Goal: Communication & Community: Answer question/provide support

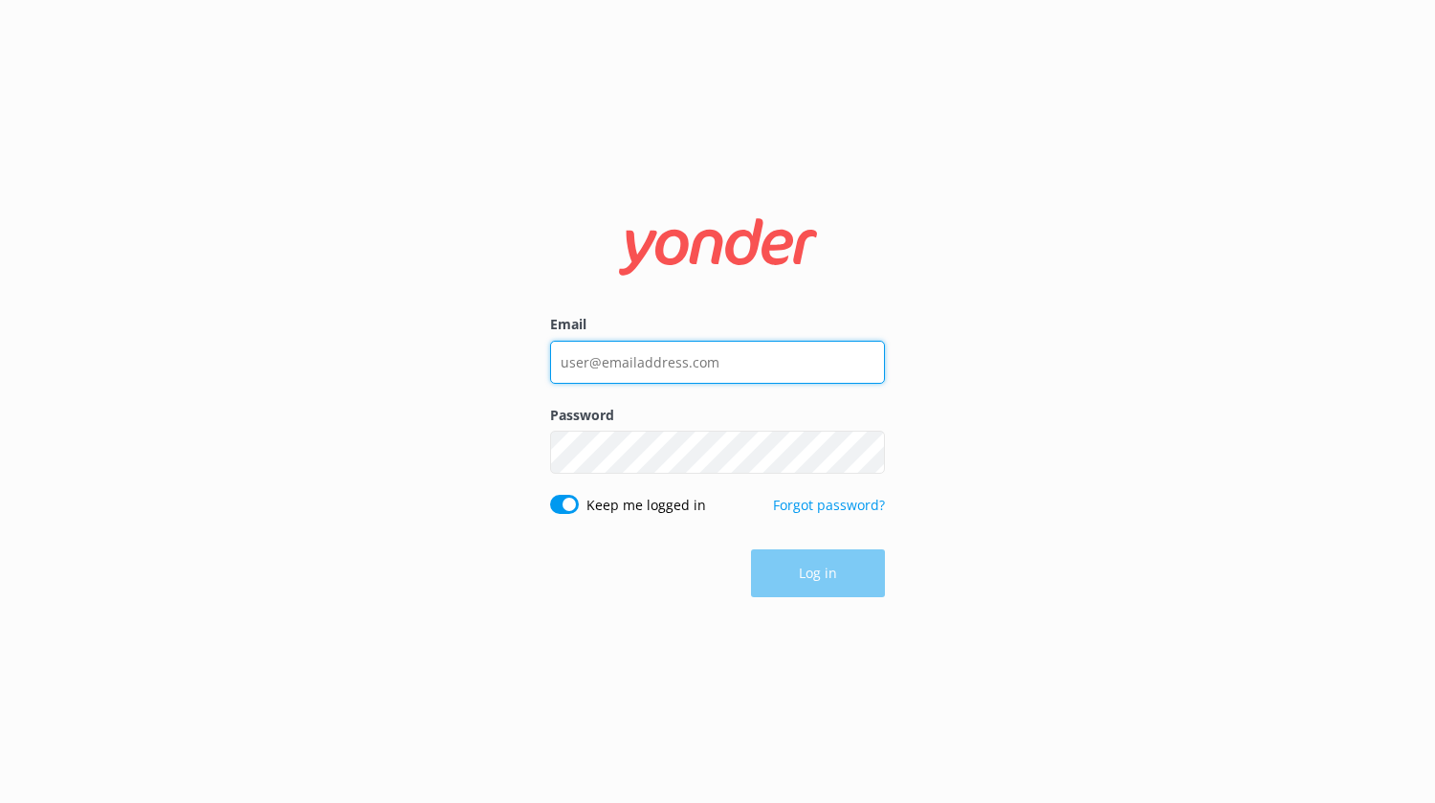
click at [693, 368] on input "Email" at bounding box center [717, 362] width 335 height 43
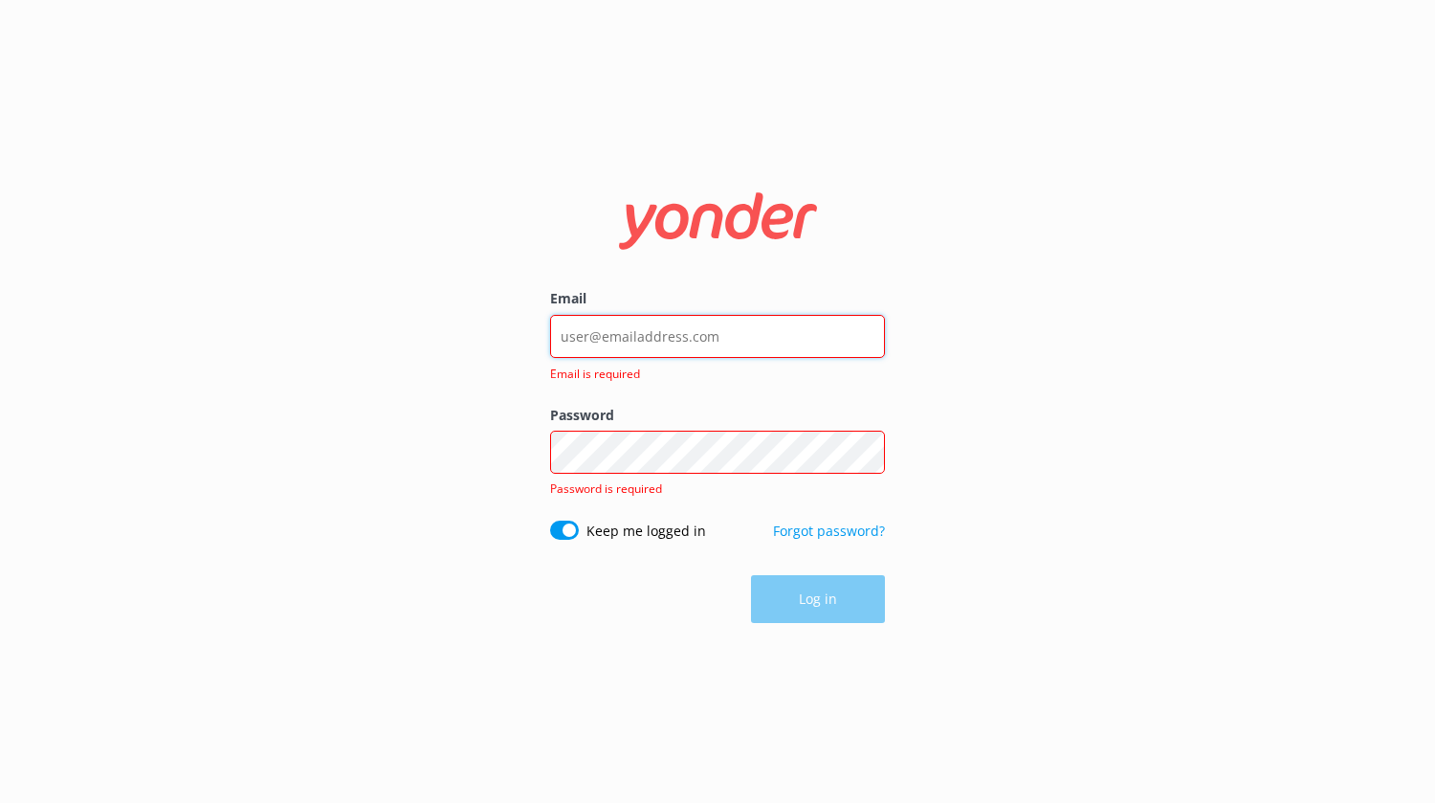
type input "[PERSON_NAME][EMAIL_ADDRESS][DOMAIN_NAME]"
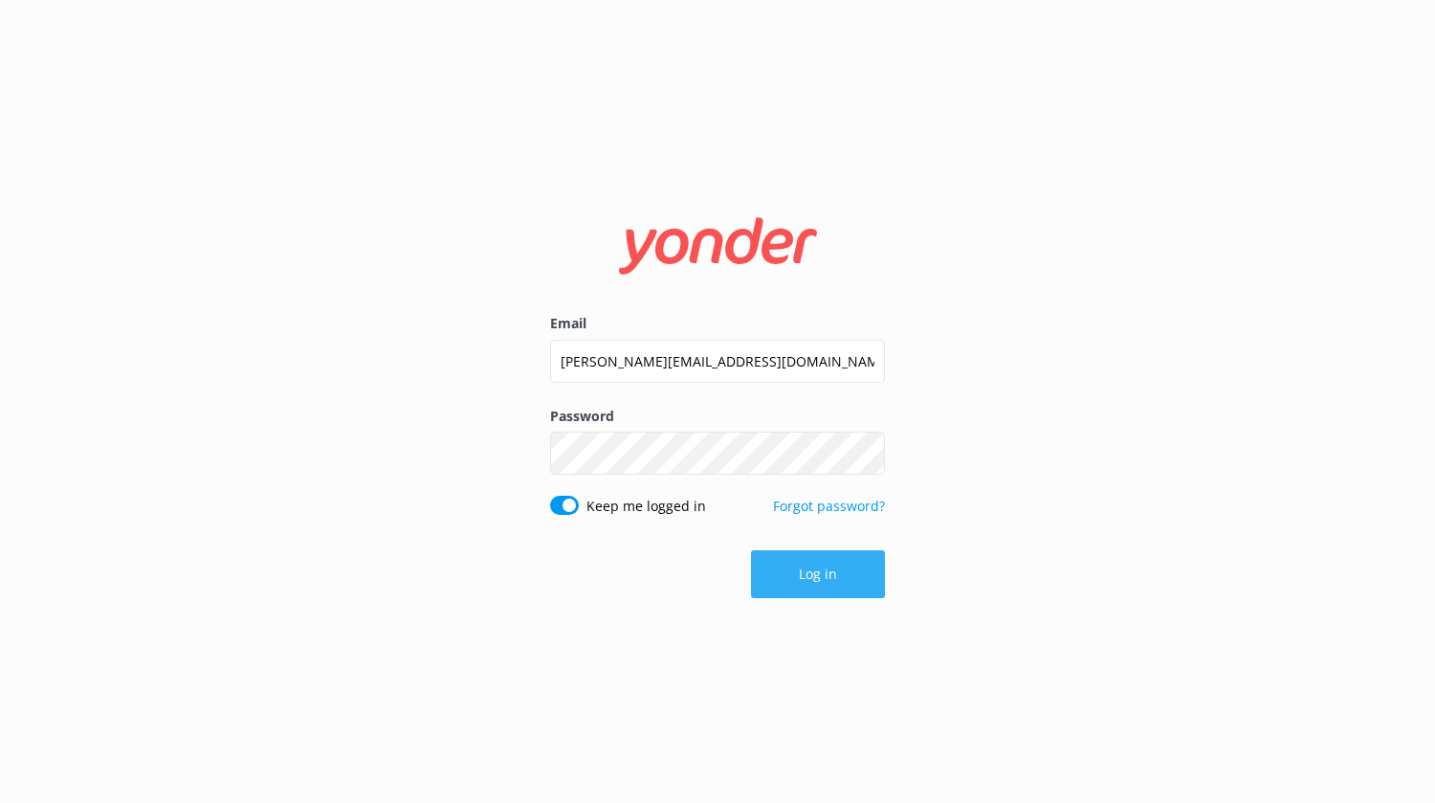
click at [805, 566] on button "Log in" at bounding box center [818, 574] width 134 height 48
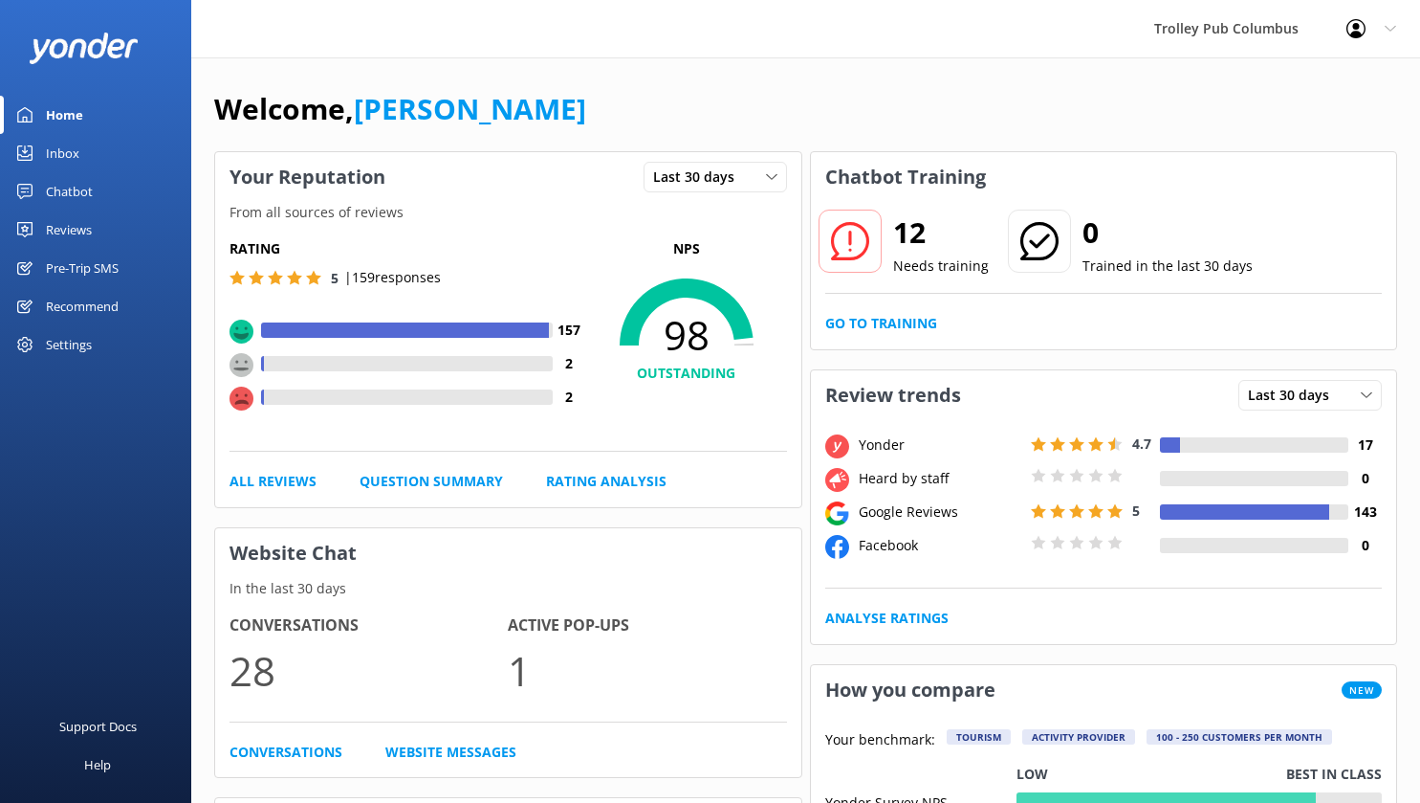
click at [340, 403] on div at bounding box center [408, 396] width 289 height 15
click at [308, 393] on div at bounding box center [408, 396] width 289 height 15
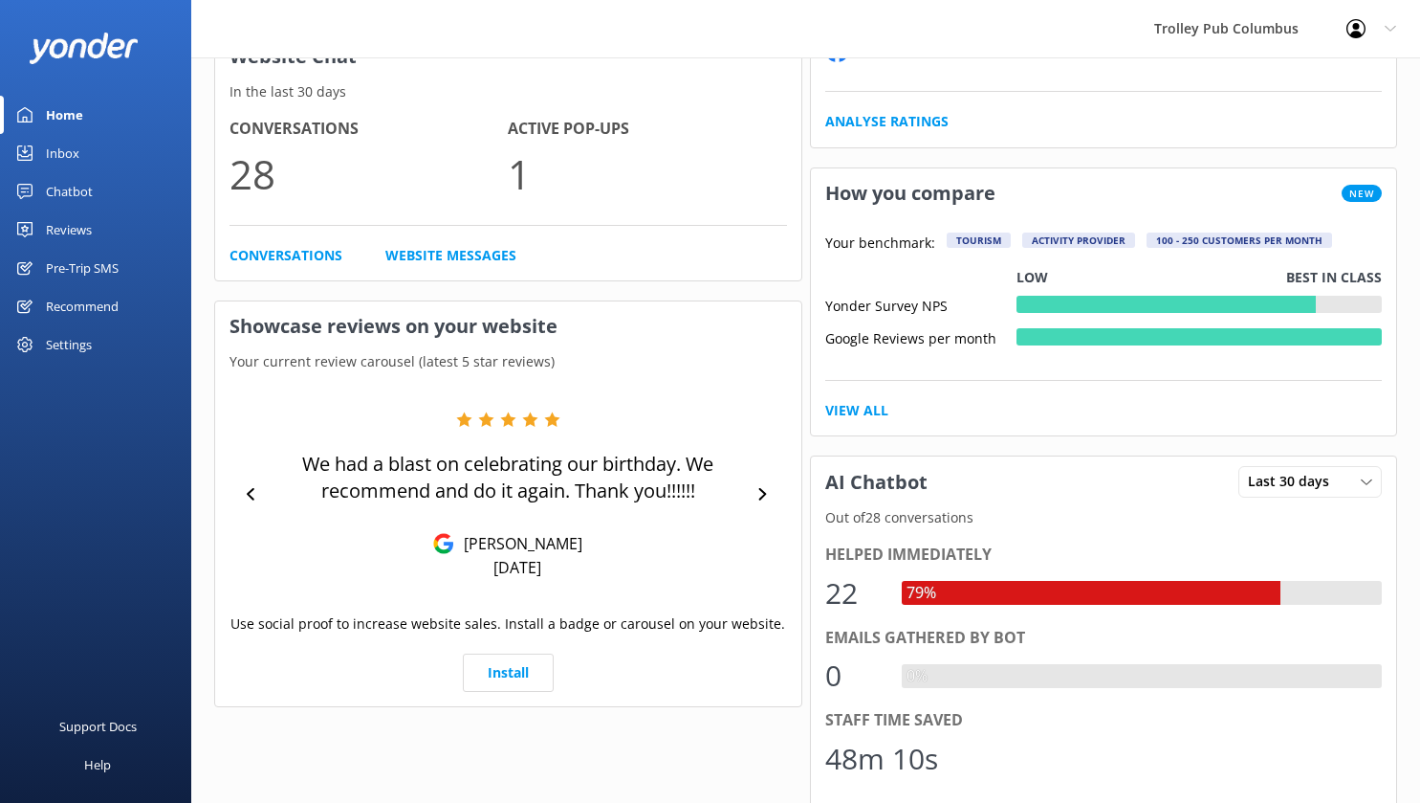
scroll to position [397, 0]
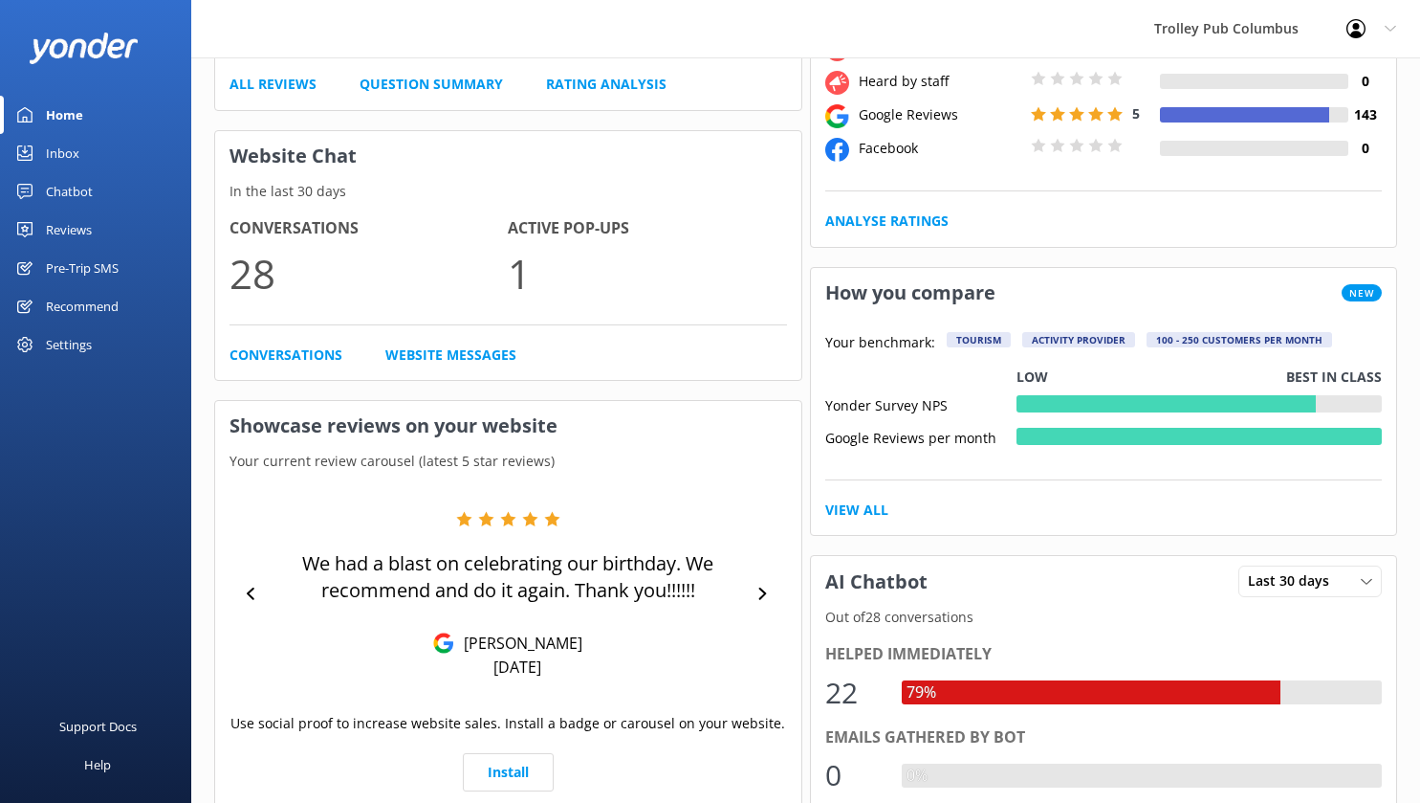
click at [80, 228] on div "Reviews" at bounding box center [69, 229] width 46 height 38
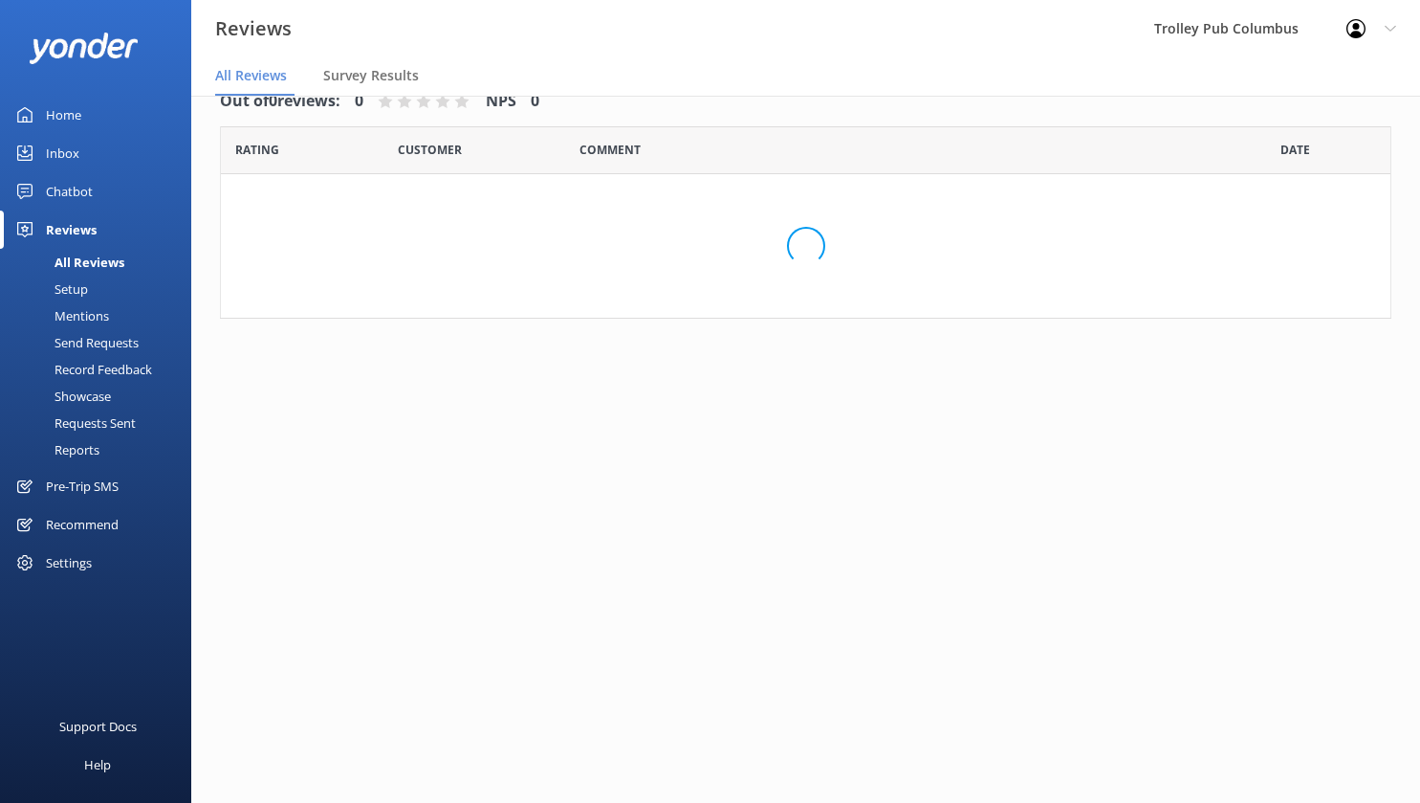
scroll to position [38, 0]
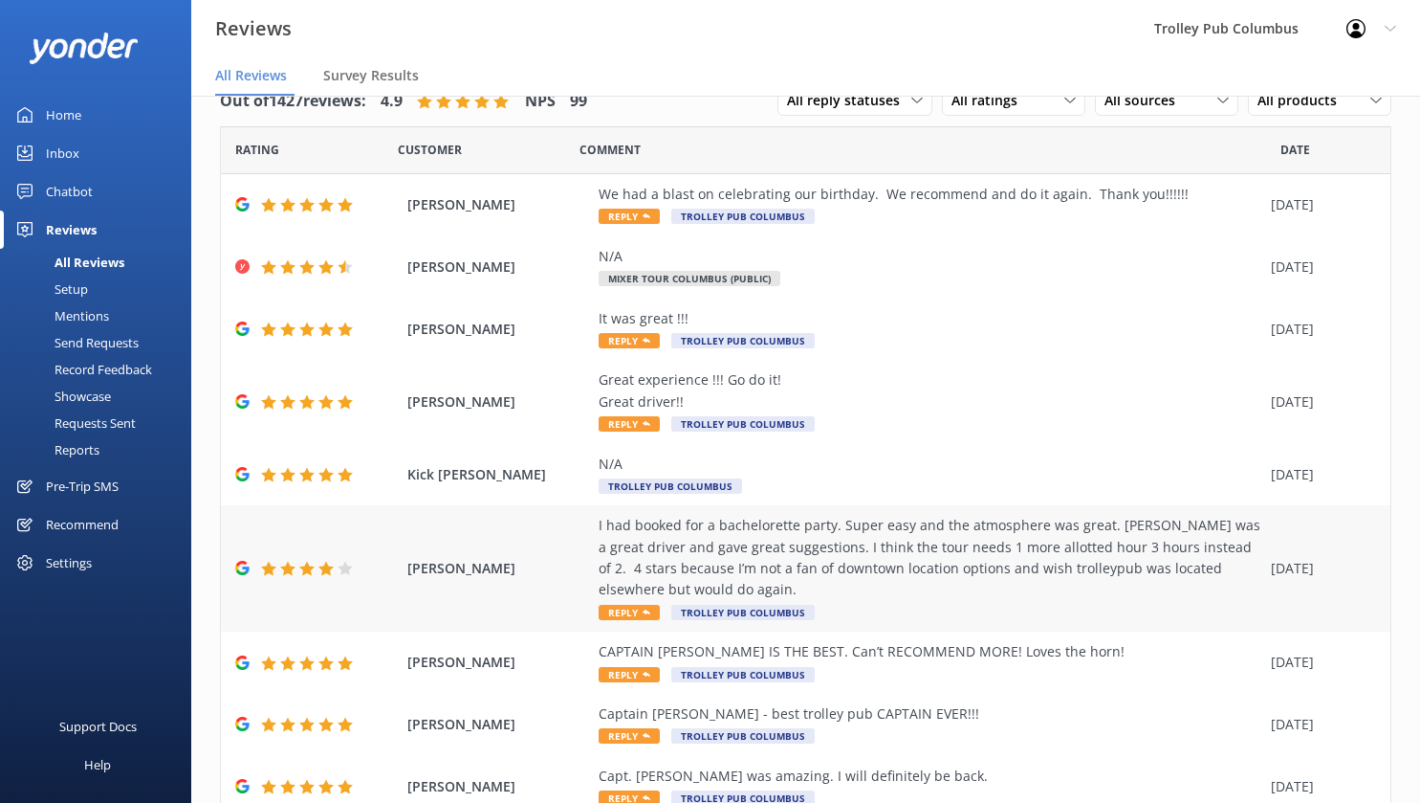
scroll to position [200, 0]
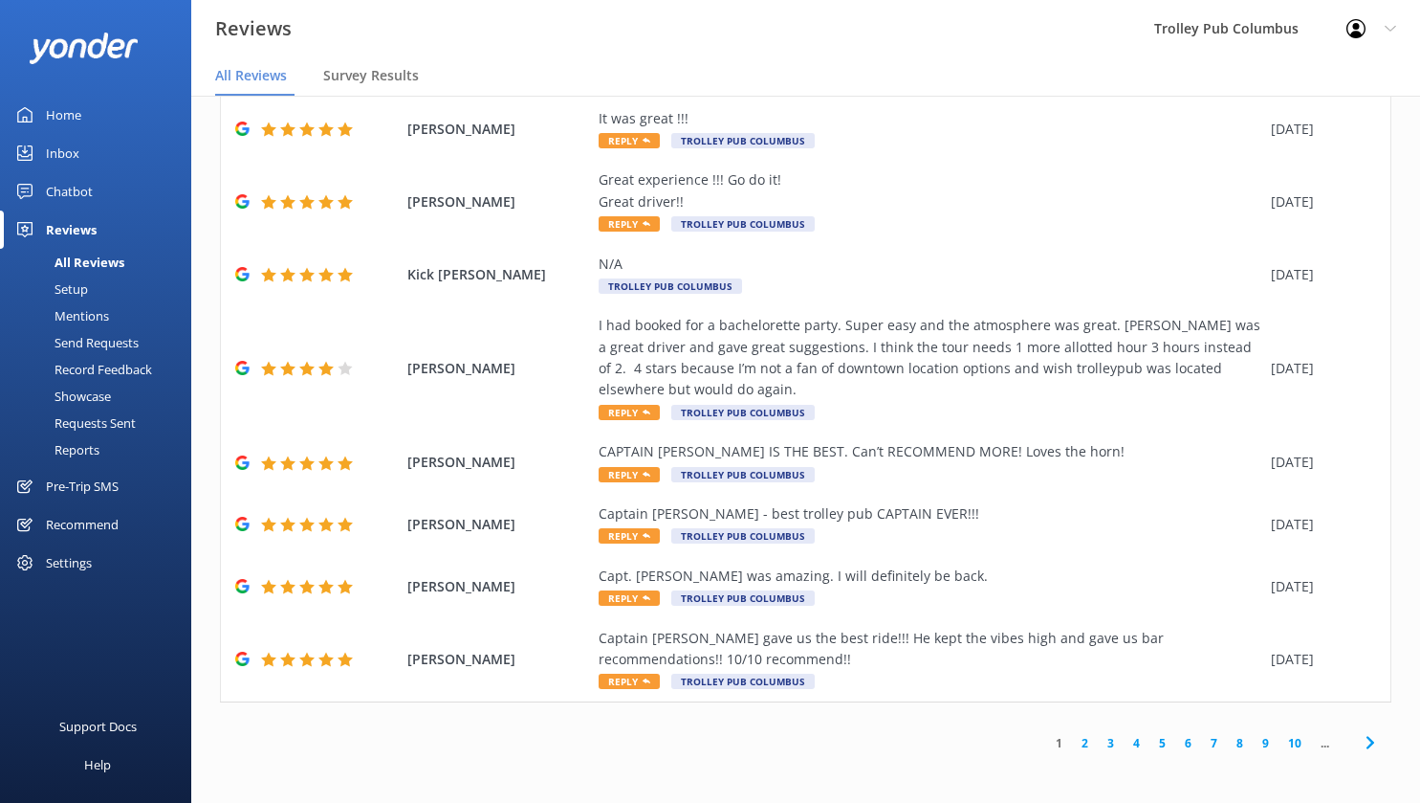
click at [1072, 740] on link "2" at bounding box center [1085, 743] width 26 height 18
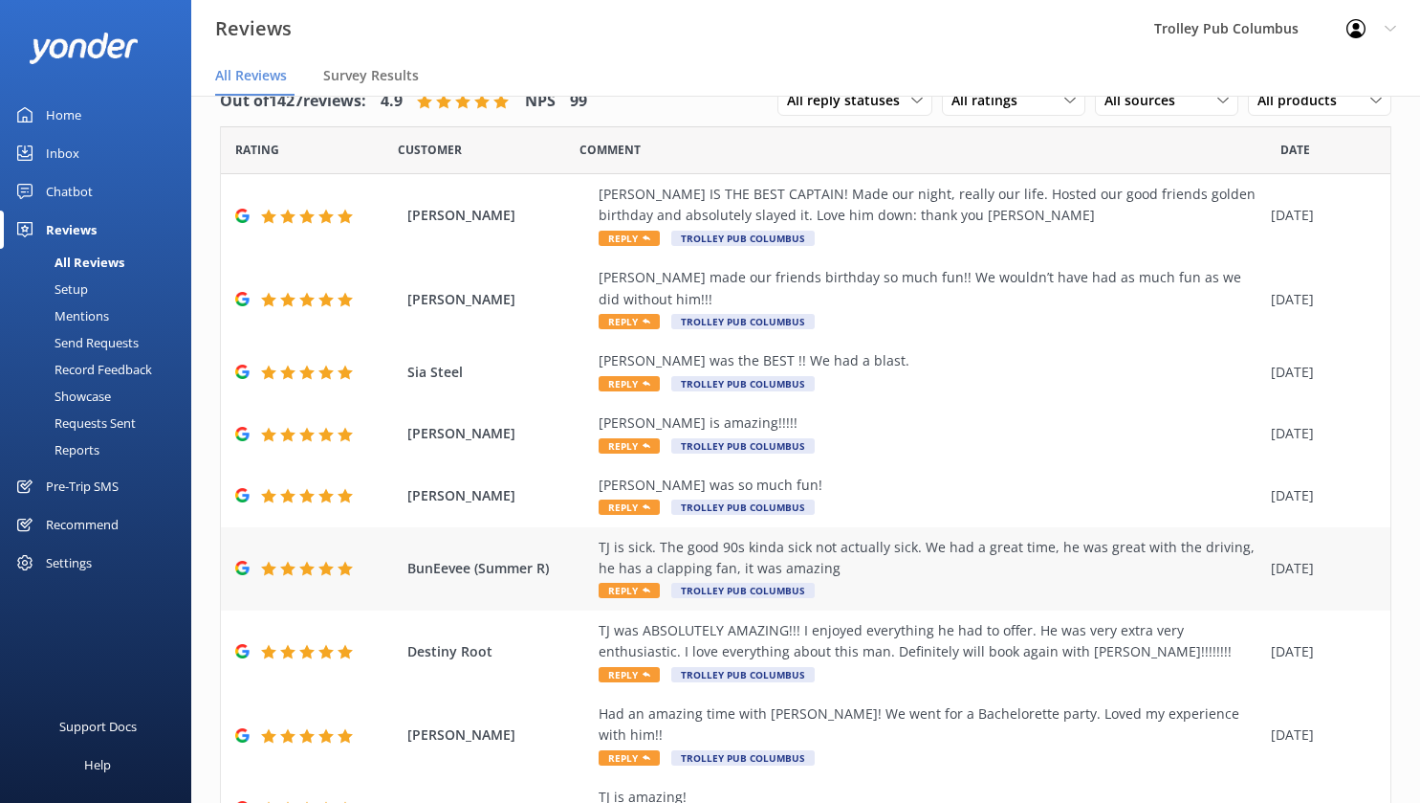
scroll to position [178, 0]
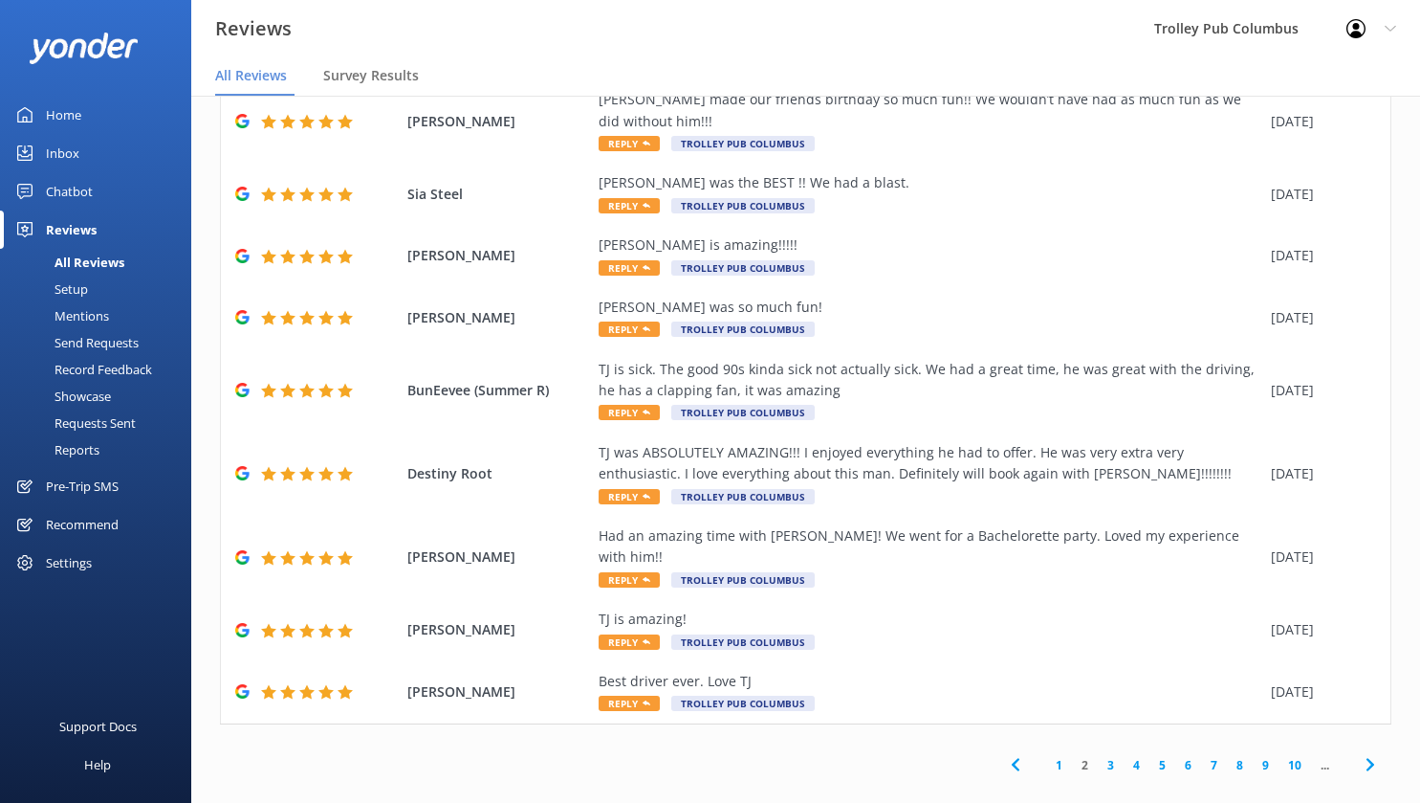
click at [1098, 756] on link "3" at bounding box center [1111, 765] width 26 height 18
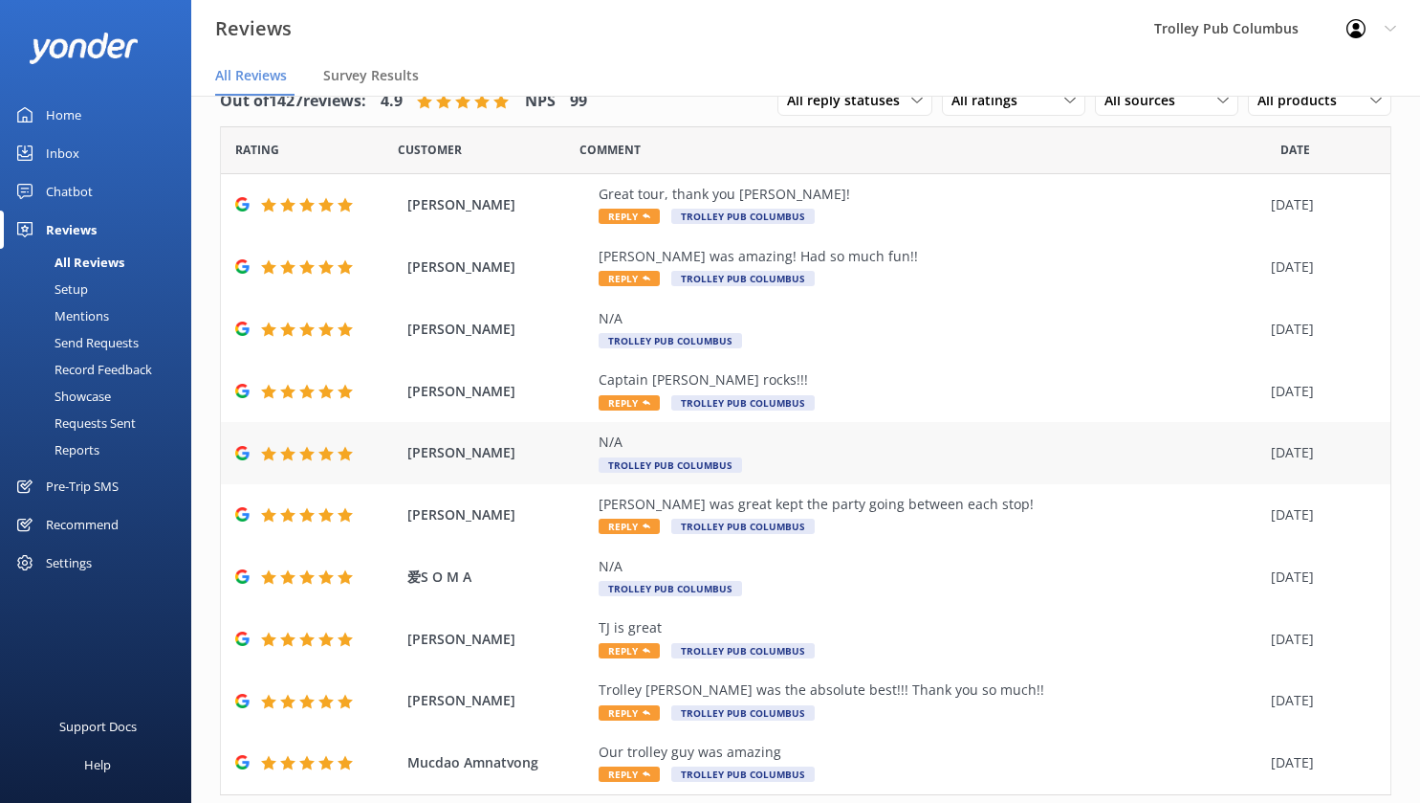
scroll to position [93, 0]
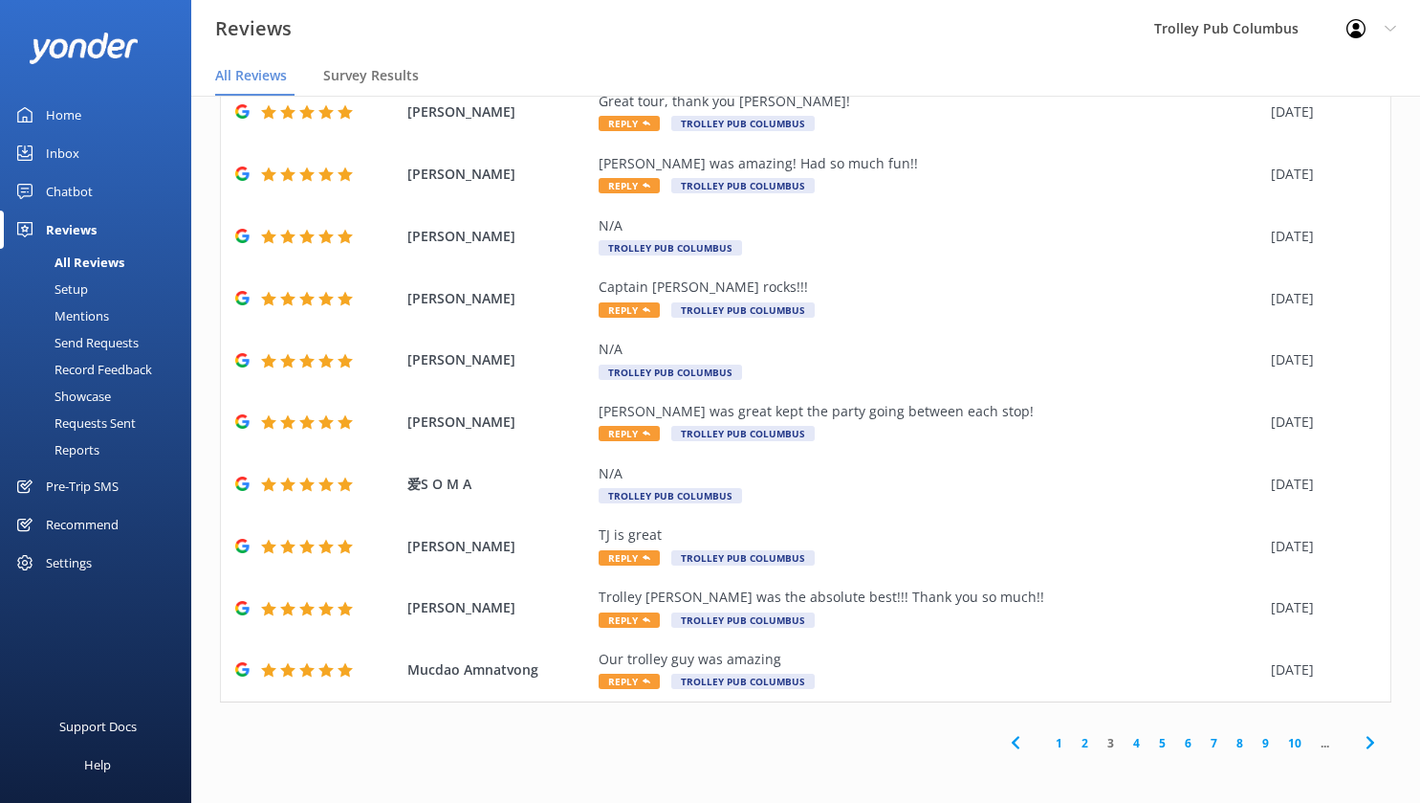
click at [1124, 743] on link "4" at bounding box center [1137, 743] width 26 height 18
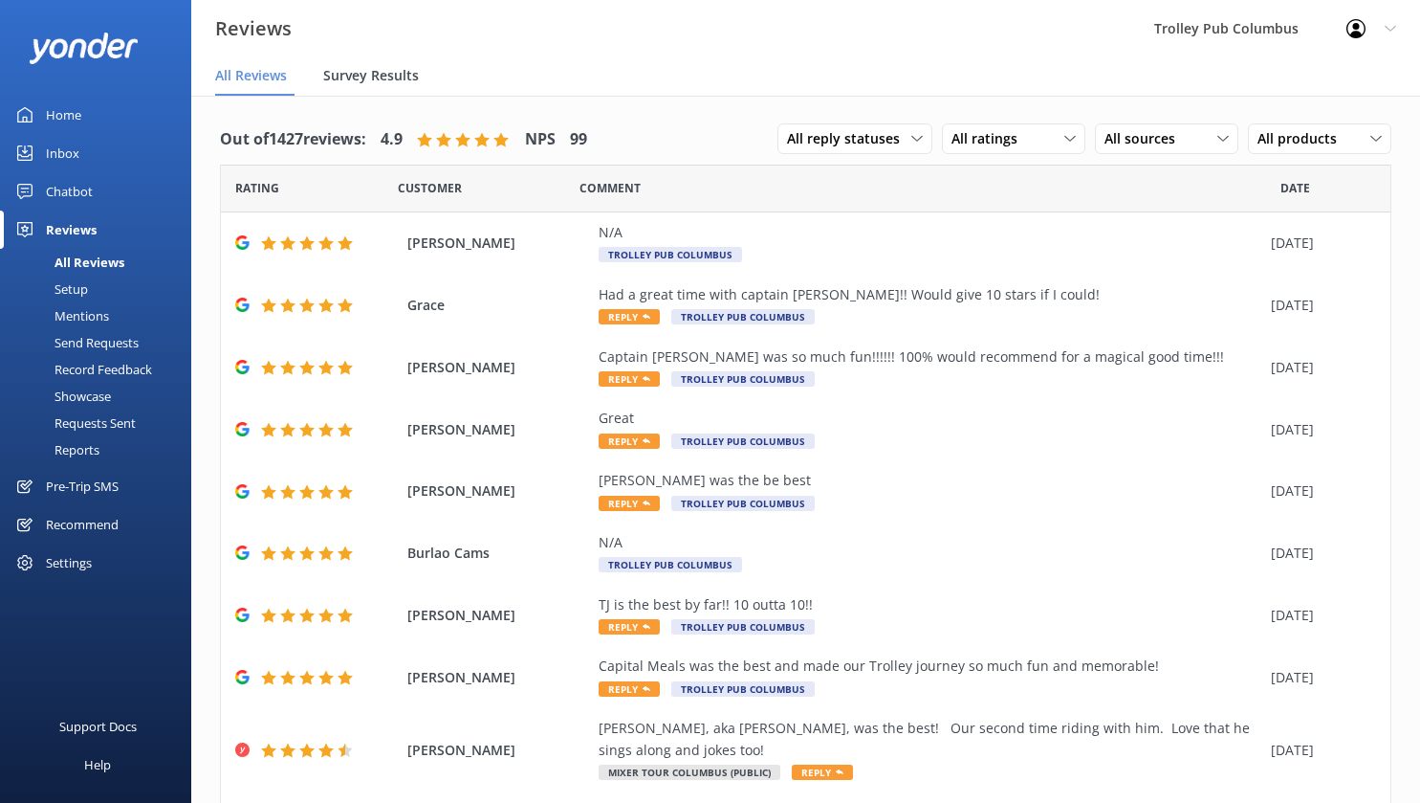
click at [367, 67] on span "Survey Results" at bounding box center [371, 75] width 96 height 19
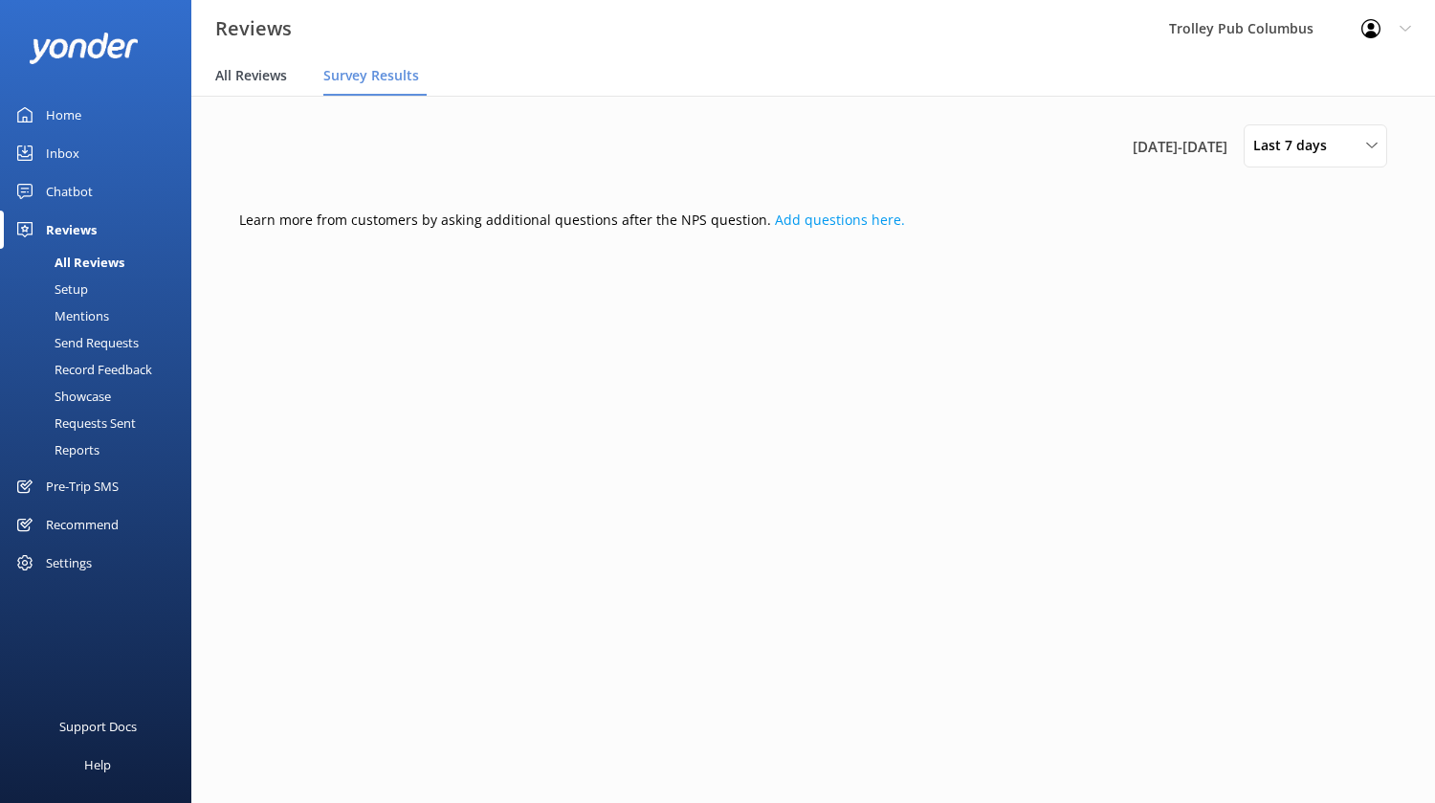
click at [248, 64] on div "All Reviews" at bounding box center [254, 76] width 79 height 38
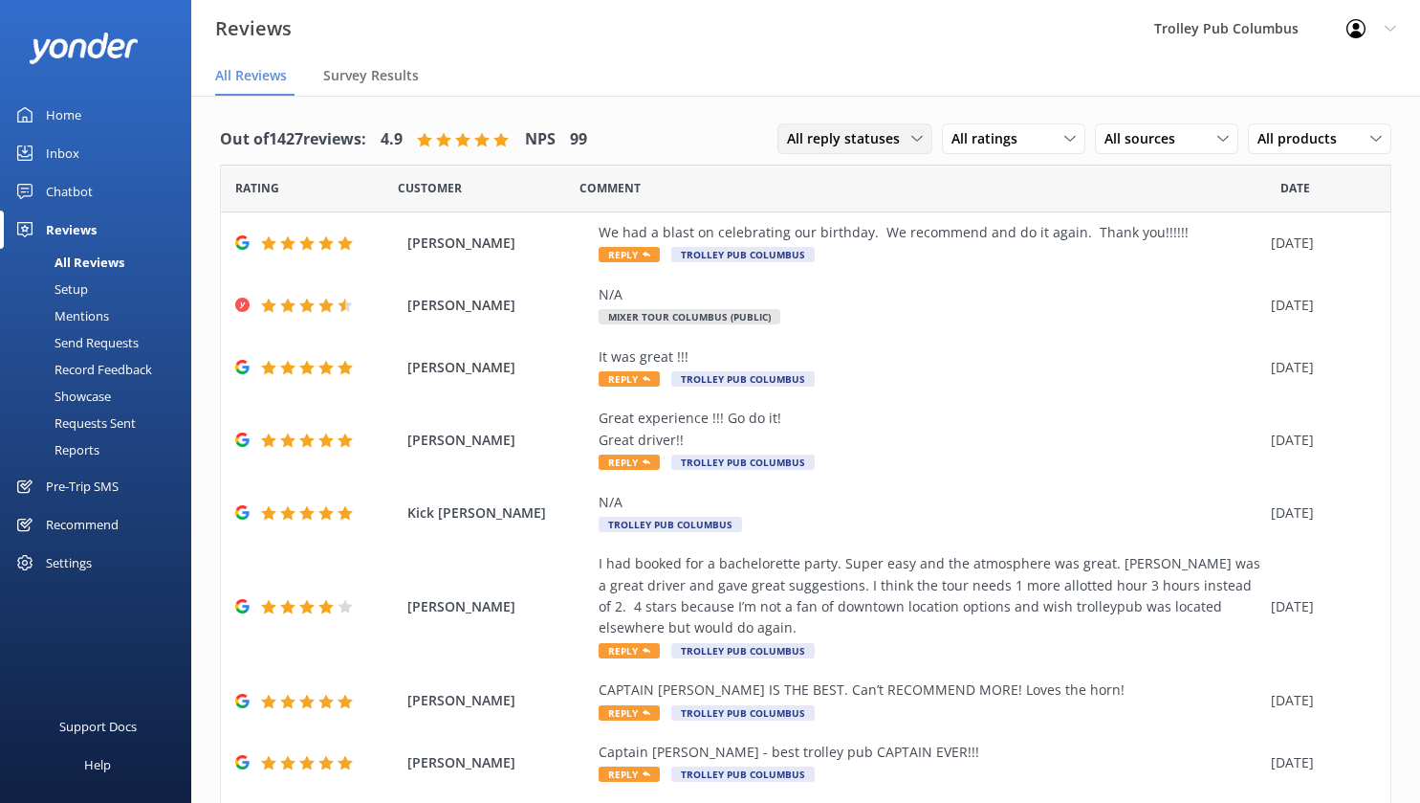
click at [869, 130] on span "All reply statuses" at bounding box center [849, 138] width 124 height 21
click at [980, 139] on span "All ratings" at bounding box center [990, 138] width 77 height 21
click at [983, 289] on div "Detractors" at bounding box center [1014, 294] width 88 height 19
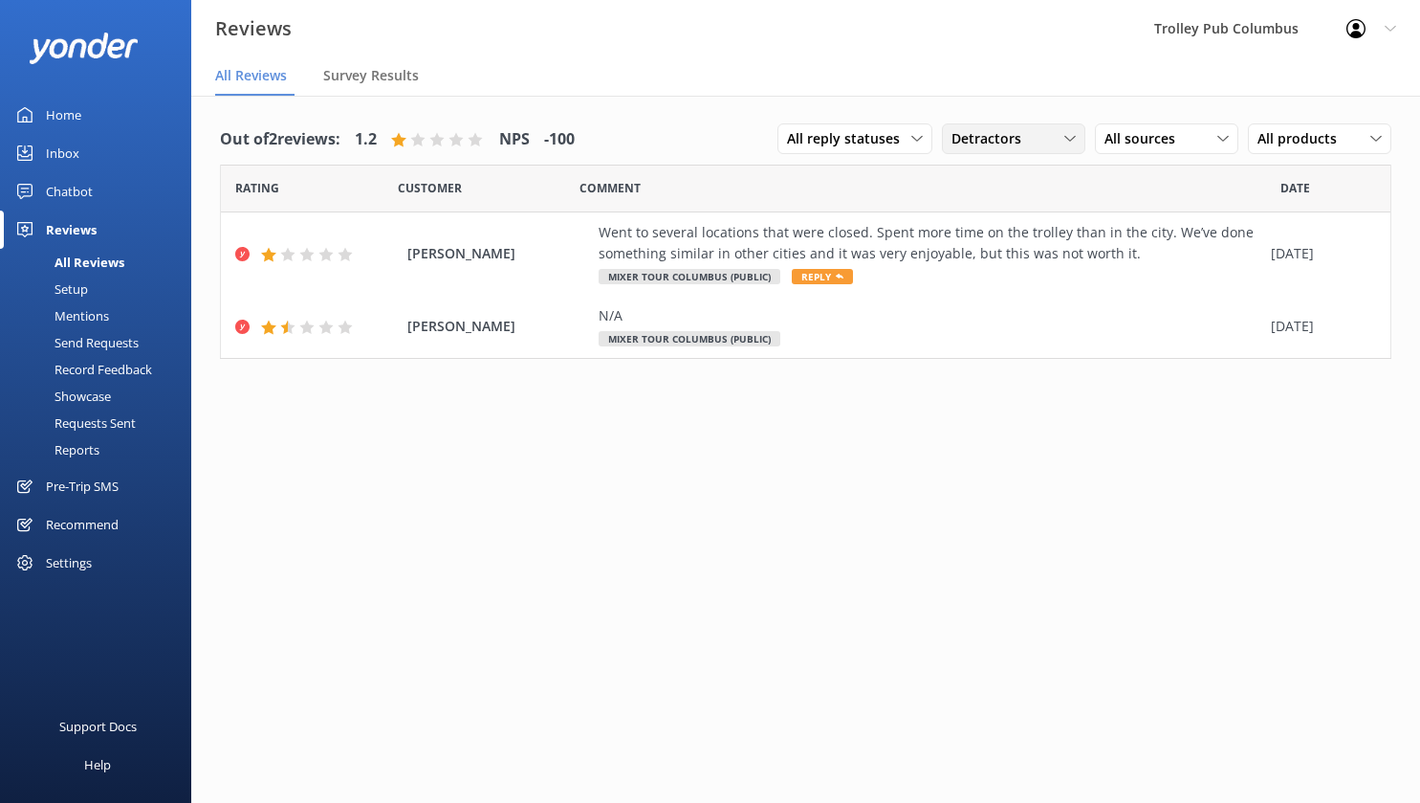
click at [986, 141] on span "Detractors" at bounding box center [992, 138] width 81 height 21
click at [999, 222] on div "Promoters" at bounding box center [1013, 217] width 86 height 19
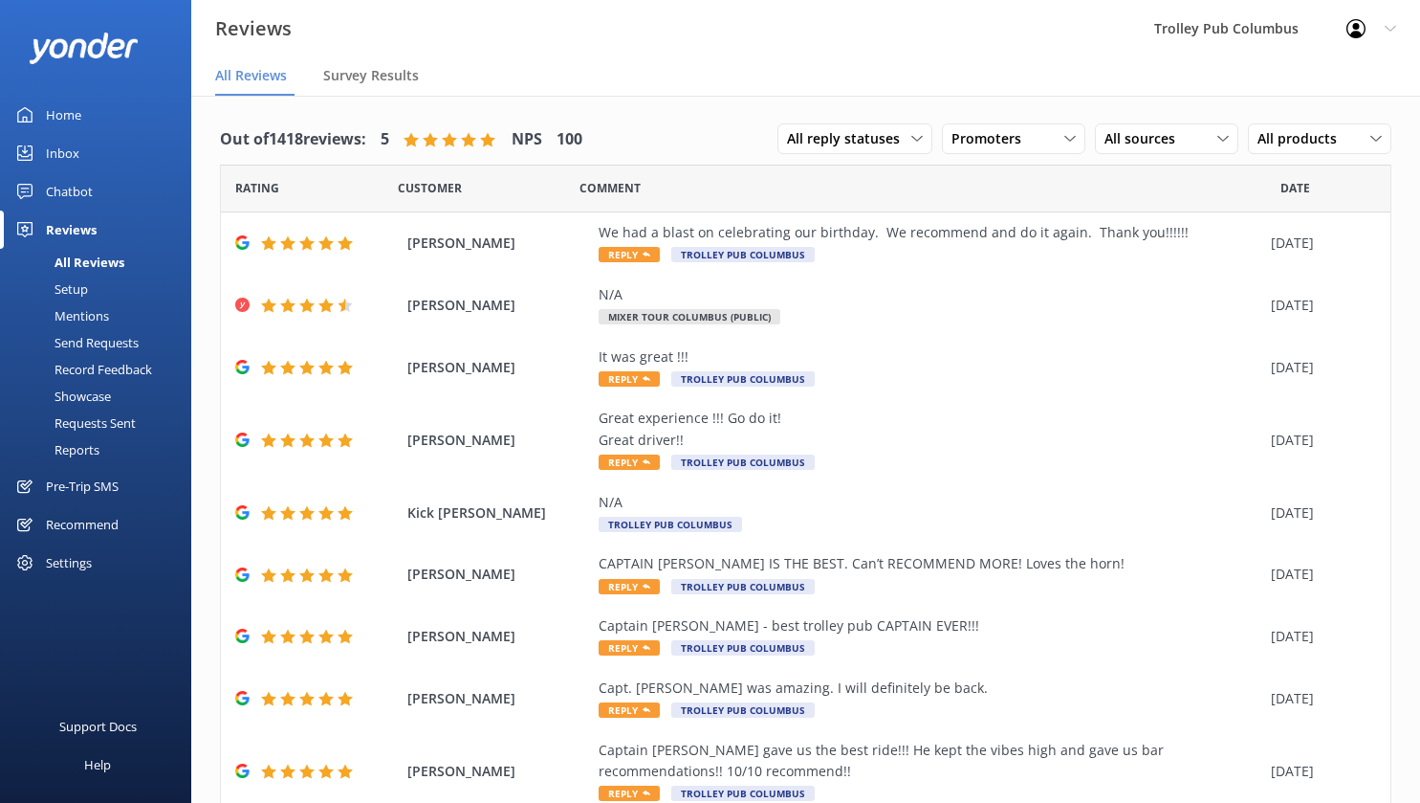
click at [53, 232] on div "Reviews" at bounding box center [71, 229] width 51 height 38
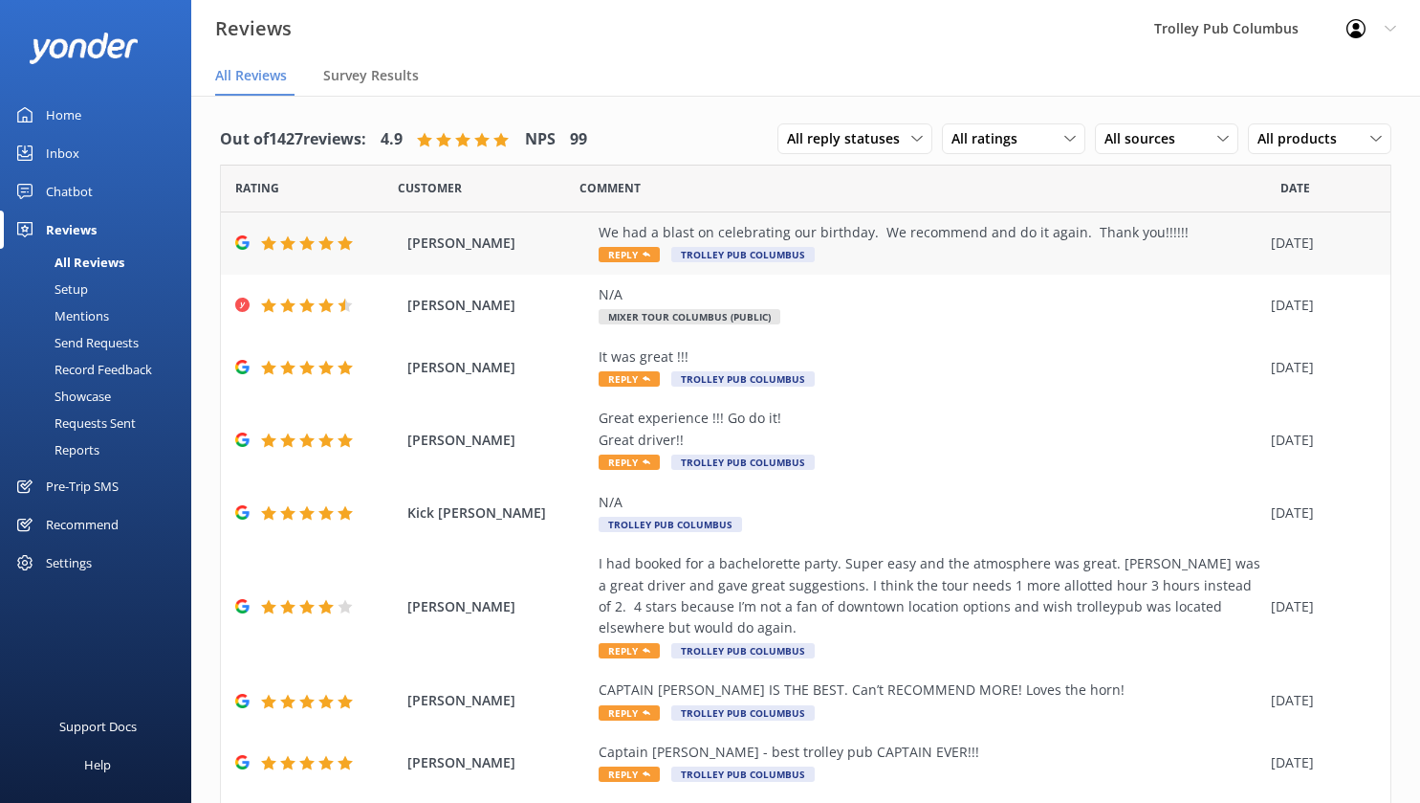
click at [887, 229] on div "We had a blast on celebrating our birthday. We recommend and do it again. Thank…" at bounding box center [930, 232] width 663 height 21
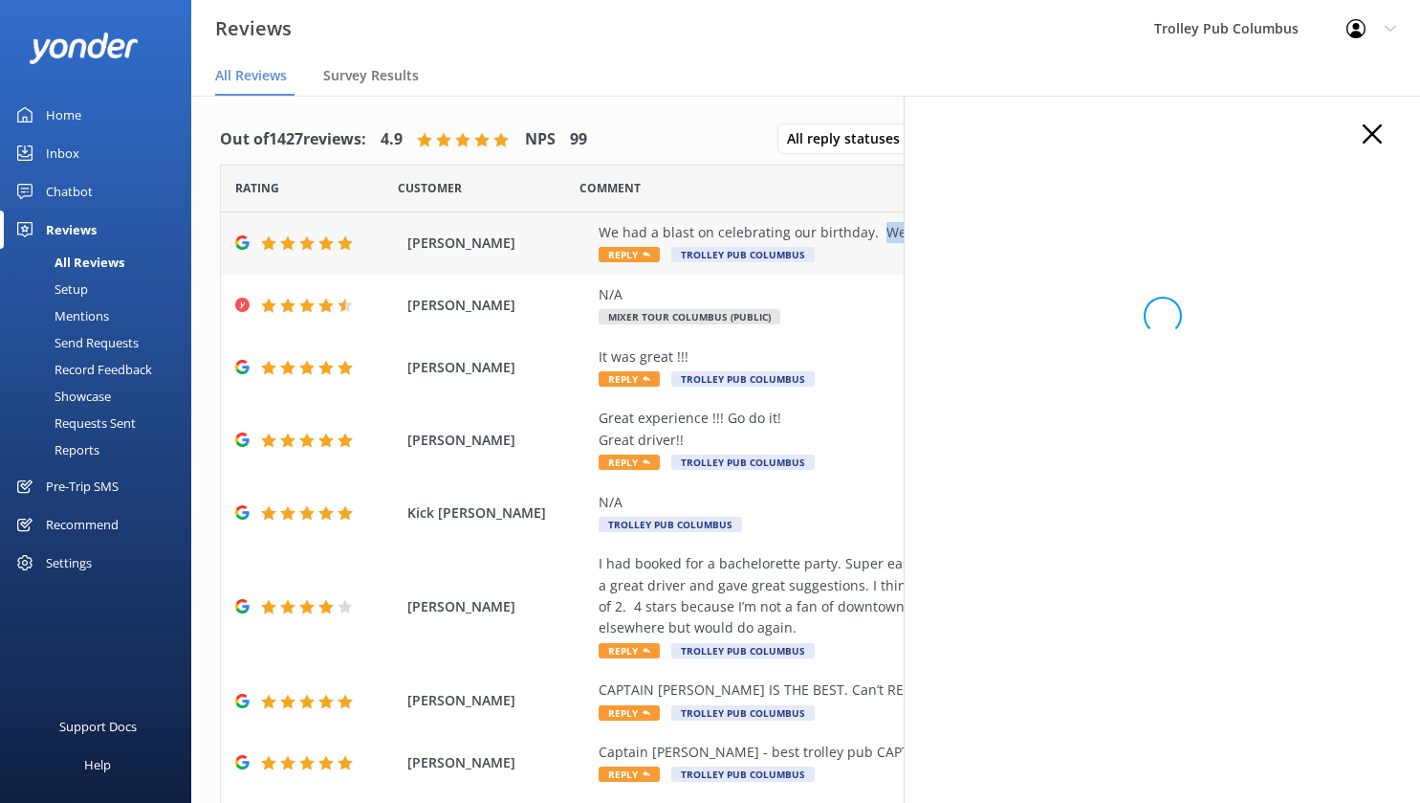
click at [887, 229] on div "We had a blast on celebrating our birthday. We recommend and do it again. Thank…" at bounding box center [930, 232] width 663 height 21
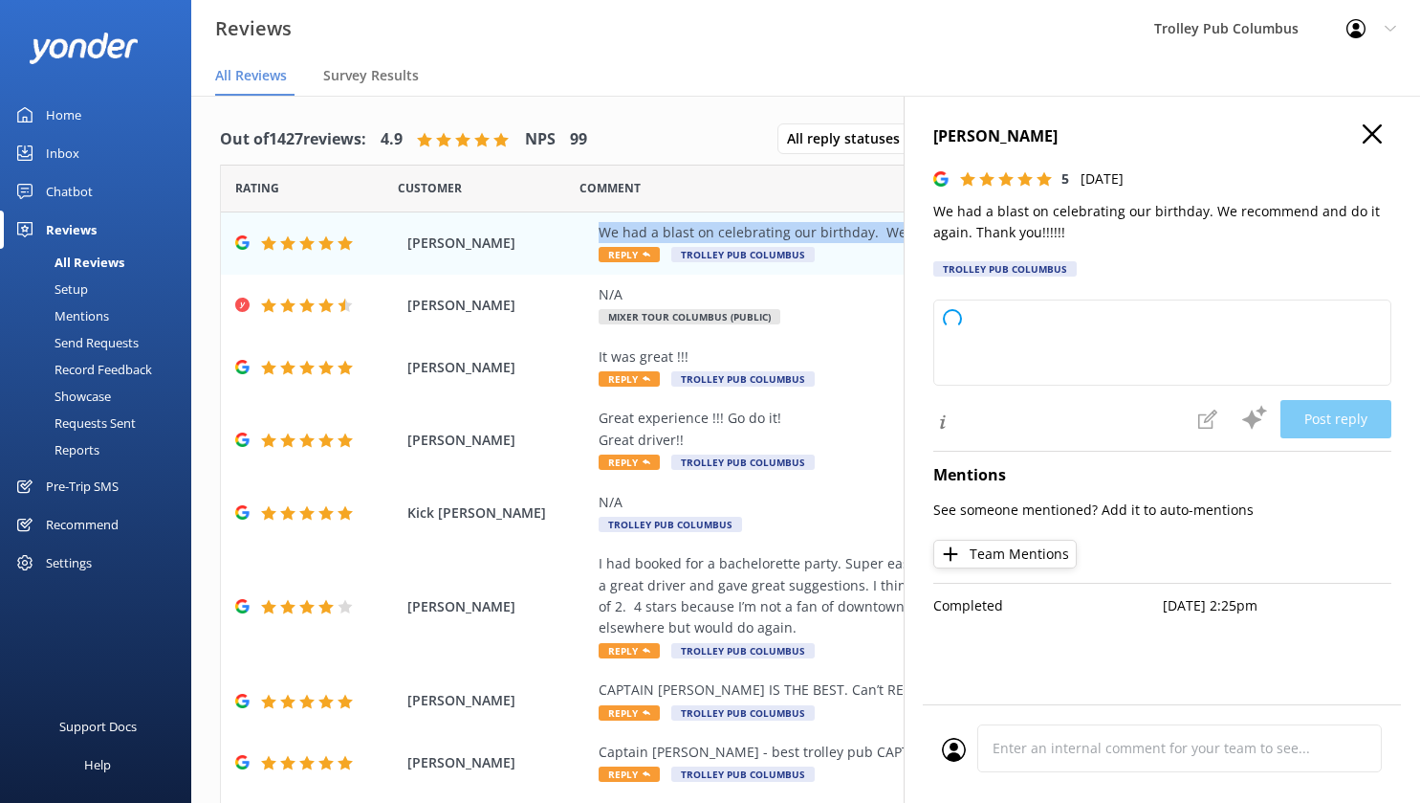
type textarea "Thank you so much for your wonderful review! We're thrilled to hear you had a g…"
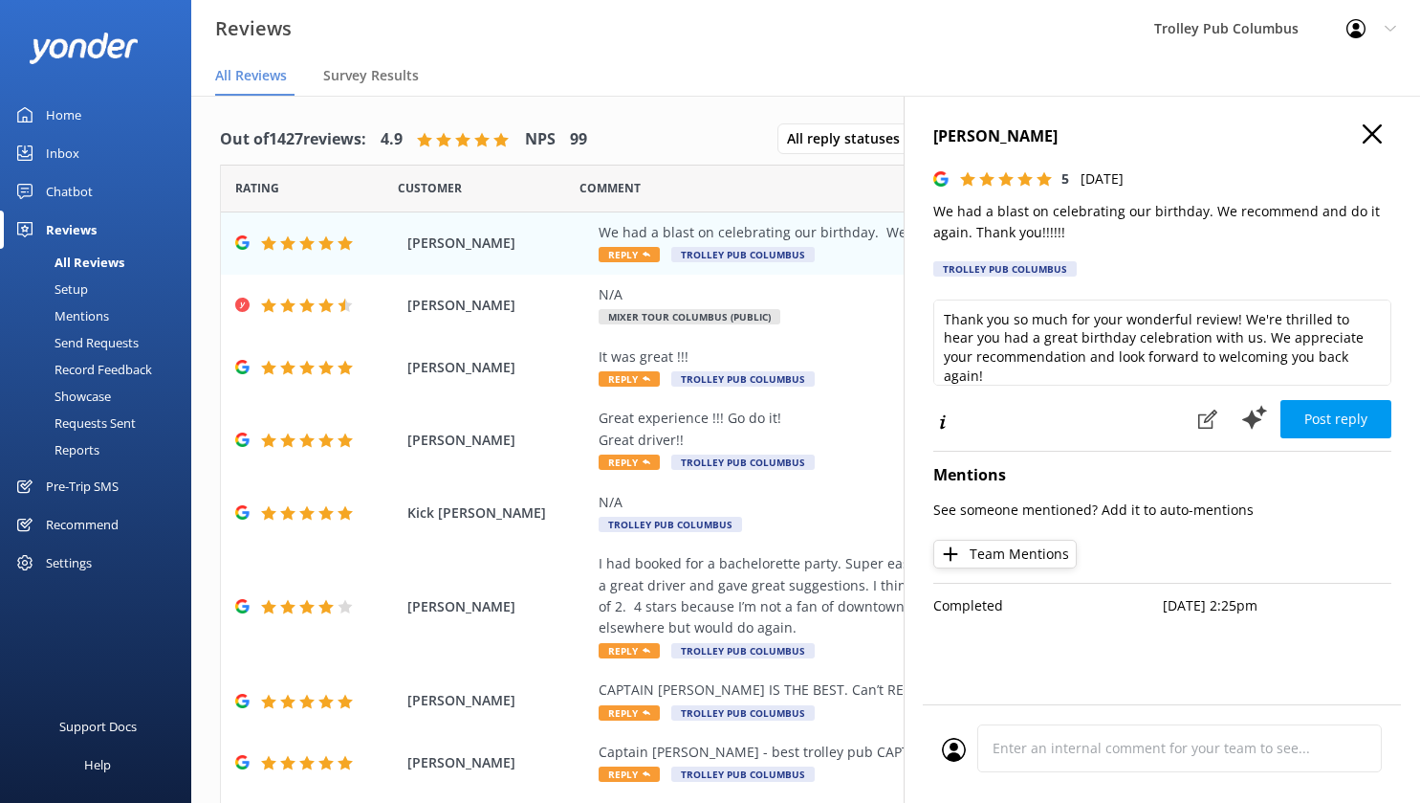
click at [996, 213] on p "We had a blast on celebrating our birthday. We recommend and do it again. Thank…" at bounding box center [1163, 222] width 458 height 43
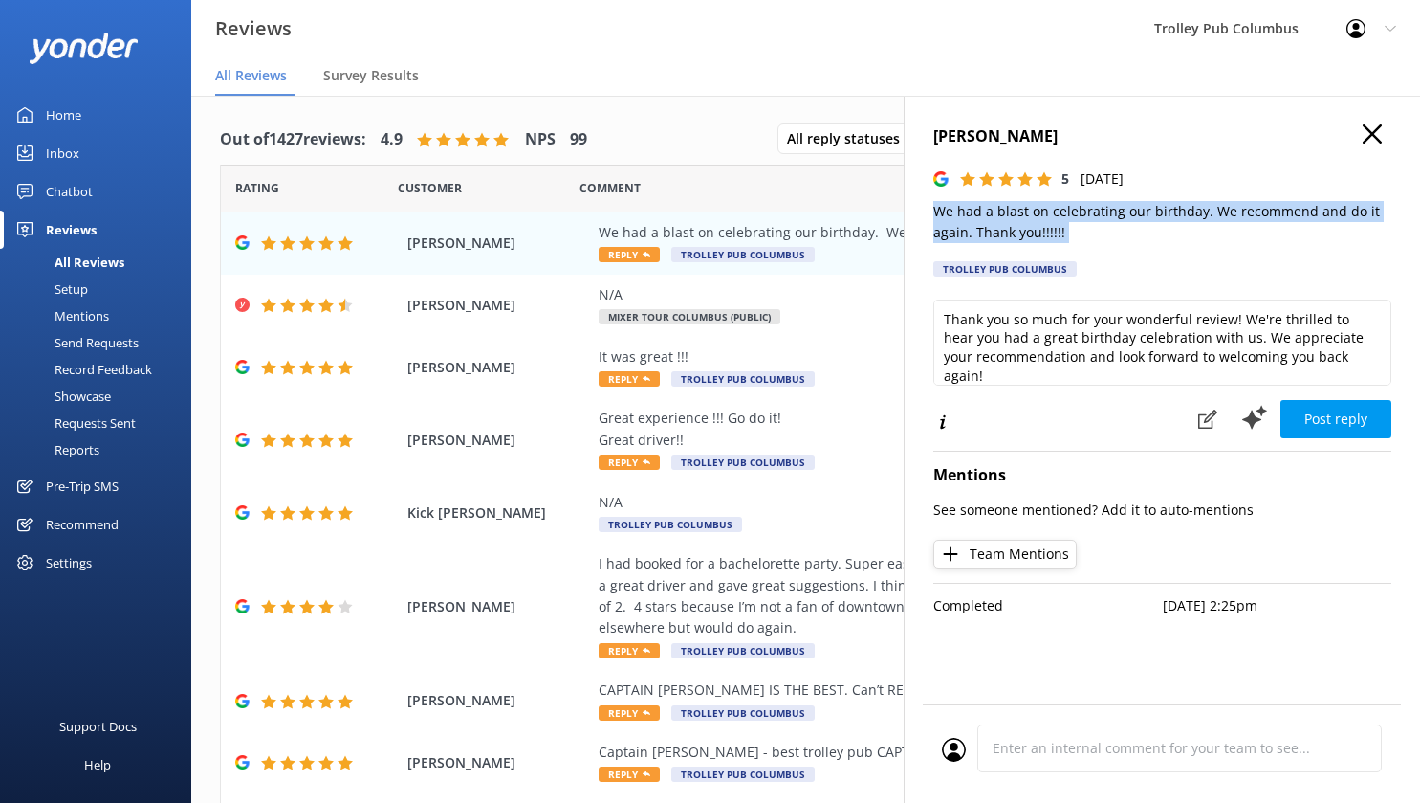
click at [996, 213] on p "We had a blast on celebrating our birthday. We recommend and do it again. Thank…" at bounding box center [1163, 222] width 458 height 43
copy p "We had a blast on celebrating our birthday. We recommend and do it again. Thank…"
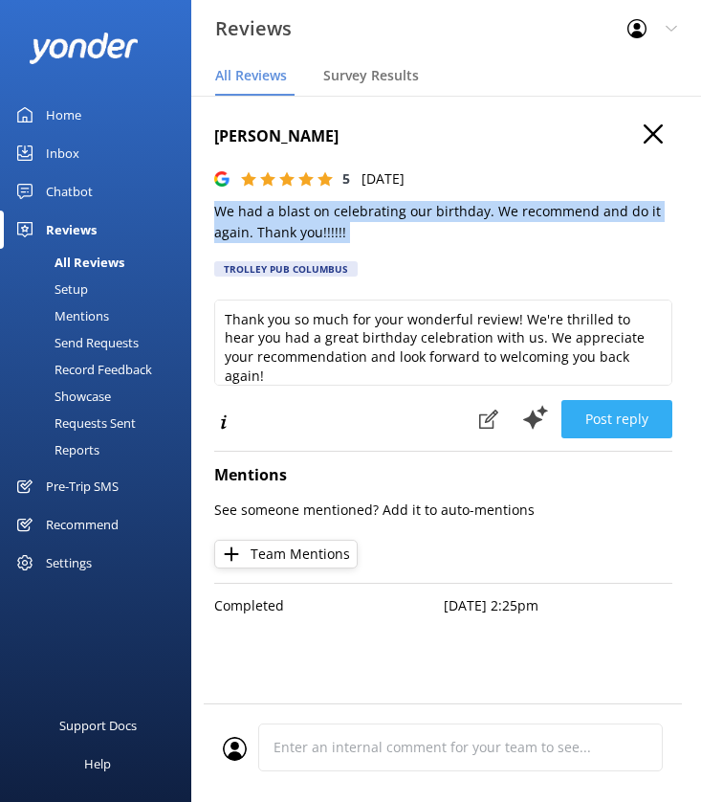
click at [626, 427] on button "Post reply" at bounding box center [616, 419] width 111 height 38
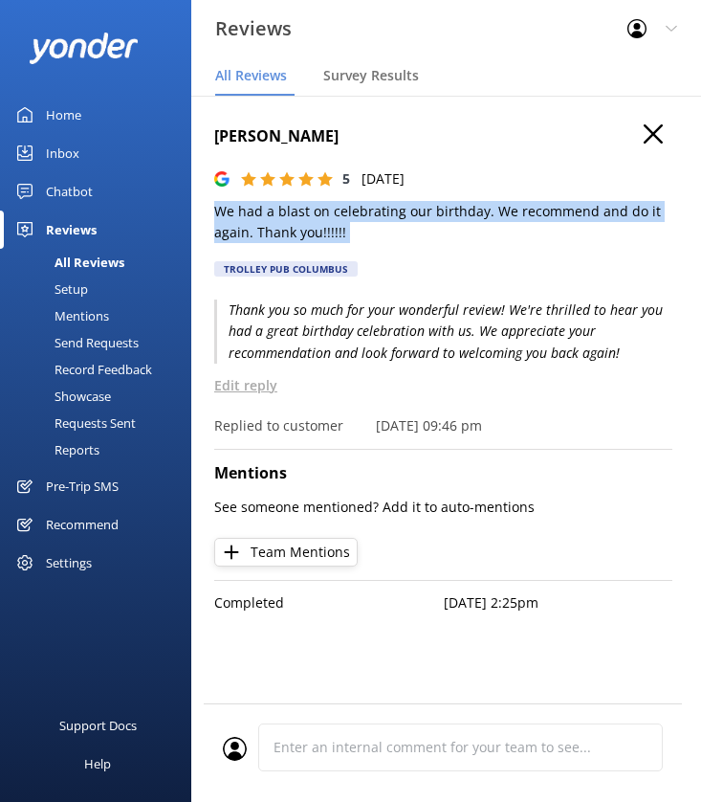
click at [647, 129] on icon "button" at bounding box center [653, 133] width 19 height 19
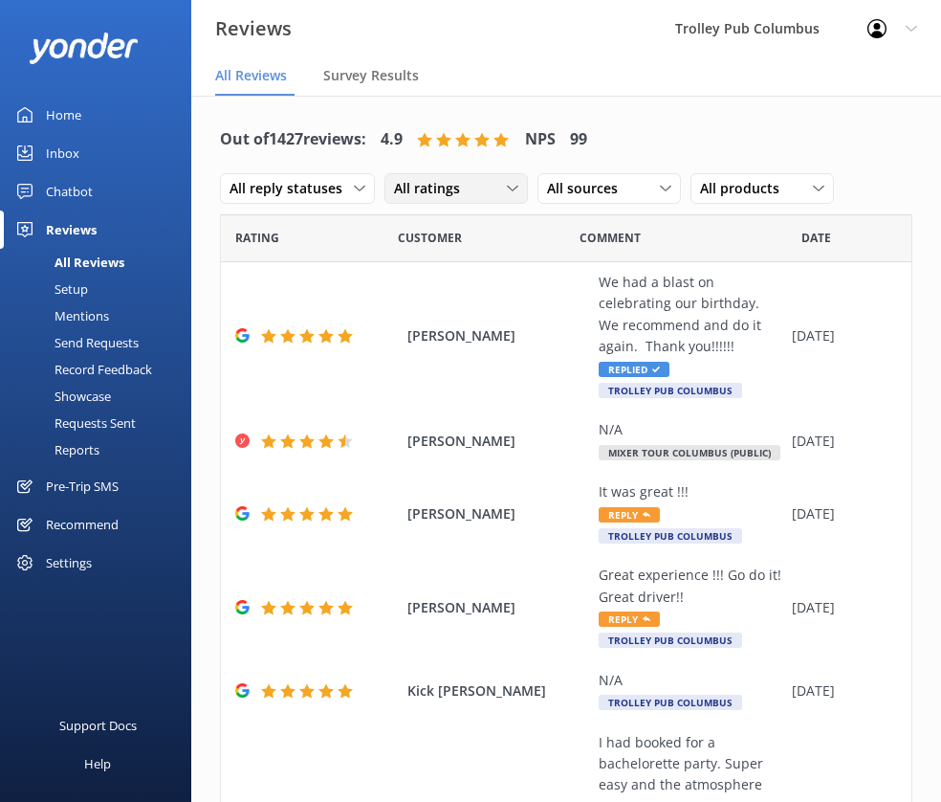
click at [476, 190] on div "All ratings" at bounding box center [456, 188] width 134 height 21
click at [607, 181] on span "All sources" at bounding box center [588, 188] width 82 height 21
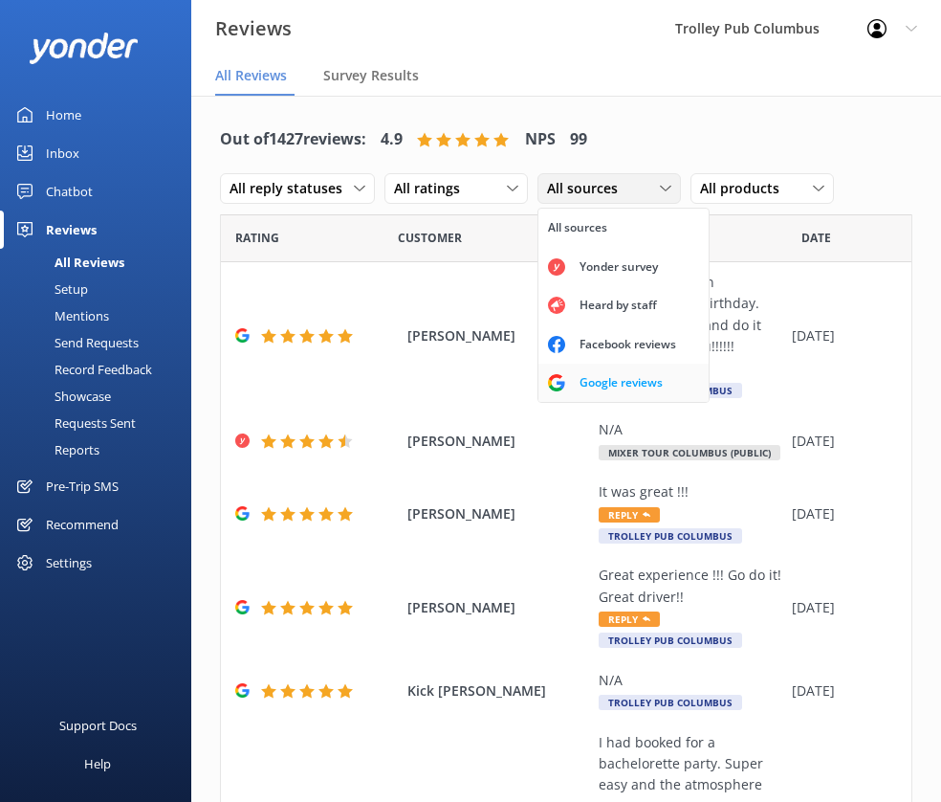
click at [601, 381] on div "Google reviews" at bounding box center [621, 382] width 112 height 19
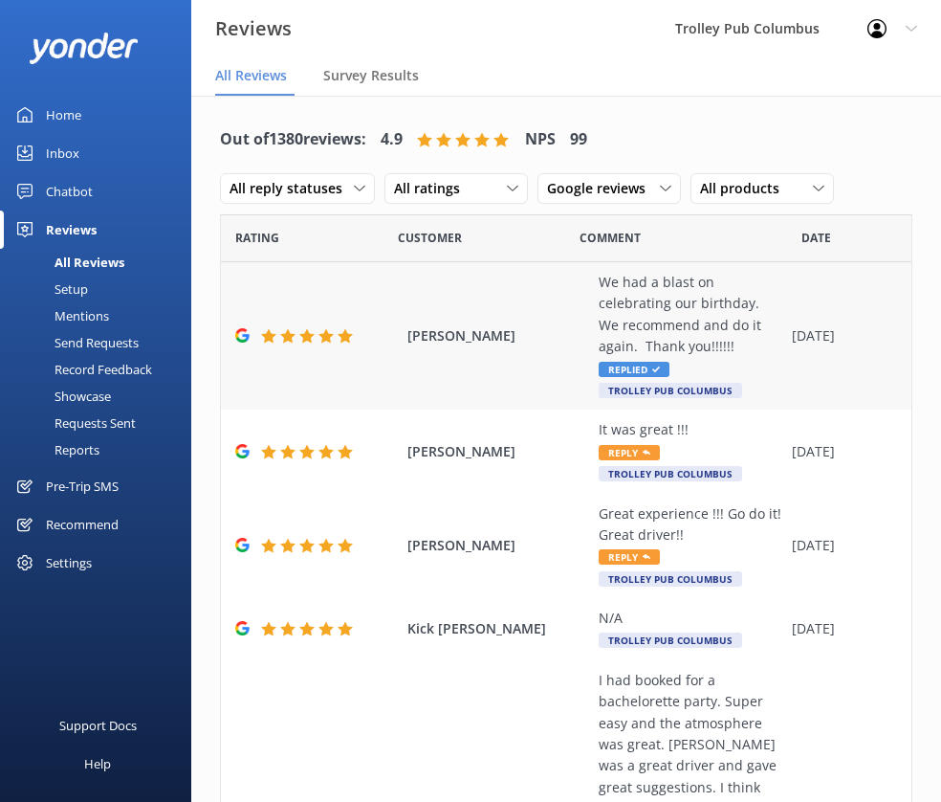
scroll to position [109, 0]
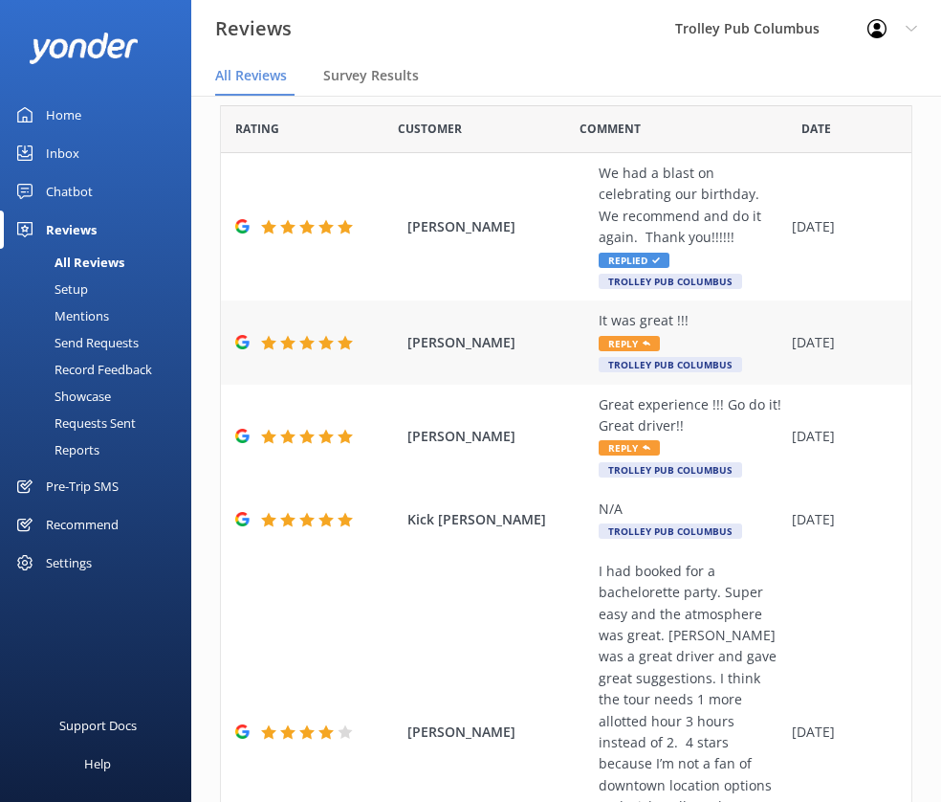
click at [637, 322] on div "It was great !!!" at bounding box center [691, 320] width 184 height 21
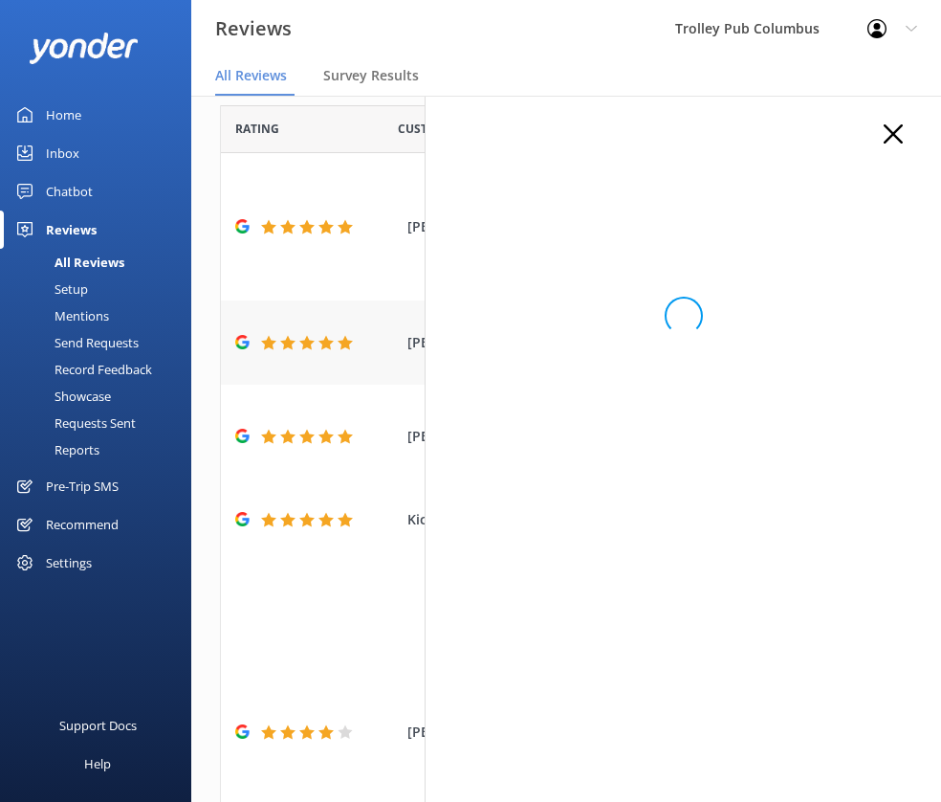
click at [637, 322] on div "Loading.." at bounding box center [683, 315] width 458 height 383
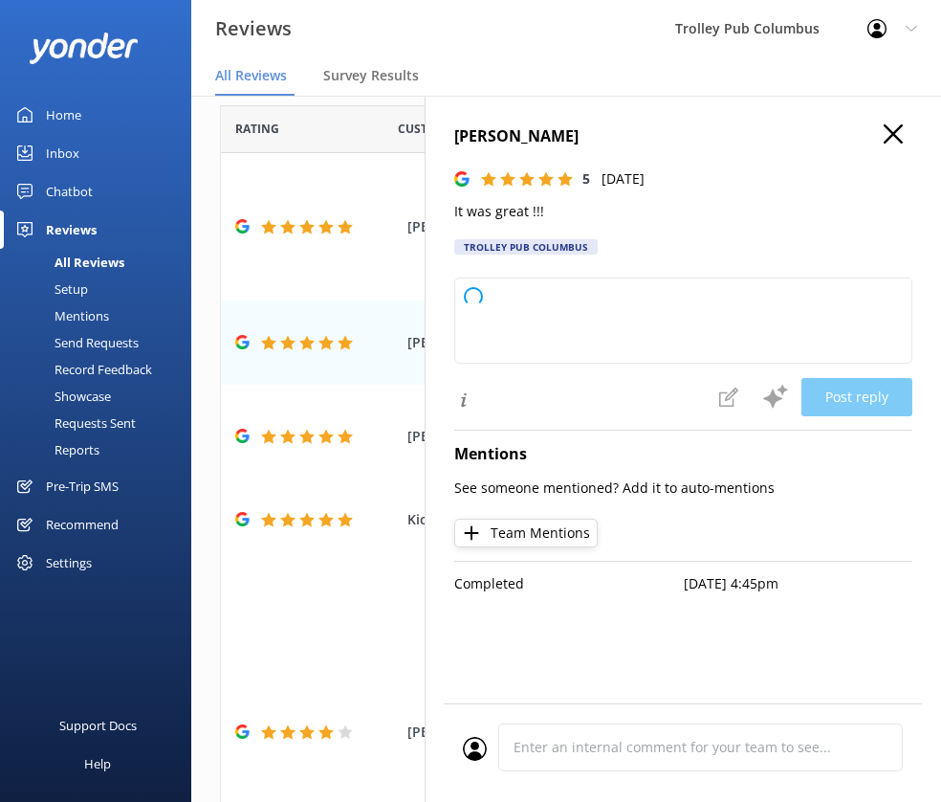
click at [484, 214] on p "It was great !!!" at bounding box center [683, 211] width 458 height 21
type textarea "Thank you so much for your wonderful feedback! We're glad you had a great exper…"
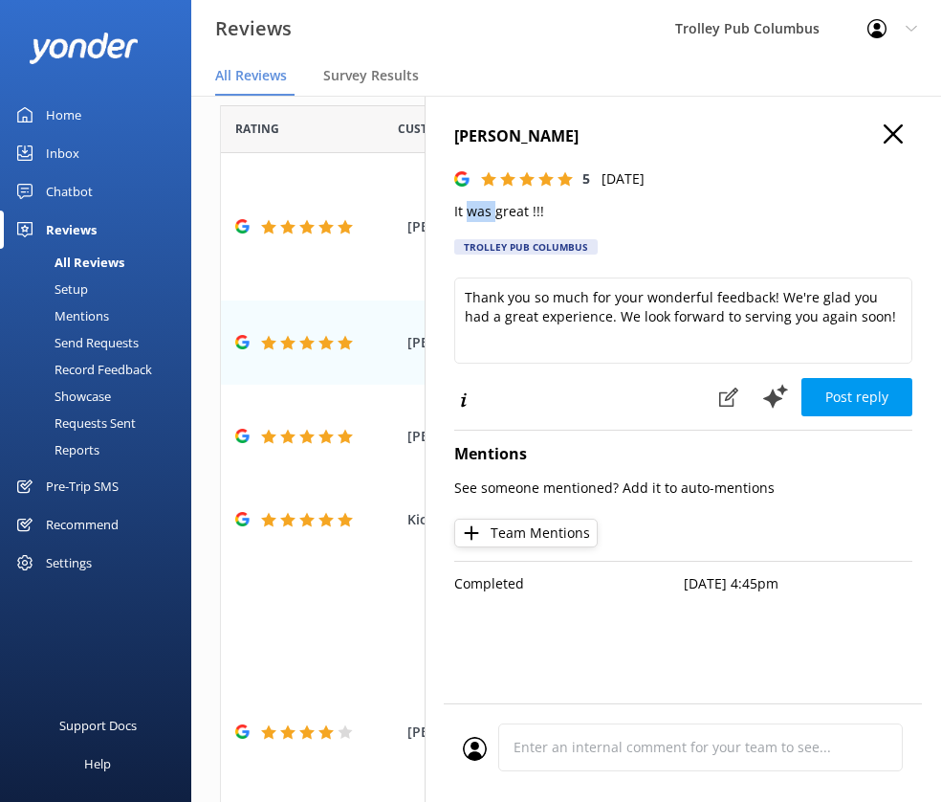
click at [484, 214] on p "It was great !!!" at bounding box center [683, 211] width 458 height 21
copy p "It was great !!!"
click at [850, 404] on button "Post reply" at bounding box center [857, 397] width 111 height 38
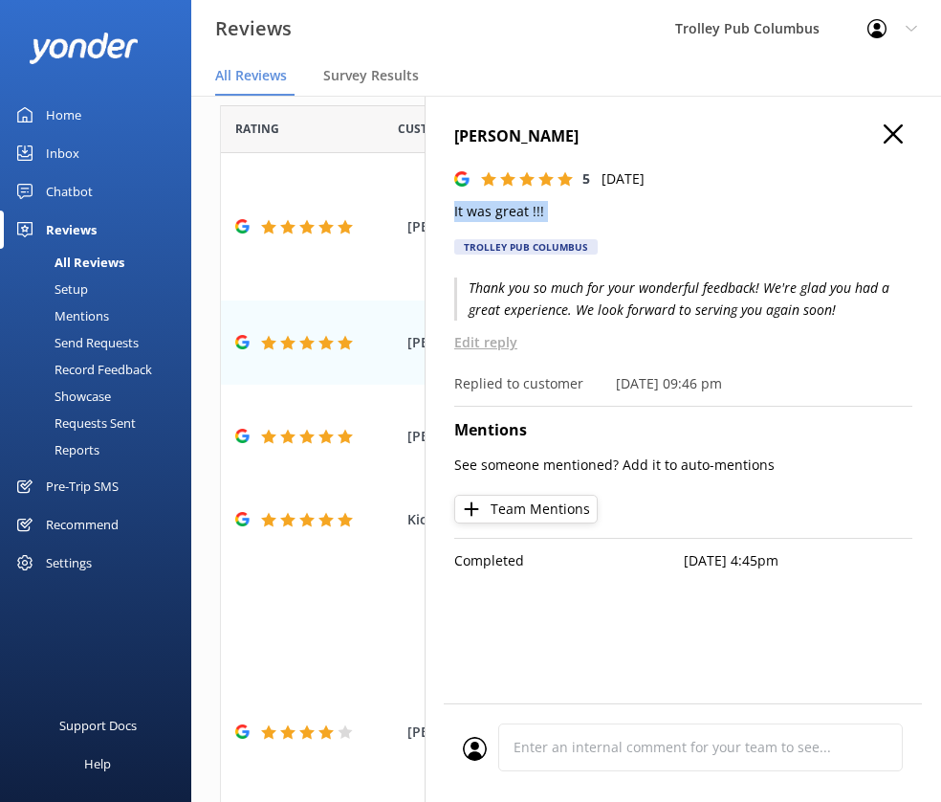
click at [893, 135] on use "button" at bounding box center [893, 133] width 19 height 19
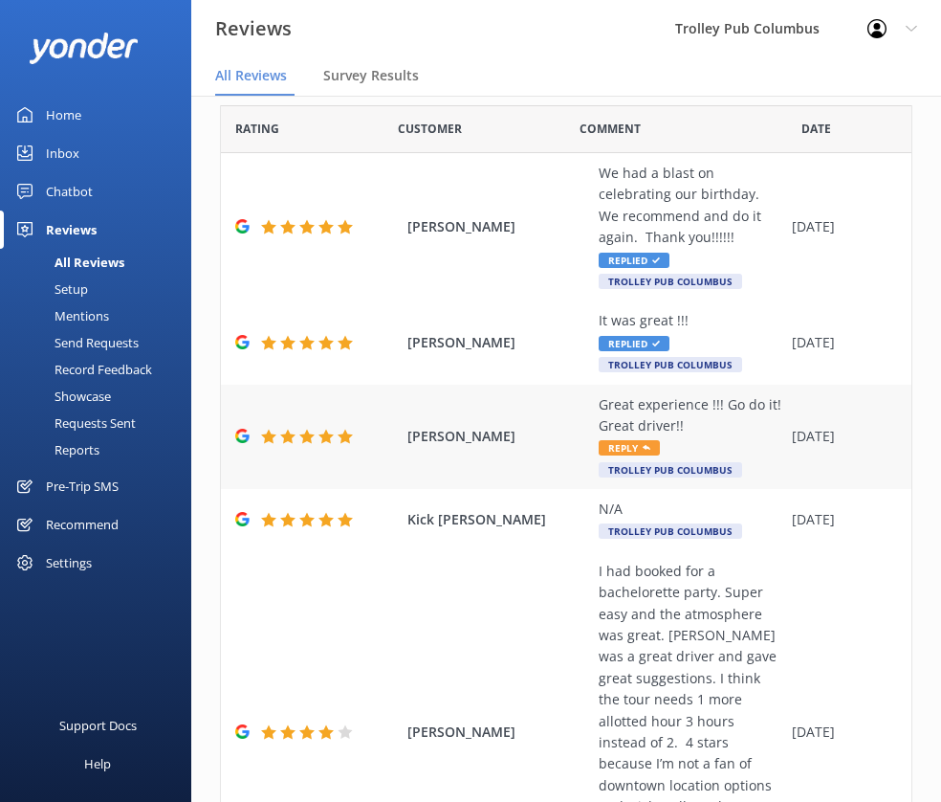
click at [635, 402] on div "Great experience !!! Go do it! Great driver!!" at bounding box center [691, 415] width 184 height 43
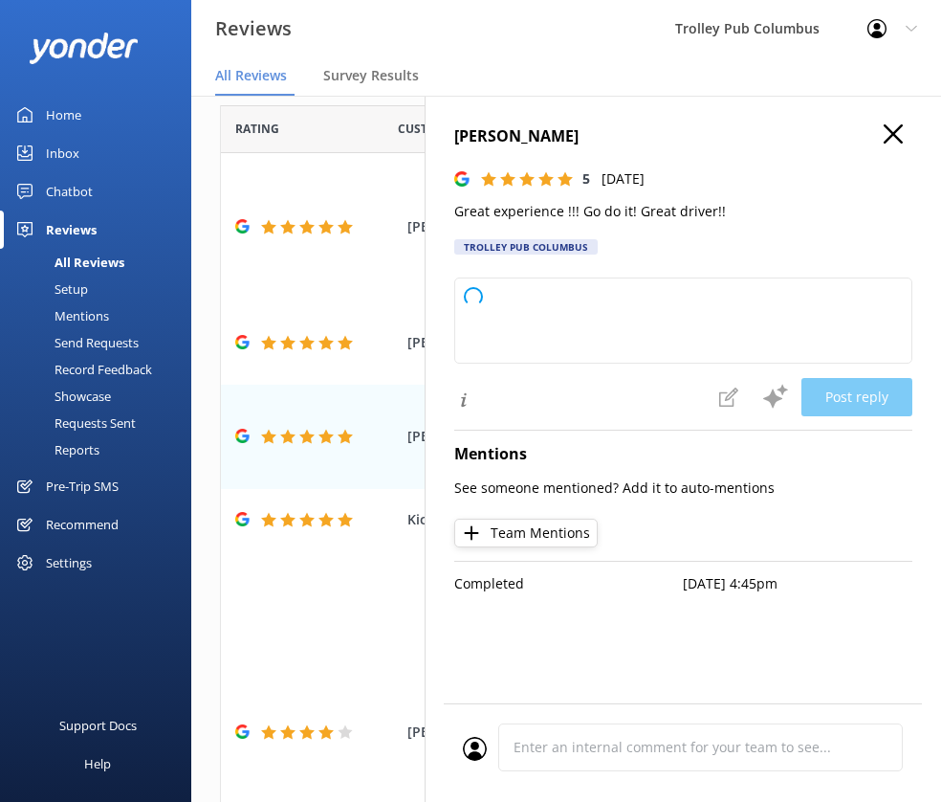
type textarea "Thank you so much for your wonderful review! We're thrilled you had a great exp…"
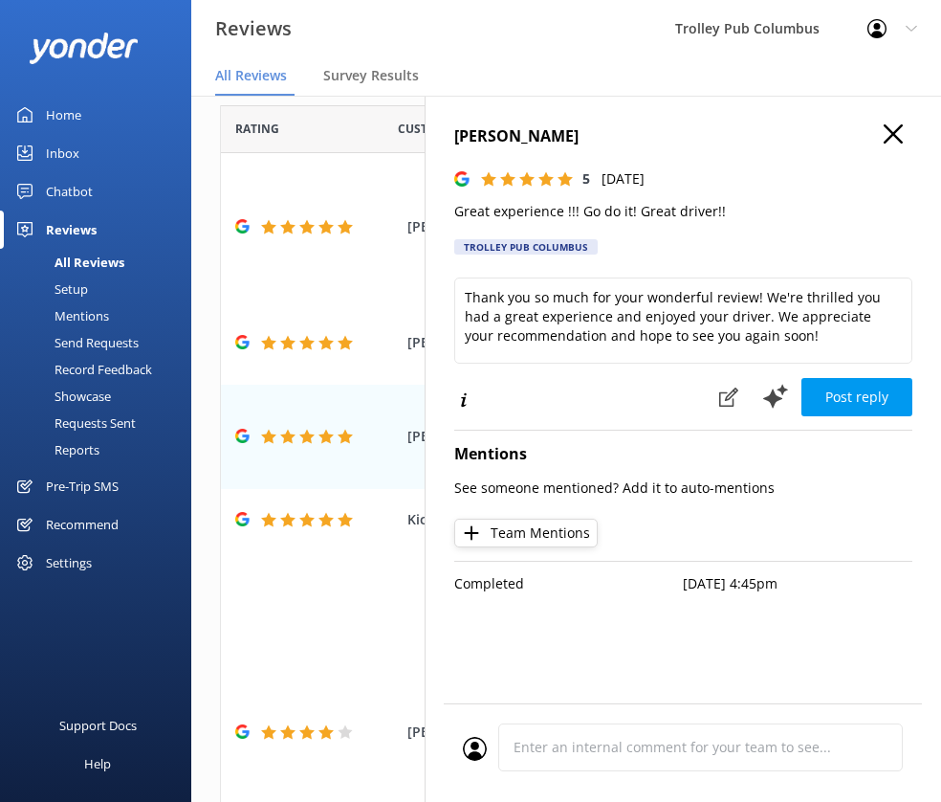
click at [514, 206] on p "Great experience !!! Go do it! Great driver!!" at bounding box center [683, 211] width 458 height 21
copy p "Great experience !!! Go do it! Great driver!!"
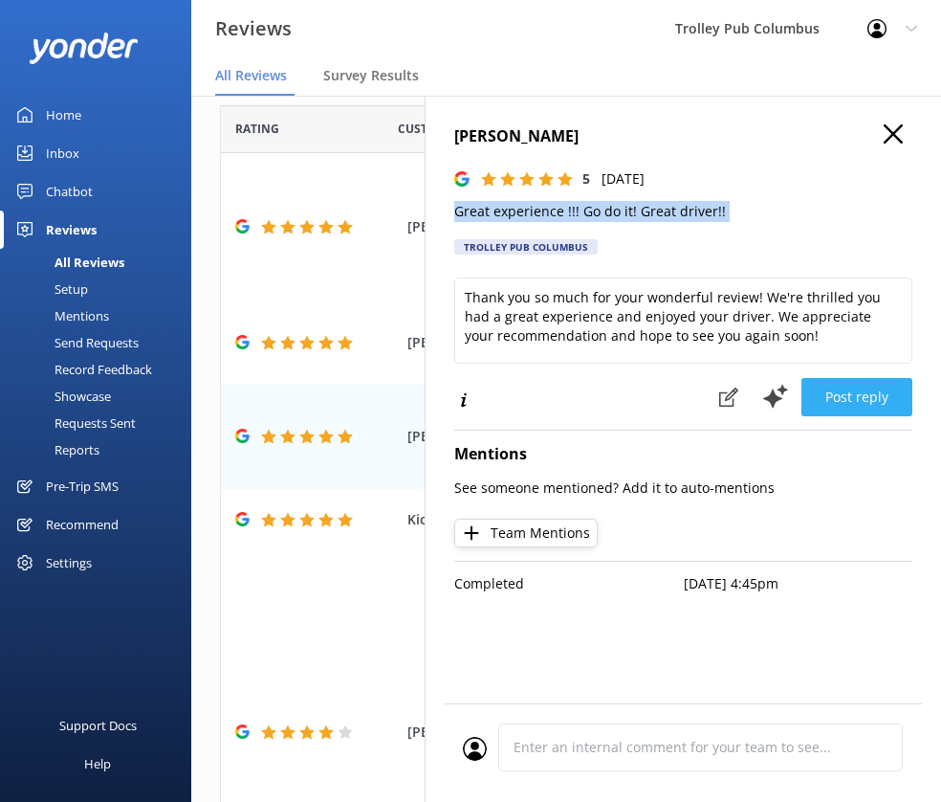
click at [866, 393] on button "Post reply" at bounding box center [857, 397] width 111 height 38
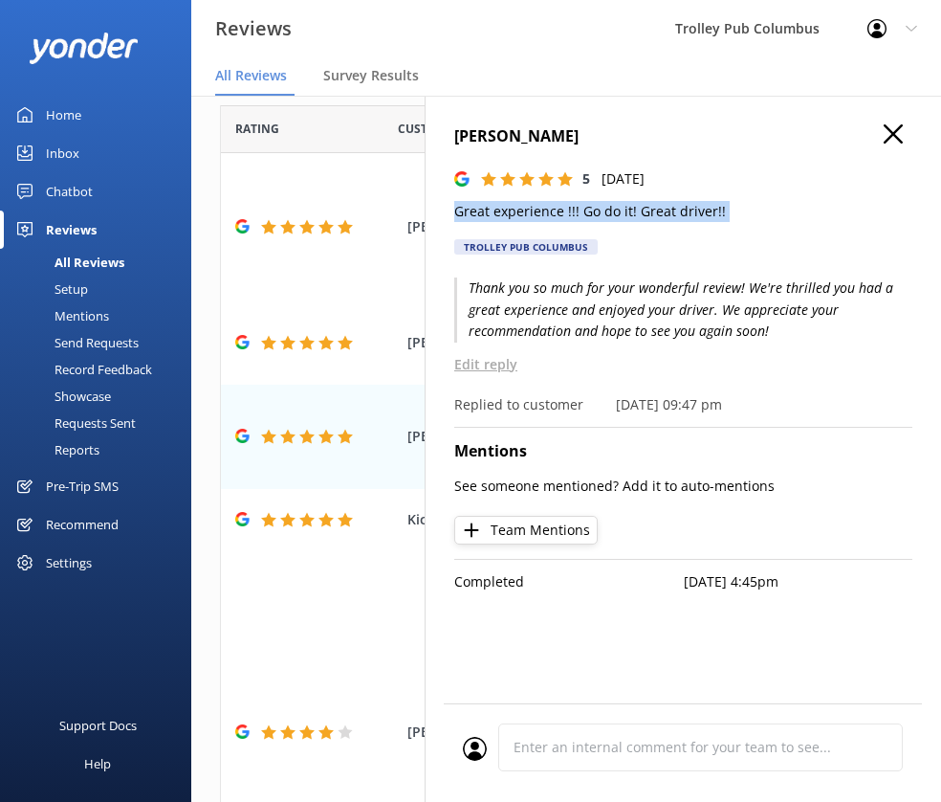
click at [890, 134] on icon "button" at bounding box center [893, 133] width 19 height 19
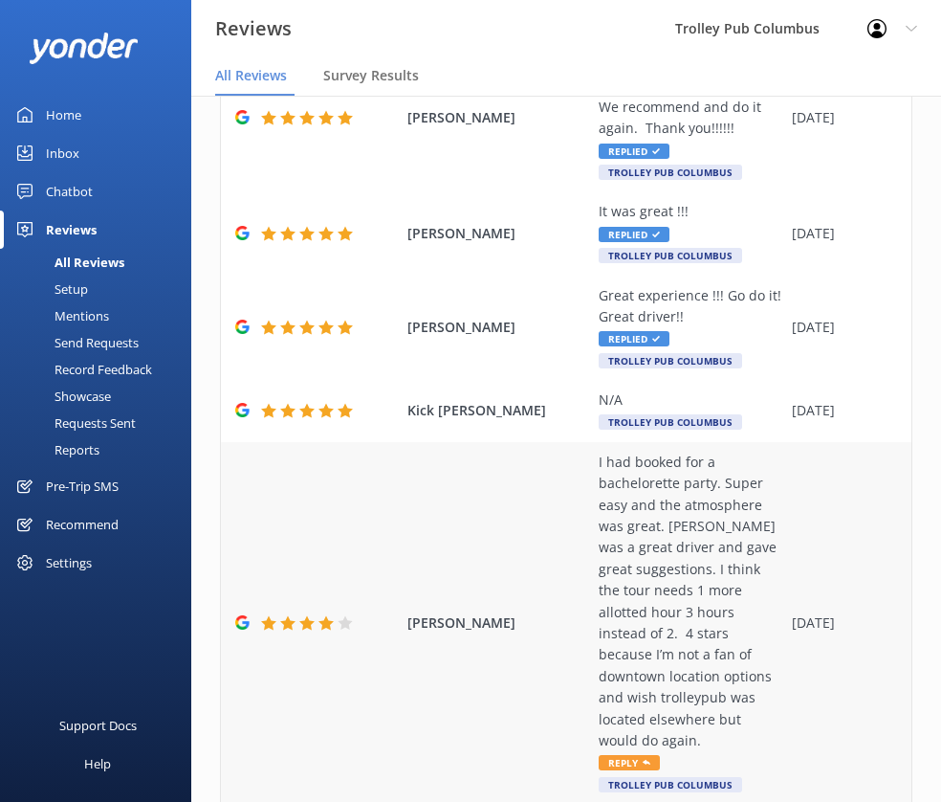
scroll to position [319, 0]
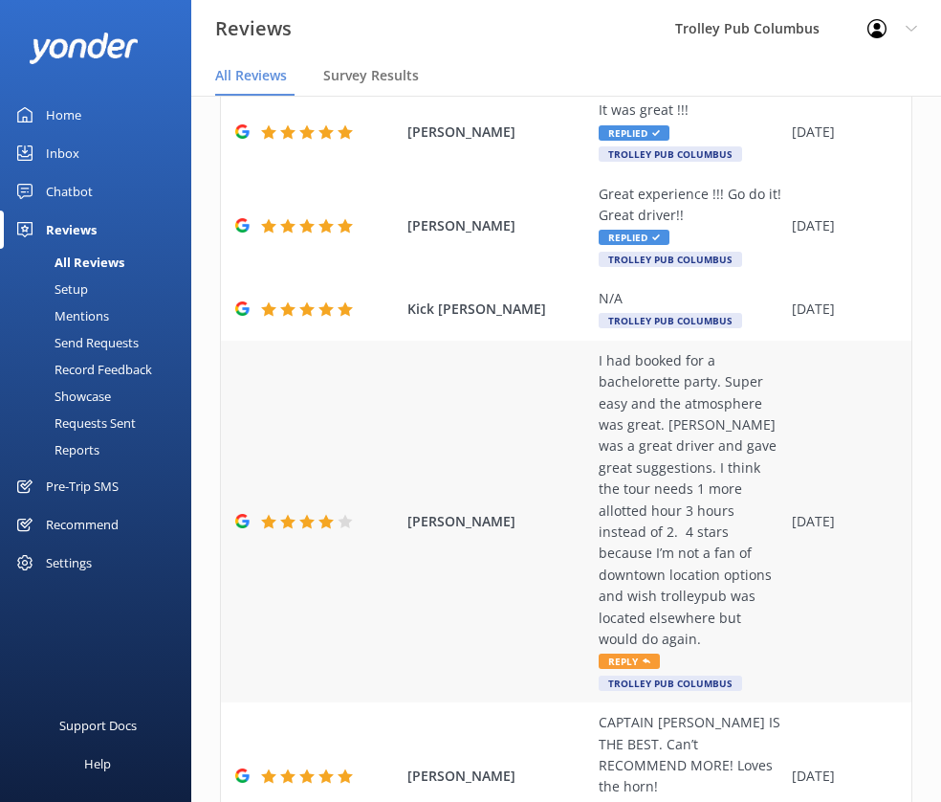
click at [645, 391] on div "I had booked for a bachelorette party. Super easy and the atmosphere was great.…" at bounding box center [691, 499] width 184 height 299
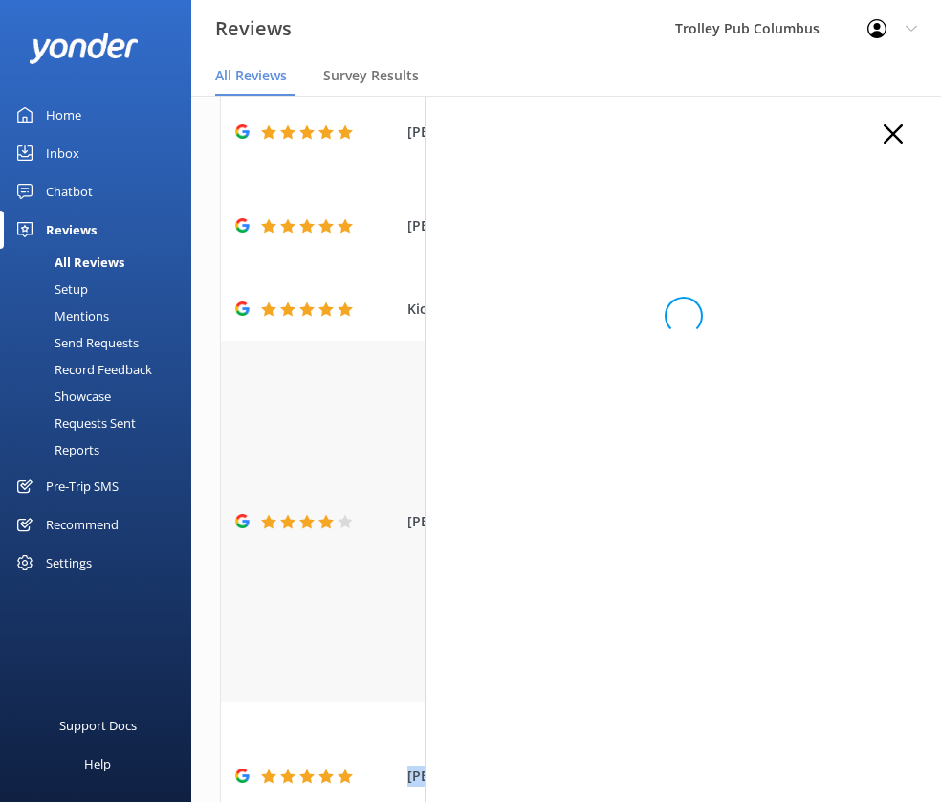
click at [645, 391] on div "Out of 1380 reviews: 4.9 NPS 99 All reply statuses All reply statuses Needs a r…" at bounding box center [566, 468] width 750 height 744
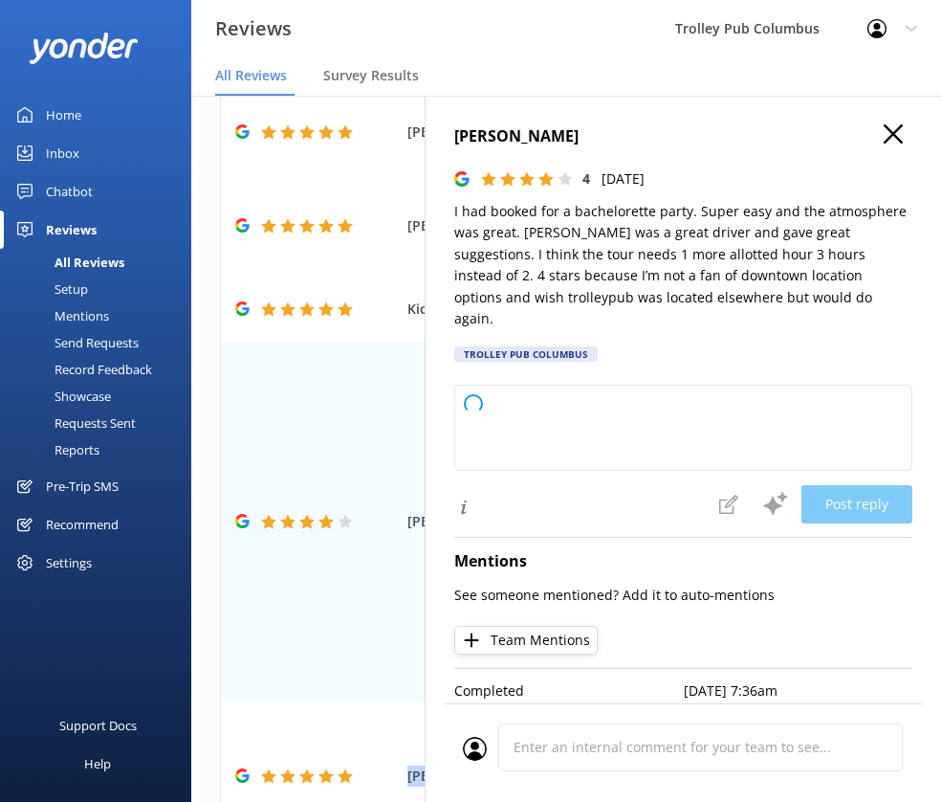
click at [508, 209] on p "I had booked for a bachelorette party. Super easy and the atmosphere was great.…" at bounding box center [683, 265] width 458 height 128
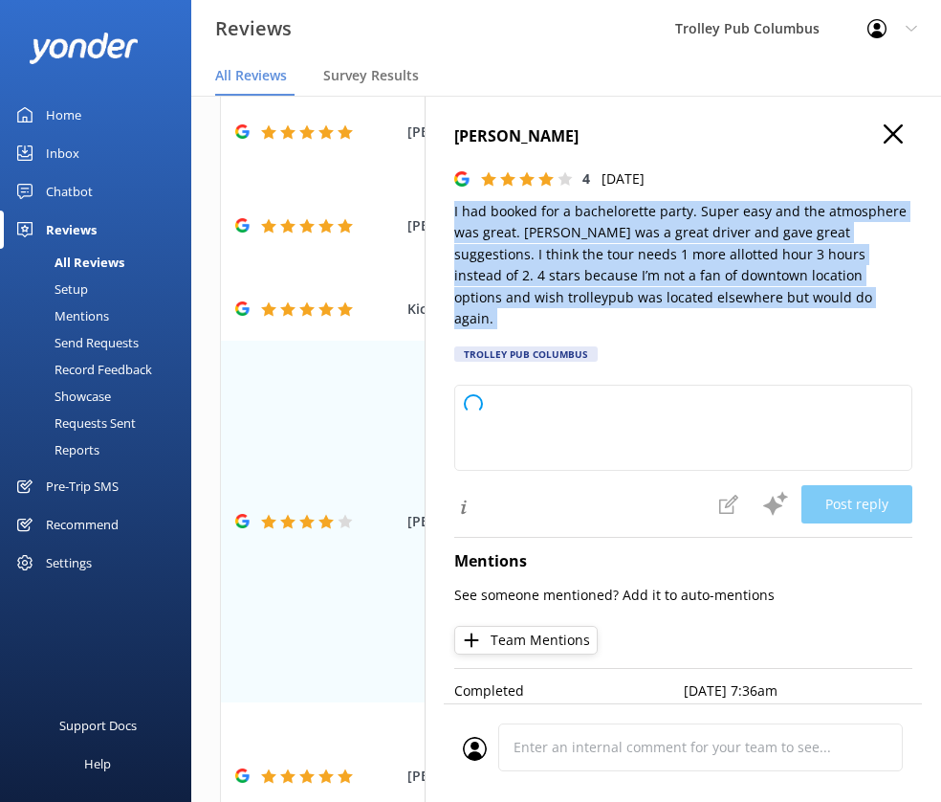
click at [508, 209] on p "I had booked for a bachelorette party. Super easy and the atmosphere was great.…" at bounding box center [683, 265] width 458 height 128
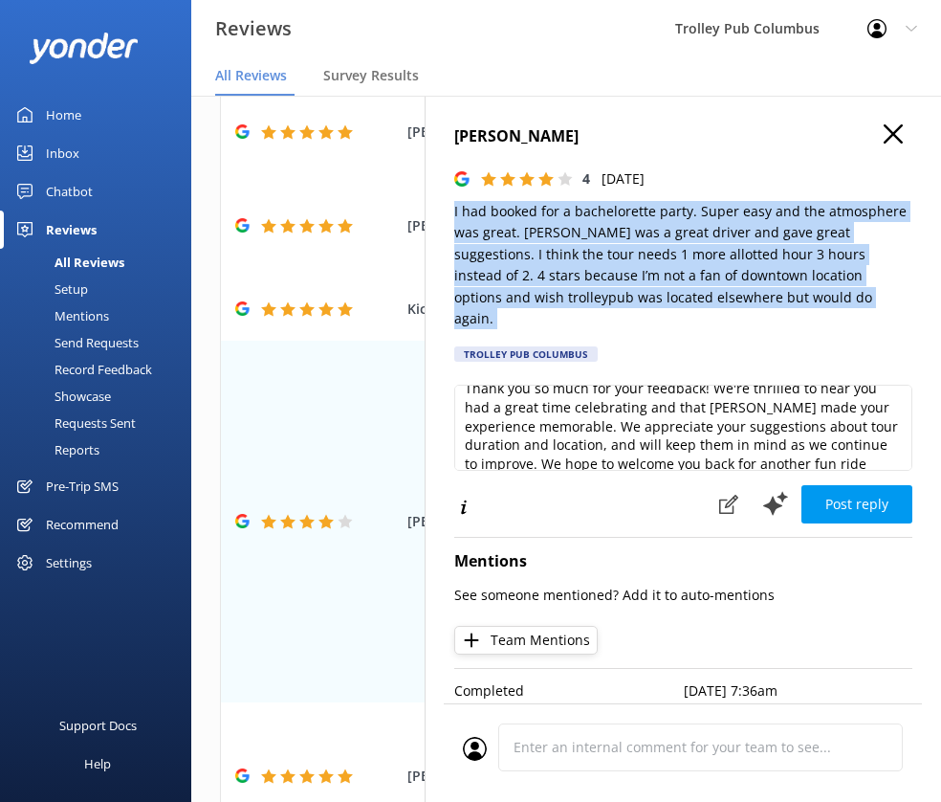
scroll to position [29, 0]
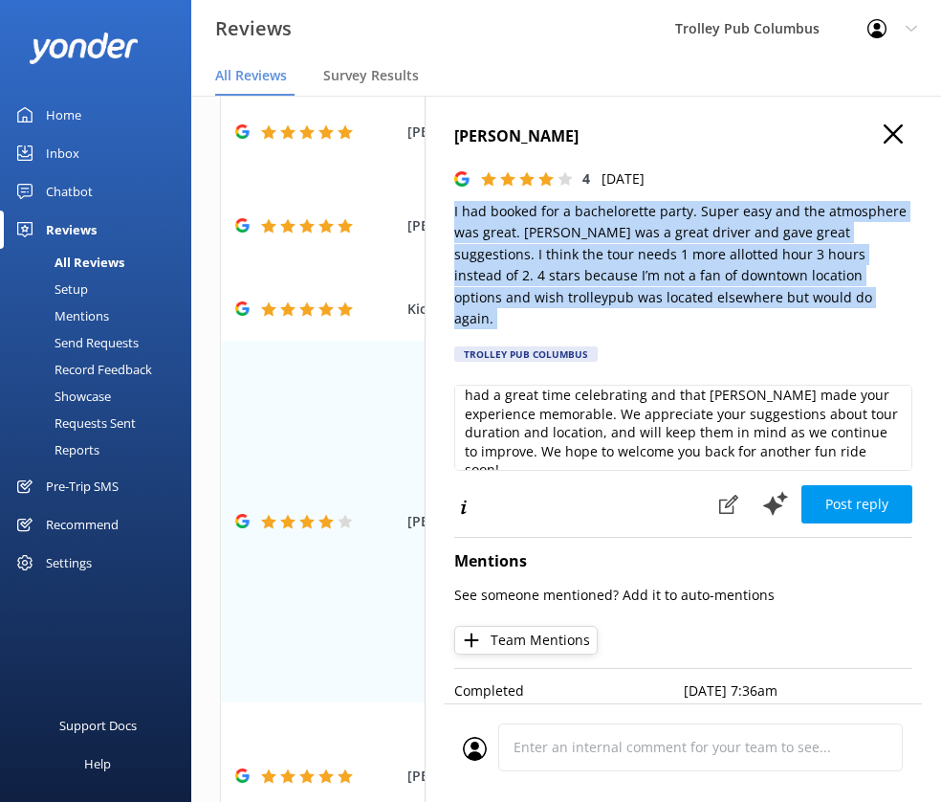
copy p "I had booked for a bachelorette party. Super easy and the atmosphere was great.…"
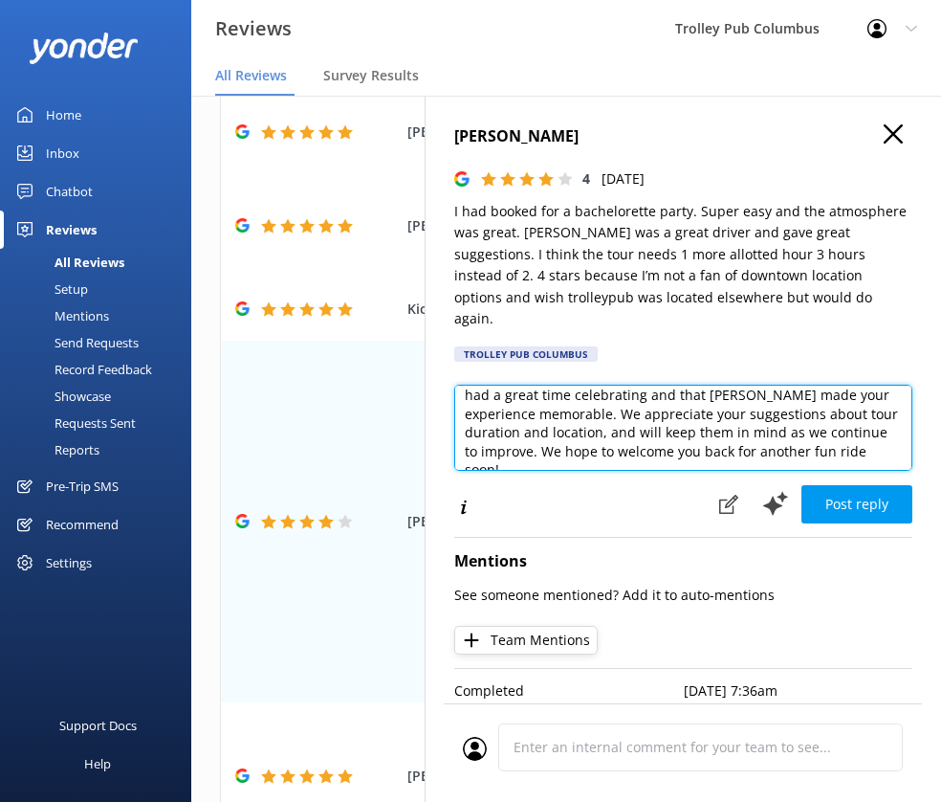
drag, startPoint x: 539, startPoint y: 413, endPoint x: 522, endPoint y: 436, distance: 28.7
click at [522, 436] on textarea "Thank you so much for your feedback! We're thrilled to hear you had a great tim…" at bounding box center [683, 428] width 458 height 86
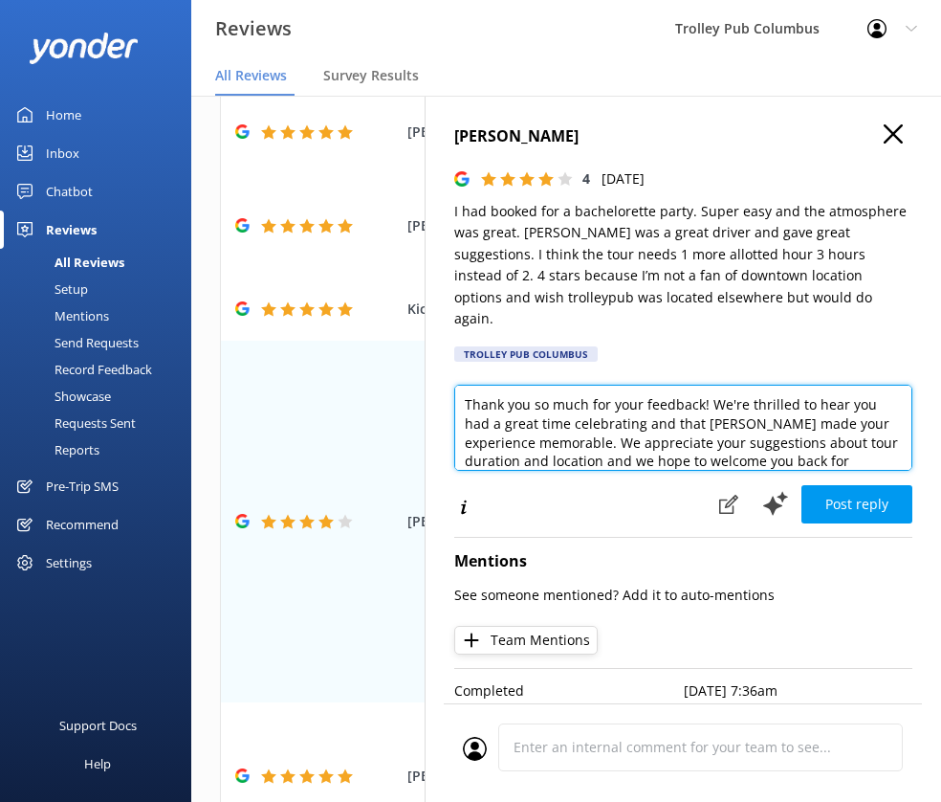
click at [738, 404] on textarea "Thank you so much for your feedback! We're thrilled to hear you had a great tim…" at bounding box center [683, 428] width 458 height 86
type textarea "Thank you so much for your feedback! We're thrilled to hear you had a great tim…"
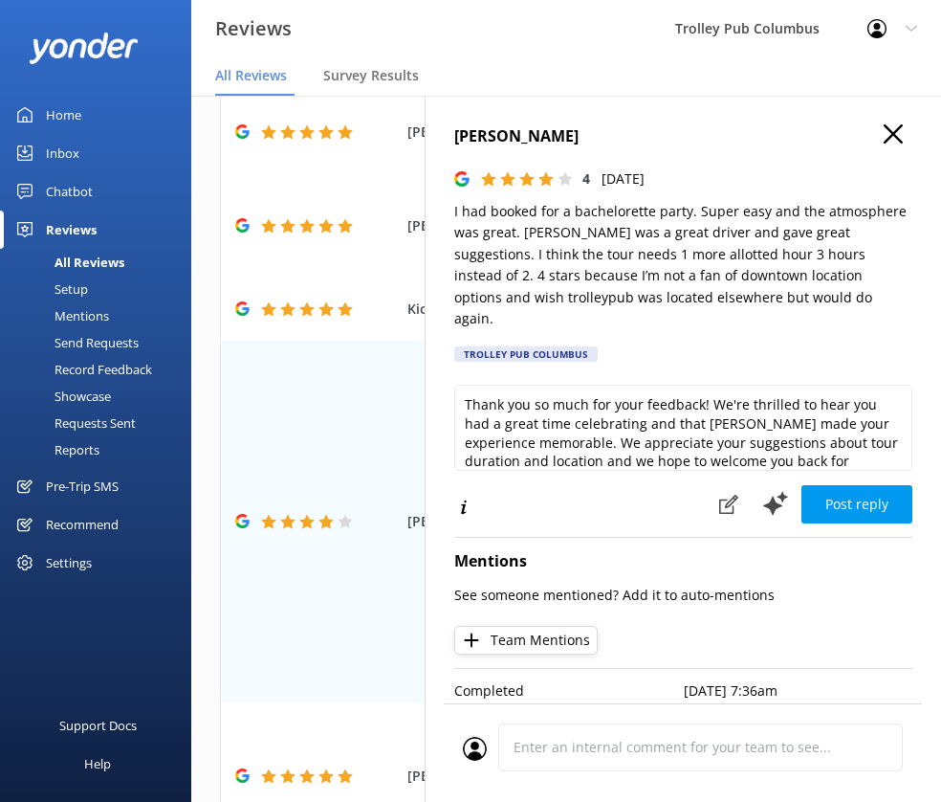
click at [555, 626] on button "Team Mentions" at bounding box center [525, 640] width 143 height 29
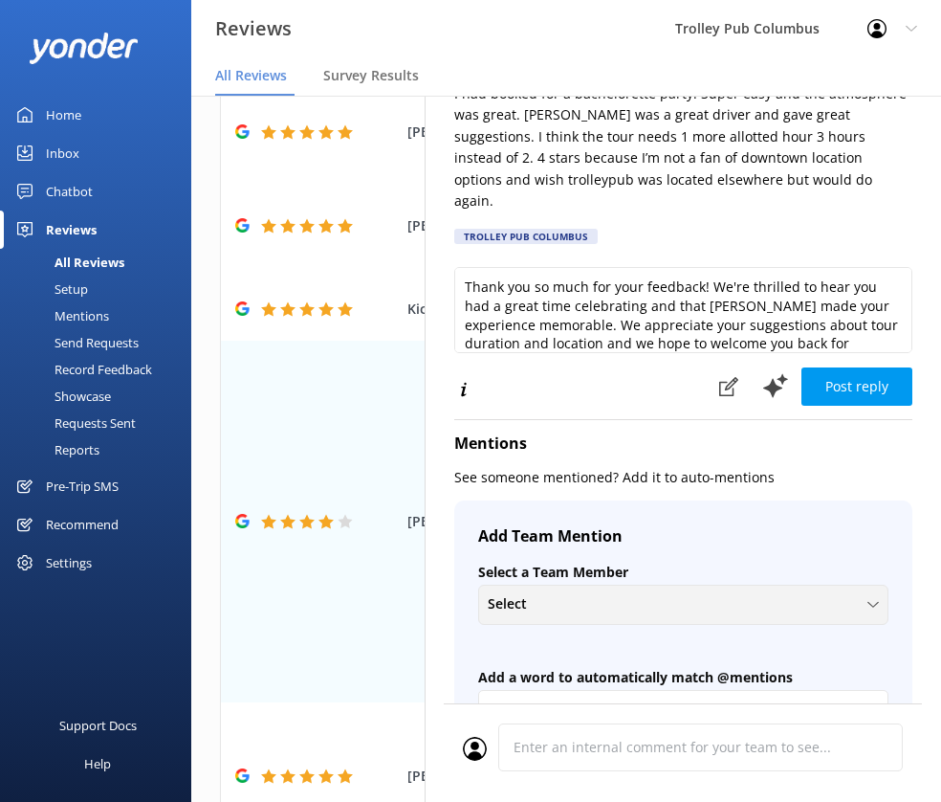
scroll to position [119, 0]
click at [574, 592] on div "Select" at bounding box center [683, 602] width 401 height 21
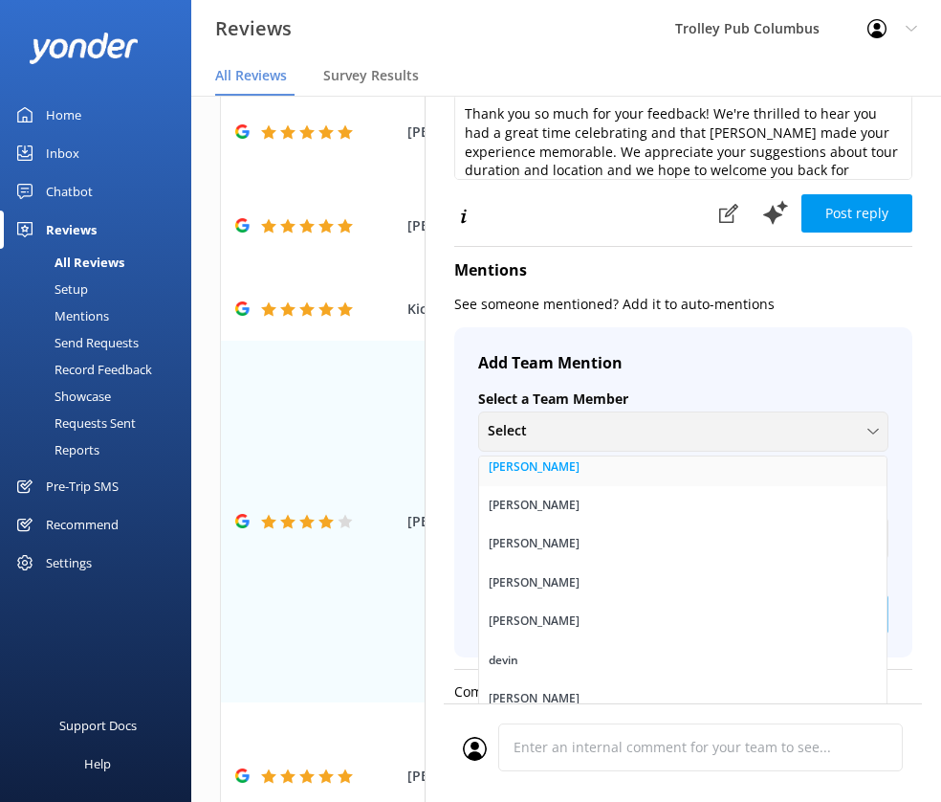
scroll to position [396, 0]
click at [533, 495] on div "[PERSON_NAME]" at bounding box center [534, 504] width 91 height 19
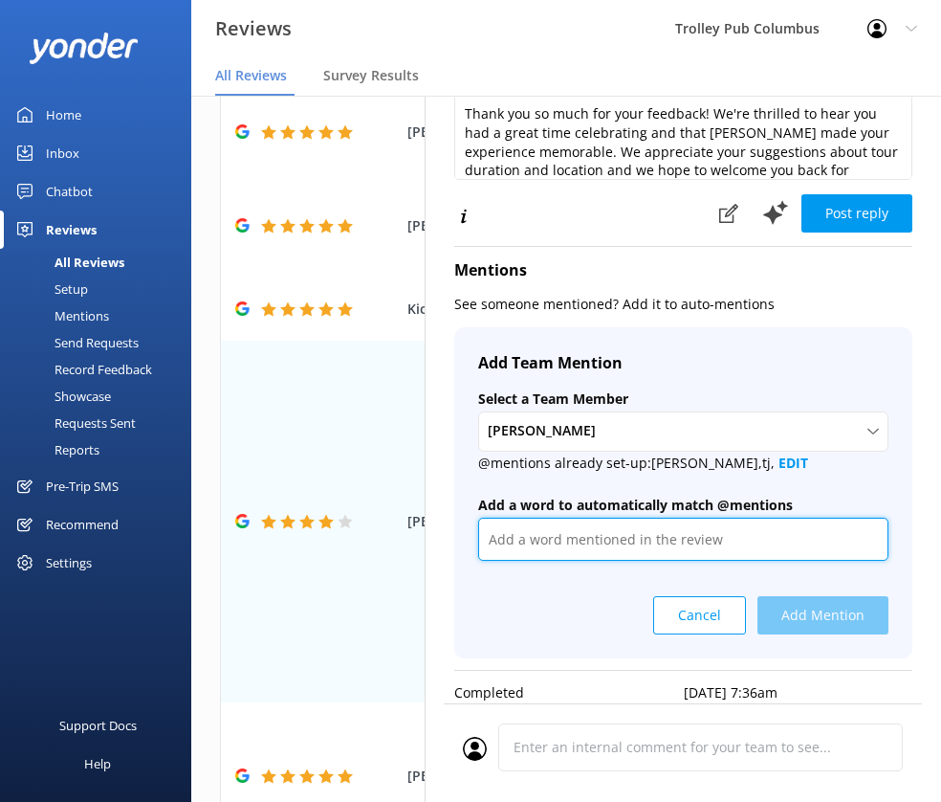
click at [578, 519] on input "text" at bounding box center [683, 538] width 410 height 43
type input "tj"
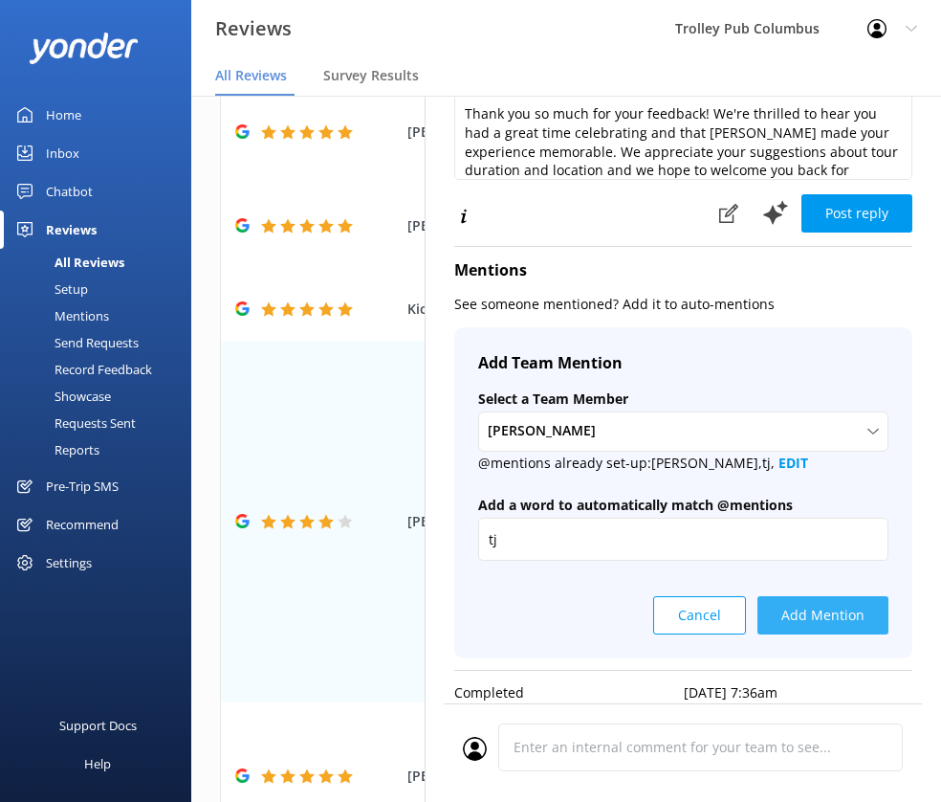
click at [802, 596] on button "Add Mention" at bounding box center [823, 615] width 131 height 38
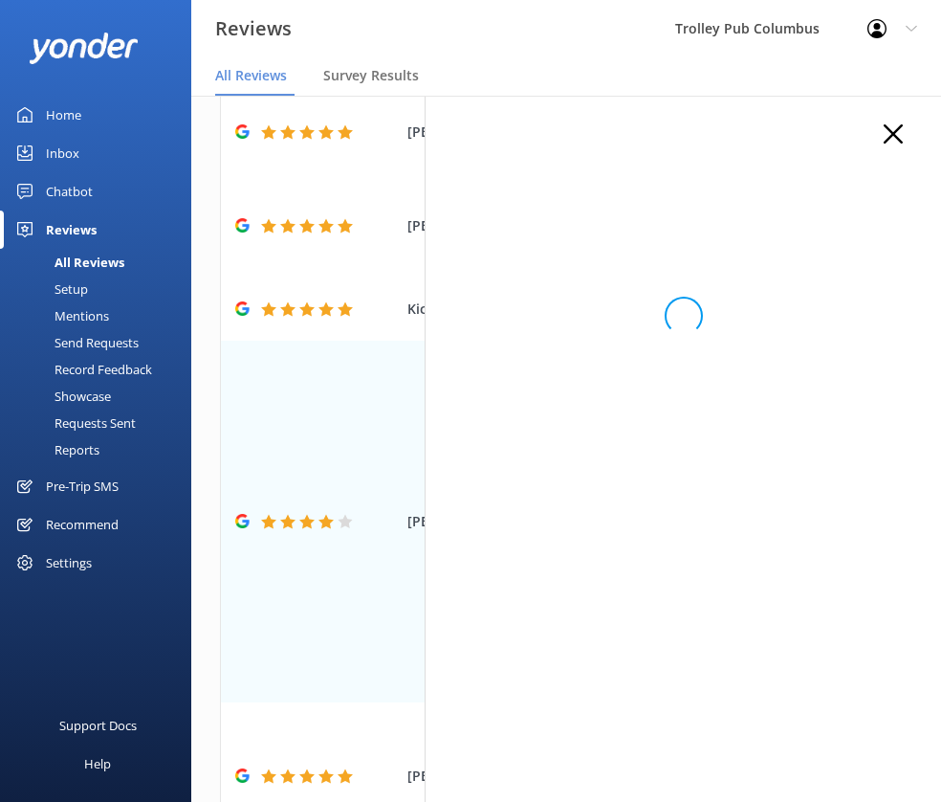
scroll to position [0, 0]
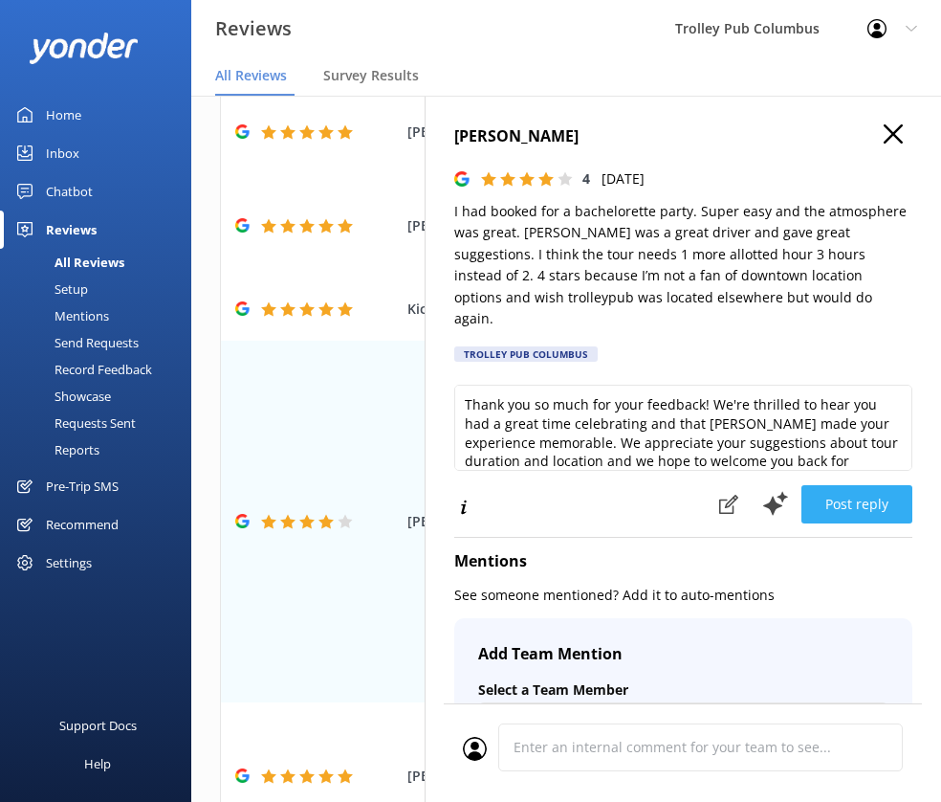
click at [843, 487] on button "Post reply" at bounding box center [857, 504] width 111 height 38
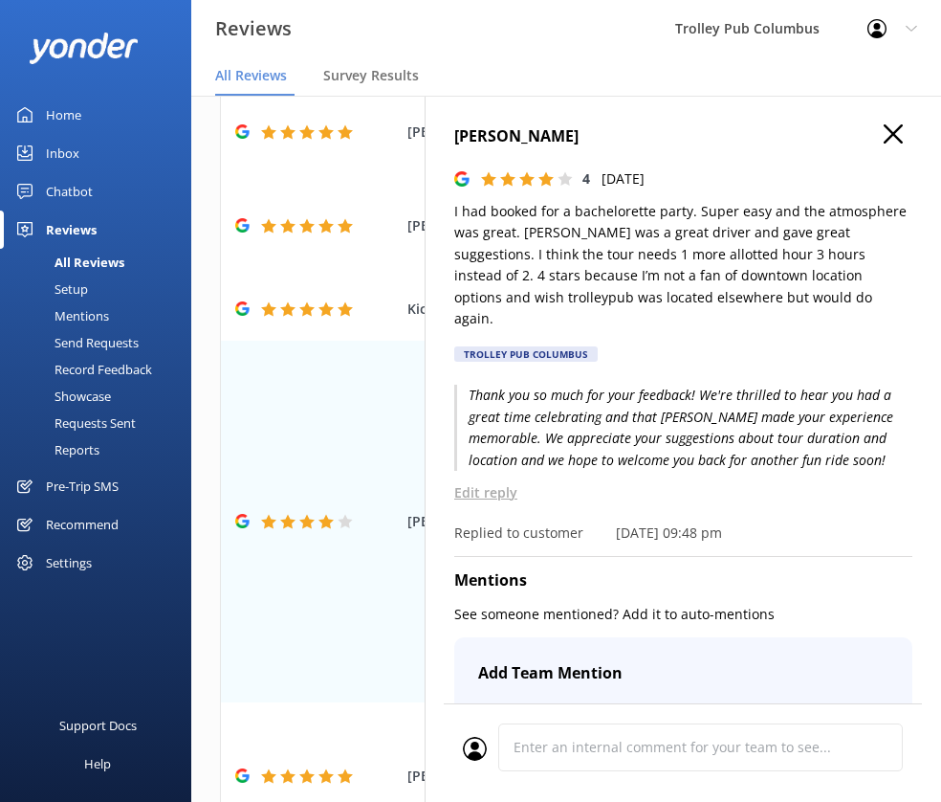
click at [878, 121] on div "[PERSON_NAME] 4 [DATE] I had booked for a bachelorette party. Super easy and th…" at bounding box center [683, 497] width 517 height 802
click at [884, 134] on icon "button" at bounding box center [893, 133] width 19 height 19
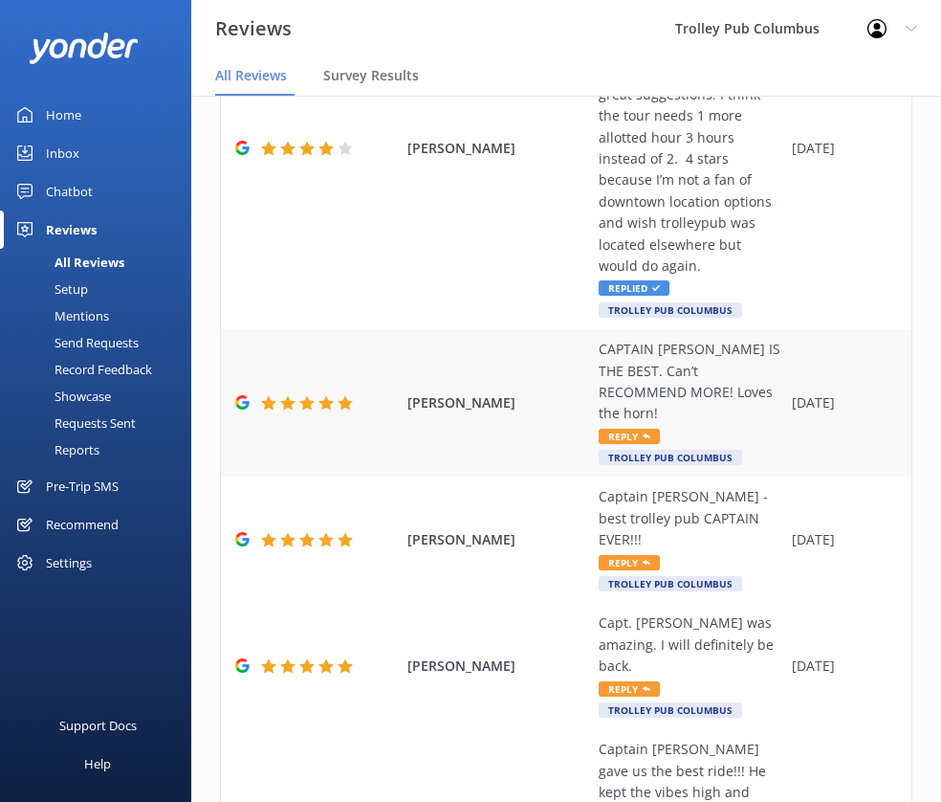
scroll to position [693, 0]
click at [665, 371] on div "CAPTAIN [PERSON_NAME] IS THE BEST. Can’t RECOMMEND MORE! Loves the horn!" at bounding box center [691, 381] width 184 height 86
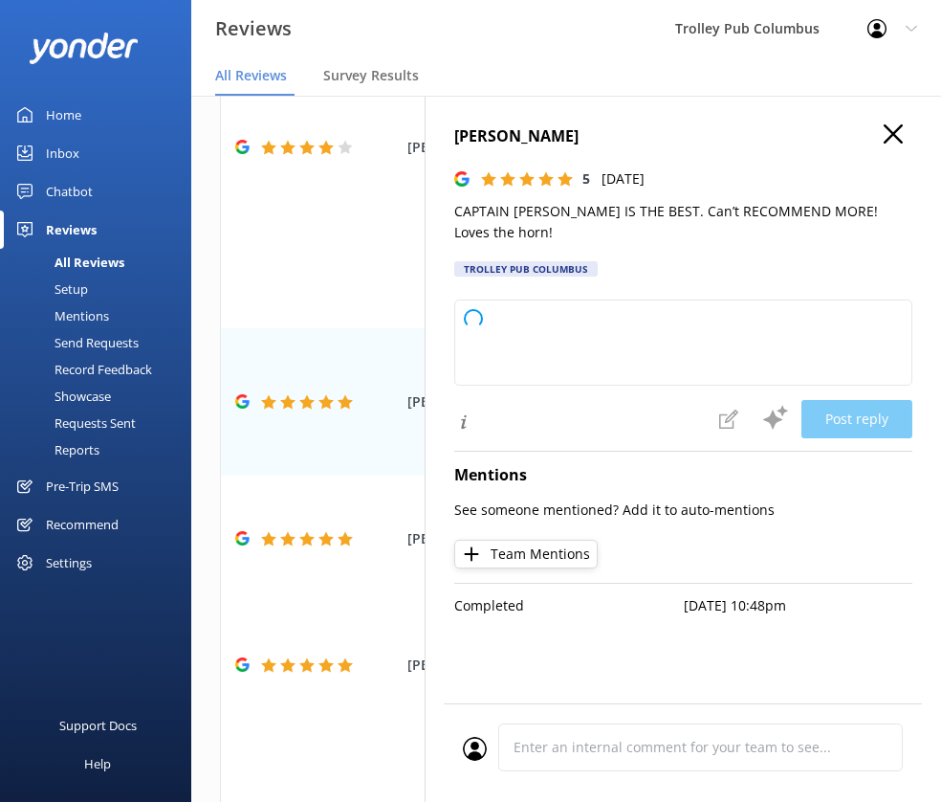
click at [630, 207] on p "CAPTAIN [PERSON_NAME] IS THE BEST. Can’t RECOMMEND MORE! Loves the horn!" at bounding box center [683, 222] width 458 height 43
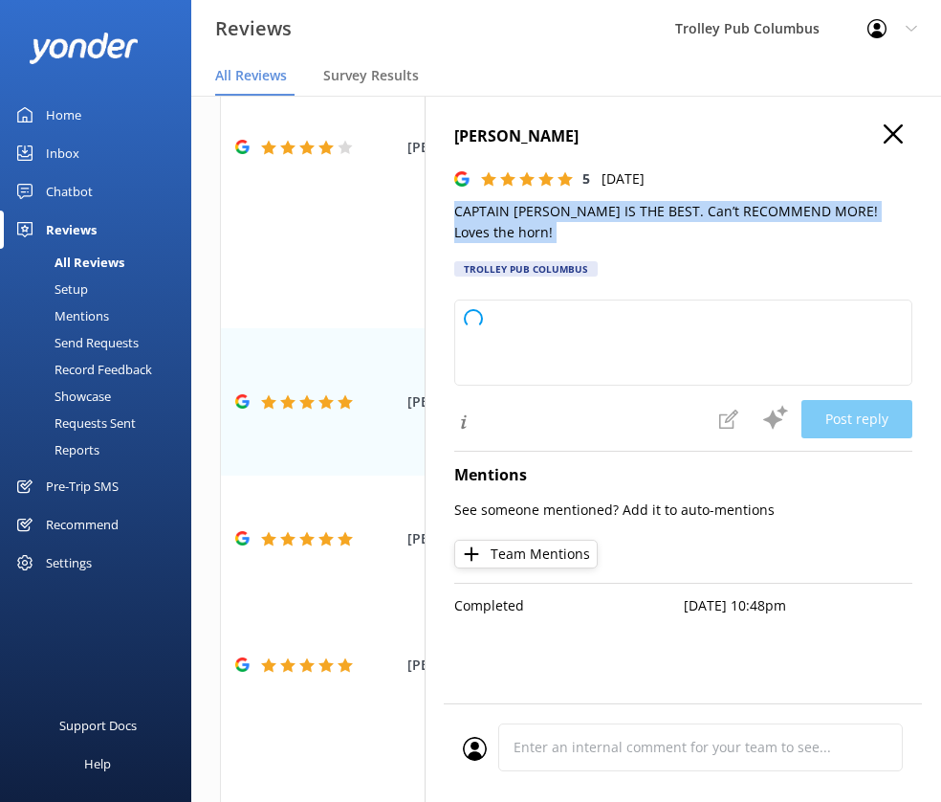
click at [630, 207] on p "CAPTAIN [PERSON_NAME] IS THE BEST. Can’t RECOMMEND MORE! Loves the horn!" at bounding box center [683, 222] width 458 height 43
type textarea "Thank you so much for your wonderful review! We’re thrilled to hear you had a g…"
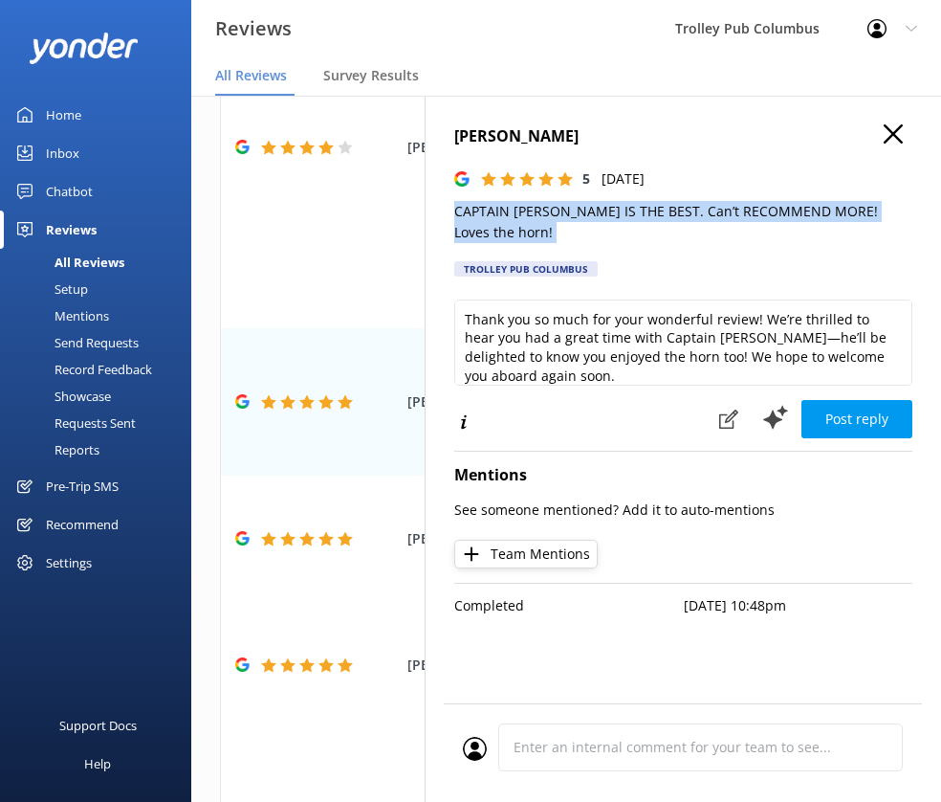
copy p "CAPTAIN [PERSON_NAME] IS THE BEST. Can’t RECOMMEND MORE! Loves the horn!"
click at [498, 551] on button "Team Mentions" at bounding box center [525, 553] width 143 height 29
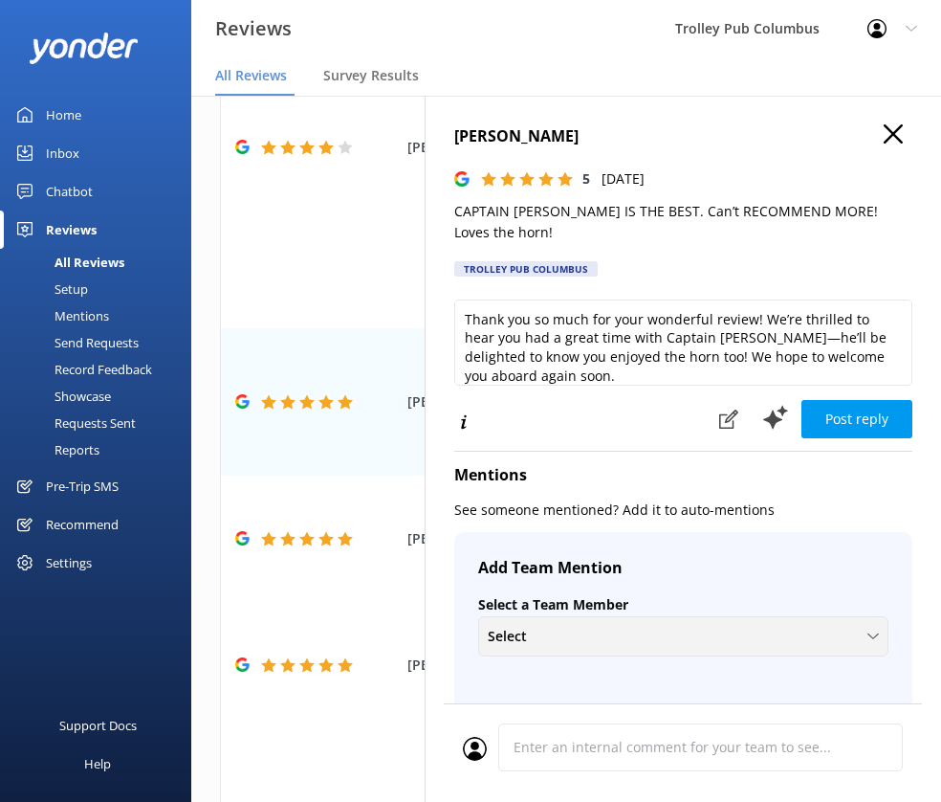
click at [562, 646] on div "Select" at bounding box center [683, 636] width 401 height 21
click at [572, 689] on div "+ Create a new Team Member" at bounding box center [571, 680] width 165 height 19
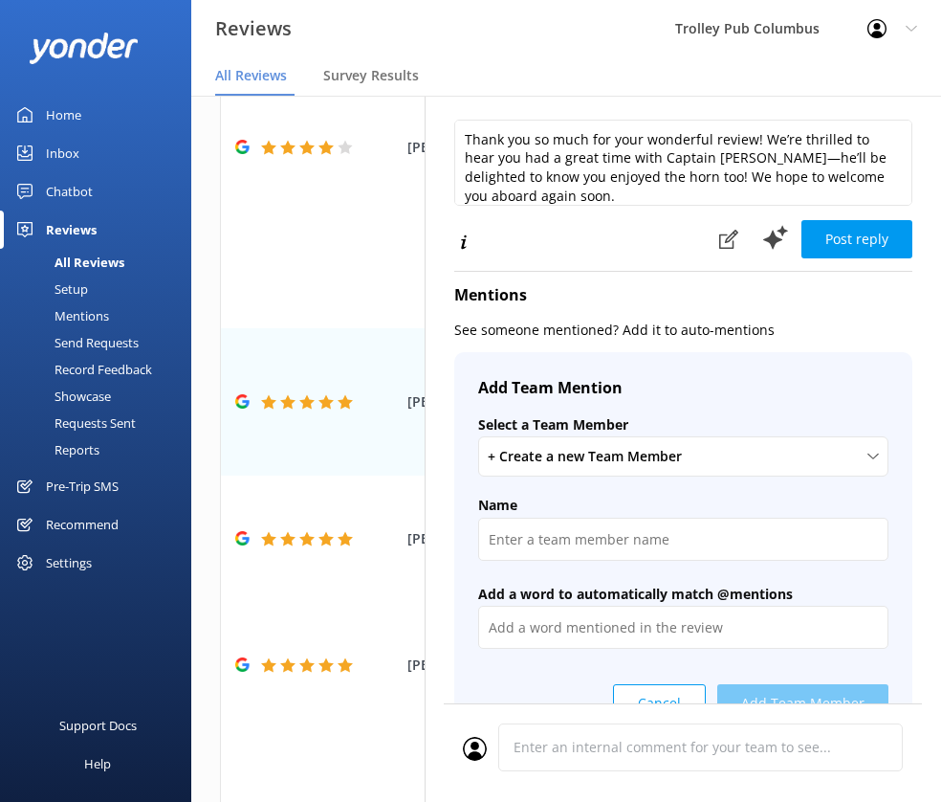
scroll to position [181, 0]
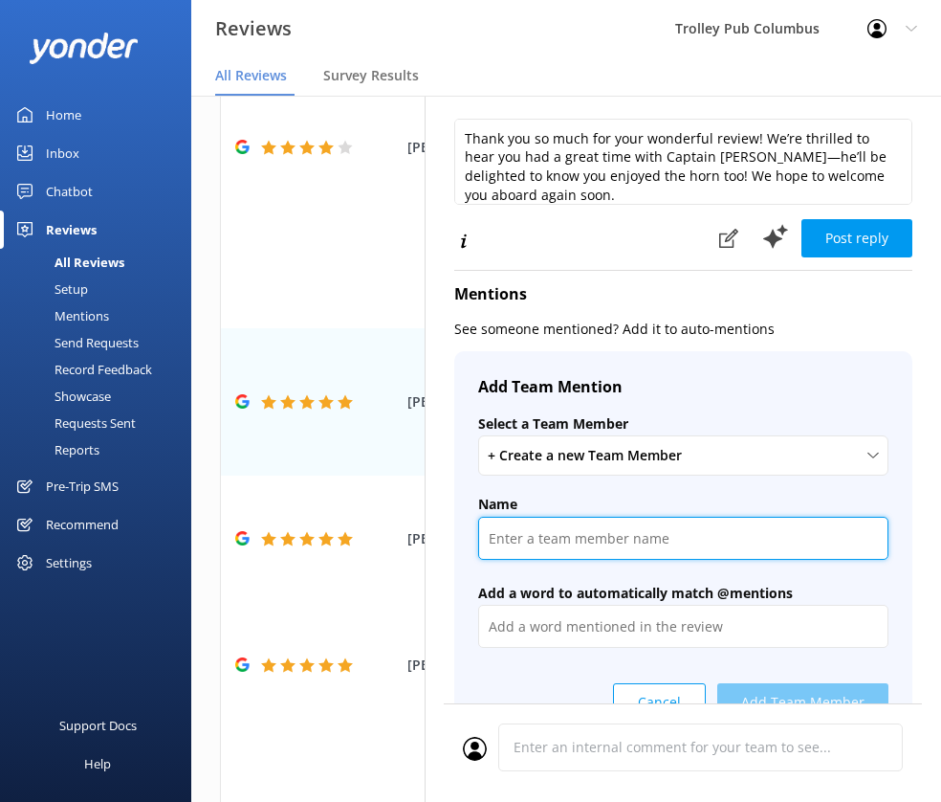
click at [567, 523] on input "text" at bounding box center [683, 538] width 410 height 43
type input "[PERSON_NAME]"
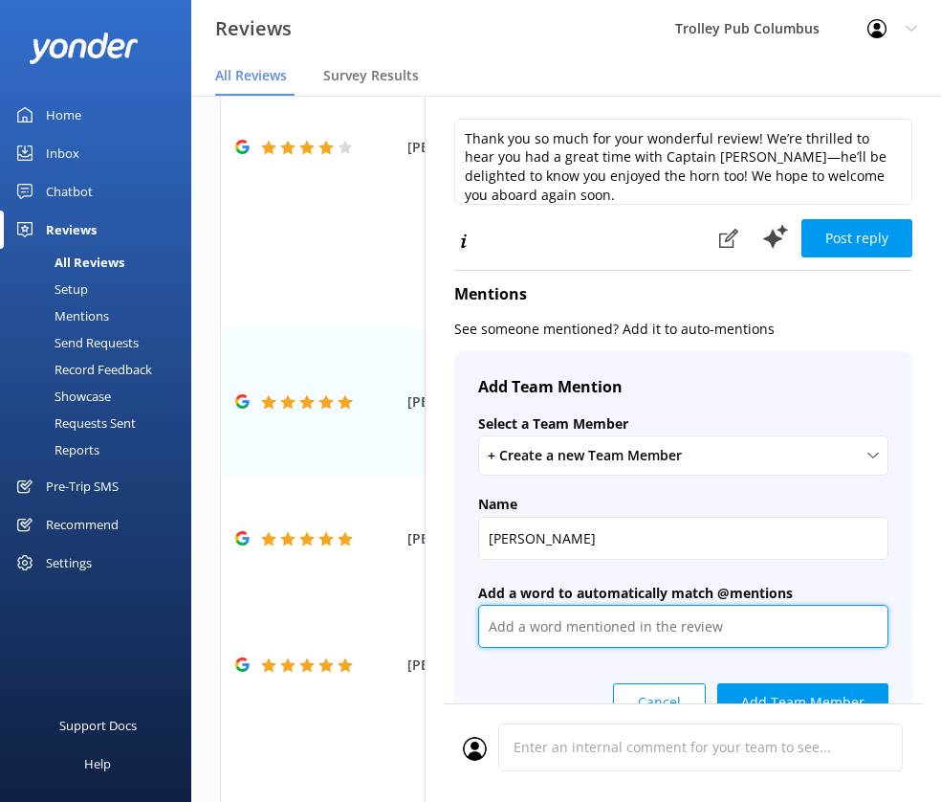
click at [603, 626] on input "text" at bounding box center [683, 626] width 410 height 43
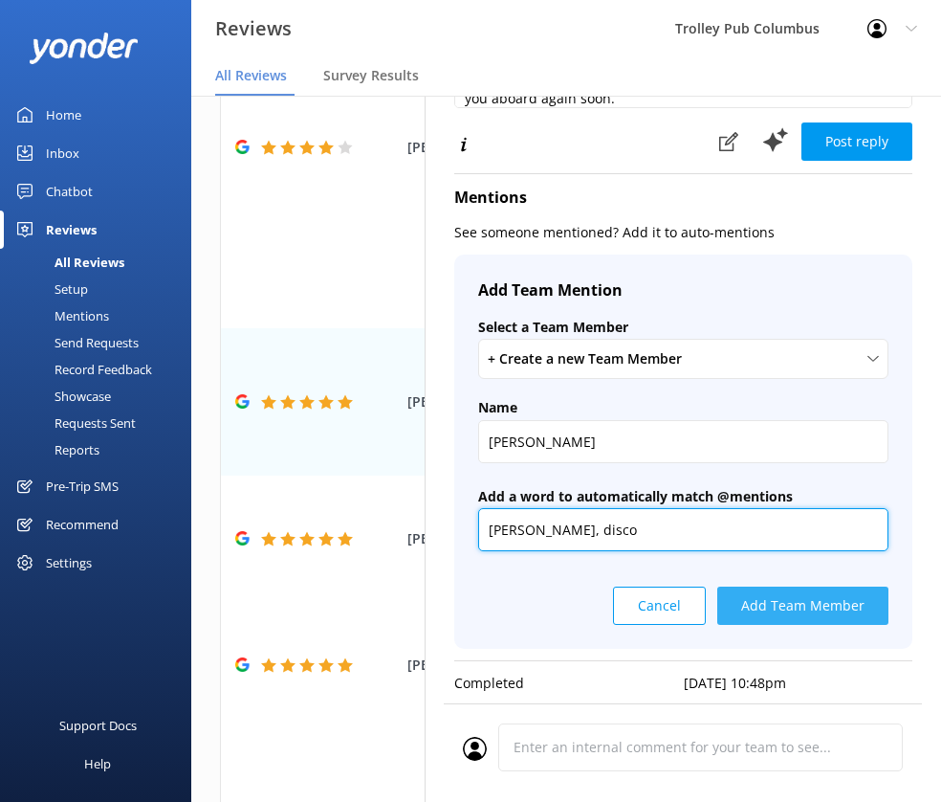
type input "[PERSON_NAME], disco"
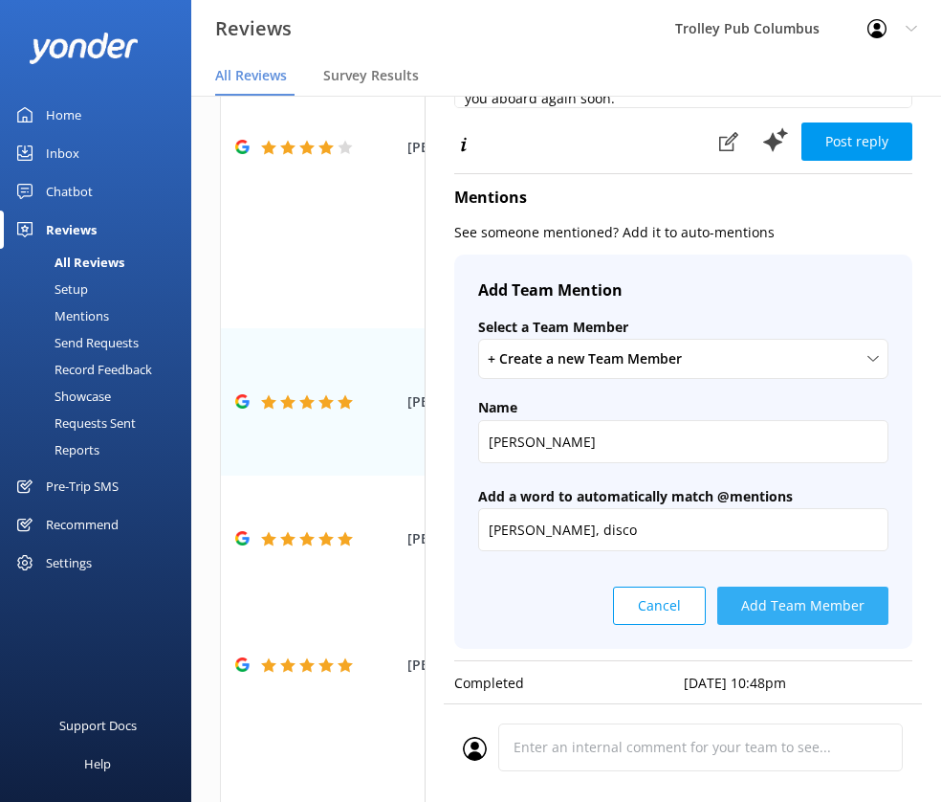
click at [790, 603] on button "Add Team Member" at bounding box center [802, 605] width 171 height 38
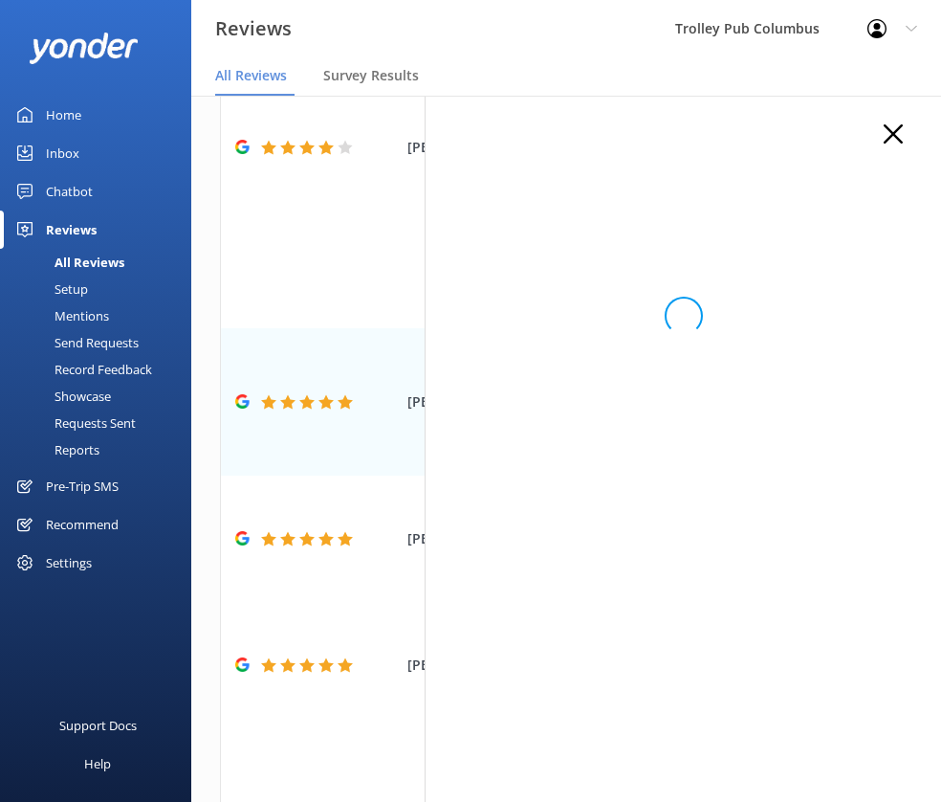
scroll to position [0, 0]
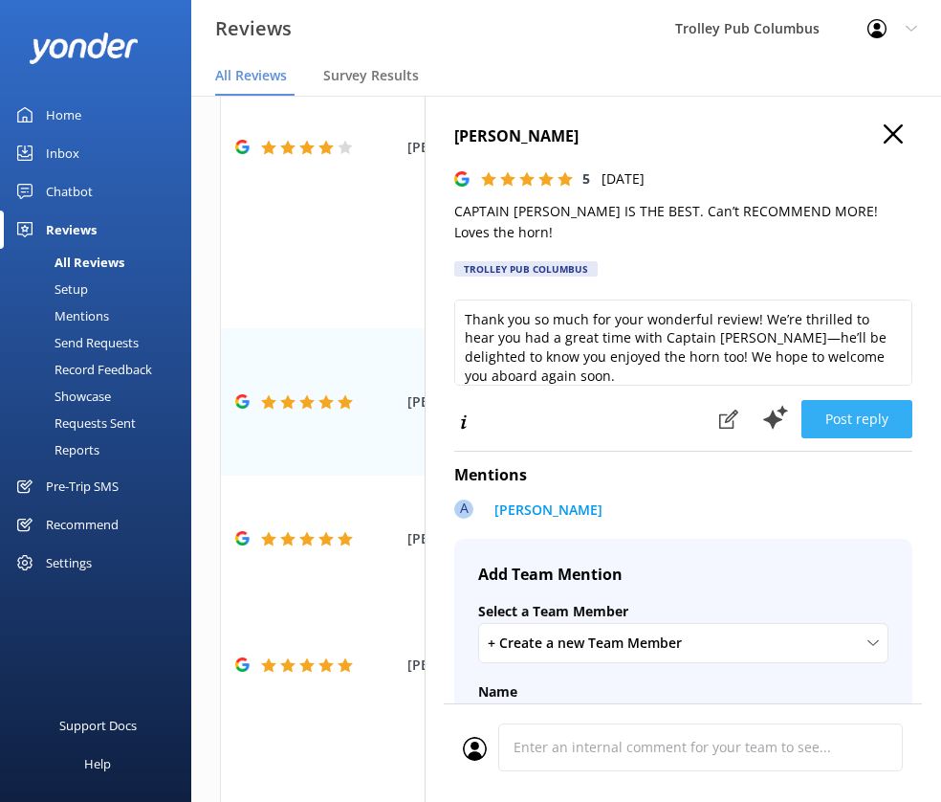
click at [840, 418] on button "Post reply" at bounding box center [857, 419] width 111 height 38
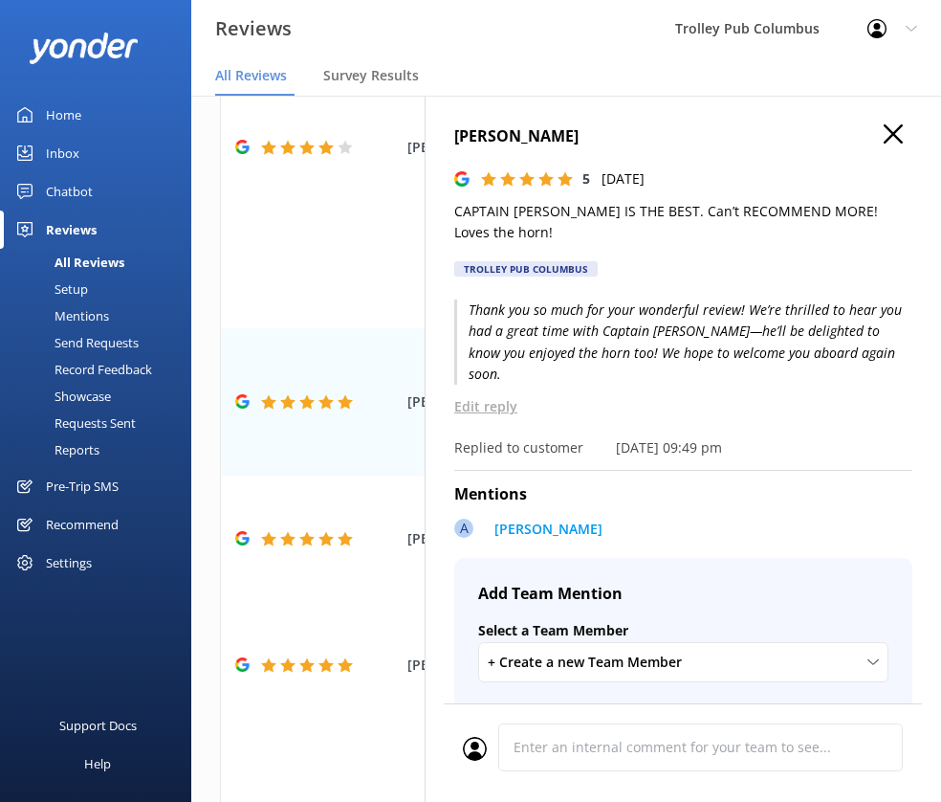
click at [884, 134] on icon "button" at bounding box center [893, 133] width 19 height 19
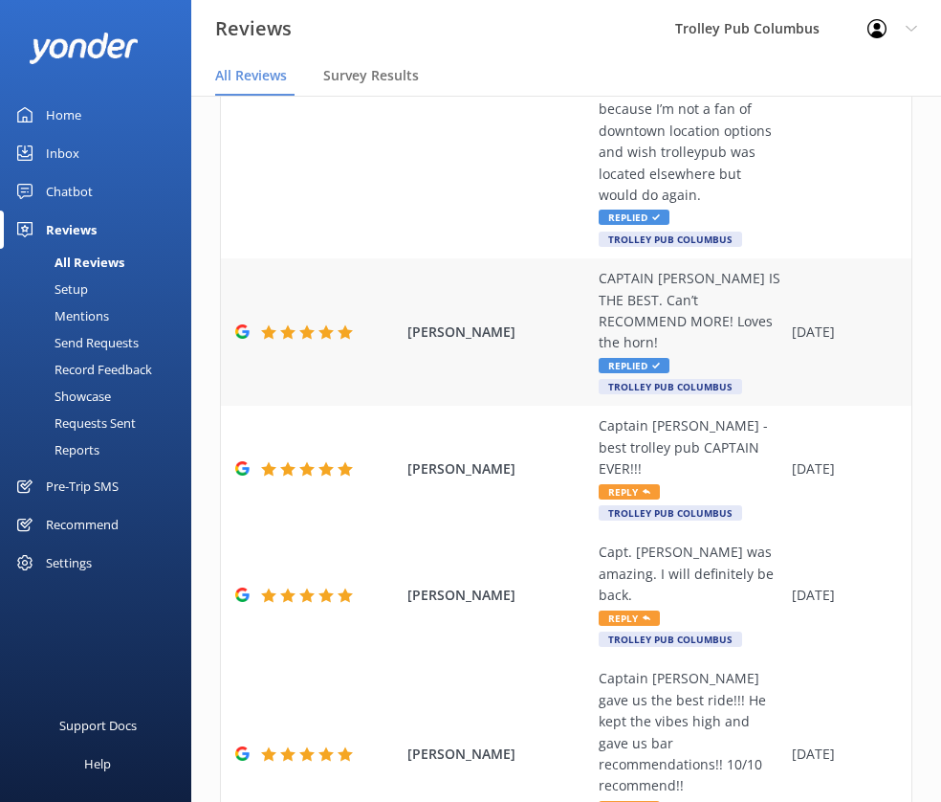
scroll to position [765, 0]
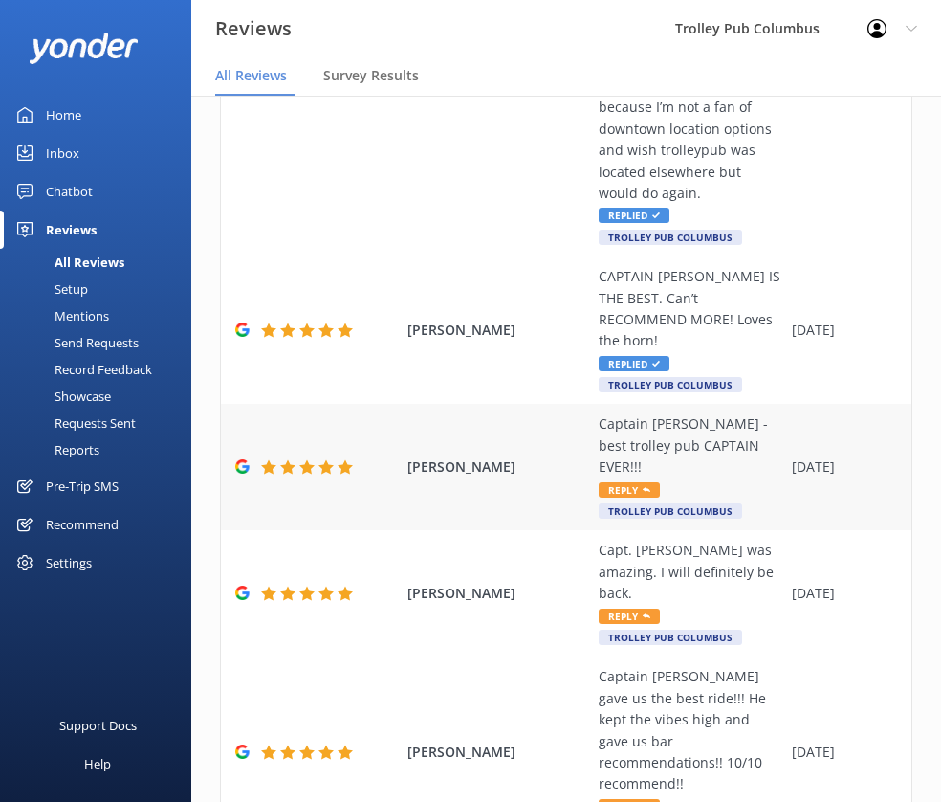
click at [661, 438] on div "Captain [PERSON_NAME] - best trolley pub CAPTAIN EVER!!!" at bounding box center [691, 445] width 184 height 64
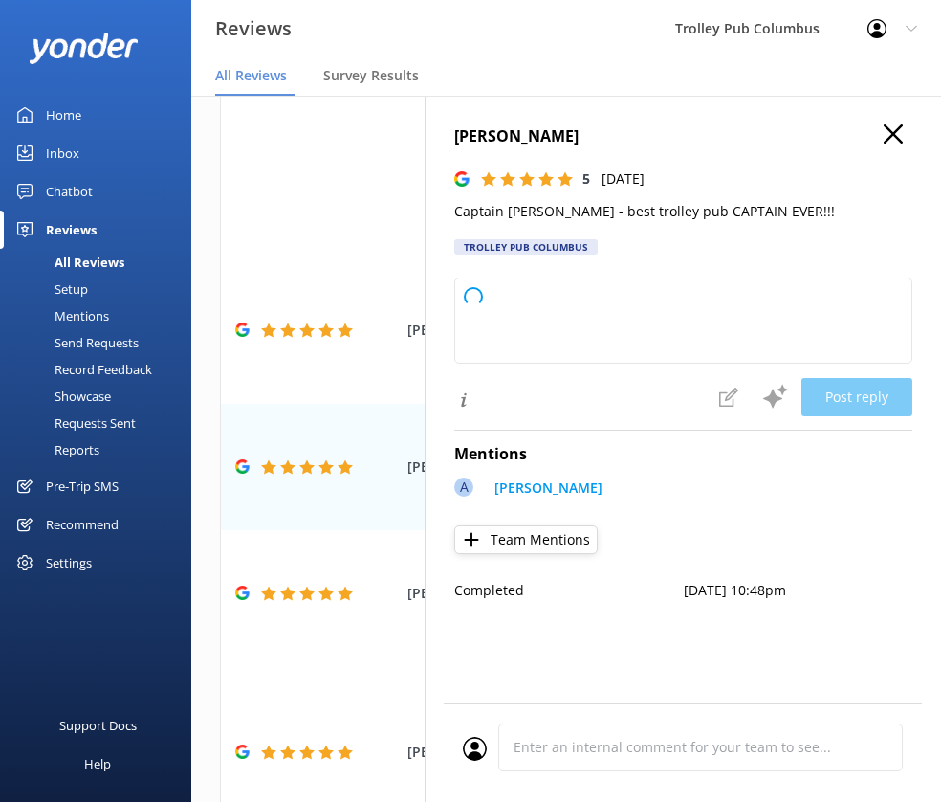
type textarea "Thank you so much for your awesome review! We're thrilled to hear you had a gre…"
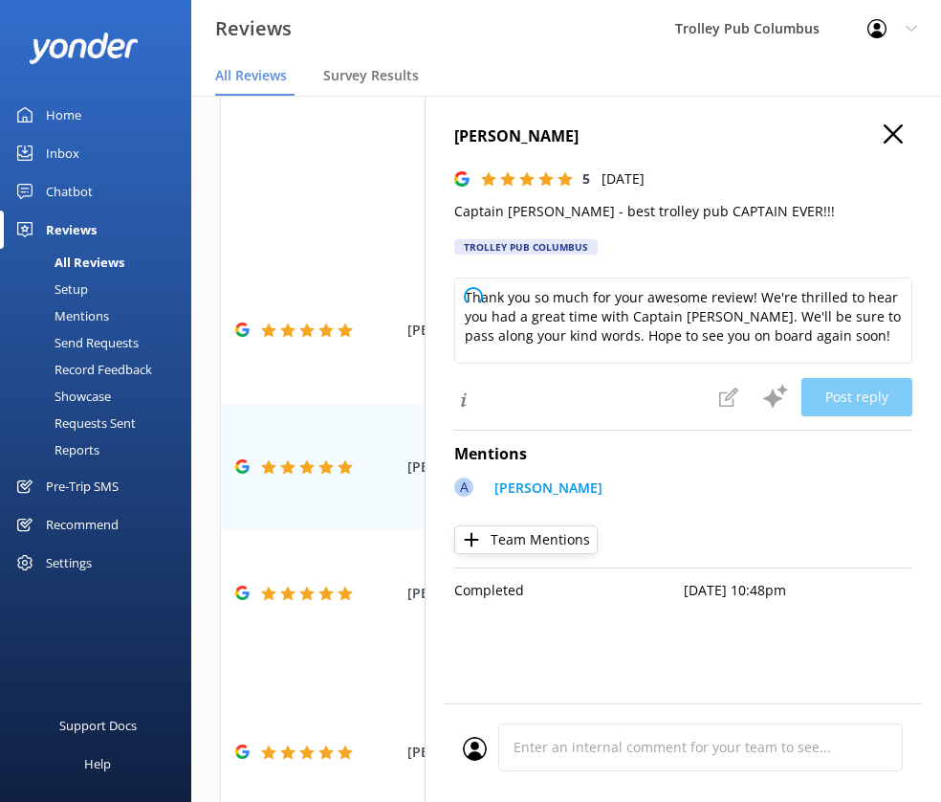
click at [536, 212] on p "Captain [PERSON_NAME] - best trolley pub CAPTAIN EVER!!!" at bounding box center [683, 211] width 458 height 21
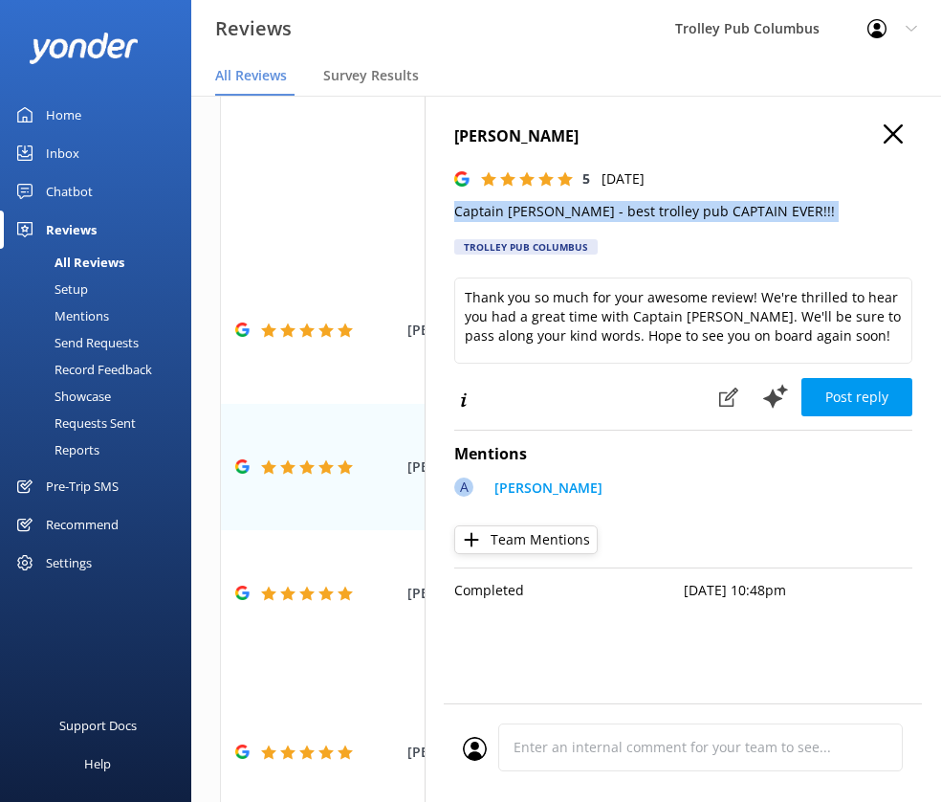
click at [536, 212] on p "Captain [PERSON_NAME] - best trolley pub CAPTAIN EVER!!!" at bounding box center [683, 211] width 458 height 21
copy p "Captain [PERSON_NAME] - best trolley pub CAPTAIN EVER!!!"
click at [852, 397] on button "Post reply" at bounding box center [857, 397] width 111 height 38
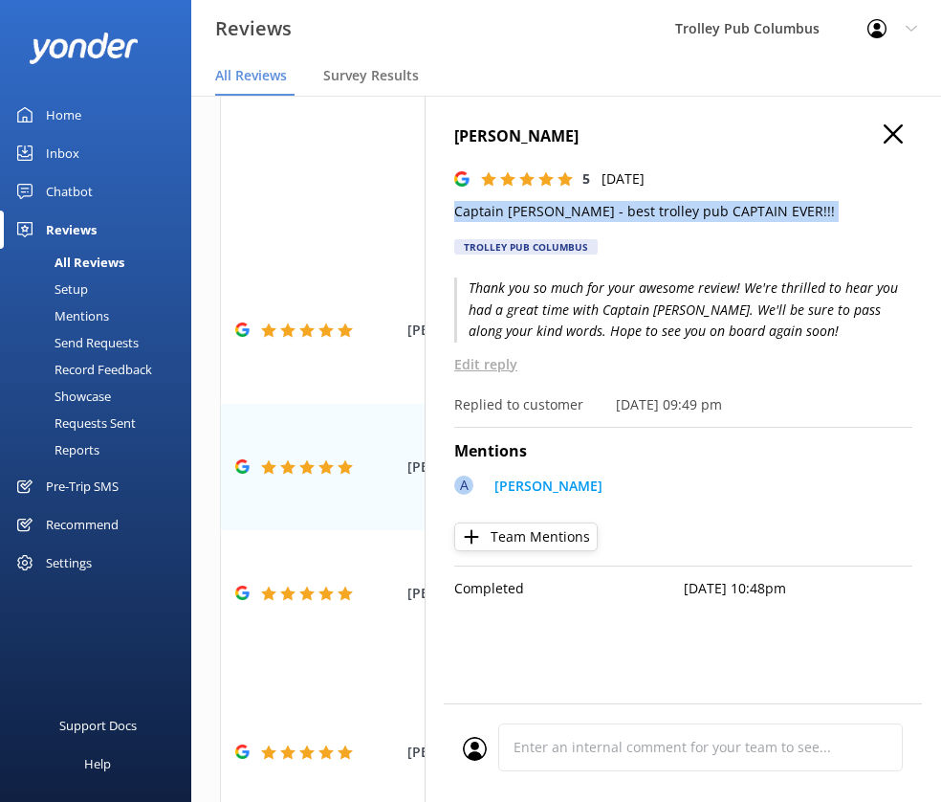
click at [894, 136] on use "button" at bounding box center [893, 133] width 19 height 19
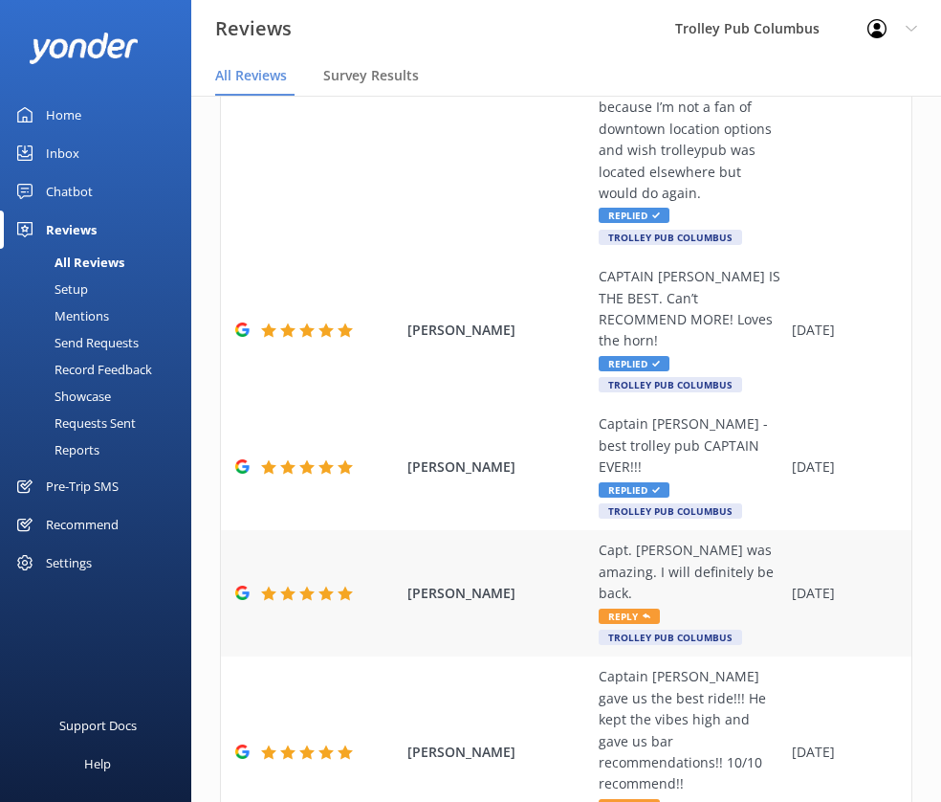
click at [654, 562] on div "Capt. [PERSON_NAME] was amazing. I will definitely be back." at bounding box center [691, 571] width 184 height 64
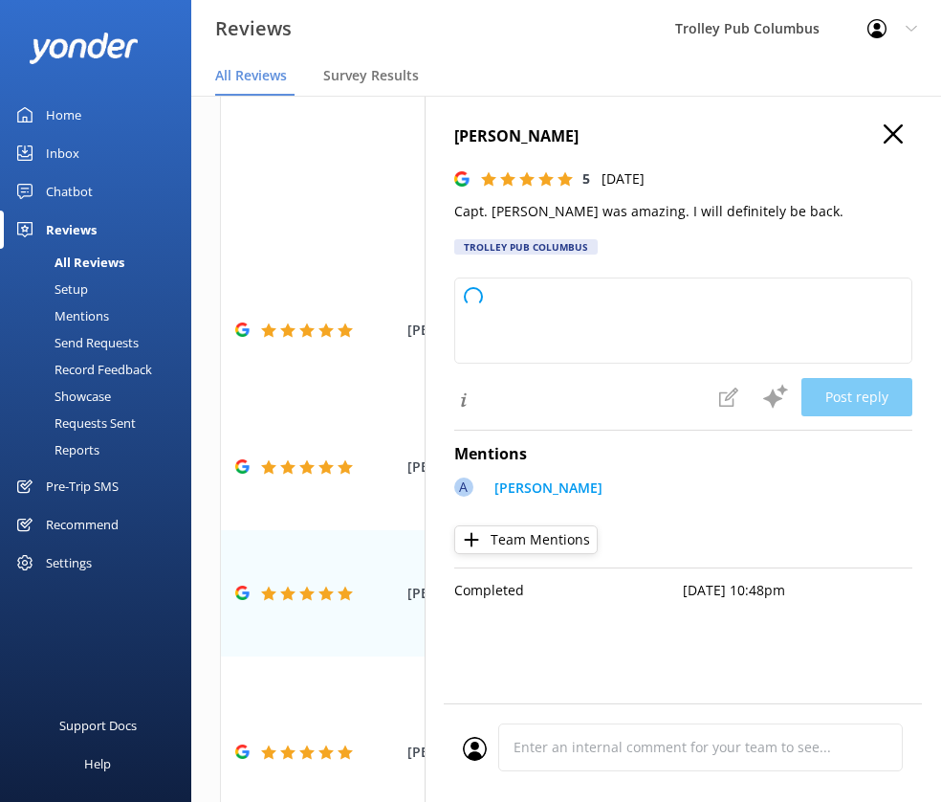
type textarea "Thank you so much for your wonderful review! We're thrilled to hear you had a g…"
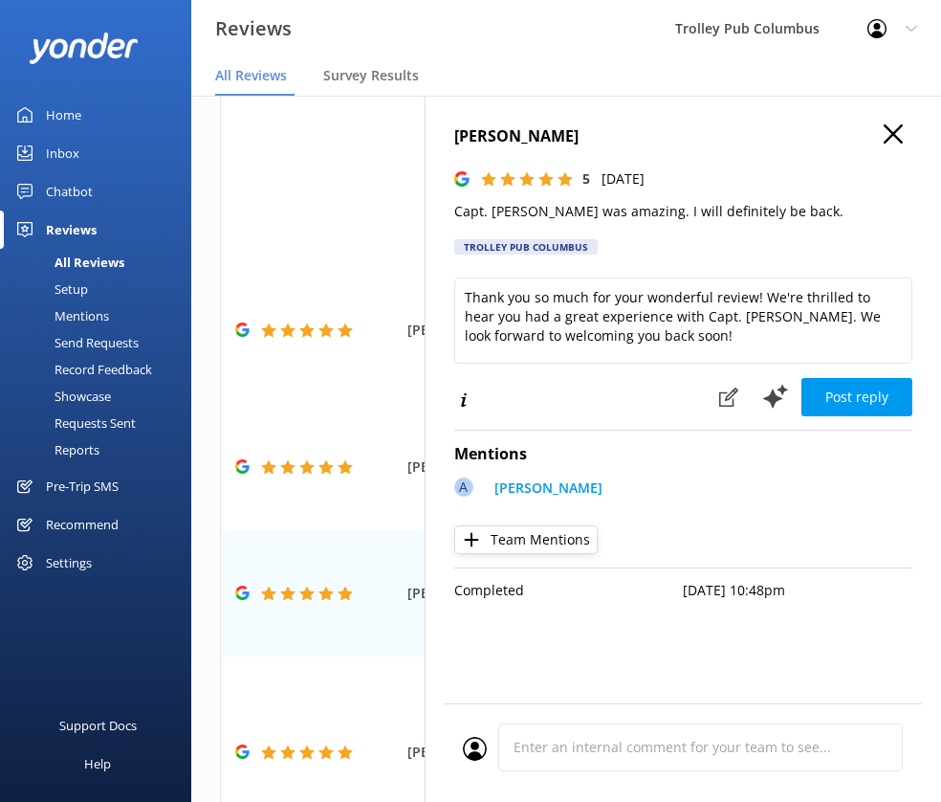
click at [543, 210] on p "Capt. [PERSON_NAME] was amazing. I will definitely be back." at bounding box center [683, 211] width 458 height 21
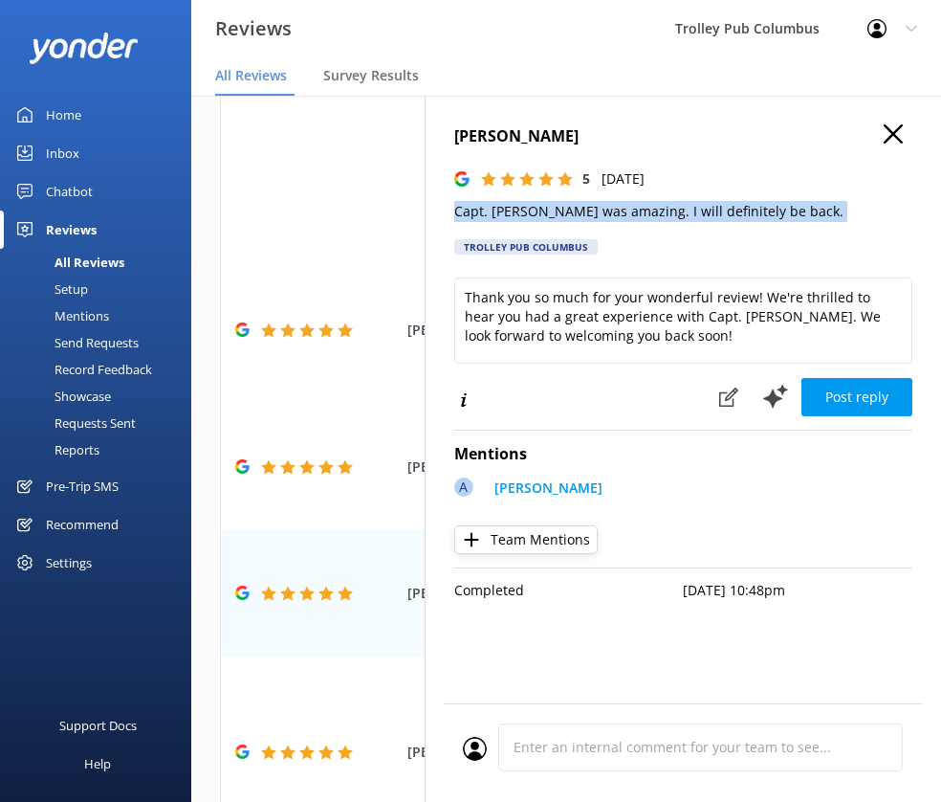
click at [543, 210] on p "Capt. [PERSON_NAME] was amazing. I will definitely be back." at bounding box center [683, 211] width 458 height 21
copy p "Capt. [PERSON_NAME] was amazing. I will definitely be back."
click at [866, 400] on button "Post reply" at bounding box center [857, 397] width 111 height 38
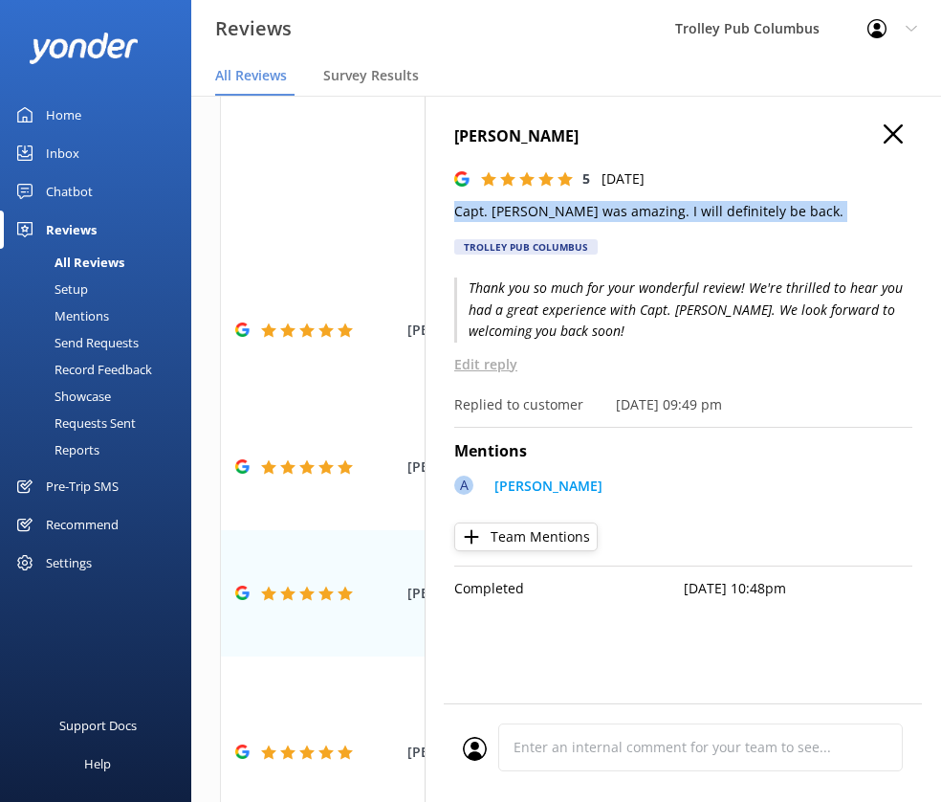
click at [890, 137] on use "button" at bounding box center [893, 133] width 19 height 19
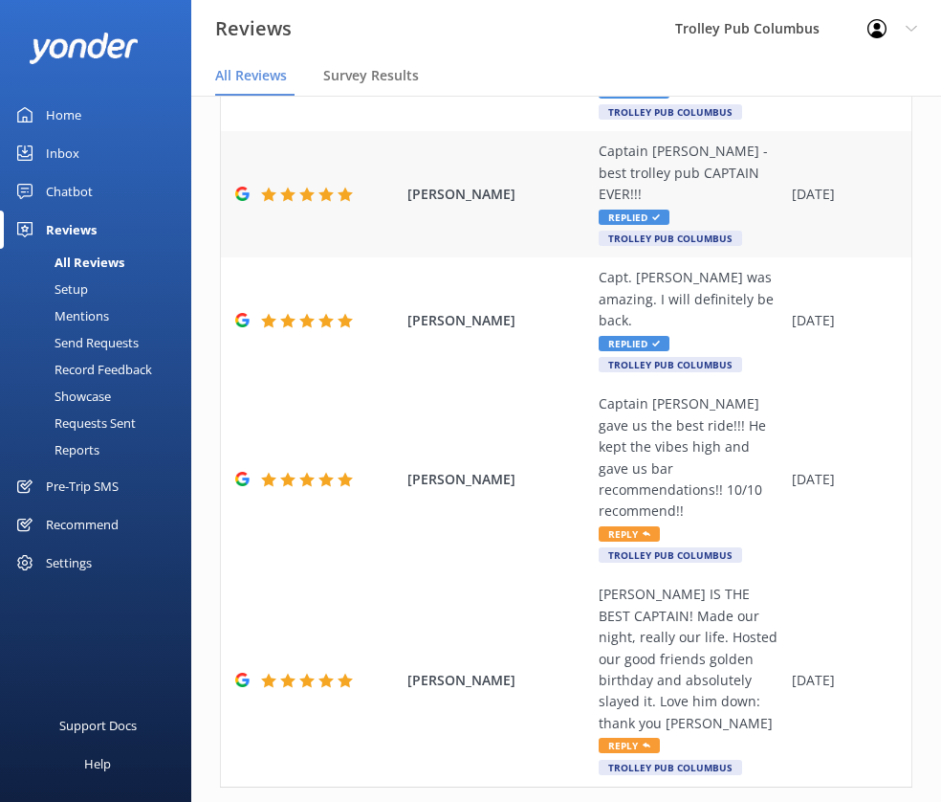
scroll to position [1065, 0]
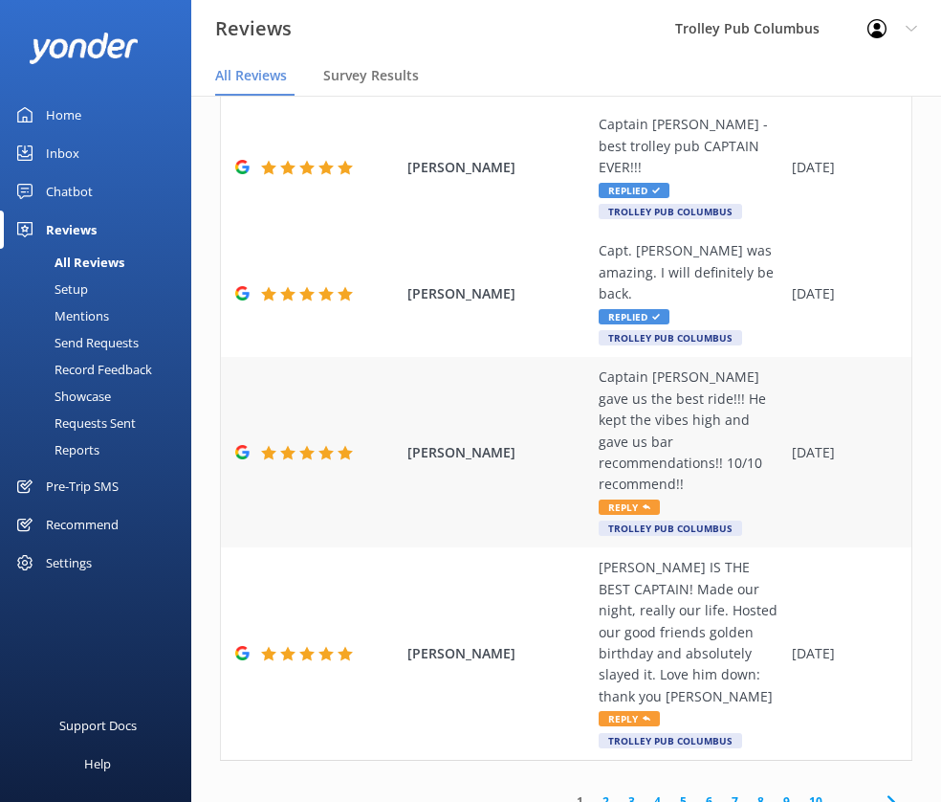
click at [687, 421] on div "Captain [PERSON_NAME] gave us the best ride!!! He kept the vibes high and gave …" at bounding box center [691, 430] width 184 height 128
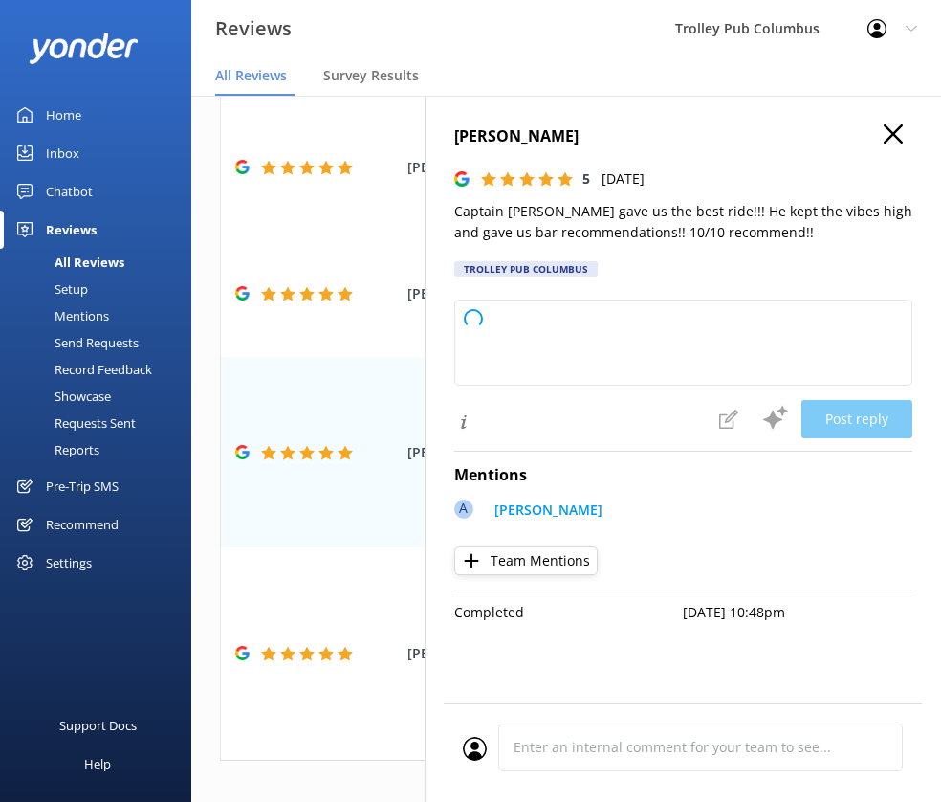
type textarea "Thank you so much for your wonderful review! We're thrilled to hear you had a g…"
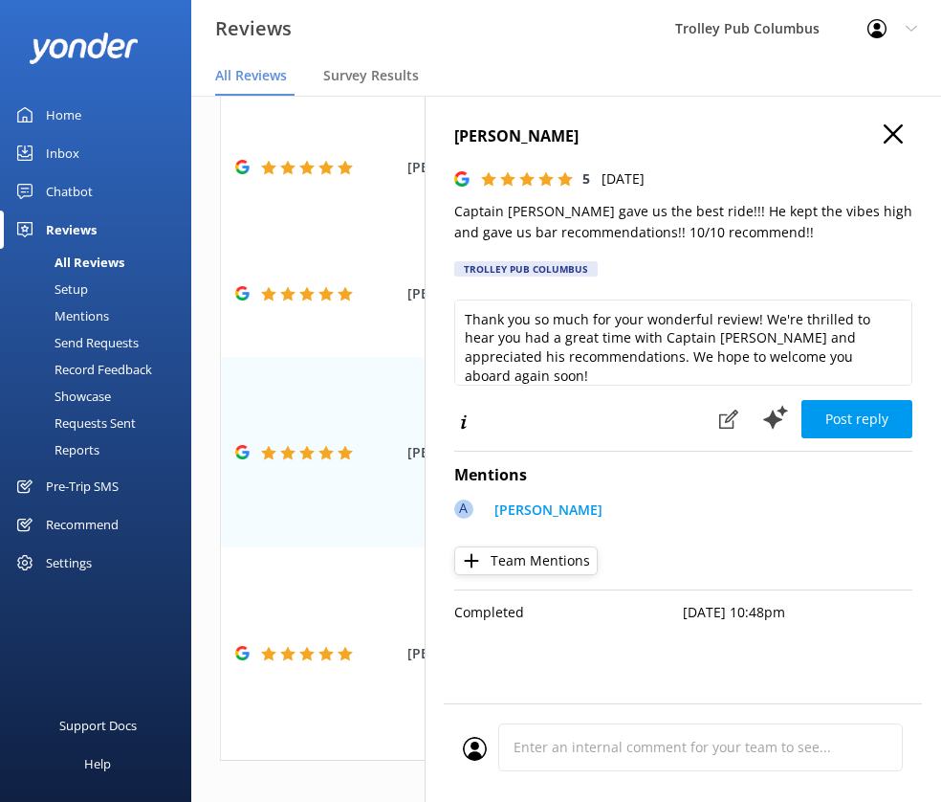
click at [576, 210] on p "Captain [PERSON_NAME] gave us the best ride!!! He kept the vibes high and gave …" at bounding box center [683, 222] width 458 height 43
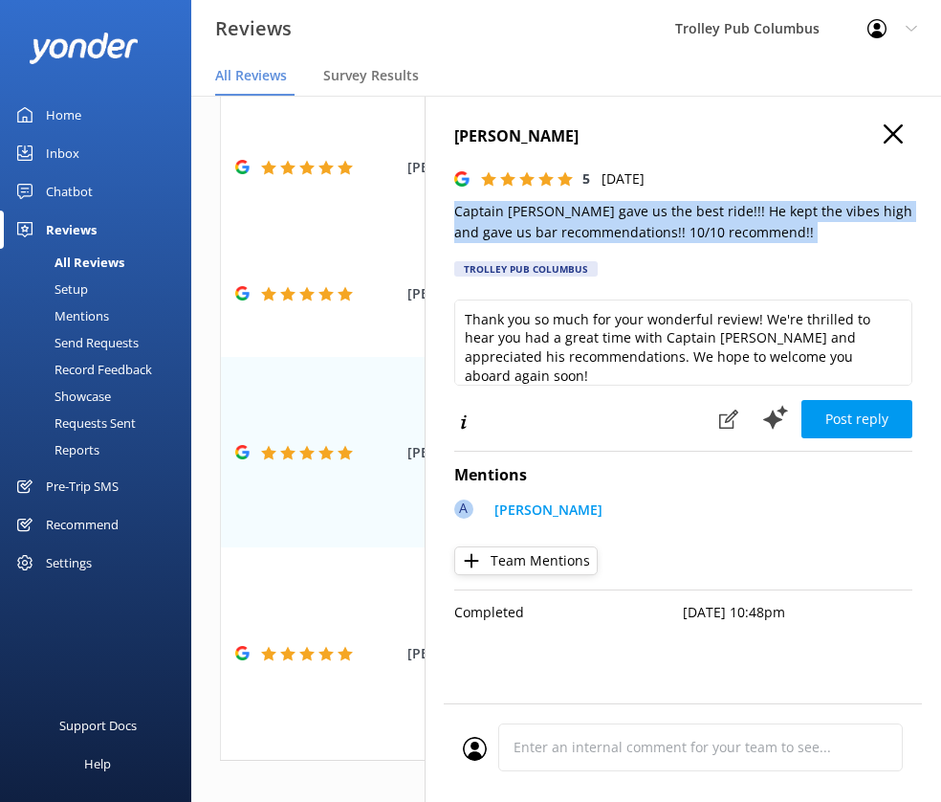
click at [576, 210] on p "Captain [PERSON_NAME] gave us the best ride!!! He kept the vibes high and gave …" at bounding box center [683, 222] width 458 height 43
copy p "Captain [PERSON_NAME] gave us the best ride!!! He kept the vibes high and gave …"
click at [854, 412] on button "Post reply" at bounding box center [857, 419] width 111 height 38
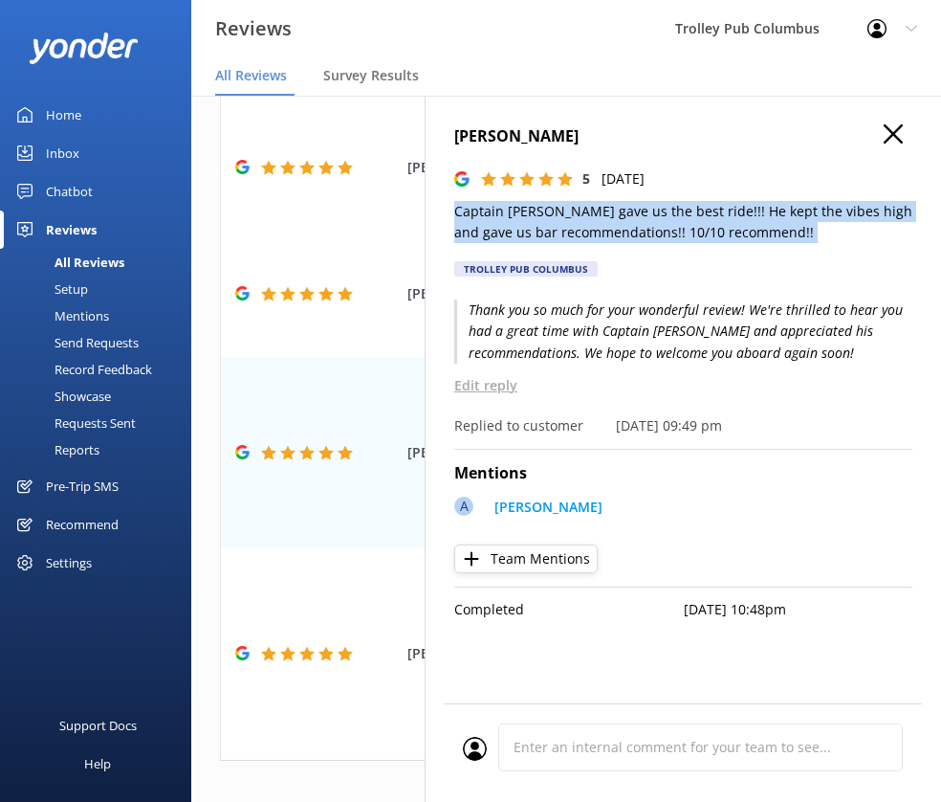
click at [888, 134] on icon "button" at bounding box center [893, 133] width 19 height 19
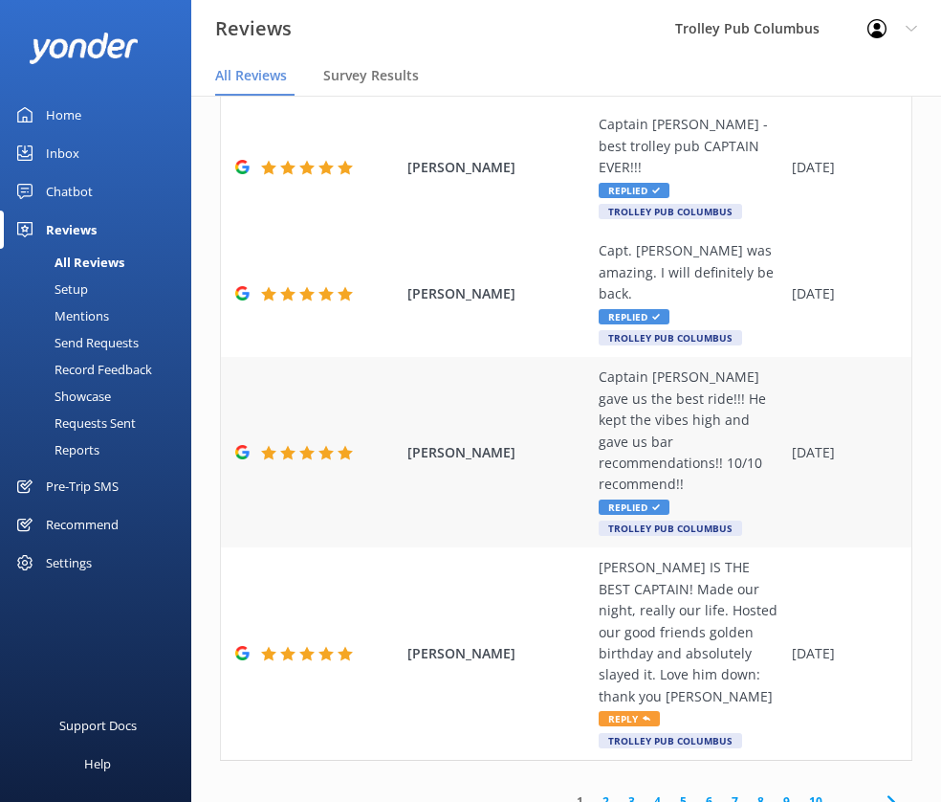
scroll to position [38, 0]
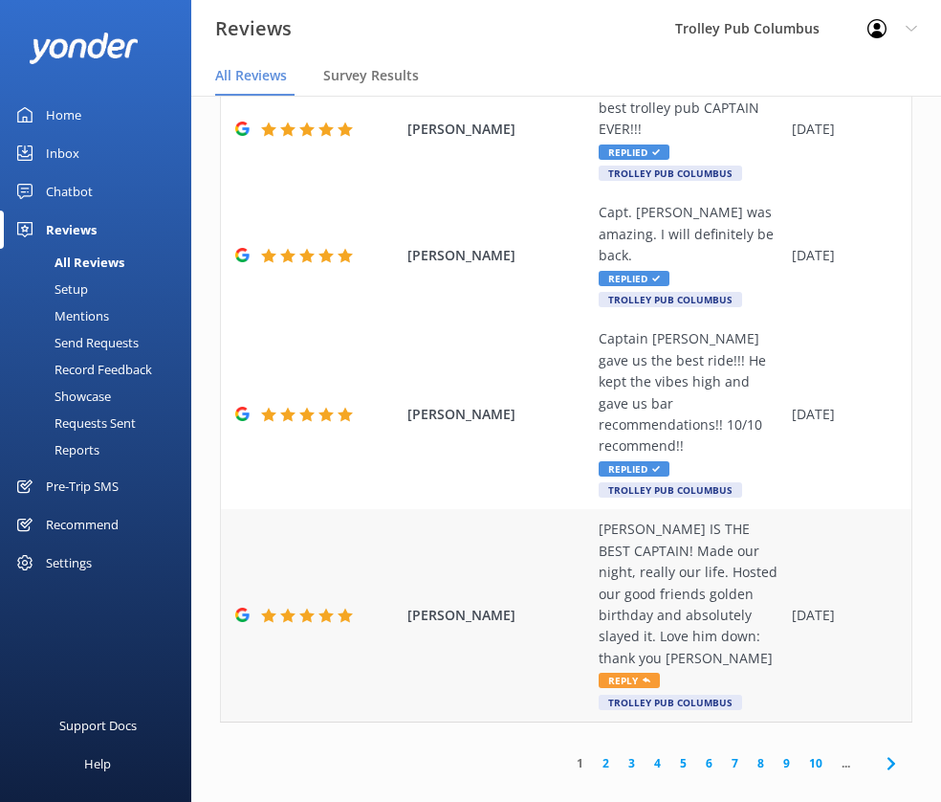
click at [682, 518] on div "[PERSON_NAME] IS THE BEST CAPTAIN! Made our night, really our life. Hosted our …" at bounding box center [691, 593] width 184 height 150
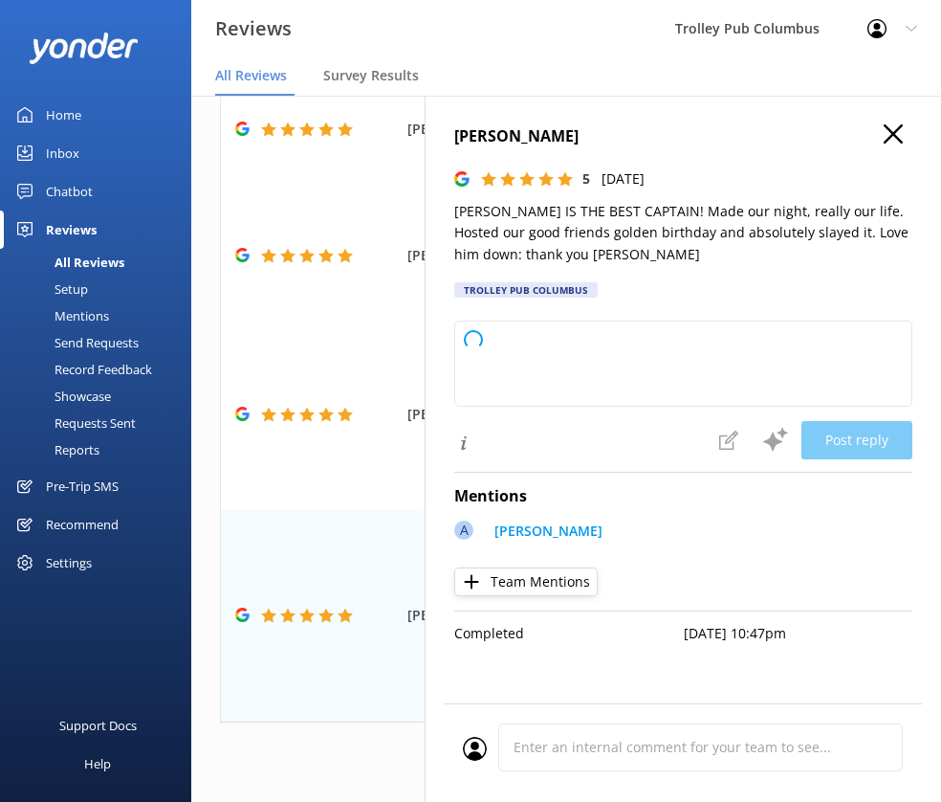
click at [560, 209] on p "[PERSON_NAME] IS THE BEST CAPTAIN! Made our night, really our life. Hosted our …" at bounding box center [683, 233] width 458 height 64
type textarea "Thank you so much for your wonderful review! We're thrilled to hear that [PERSO…"
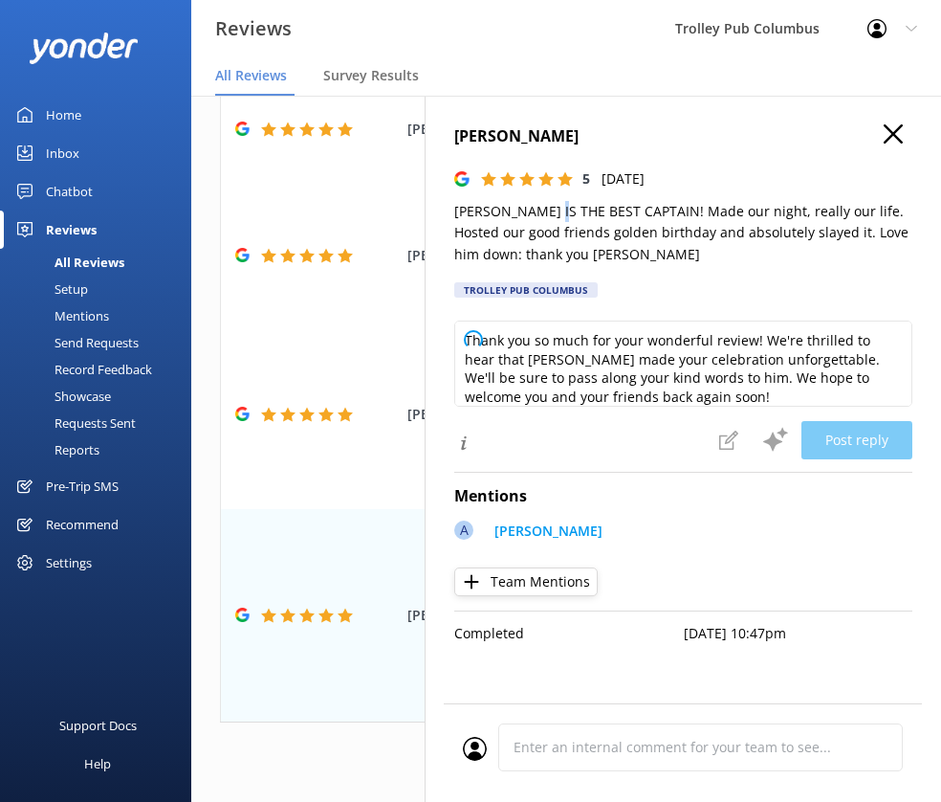
click at [560, 209] on p "[PERSON_NAME] IS THE BEST CAPTAIN! Made our night, really our life. Hosted our …" at bounding box center [683, 233] width 458 height 64
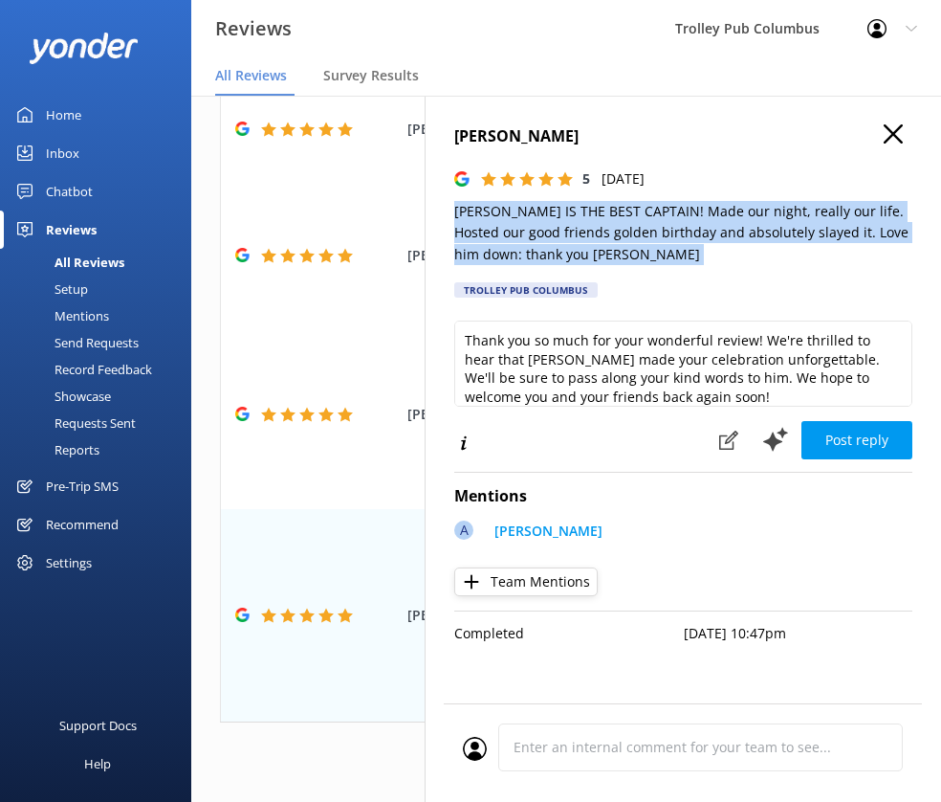
click at [560, 209] on p "[PERSON_NAME] IS THE BEST CAPTAIN! Made our night, really our life. Hosted our …" at bounding box center [683, 233] width 458 height 64
copy p "[PERSON_NAME] IS THE BEST CAPTAIN! Made our night, really our life. Hosted our …"
click at [859, 439] on button "Post reply" at bounding box center [857, 440] width 111 height 38
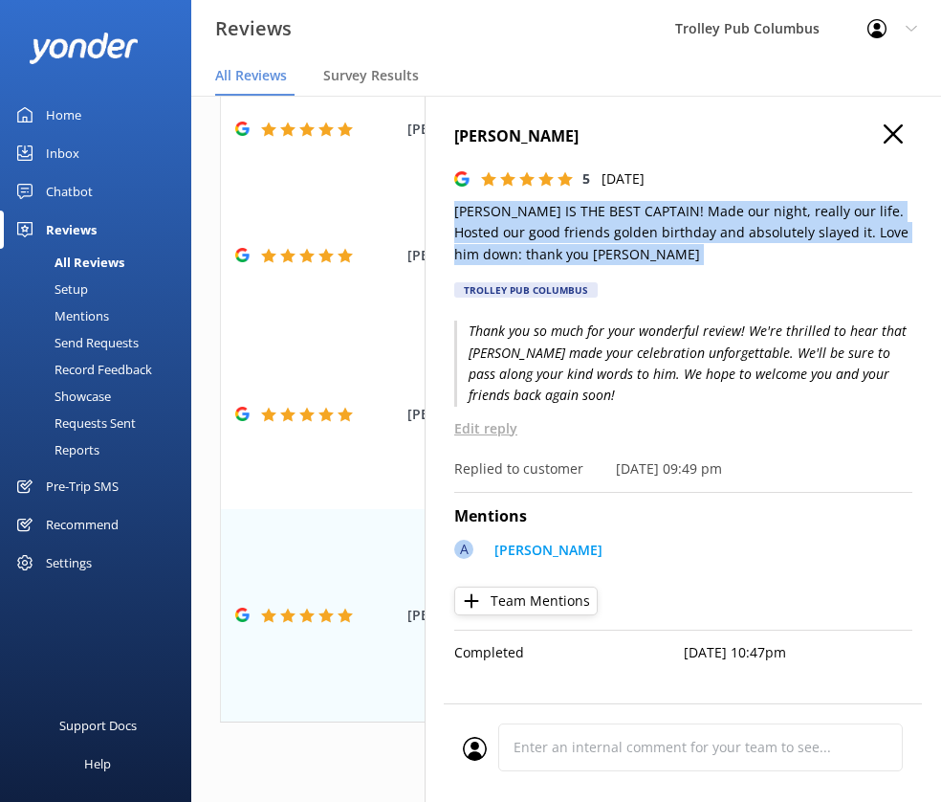
click at [892, 140] on icon "button" at bounding box center [893, 133] width 19 height 19
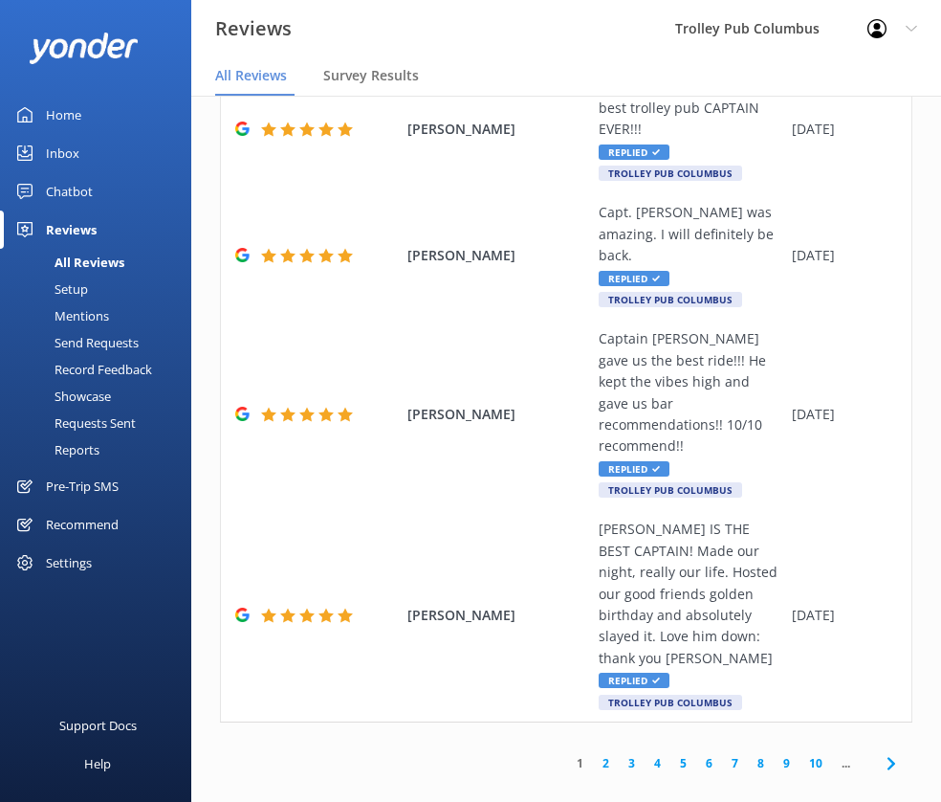
click at [593, 754] on link "2" at bounding box center [606, 763] width 26 height 18
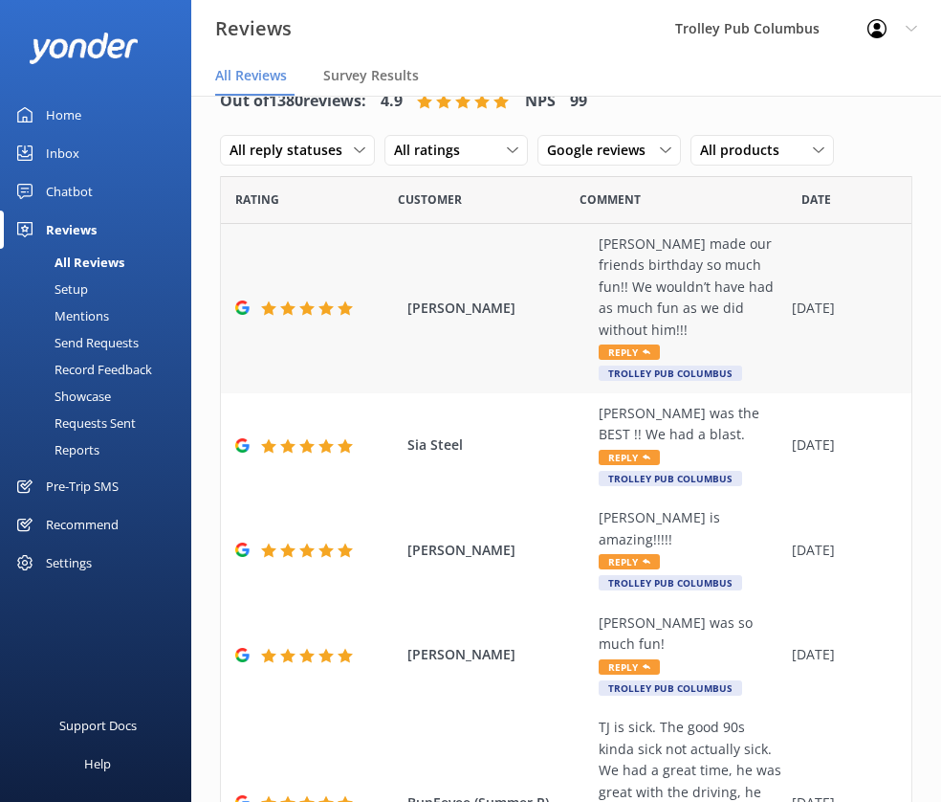
click at [625, 268] on div "[PERSON_NAME] made our friends birthday so much fun!! We wouldn’t have had as m…" at bounding box center [691, 286] width 184 height 107
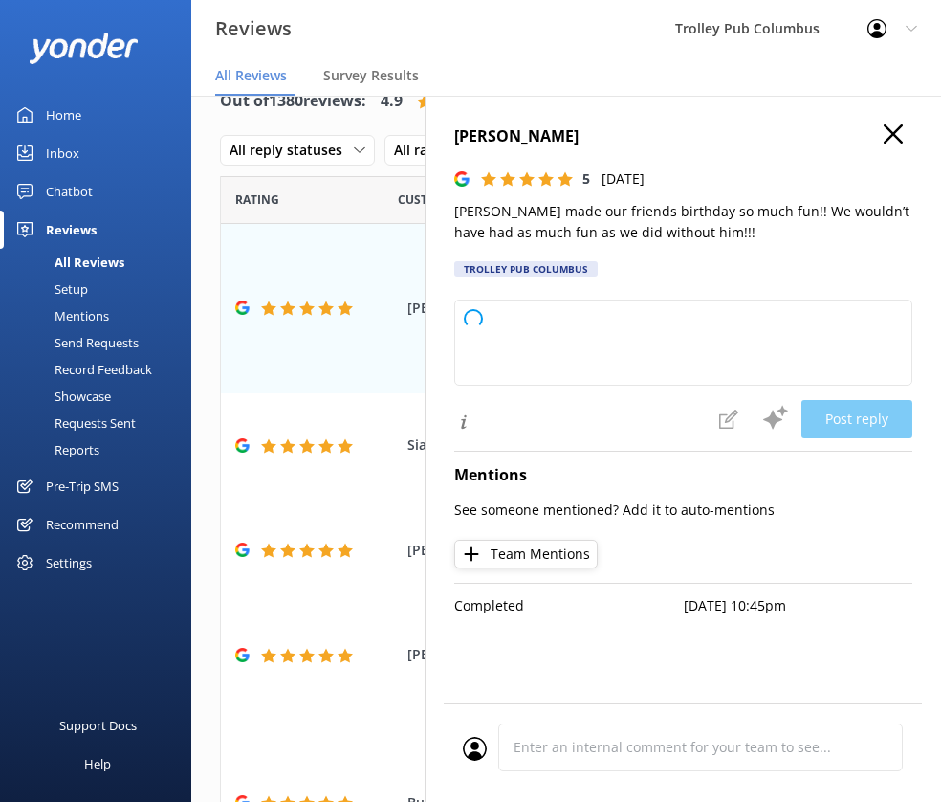
click at [551, 213] on p "[PERSON_NAME] made our friends birthday so much fun!! We wouldn’t have had as m…" at bounding box center [683, 222] width 458 height 43
type textarea "Thank you so much for your wonderful review! We're thrilled to hear [PERSON_NAM…"
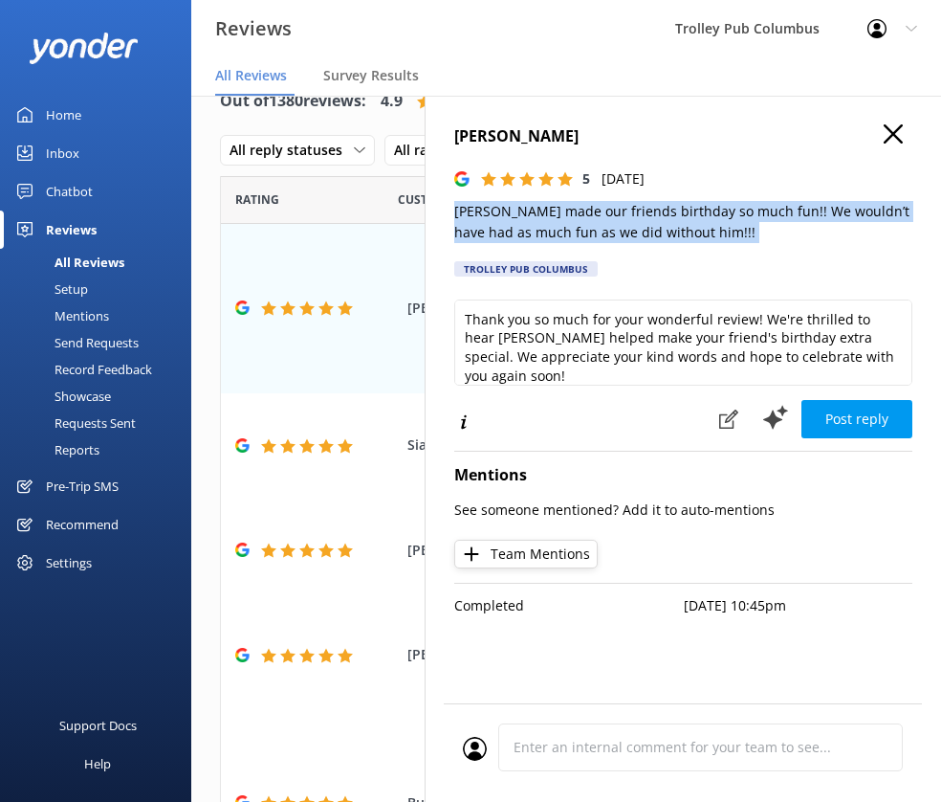
click at [551, 213] on p "[PERSON_NAME] made our friends birthday so much fun!! We wouldn’t have had as m…" at bounding box center [683, 222] width 458 height 43
copy p "[PERSON_NAME] made our friends birthday so much fun!! We wouldn’t have had as m…"
click at [861, 412] on button "Post reply" at bounding box center [857, 419] width 111 height 38
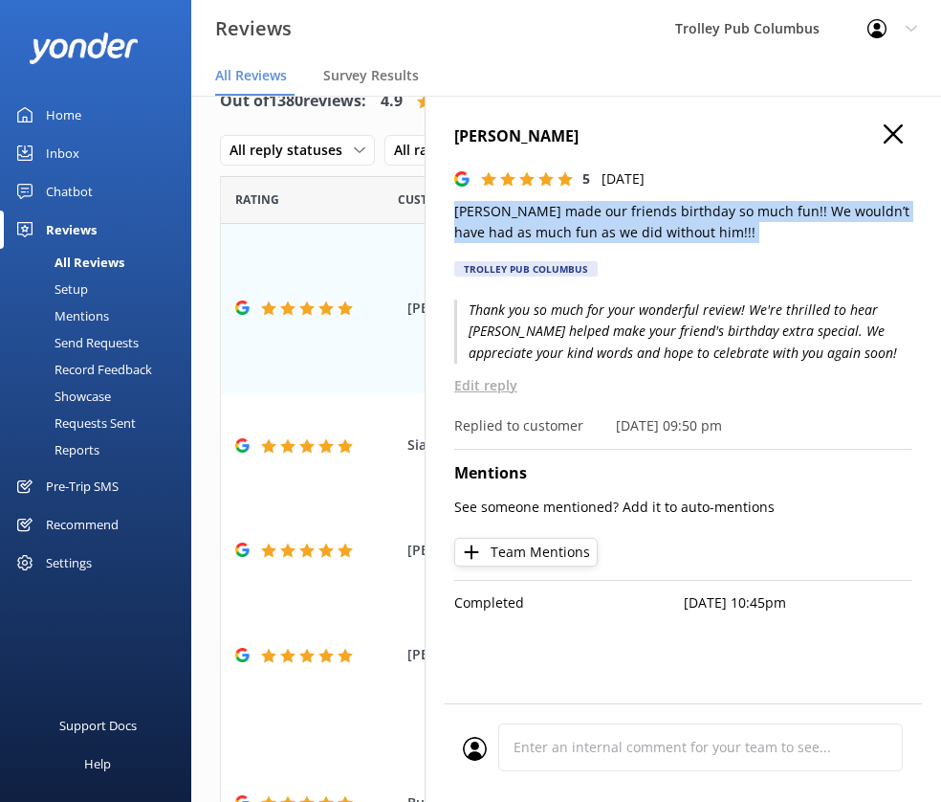
click at [898, 126] on icon "button" at bounding box center [893, 133] width 19 height 19
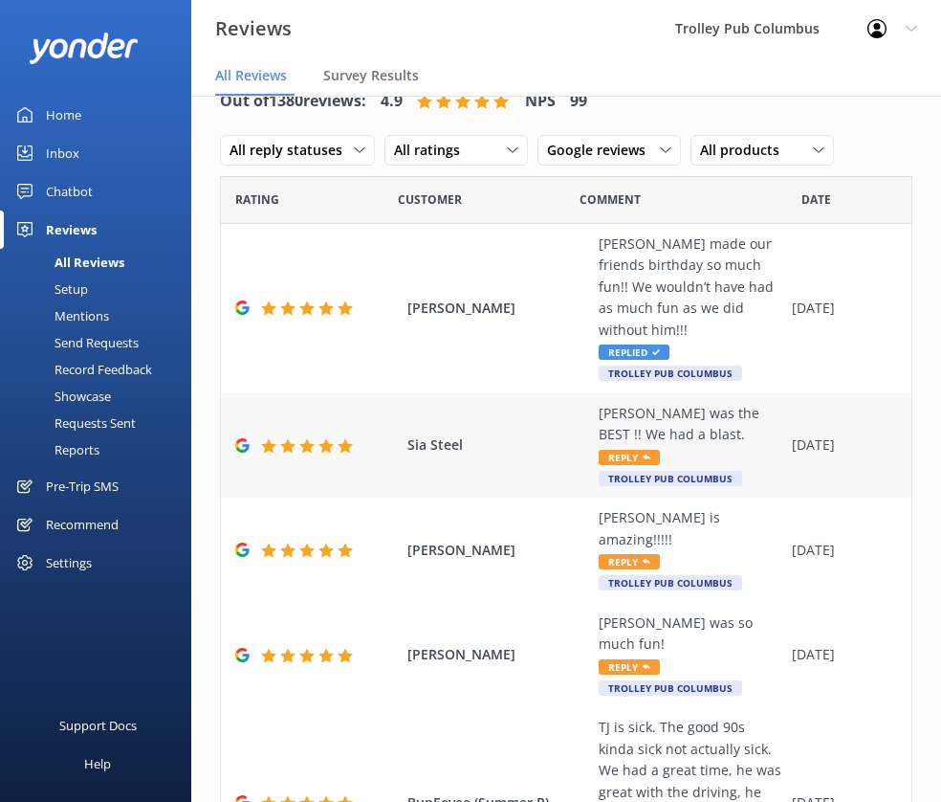
click at [628, 422] on div "[PERSON_NAME] was the BEST !! We had a blast." at bounding box center [691, 424] width 184 height 43
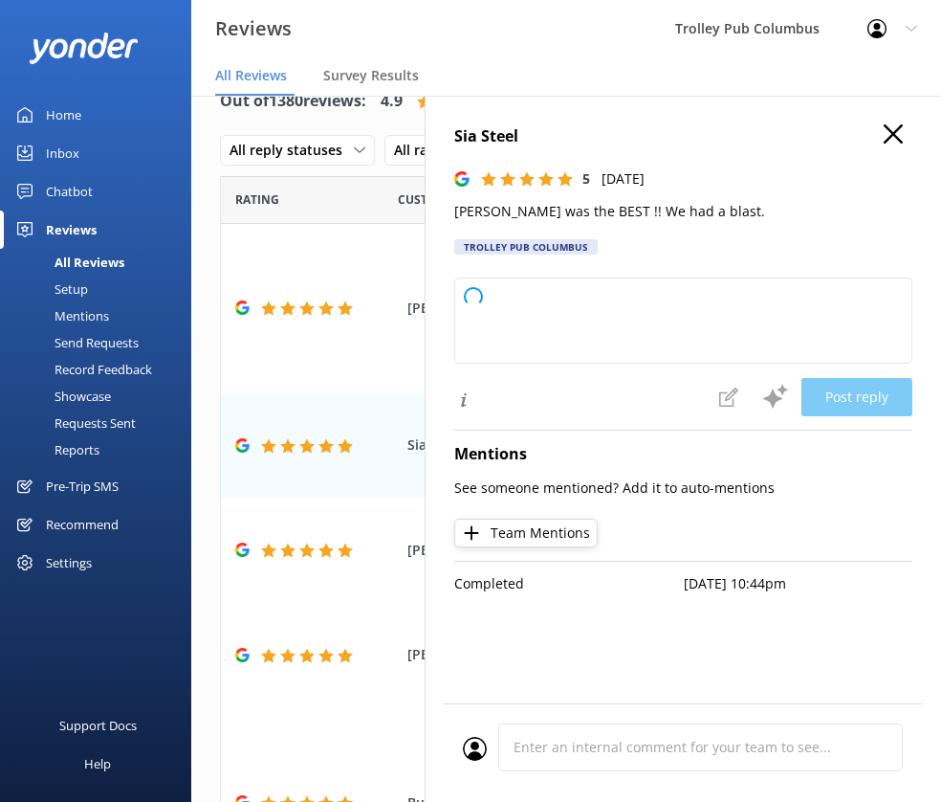
click at [485, 215] on p "[PERSON_NAME] was the BEST !! We had a blast." at bounding box center [683, 211] width 458 height 21
type textarea "Thank you so much for your wonderful review! We're thrilled to hear you had a g…"
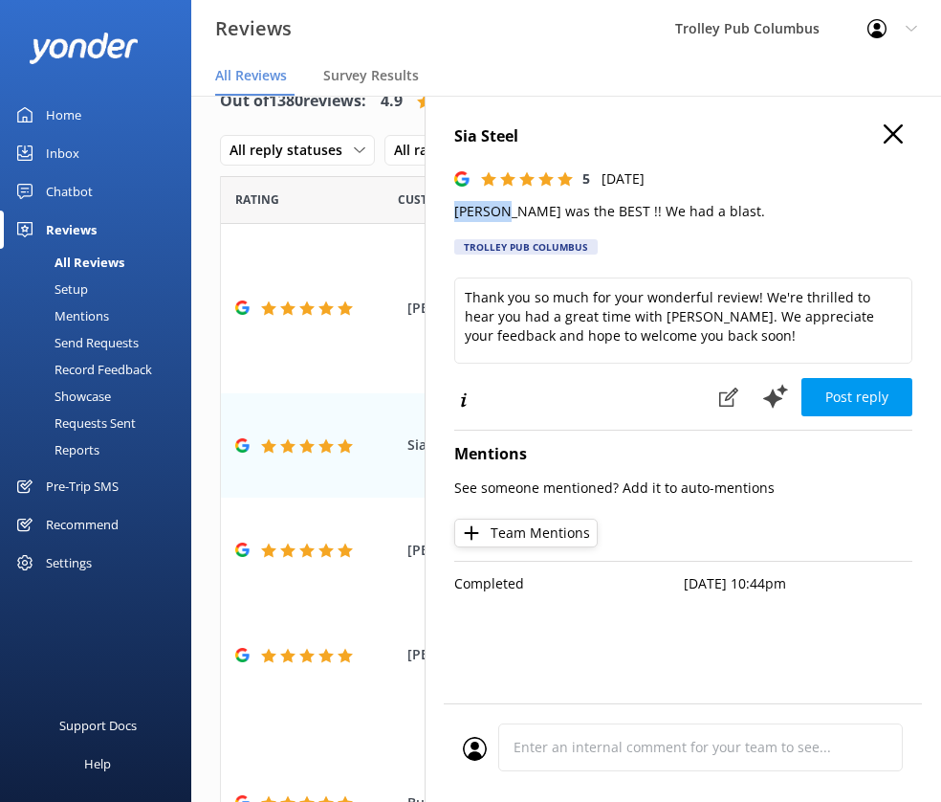
click at [485, 215] on p "[PERSON_NAME] was the BEST !! We had a blast." at bounding box center [683, 211] width 458 height 21
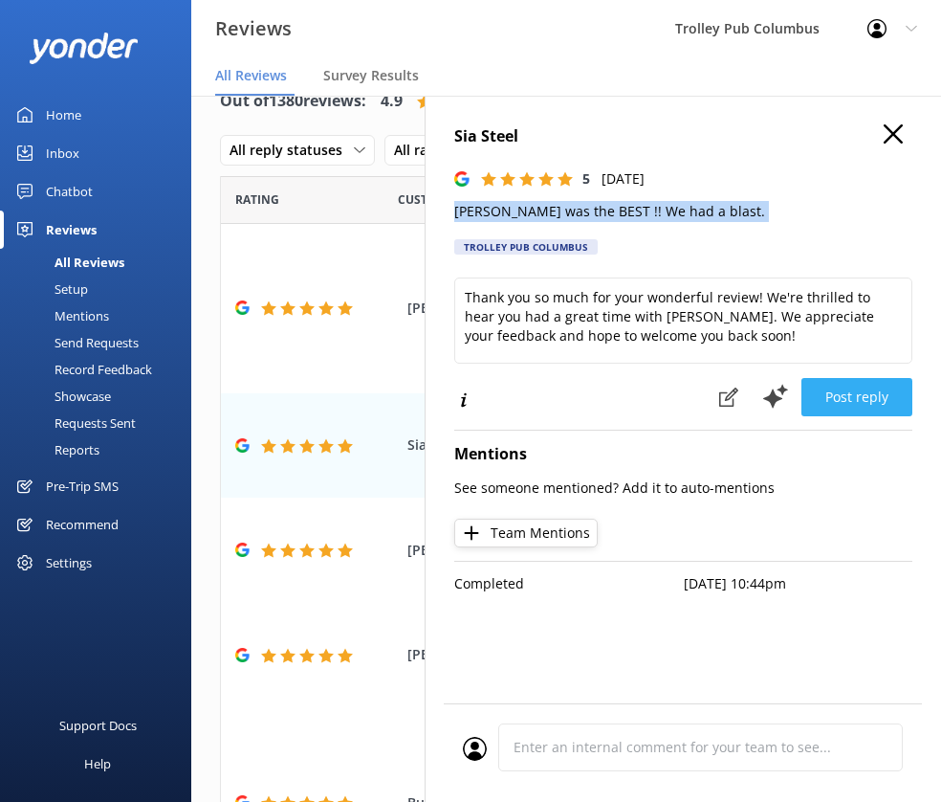
click at [850, 392] on button "Post reply" at bounding box center [857, 397] width 111 height 38
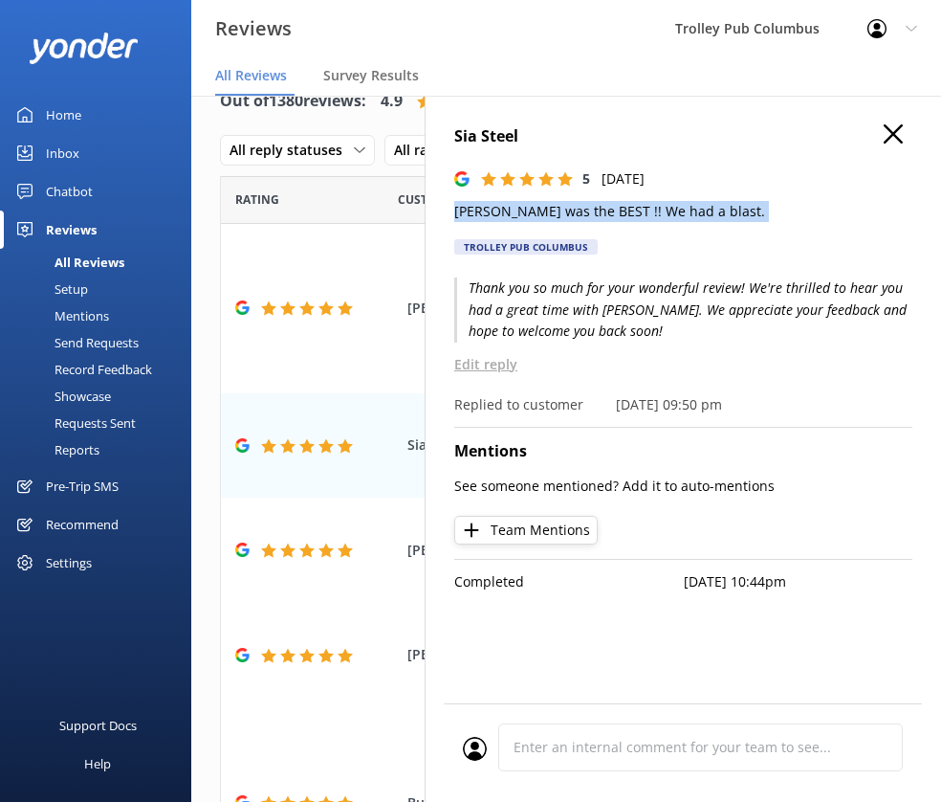
click at [892, 129] on icon "button" at bounding box center [893, 133] width 19 height 19
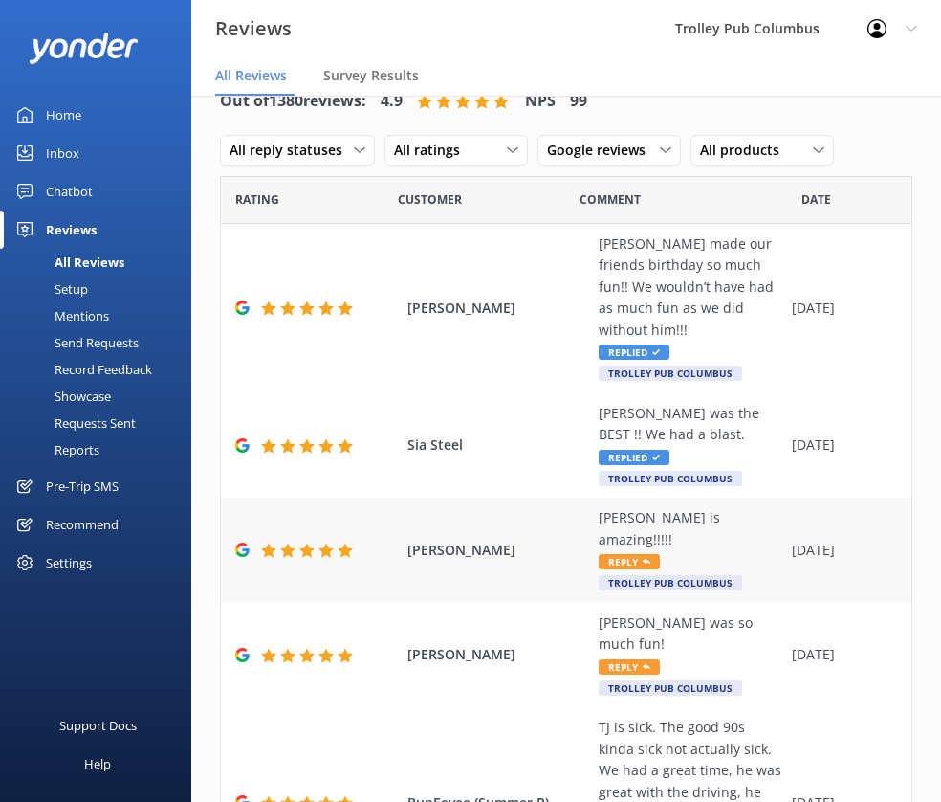
click at [665, 525] on div "[PERSON_NAME] is amazing!!!!!" at bounding box center [691, 528] width 184 height 43
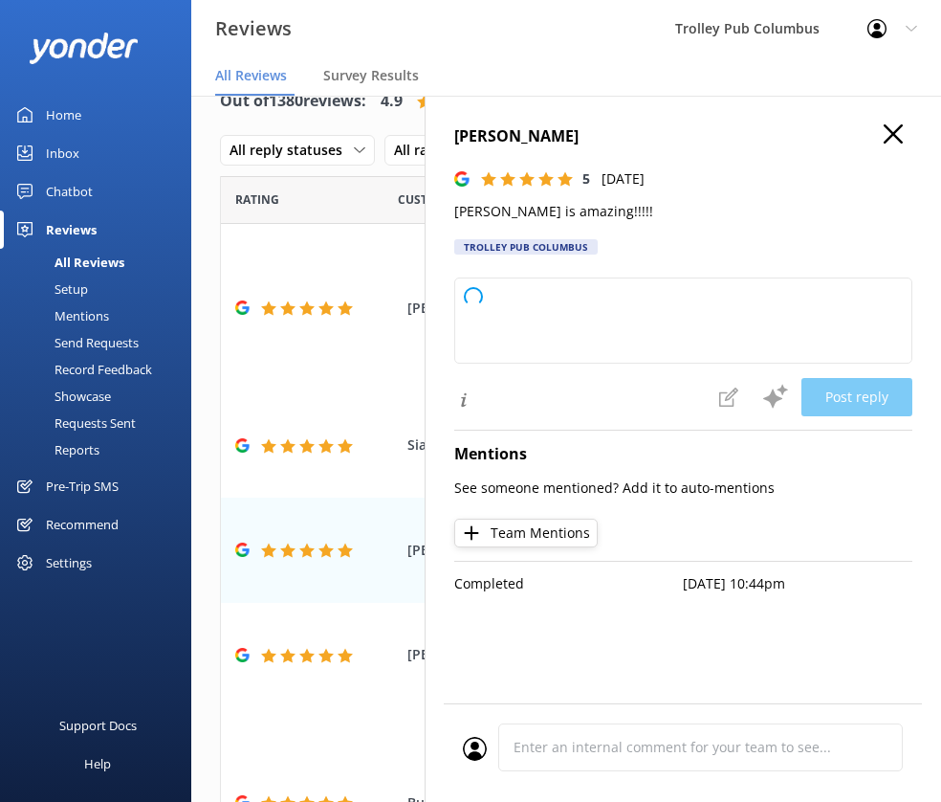
type textarea "Thank you so much for your wonderful feedback! We’re thrilled to hear that [PER…"
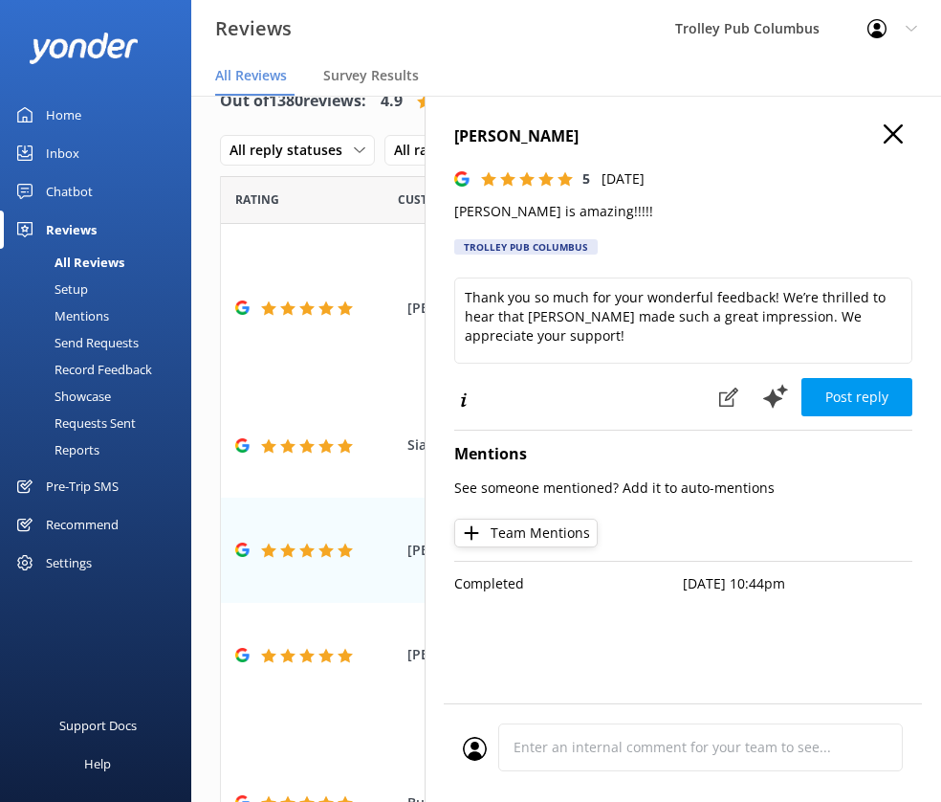
click at [512, 217] on p "[PERSON_NAME] is amazing!!!!!" at bounding box center [683, 211] width 458 height 21
click at [510, 224] on div "[PERSON_NAME] 5 [DATE] [PERSON_NAME] is amazing!!!!! Trolley Pub [GEOGRAPHIC_DA…" at bounding box center [683, 195] width 458 height 142
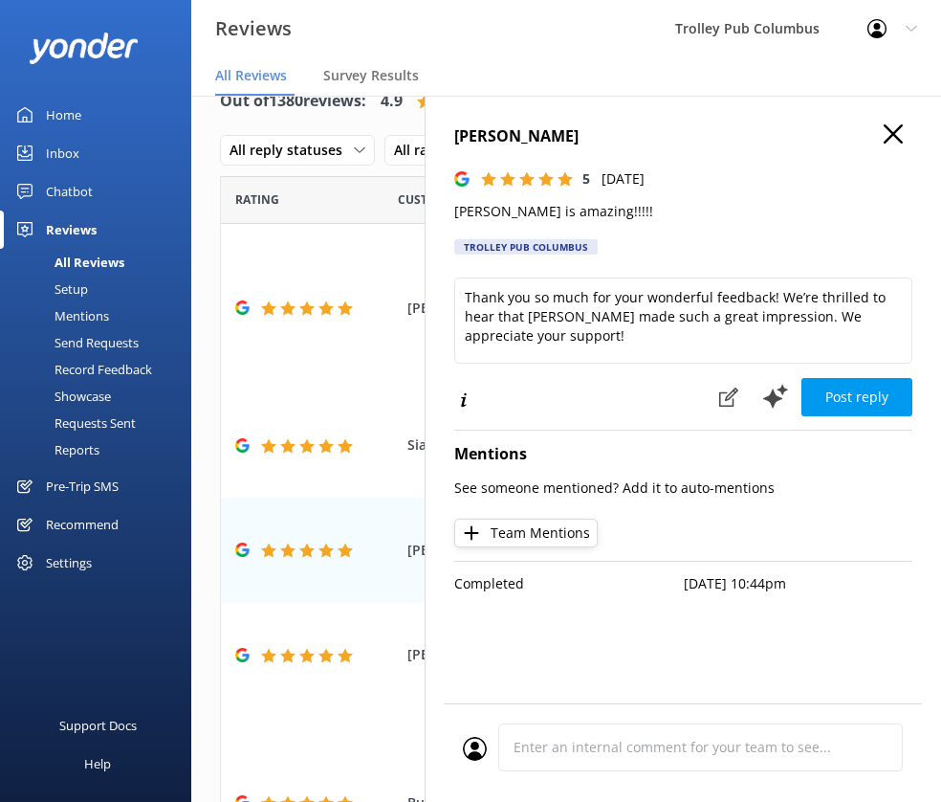
click at [495, 214] on p "[PERSON_NAME] is amazing!!!!!" at bounding box center [683, 211] width 458 height 21
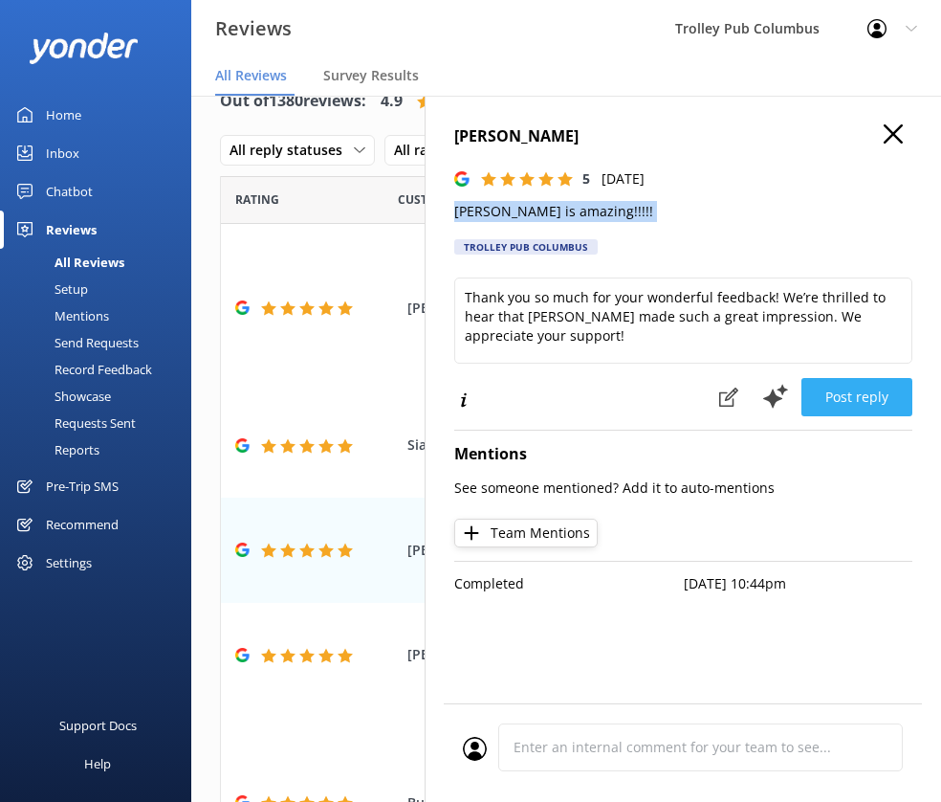
click at [851, 394] on button "Post reply" at bounding box center [857, 397] width 111 height 38
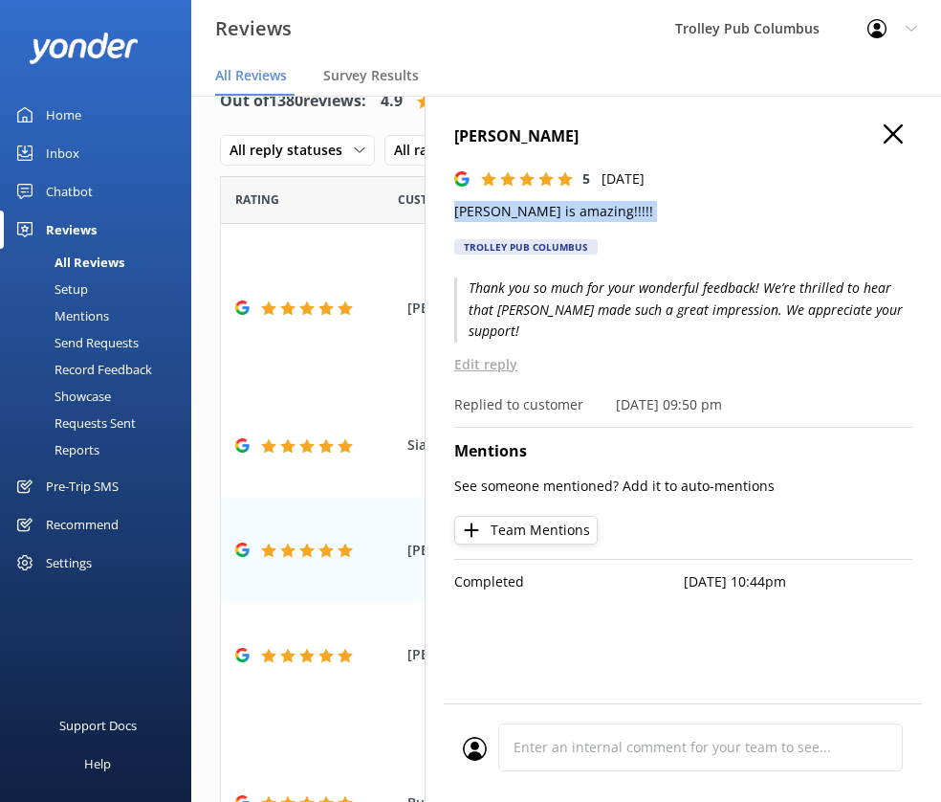
click at [884, 142] on use "button" at bounding box center [893, 133] width 19 height 19
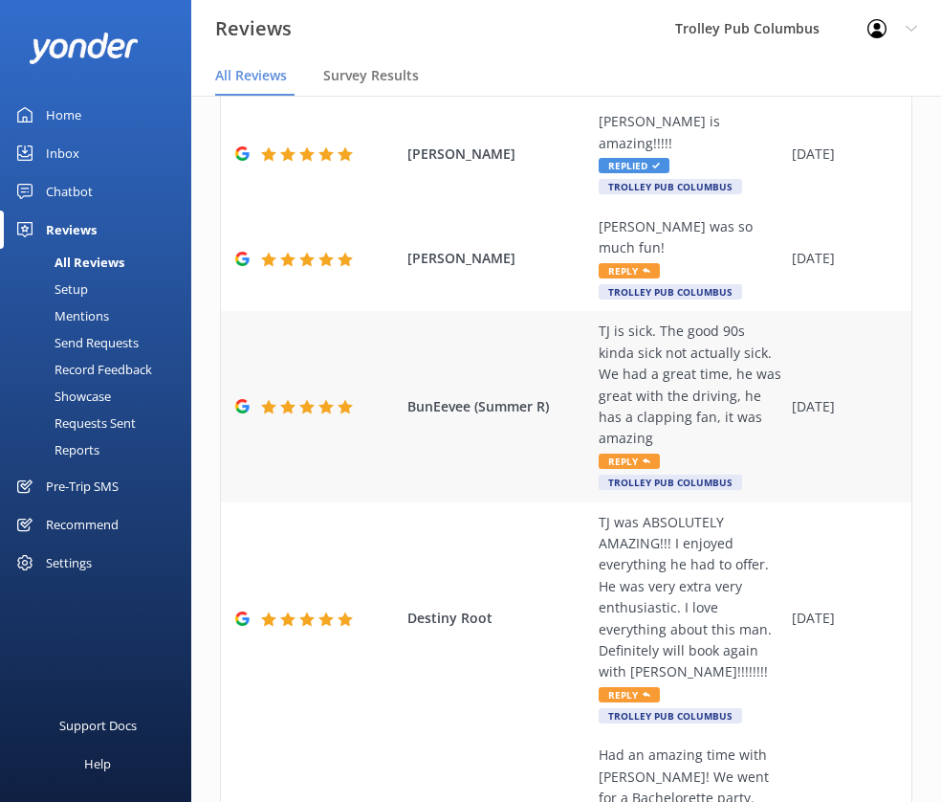
scroll to position [394, 0]
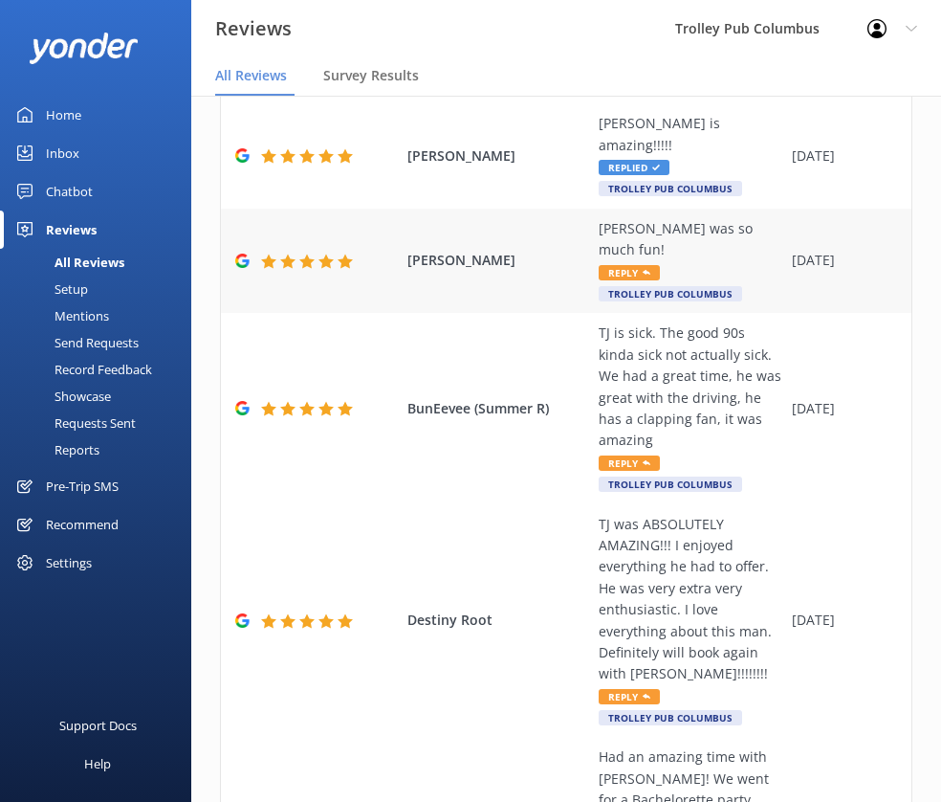
click at [642, 218] on div "[PERSON_NAME] was so much fun!" at bounding box center [691, 239] width 184 height 43
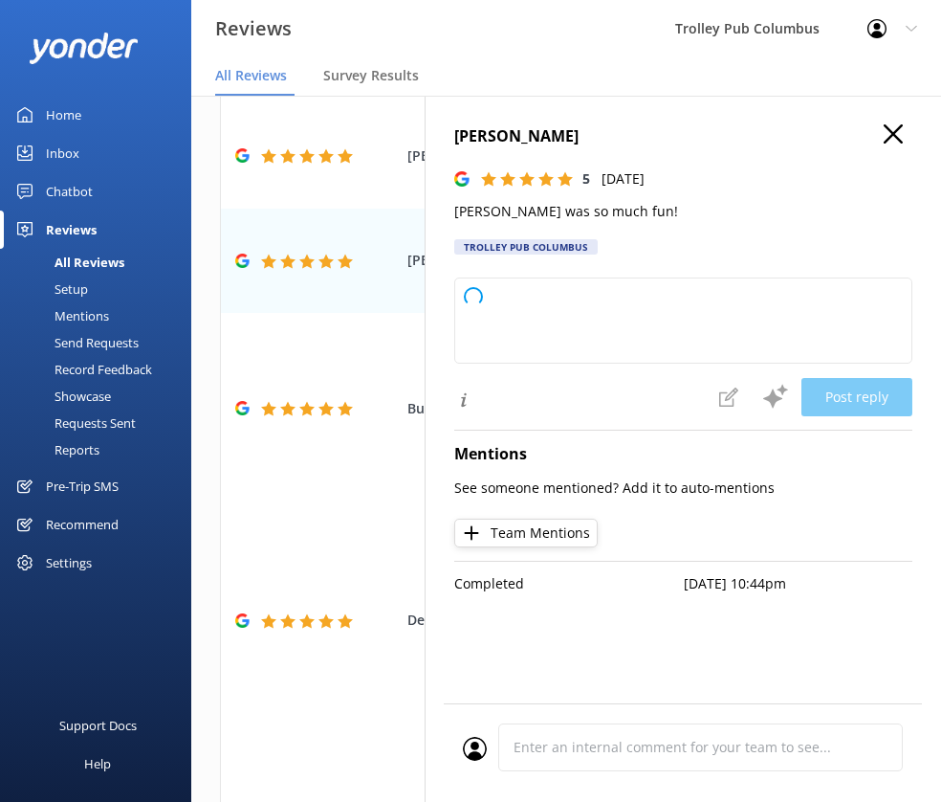
click at [544, 214] on p "[PERSON_NAME] was so much fun!" at bounding box center [683, 211] width 458 height 21
type textarea "Thank you so much for your wonderful review! We're thrilled to hear you had a g…"
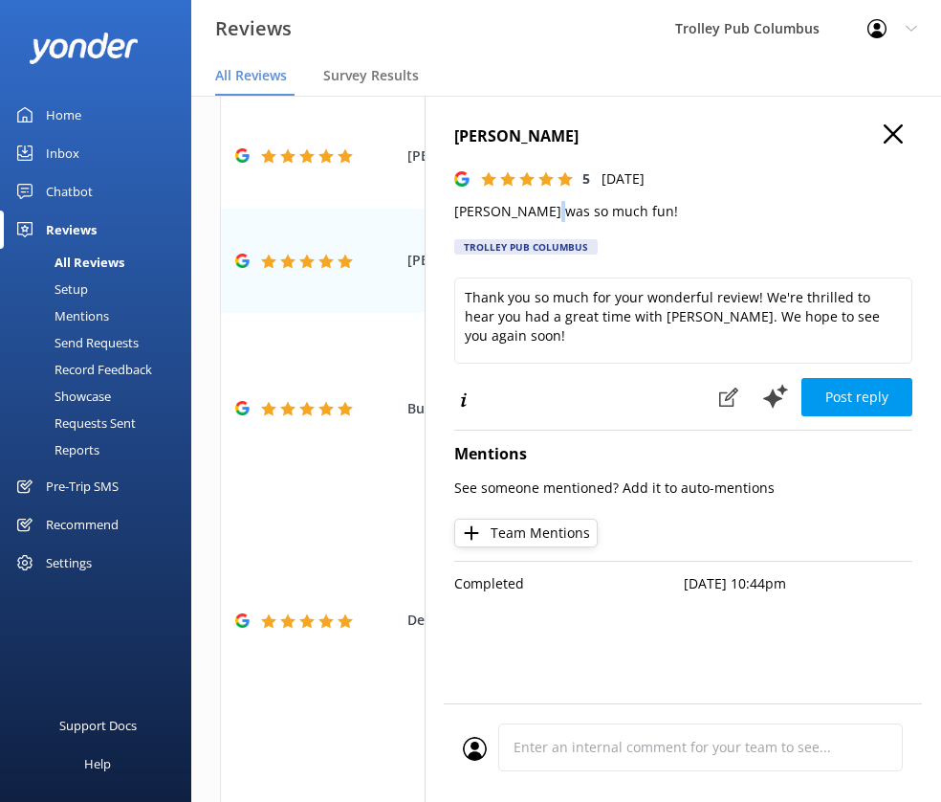
click at [544, 214] on p "[PERSON_NAME] was so much fun!" at bounding box center [683, 211] width 458 height 21
click at [545, 214] on p "[PERSON_NAME] was so much fun!" at bounding box center [683, 211] width 458 height 21
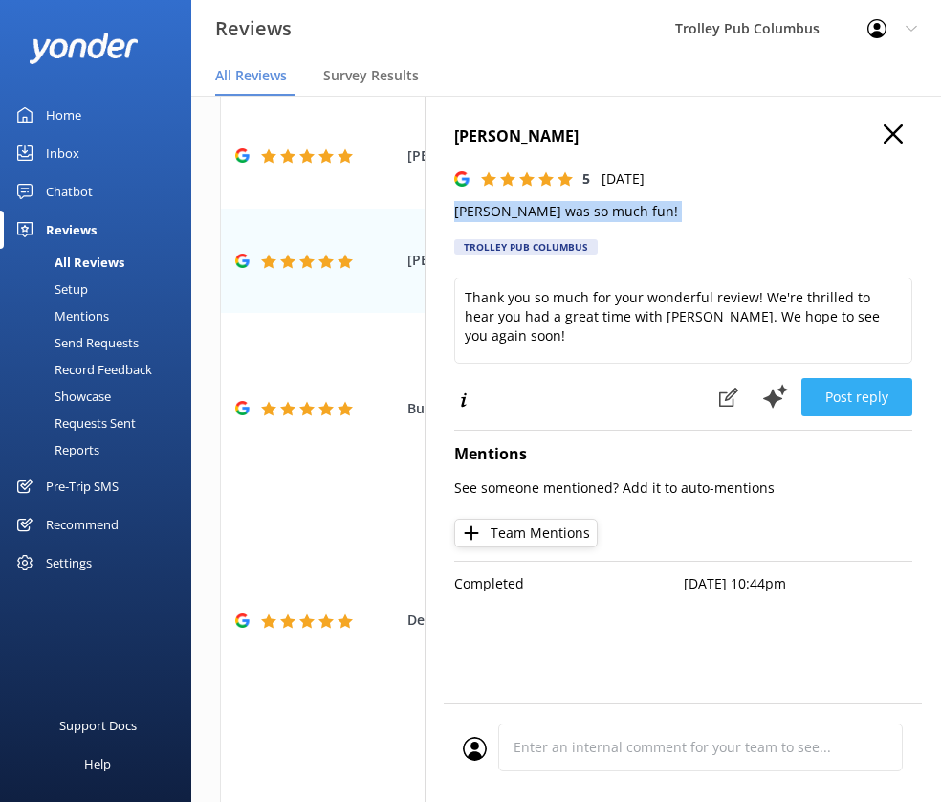
click at [848, 391] on button "Post reply" at bounding box center [857, 397] width 111 height 38
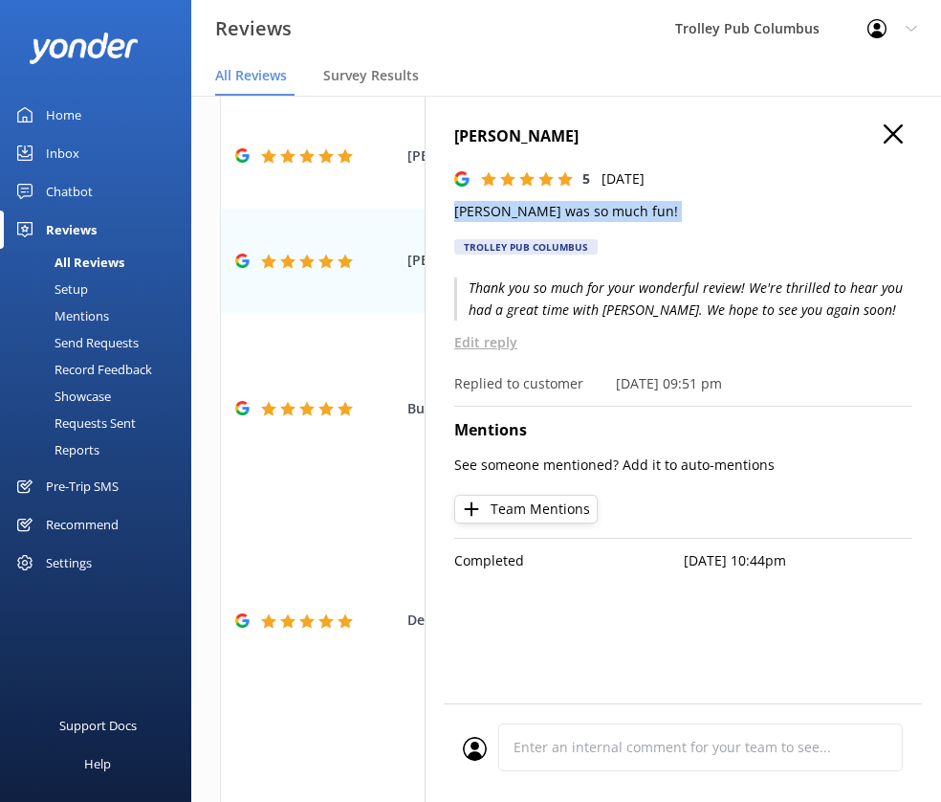
click at [896, 133] on icon "button" at bounding box center [893, 133] width 19 height 19
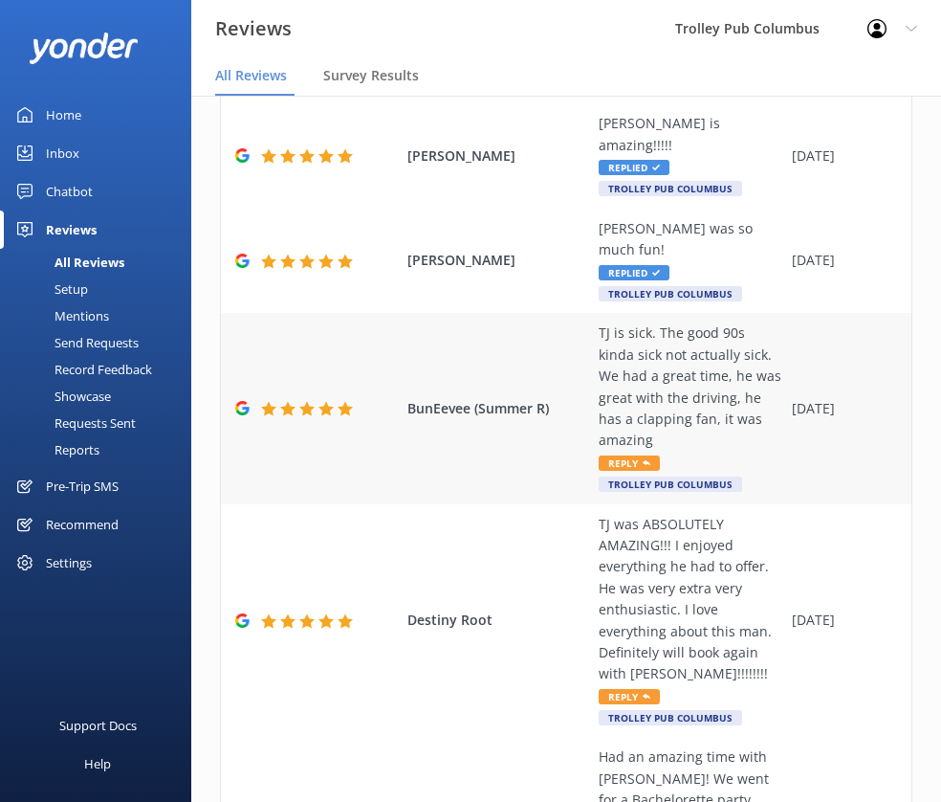
click at [654, 322] on div "TJ is sick. The good 90s kinda sick not actually sick. We had a great time, he …" at bounding box center [691, 386] width 184 height 128
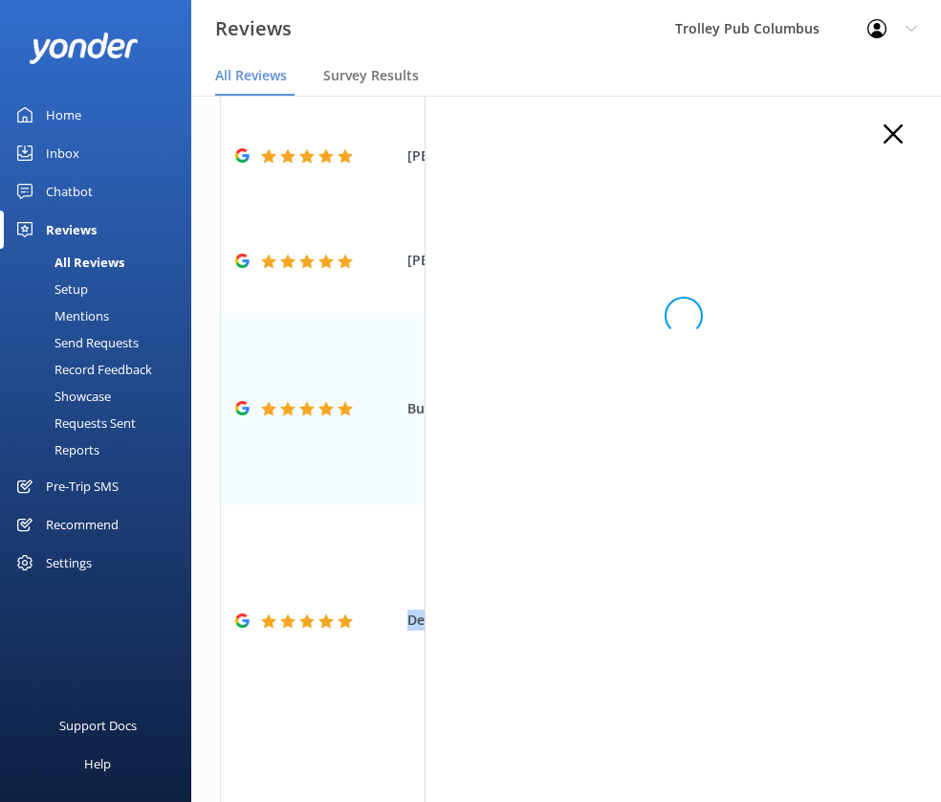
click at [655, 306] on div "Out of 1380 reviews: 4.9 NPS 99 All reply statuses All reply statuses Needs a r…" at bounding box center [566, 429] width 750 height 744
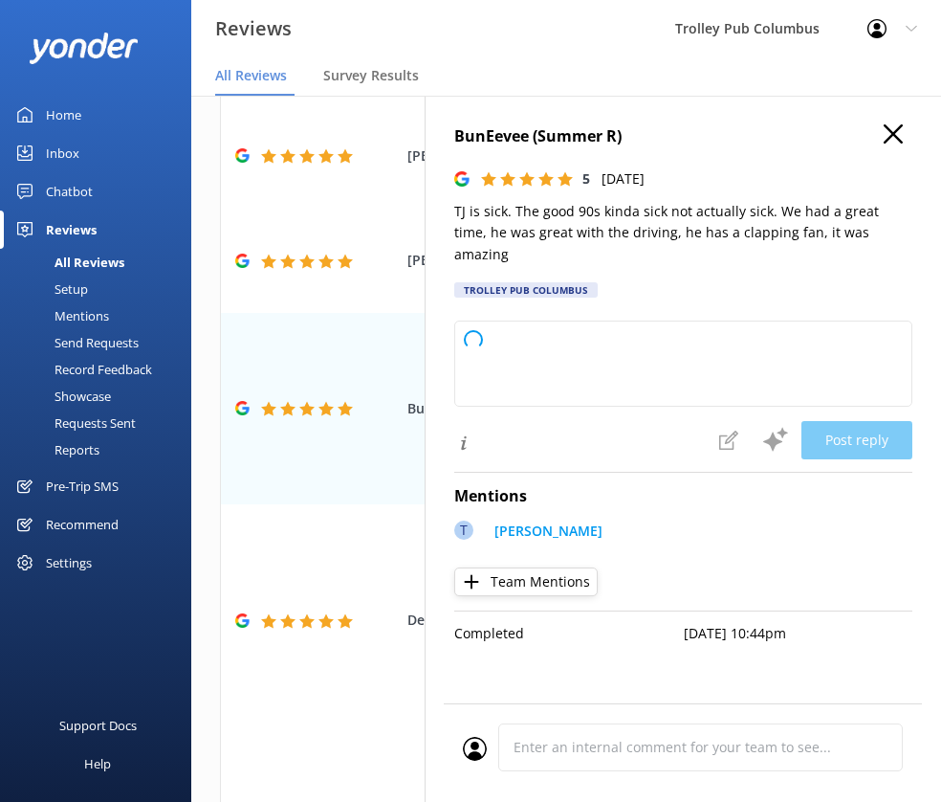
click at [653, 214] on p "TJ is sick. The good 90s kinda sick not actually sick. We had a great time, he …" at bounding box center [683, 233] width 458 height 64
type textarea "Thank you so much for your awesome review! We're thrilled you had a great time …"
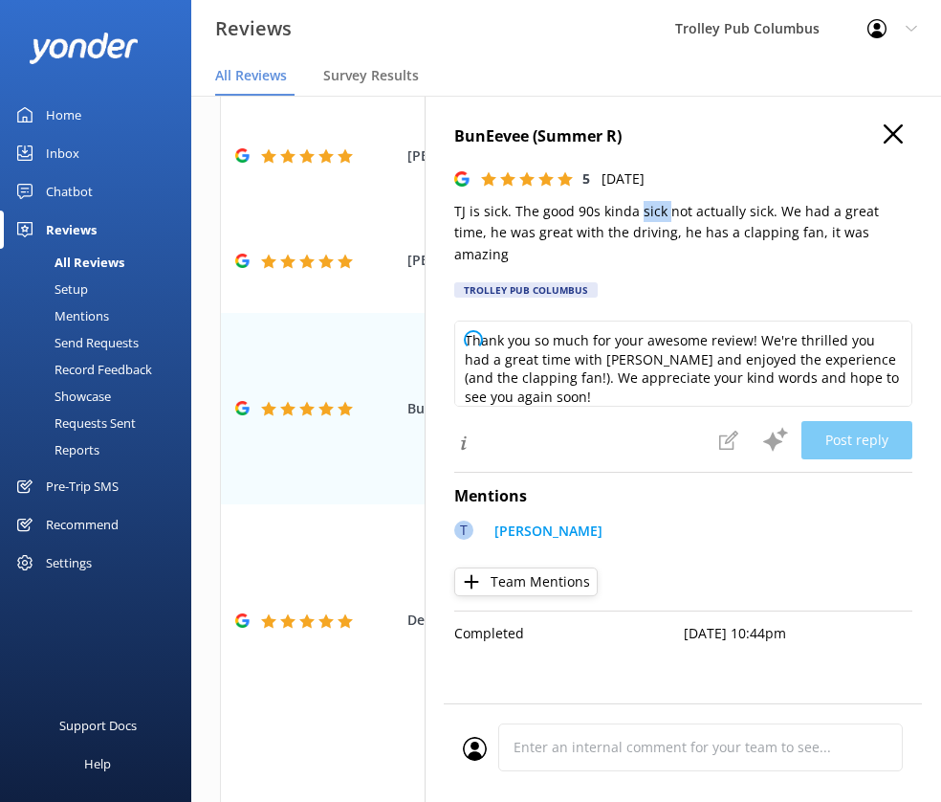
click at [653, 214] on p "TJ is sick. The good 90s kinda sick not actually sick. We had a great time, he …" at bounding box center [683, 233] width 458 height 64
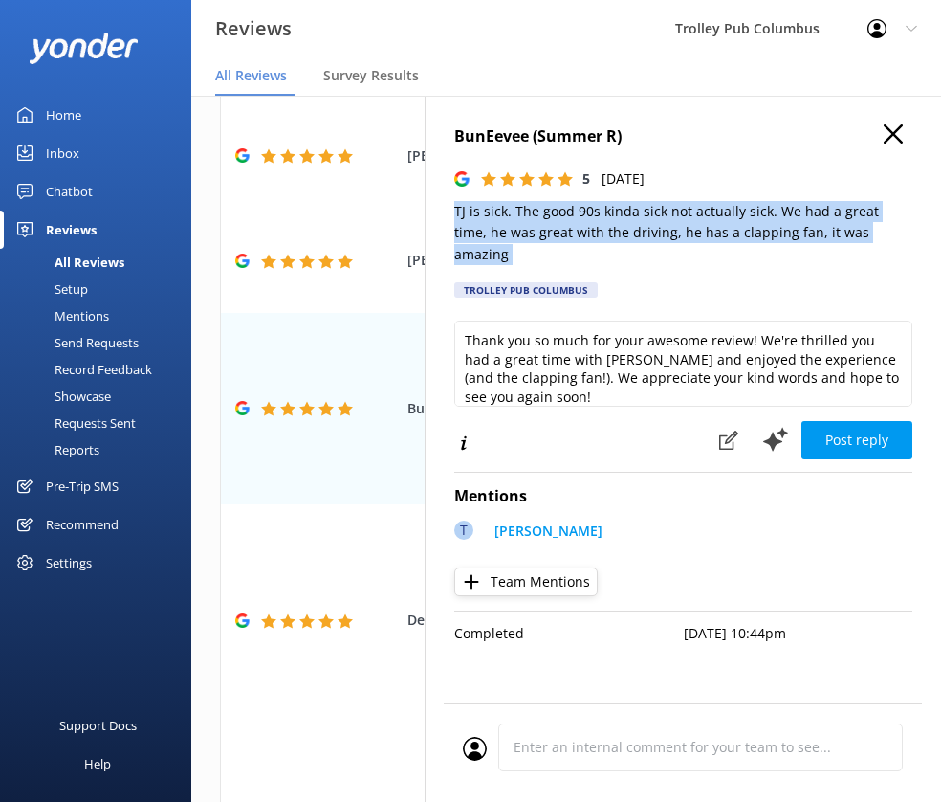
click at [653, 215] on p "TJ is sick. The good 90s kinda sick not actually sick. We had a great time, he …" at bounding box center [683, 233] width 458 height 64
click at [845, 421] on button "Post reply" at bounding box center [857, 440] width 111 height 38
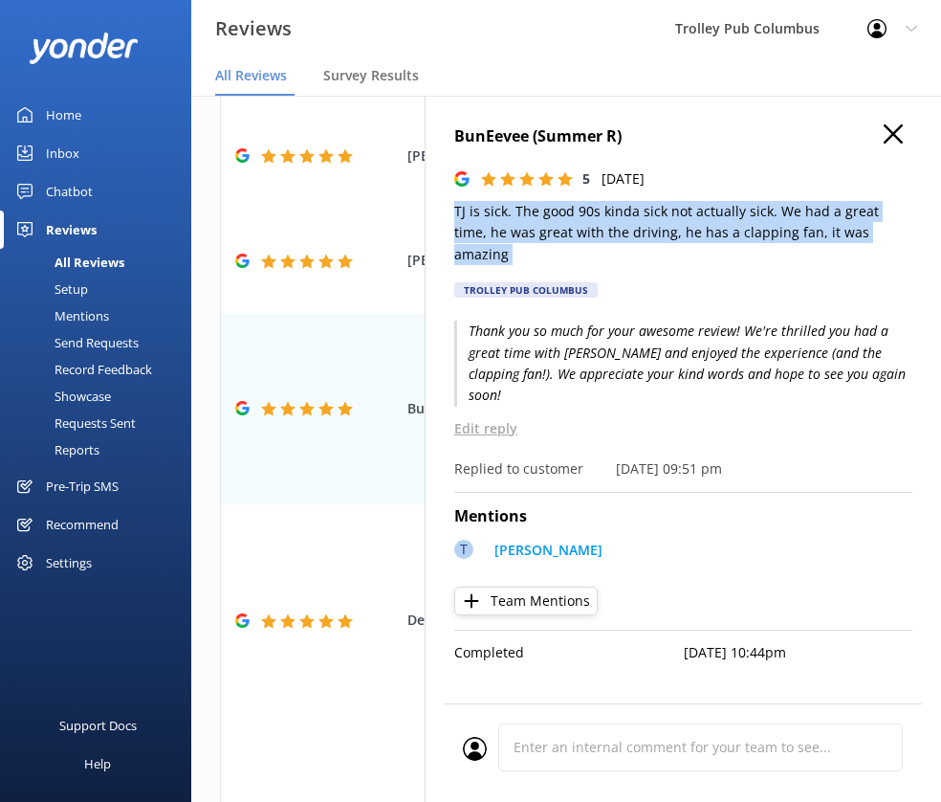
click at [898, 133] on icon "button" at bounding box center [893, 133] width 19 height 19
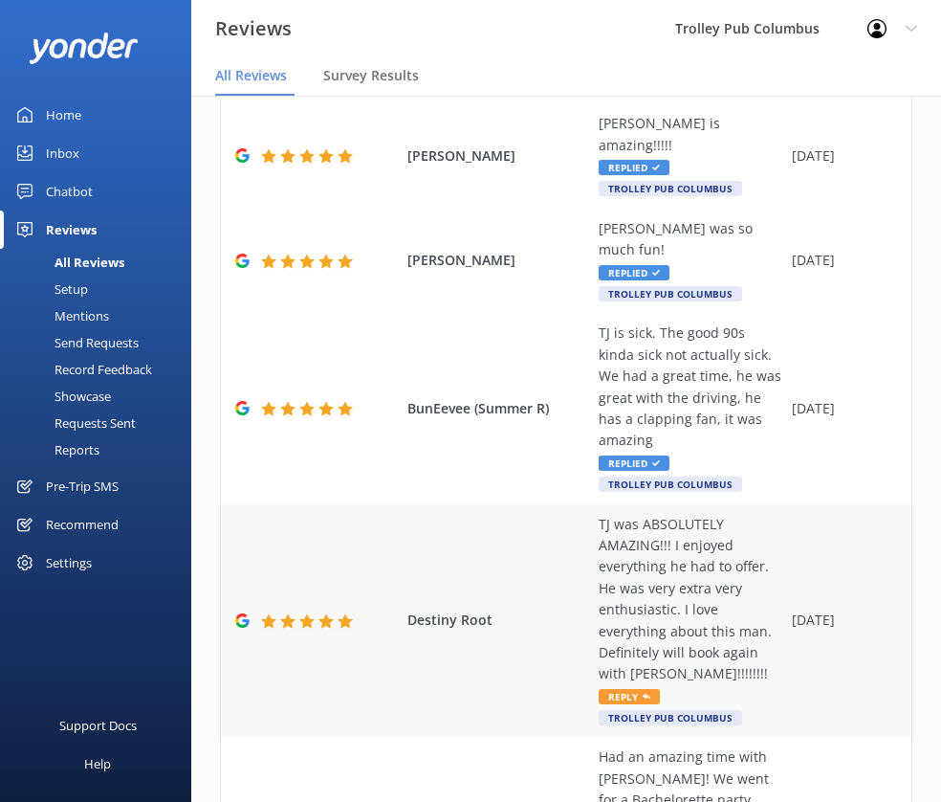
click at [676, 523] on div "TJ was ABSOLUTELY AMAZING!!! I enjoyed everything he had to offer. He was very …" at bounding box center [691, 599] width 184 height 171
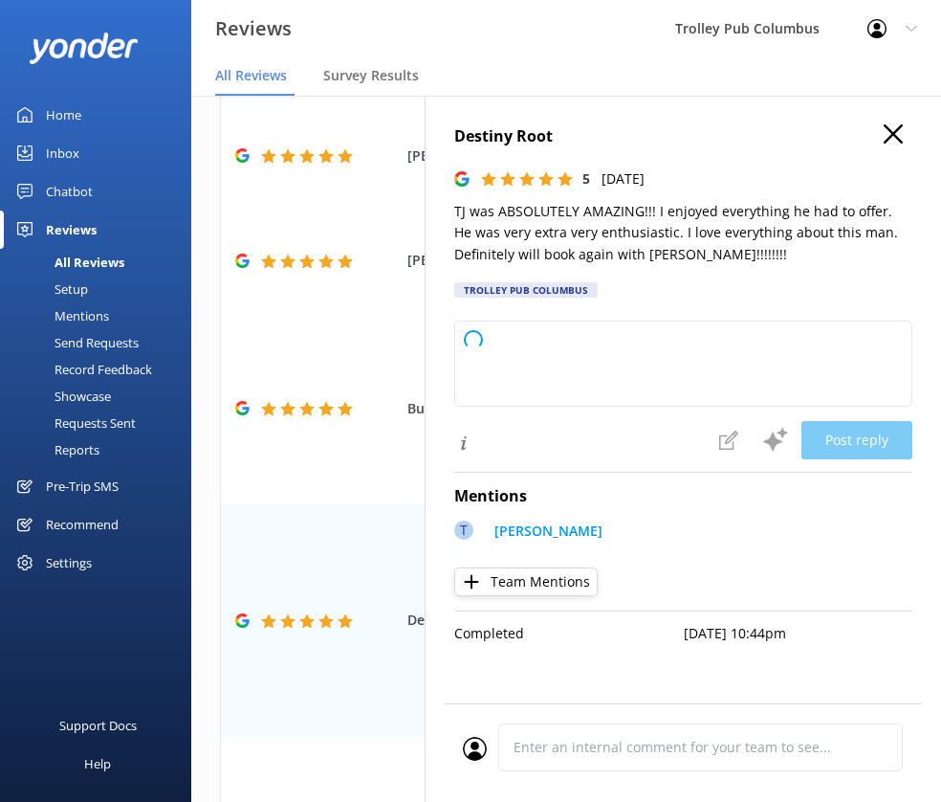
click at [571, 216] on p "TJ was ABSOLUTELY AMAZING!!! I enjoyed everything he had to offer. He was very …" at bounding box center [683, 233] width 458 height 64
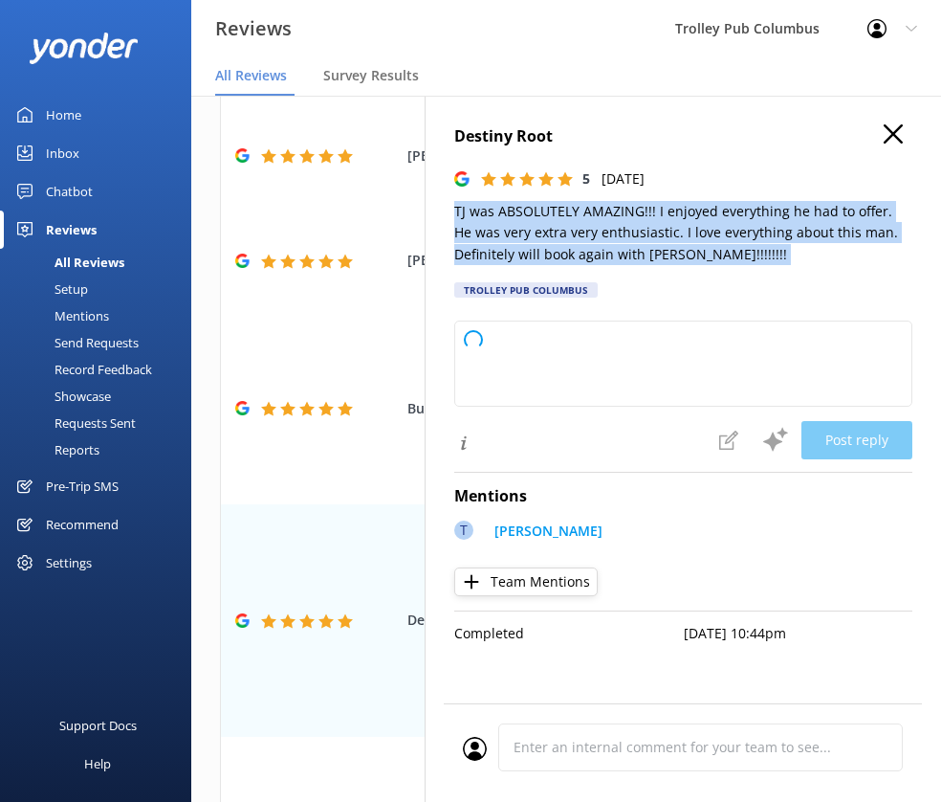
click at [571, 216] on p "TJ was ABSOLUTELY AMAZING!!! I enjoyed everything he had to offer. He was very …" at bounding box center [683, 233] width 458 height 64
type textarea "Thank you so much for your wonderful feedback! We're thrilled to hear you had s…"
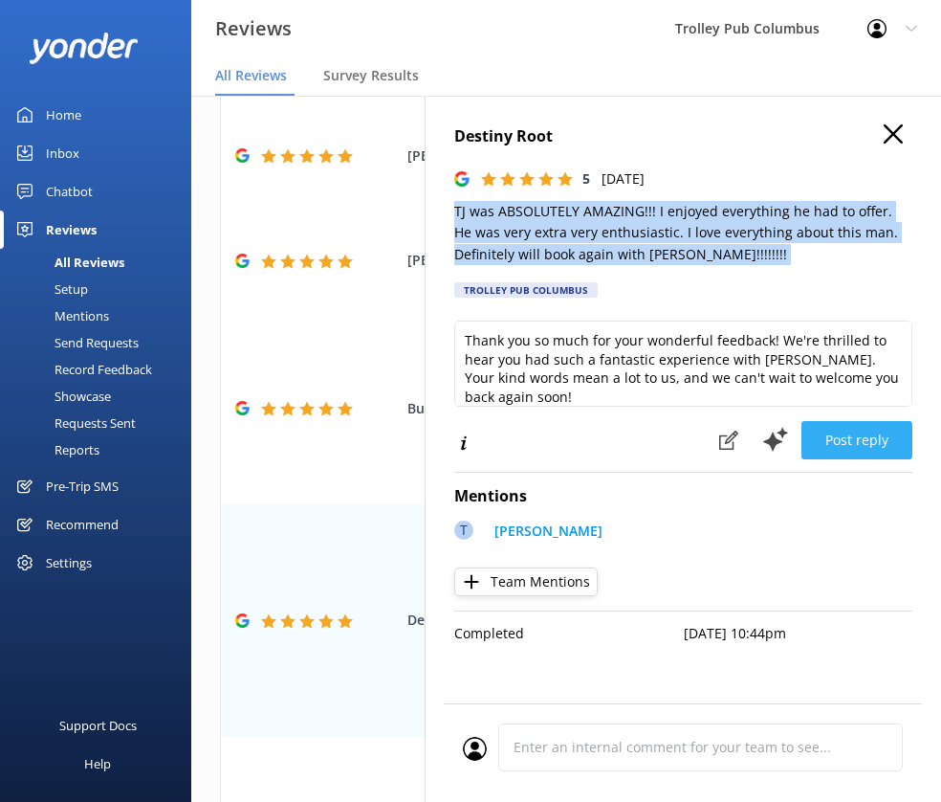
click at [844, 429] on button "Post reply" at bounding box center [857, 440] width 111 height 38
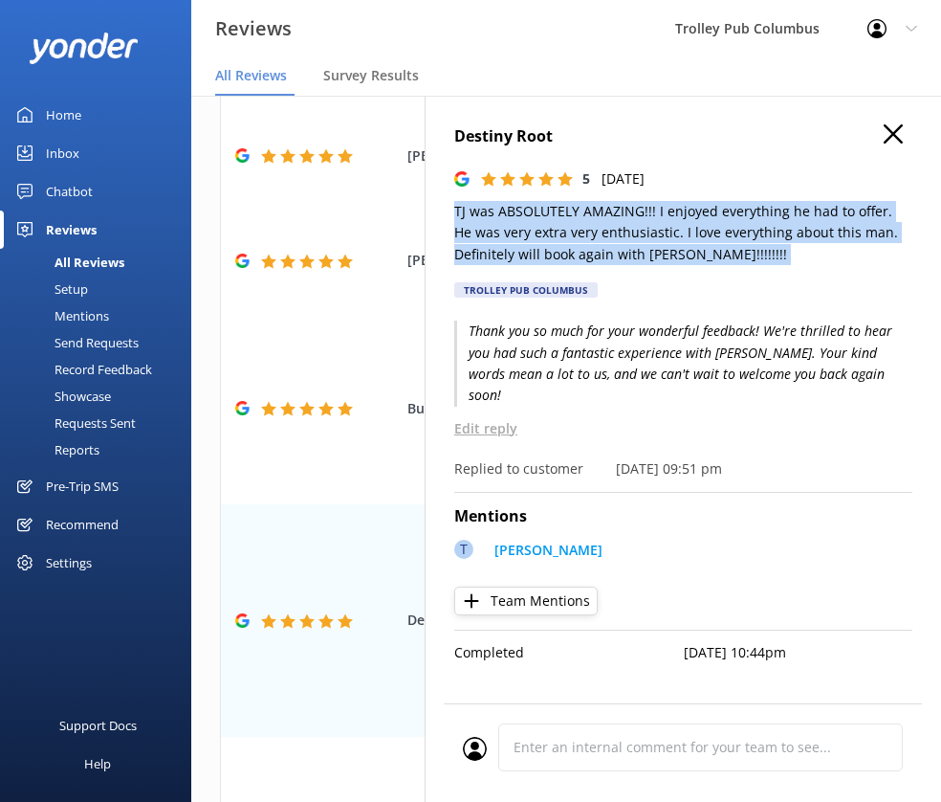
click at [900, 133] on icon "button" at bounding box center [893, 133] width 19 height 19
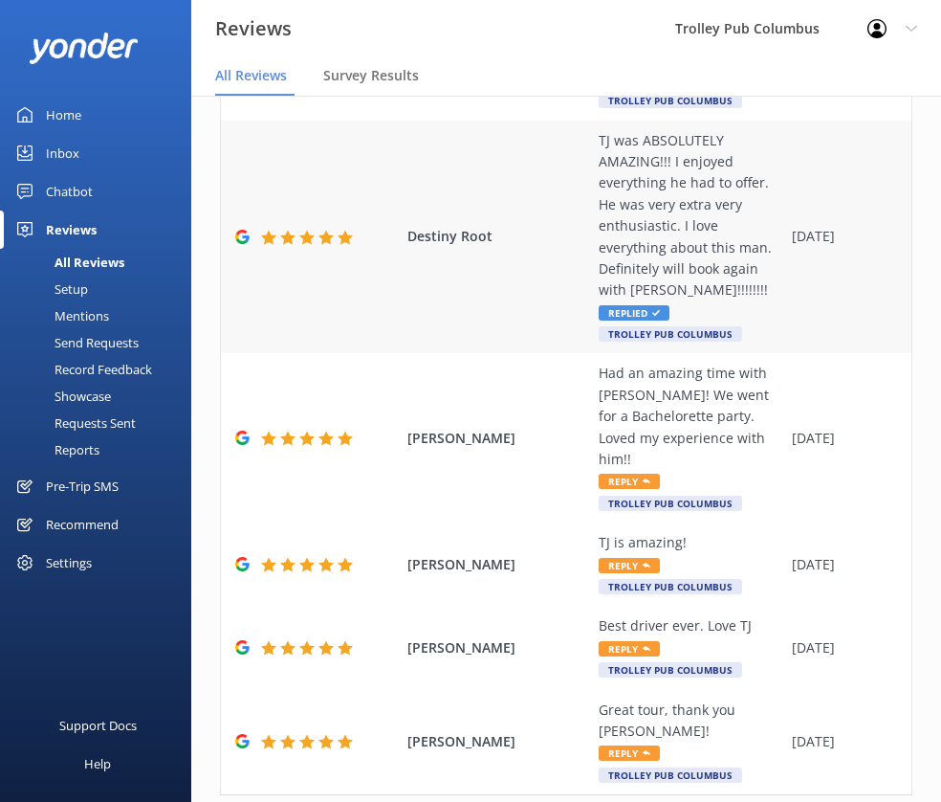
scroll to position [807, 0]
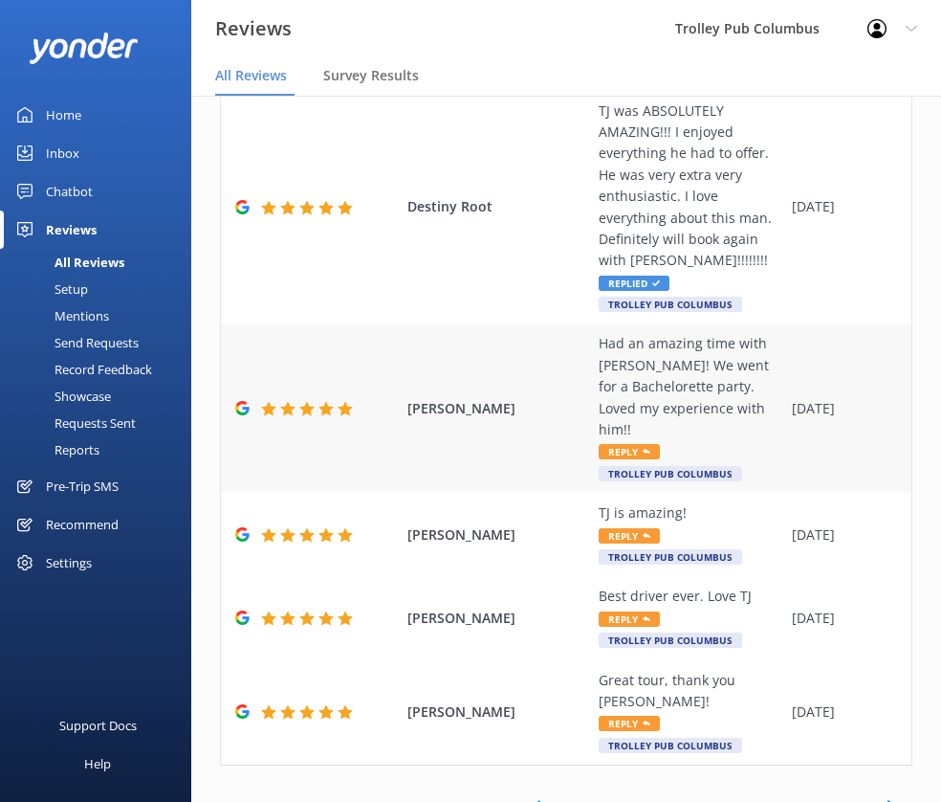
click at [667, 333] on div "Had an amazing time with [PERSON_NAME]! We went for a Bachelorette party. Loved…" at bounding box center [691, 386] width 184 height 107
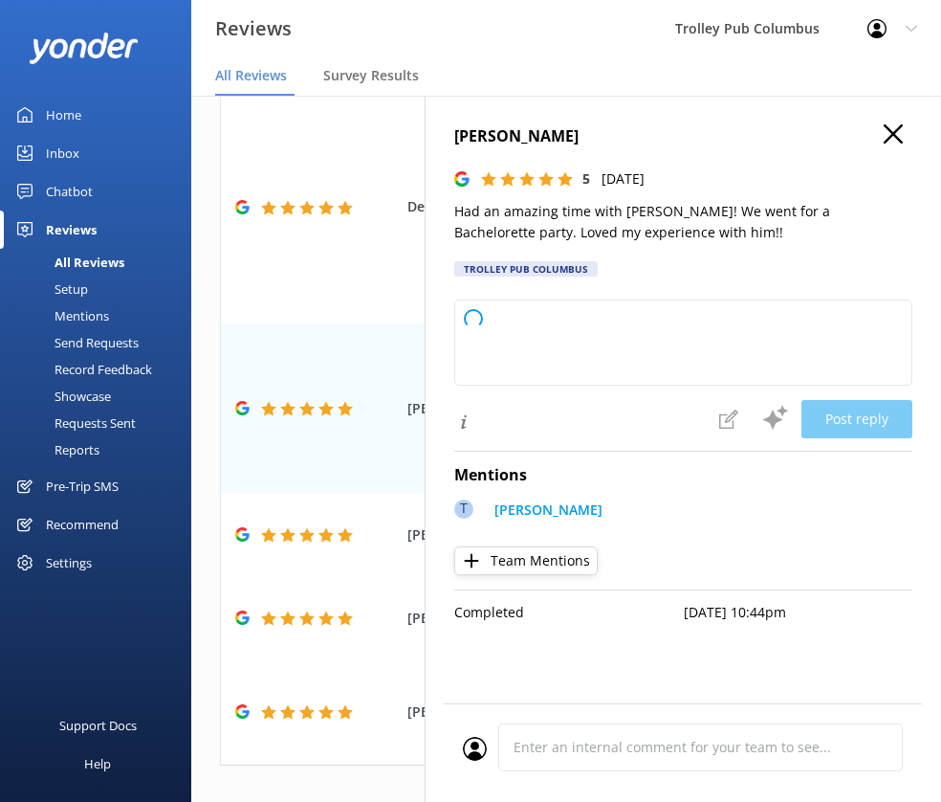
click at [540, 216] on p "Had an amazing time with [PERSON_NAME]! We went for a Bachelorette party. Loved…" at bounding box center [683, 222] width 458 height 43
type textarea "Thank you so much for your wonderful review! We're thrilled to hear you had an …"
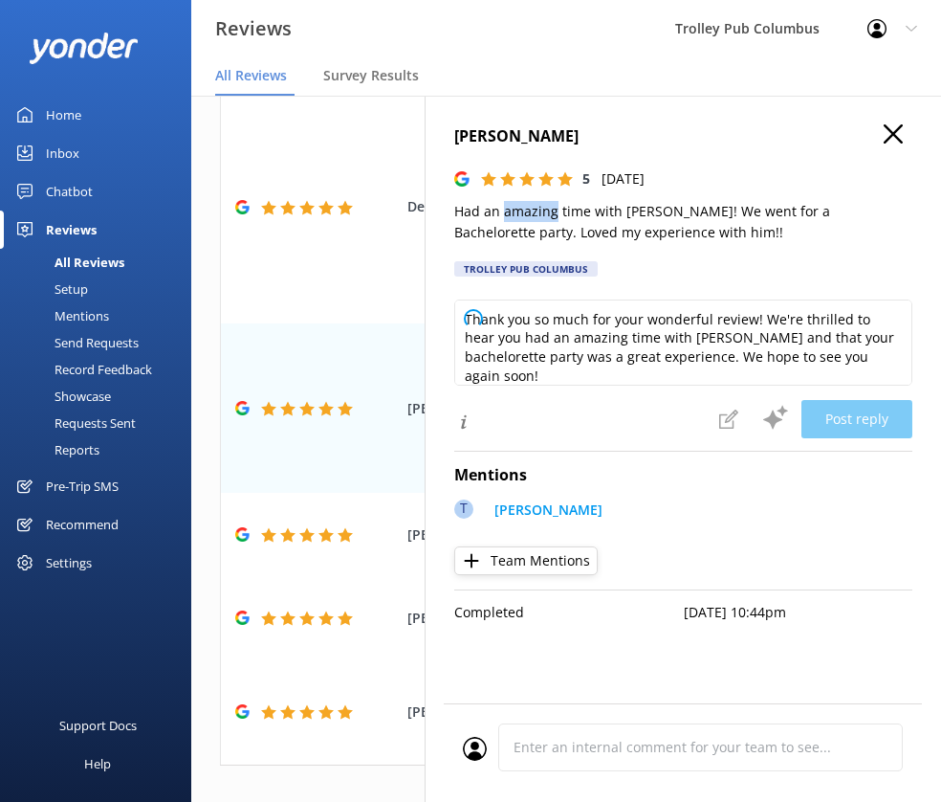
click at [541, 216] on p "Had an amazing time with [PERSON_NAME]! We went for a Bachelorette party. Loved…" at bounding box center [683, 222] width 458 height 43
click at [546, 208] on p "Had an amazing time with [PERSON_NAME]! We went for a Bachelorette party. Loved…" at bounding box center [683, 222] width 458 height 43
click at [545, 208] on p "Had an amazing time with [PERSON_NAME]! We went for a Bachelorette party. Loved…" at bounding box center [683, 222] width 458 height 43
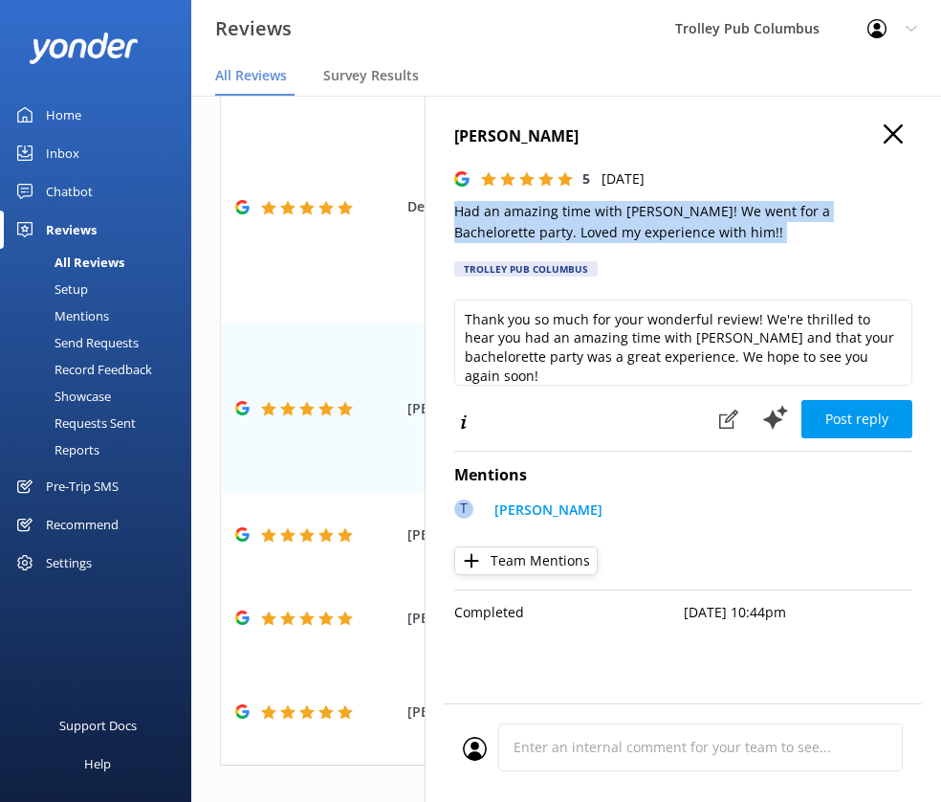
click at [545, 208] on p "Had an amazing time with [PERSON_NAME]! We went for a Bachelorette party. Loved…" at bounding box center [683, 222] width 458 height 43
click at [821, 413] on button "Post reply" at bounding box center [857, 419] width 111 height 38
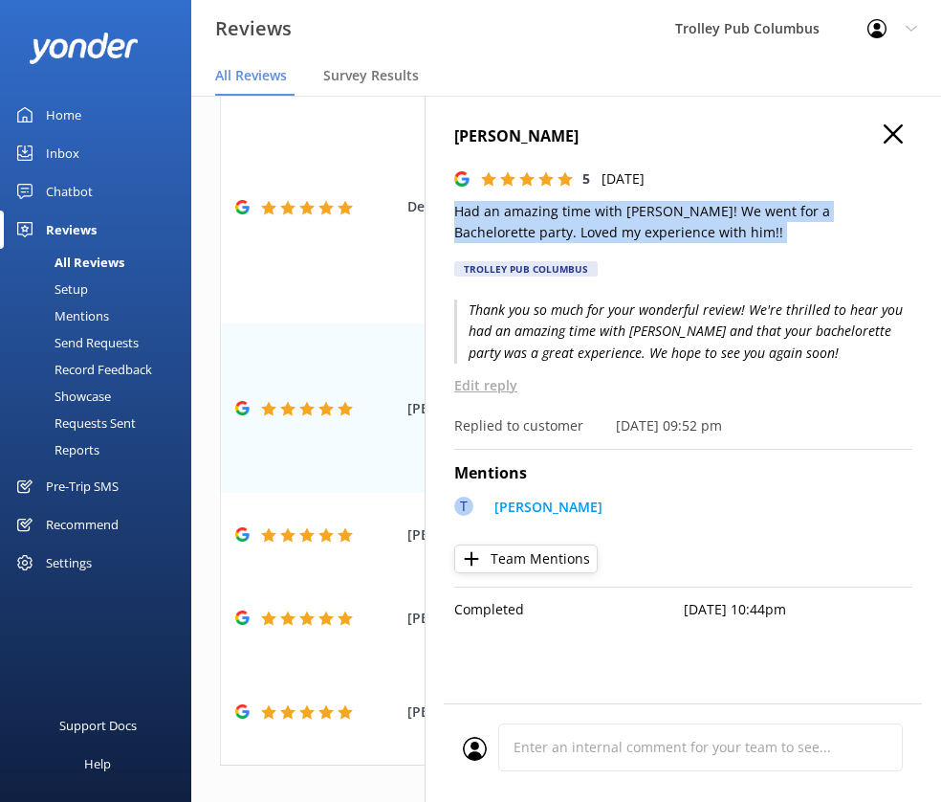
click at [896, 135] on icon "button" at bounding box center [893, 133] width 19 height 19
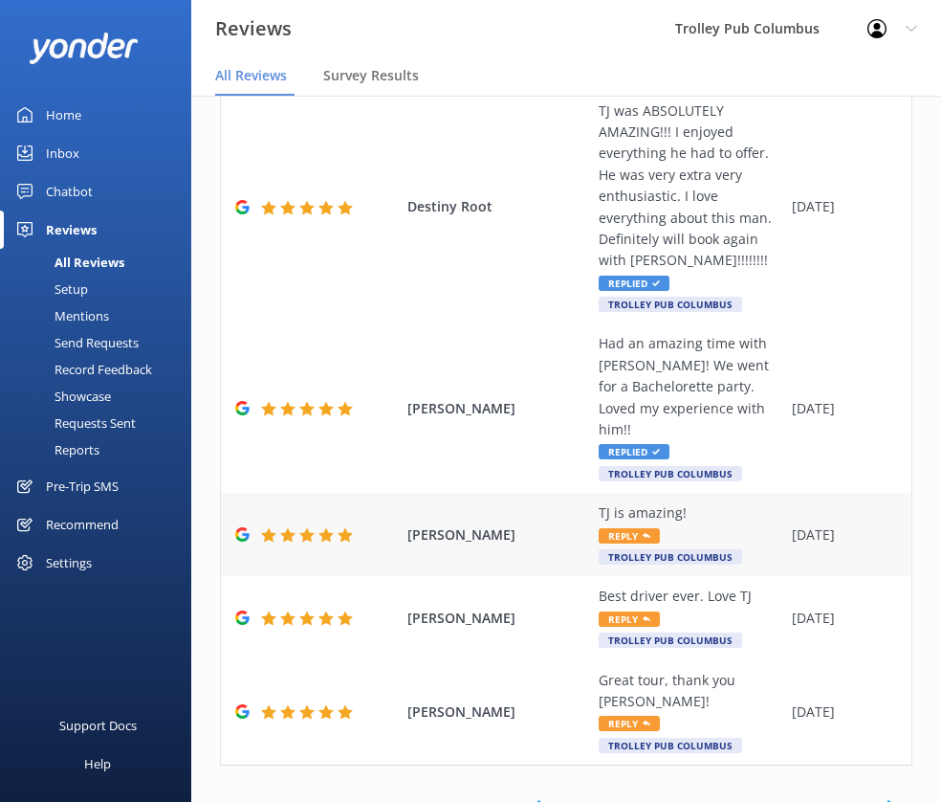
click at [642, 502] on div "TJ is amazing!" at bounding box center [691, 512] width 184 height 21
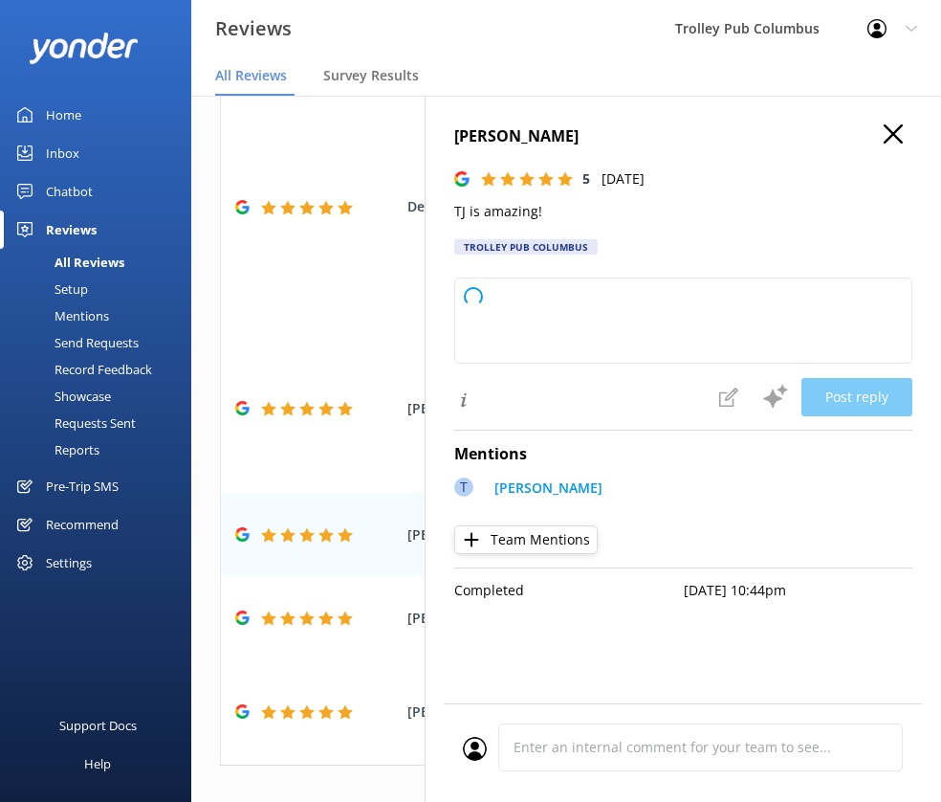
type textarea "Thank you so much for your kind words and 5-star review! We’re thrilled to hear…"
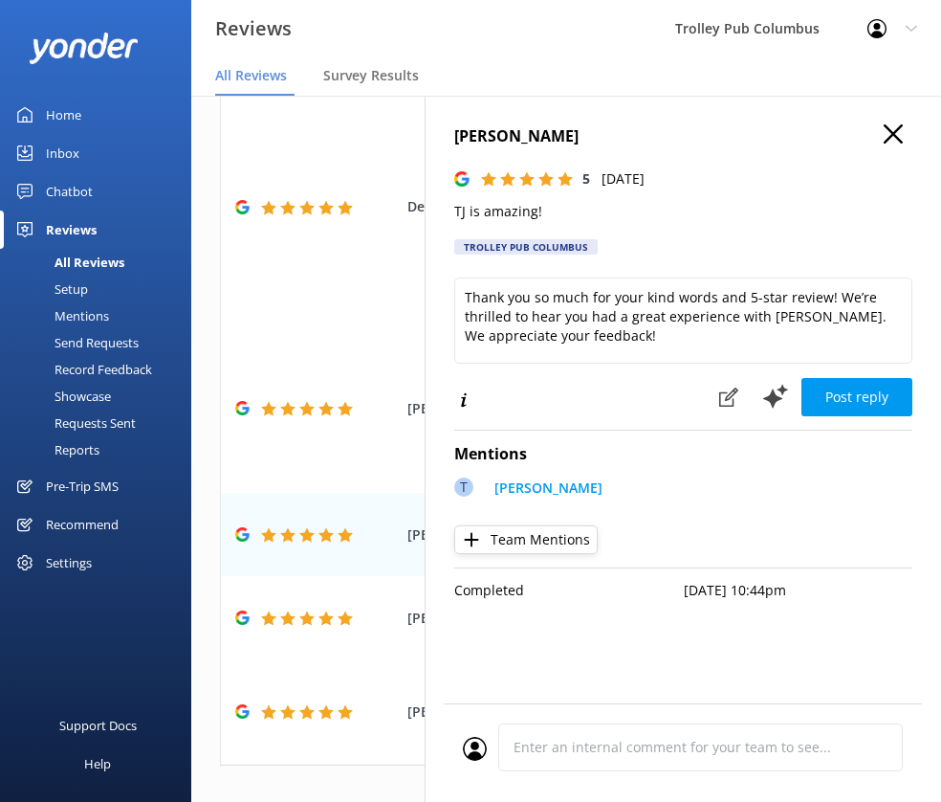
click at [513, 211] on p "TJ is amazing!" at bounding box center [683, 211] width 458 height 21
click at [514, 211] on p "TJ is amazing!" at bounding box center [683, 211] width 458 height 21
click at [855, 396] on button "Post reply" at bounding box center [857, 397] width 111 height 38
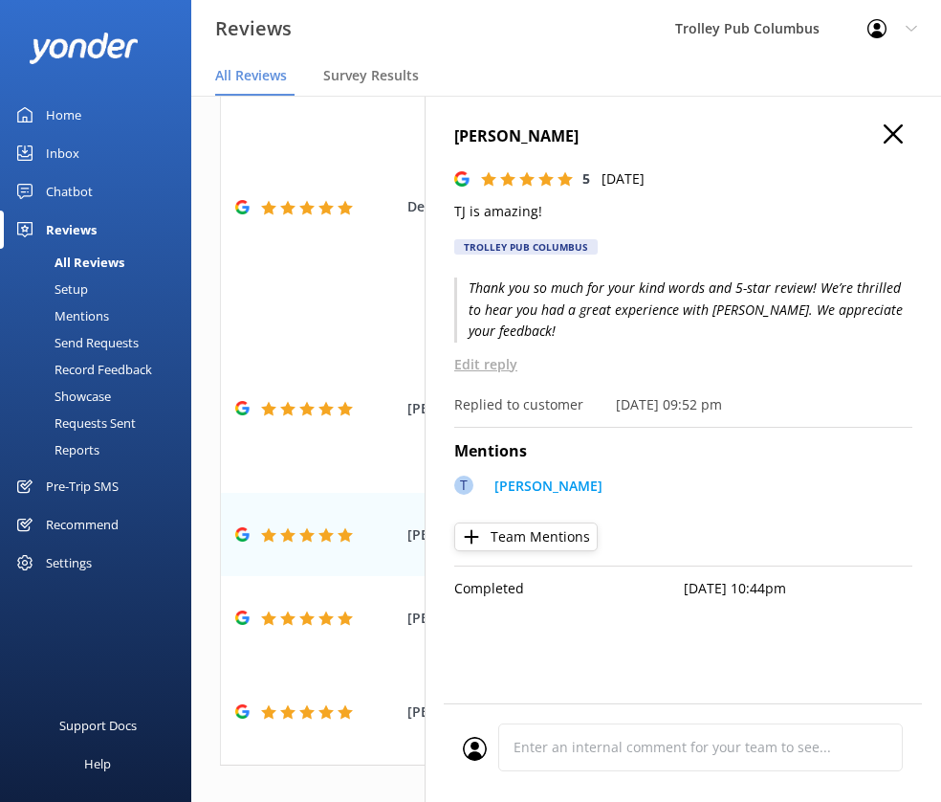
click at [881, 135] on h4 "[PERSON_NAME]" at bounding box center [683, 136] width 458 height 25
click at [890, 134] on icon "button" at bounding box center [893, 133] width 19 height 19
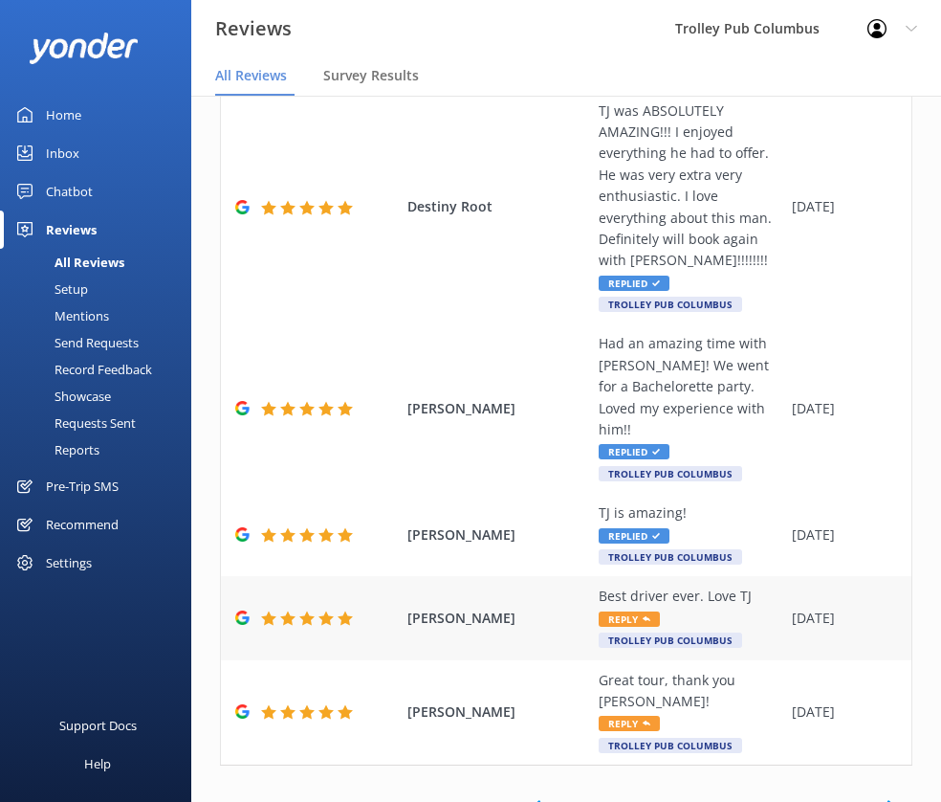
click at [651, 576] on div "[PERSON_NAME] Best driver ever. Love TJ Reply Trolley Pub [GEOGRAPHIC_DATA] [DA…" at bounding box center [566, 617] width 691 height 83
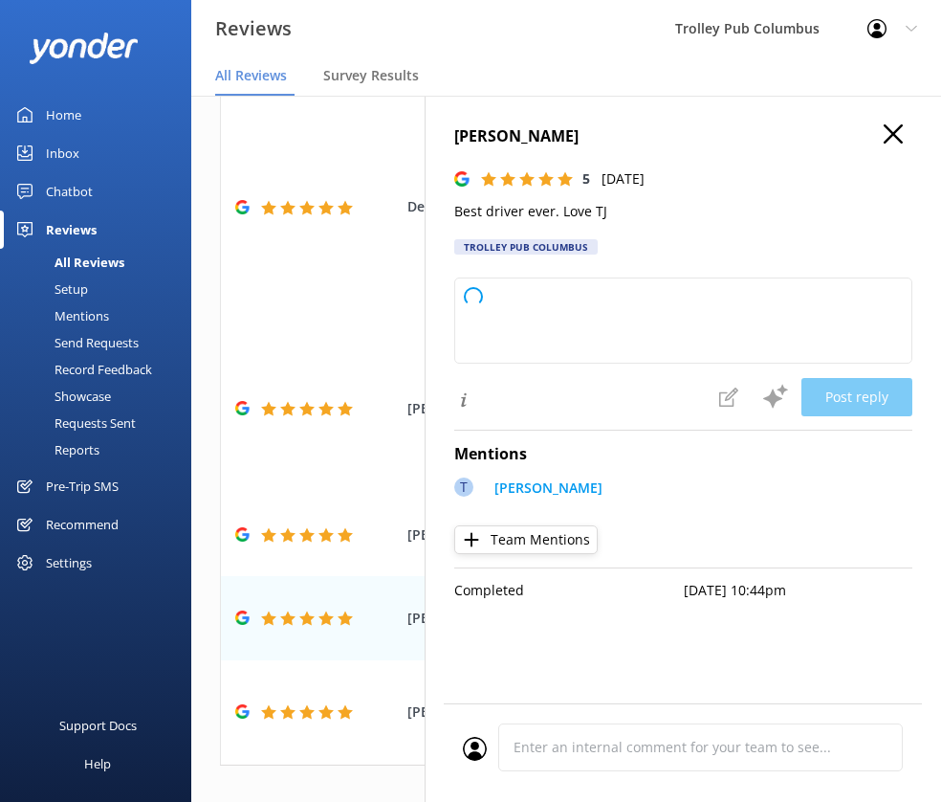
click at [507, 215] on p "Best driver ever. Love TJ" at bounding box center [683, 211] width 458 height 21
type textarea "Thank you so much for your kind words! We're thrilled to hear you had a great e…"
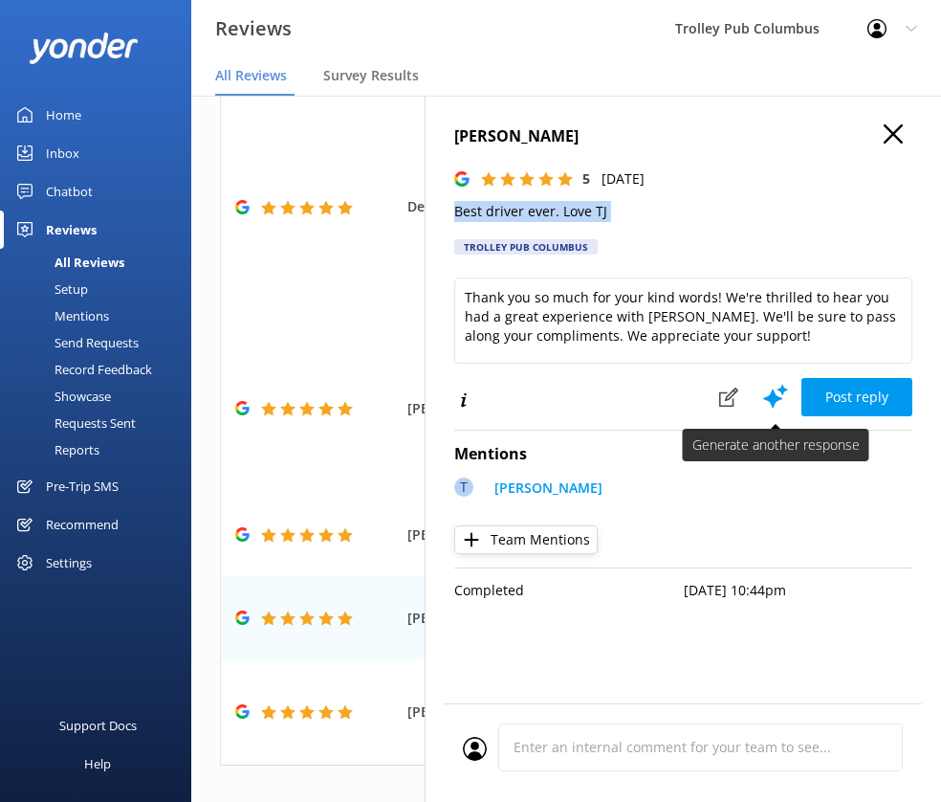
click at [832, 382] on button "Post reply" at bounding box center [857, 397] width 111 height 38
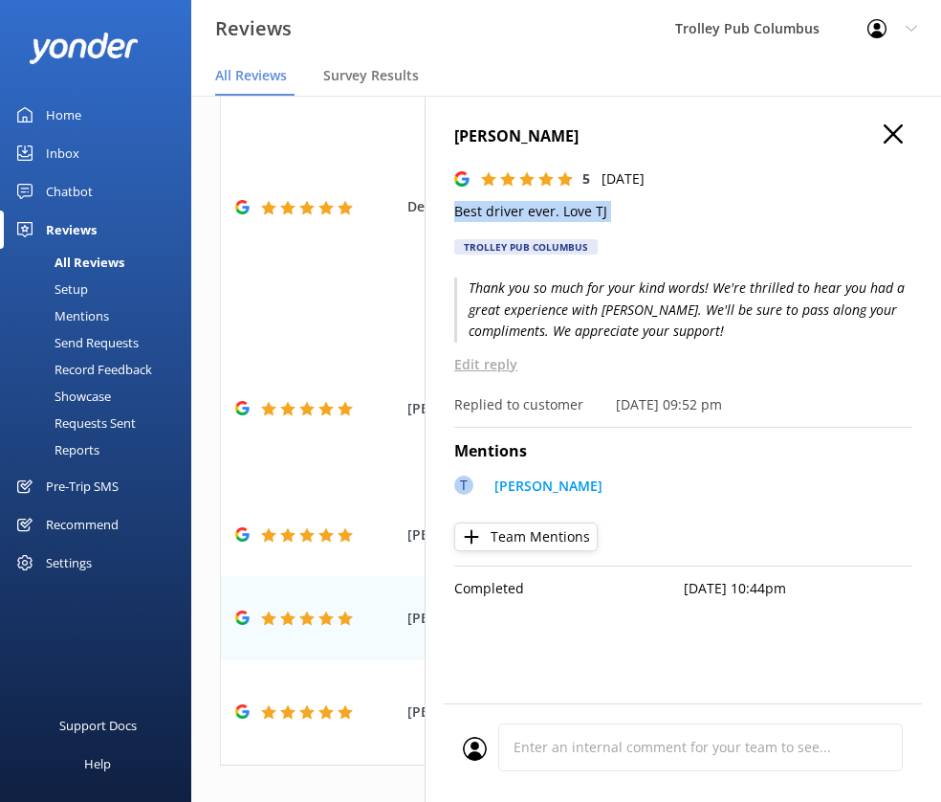
click at [892, 140] on icon "button" at bounding box center [893, 133] width 19 height 19
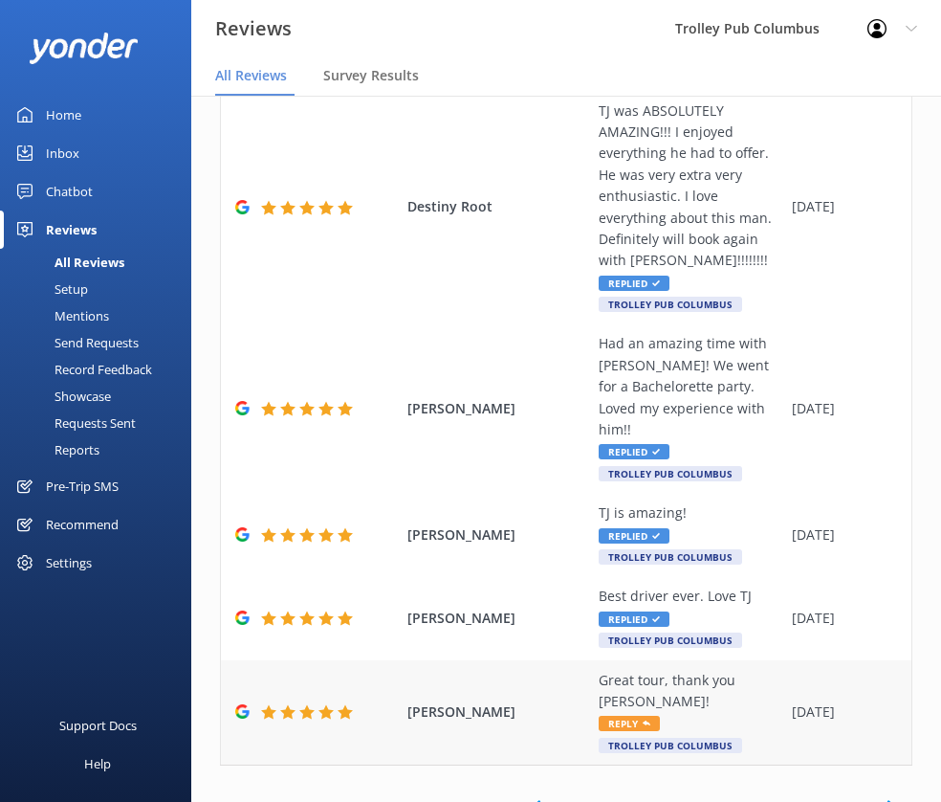
click at [669, 670] on div "Great tour, thank you [PERSON_NAME]!" at bounding box center [691, 691] width 184 height 43
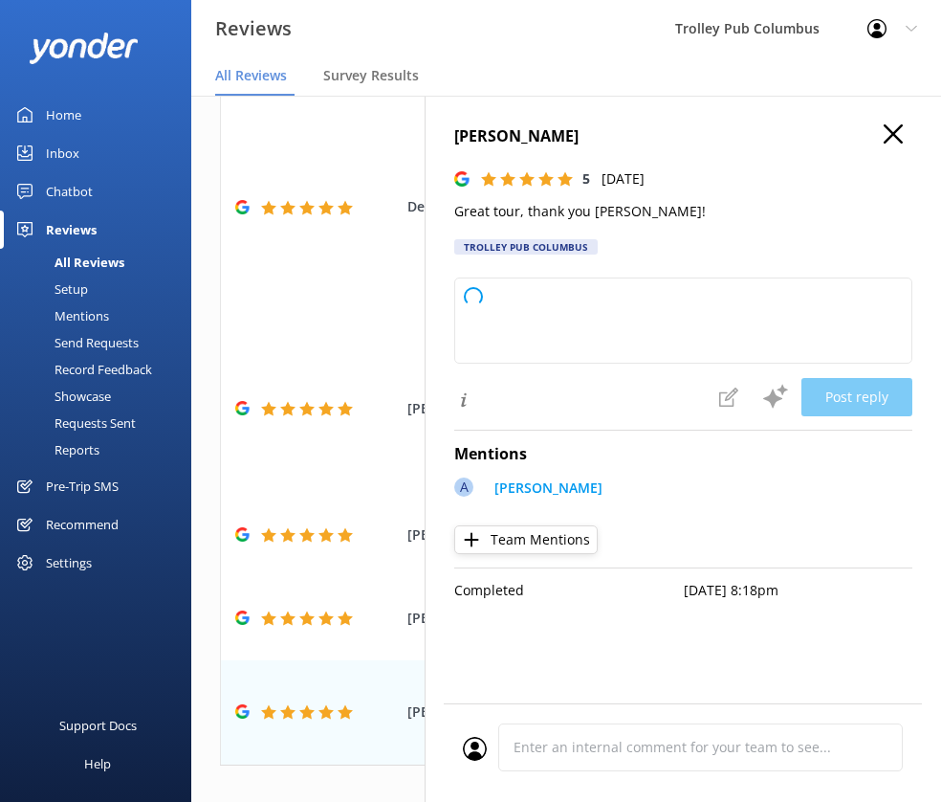
type textarea "Thank you so much for your kind words and 5-star rating! We’re delighted you en…"
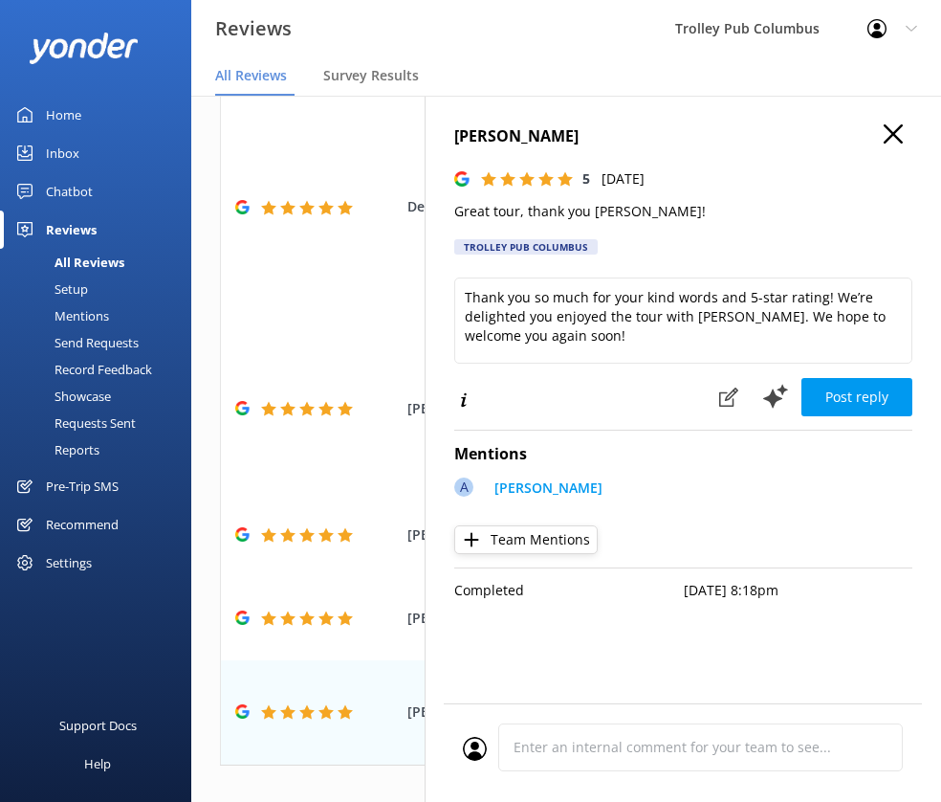
click at [504, 209] on p "Great tour, thank you [PERSON_NAME]!" at bounding box center [683, 211] width 458 height 21
click at [505, 209] on p "Great tour, thank you [PERSON_NAME]!" at bounding box center [683, 211] width 458 height 21
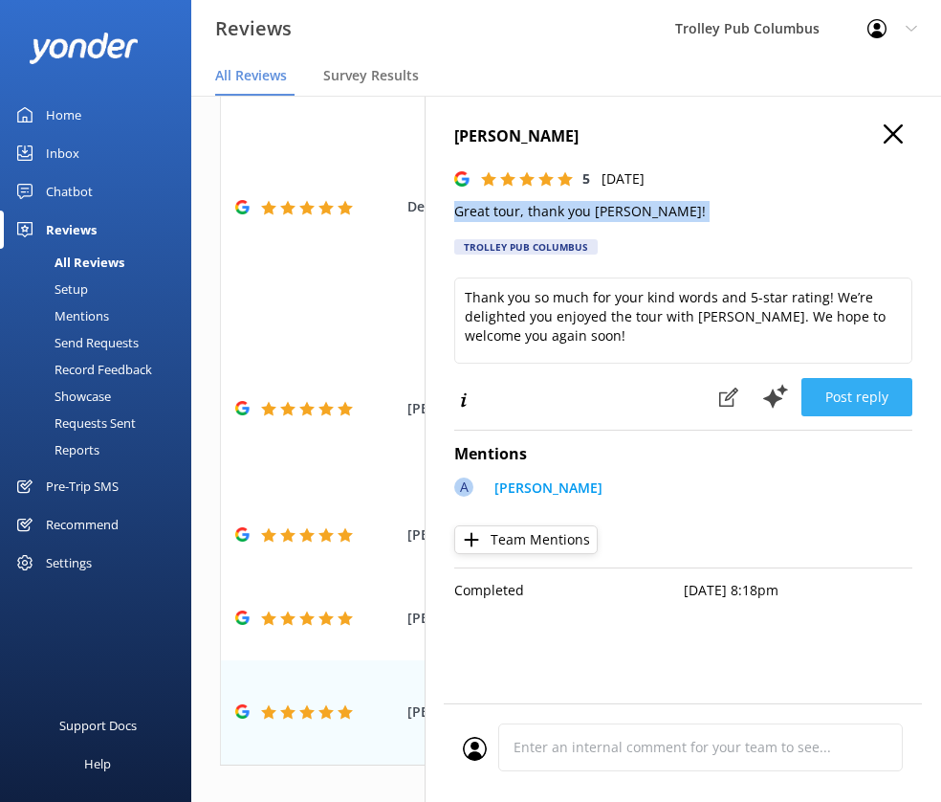
click at [834, 386] on button "Post reply" at bounding box center [857, 397] width 111 height 38
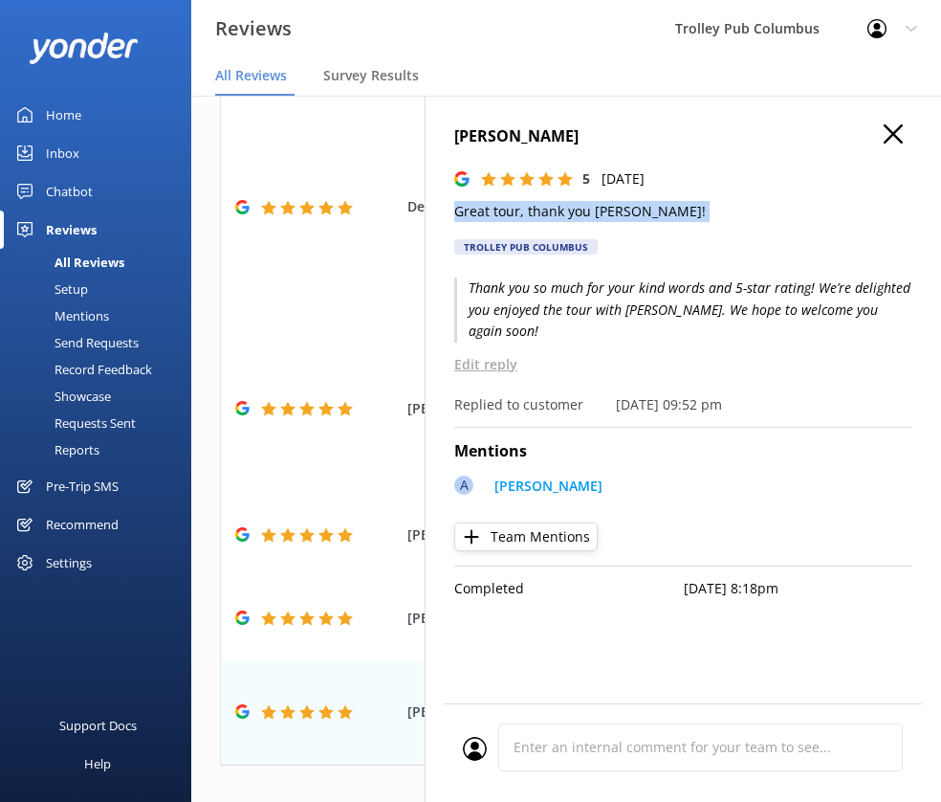
click at [894, 142] on icon "button" at bounding box center [893, 133] width 19 height 19
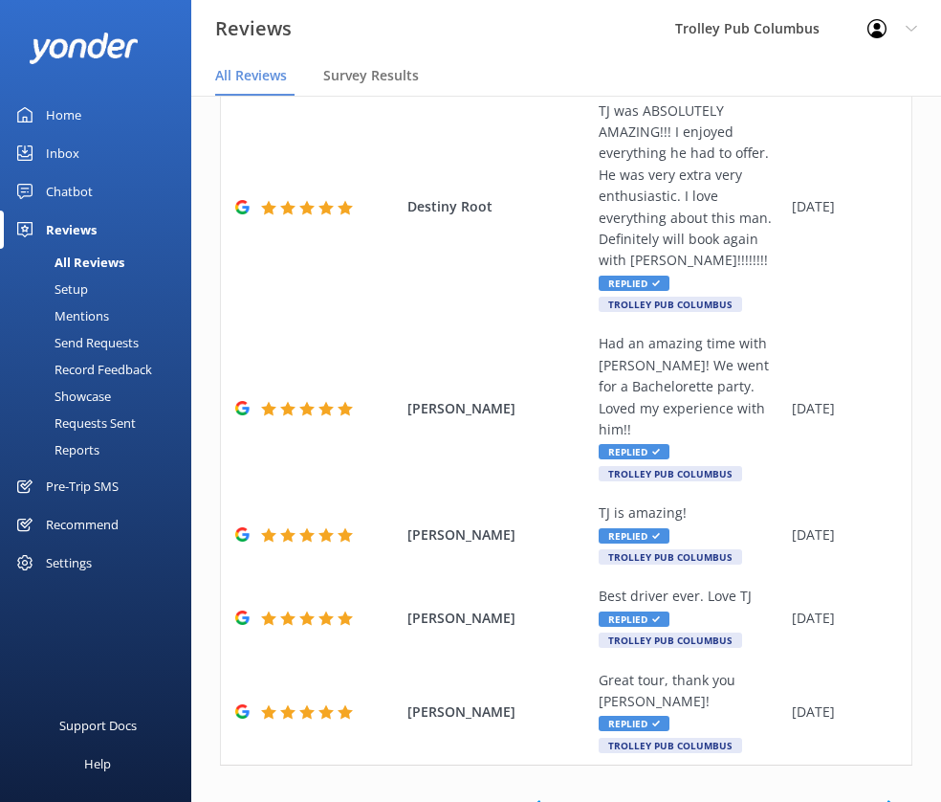
click at [621, 797] on link "3" at bounding box center [632, 806] width 26 height 18
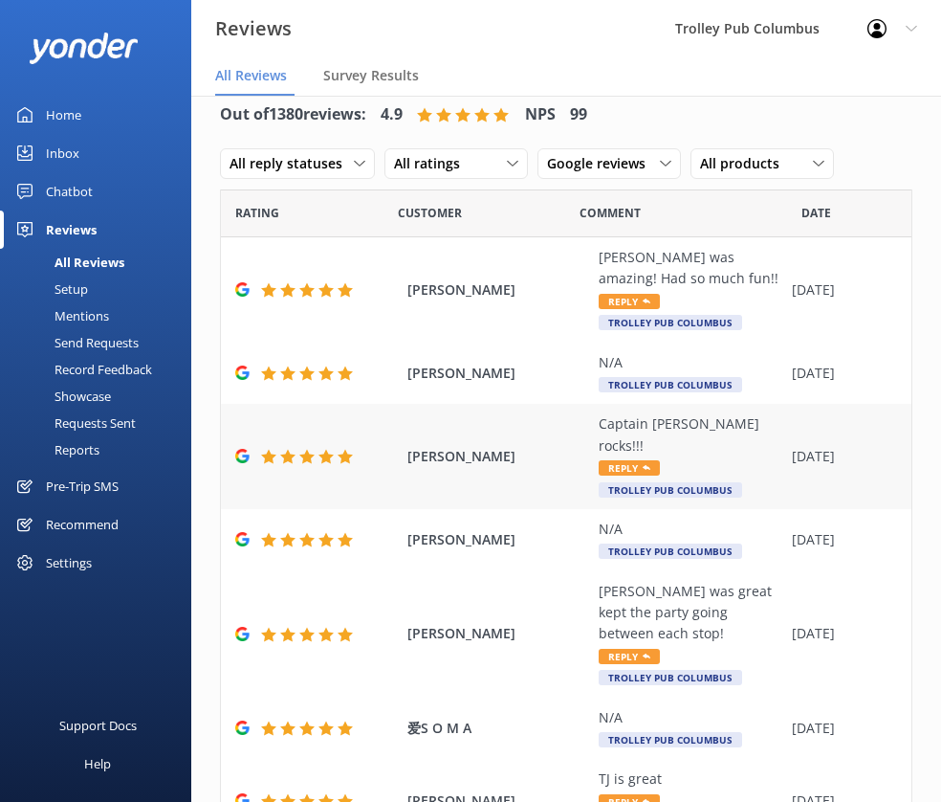
scroll to position [38, 0]
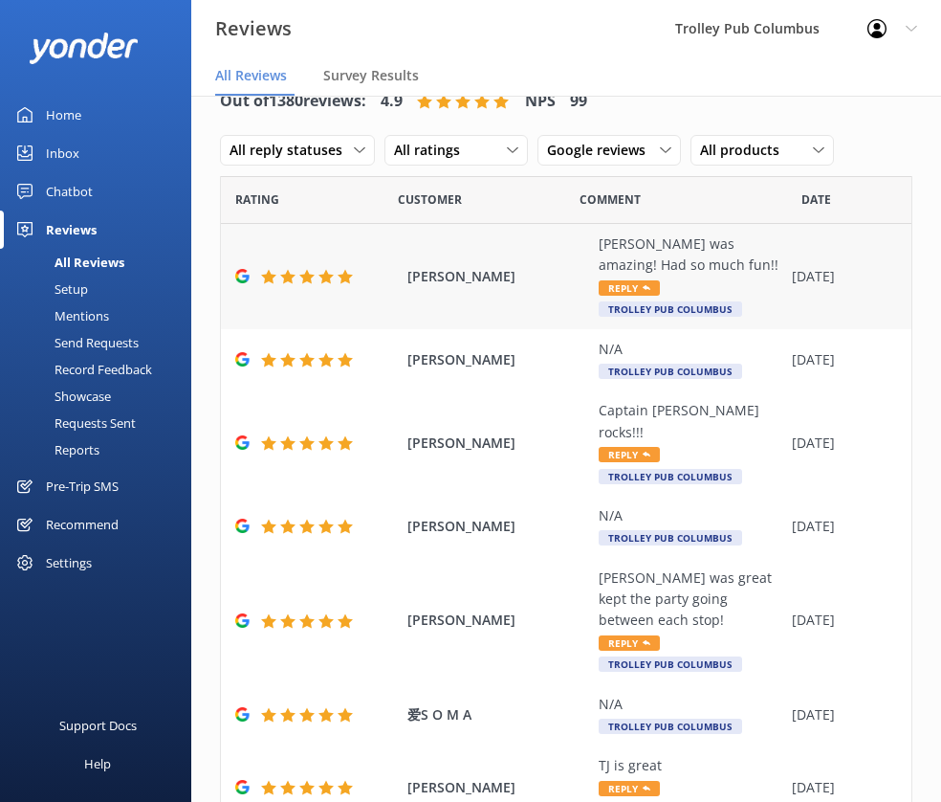
click at [661, 258] on div "[PERSON_NAME] was amazing! Had so much fun!!" at bounding box center [691, 254] width 184 height 43
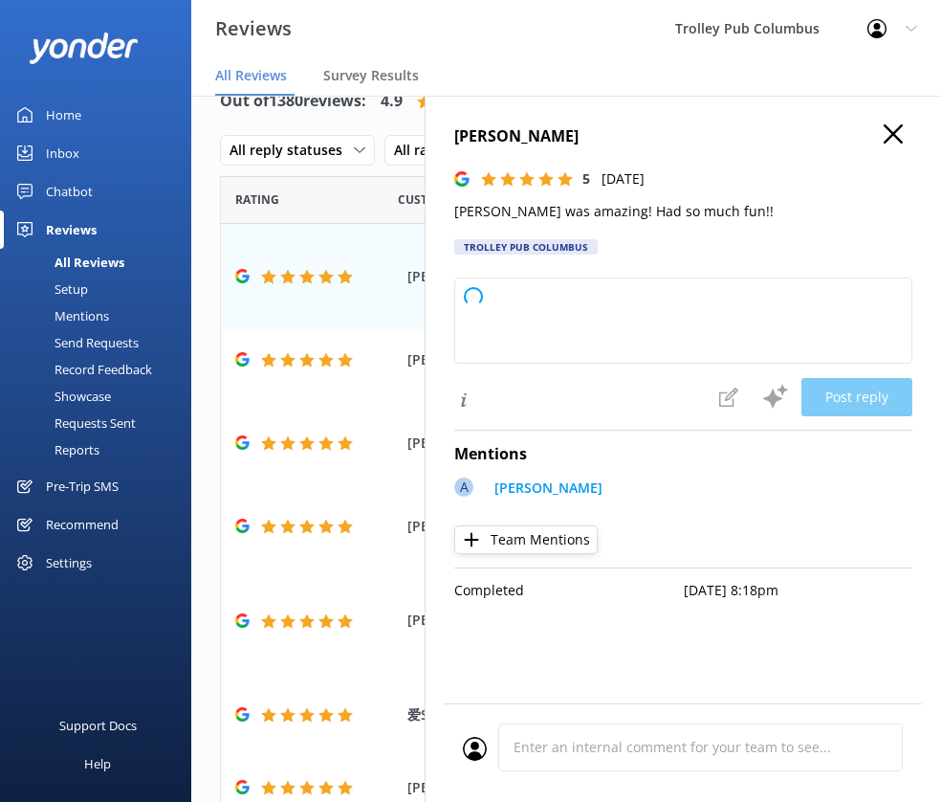
click at [536, 212] on p "[PERSON_NAME] was amazing! Had so much fun!!" at bounding box center [683, 211] width 458 height 21
type textarea "Thank you so much for your wonderful feedback! We're thrilled to hear you had a…"
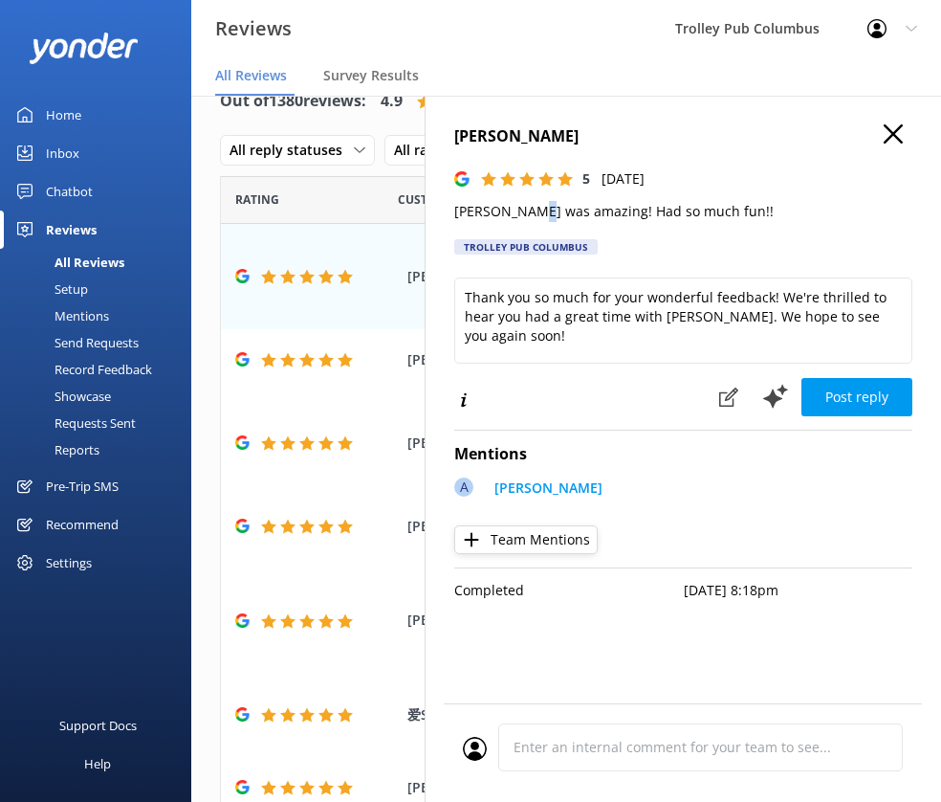
click at [536, 212] on p "[PERSON_NAME] was amazing! Had so much fun!!" at bounding box center [683, 211] width 458 height 21
click at [537, 212] on p "[PERSON_NAME] was amazing! Had so much fun!!" at bounding box center [683, 211] width 458 height 21
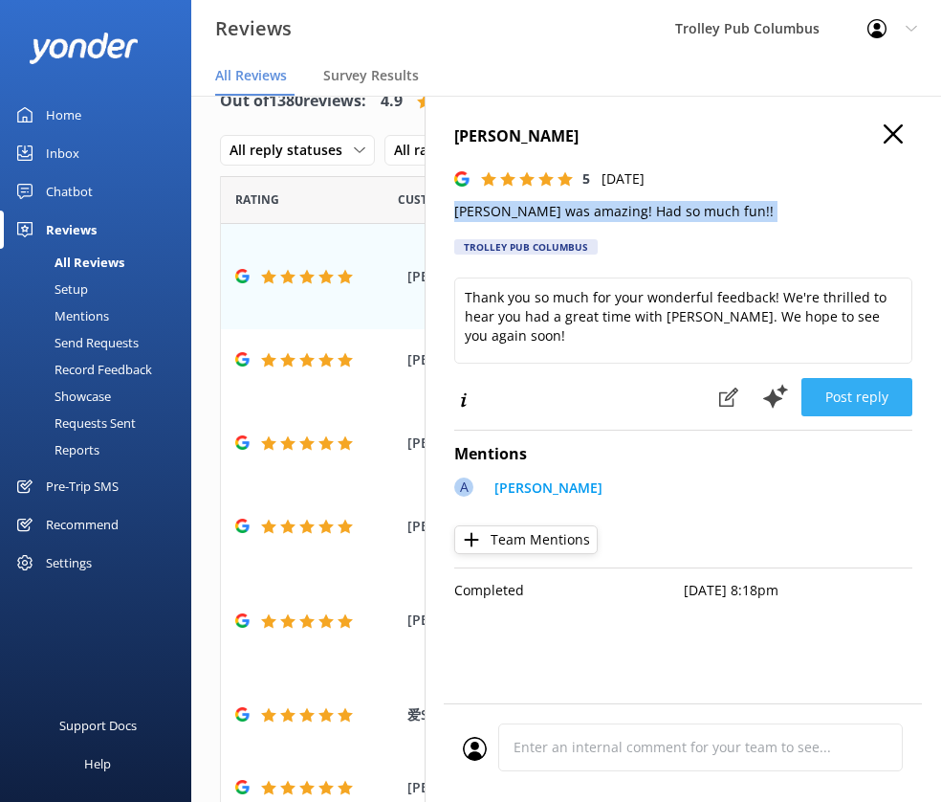
click at [846, 393] on button "Post reply" at bounding box center [857, 397] width 111 height 38
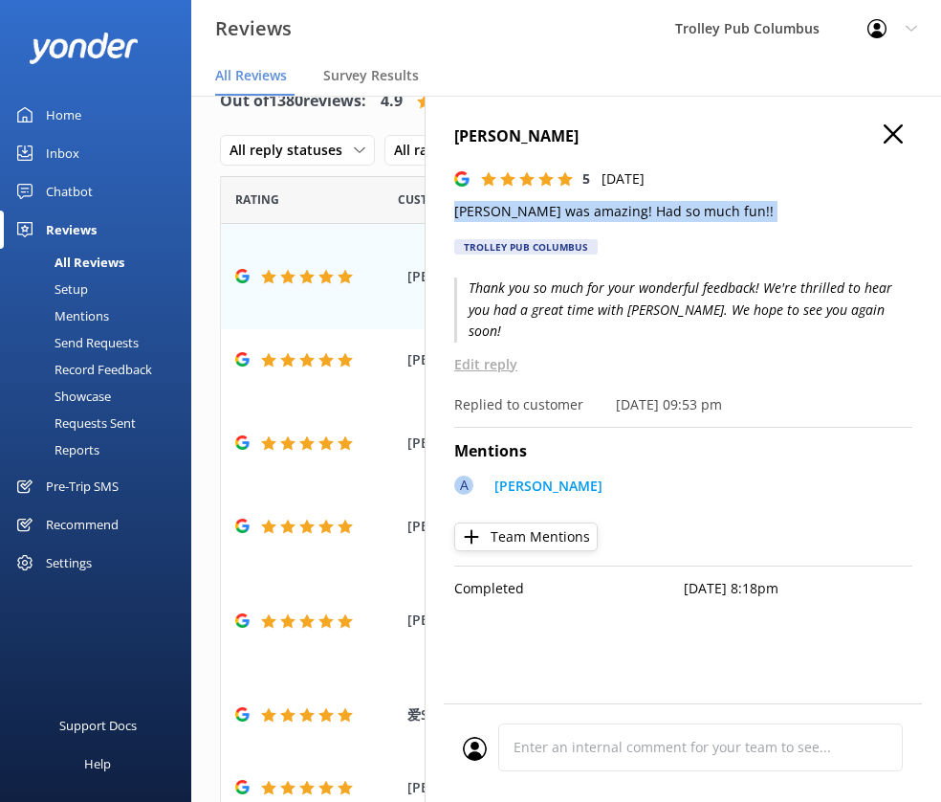
click at [889, 135] on icon "button" at bounding box center [893, 133] width 19 height 19
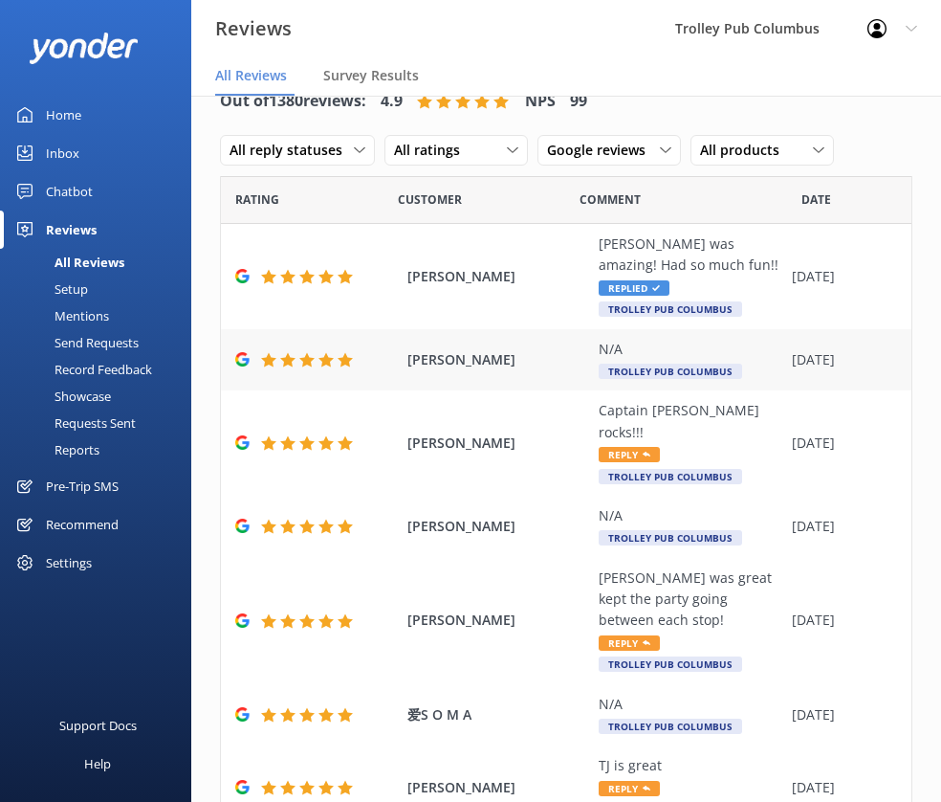
click at [641, 353] on div "N/A" at bounding box center [691, 349] width 184 height 21
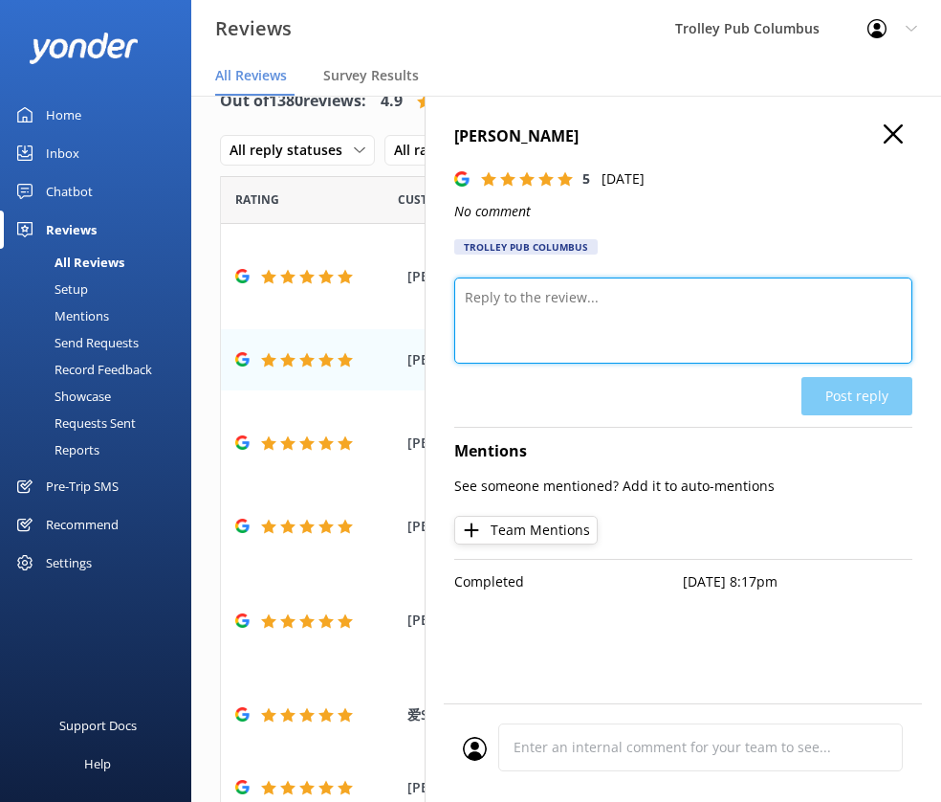
click at [579, 316] on textarea at bounding box center [683, 320] width 458 height 86
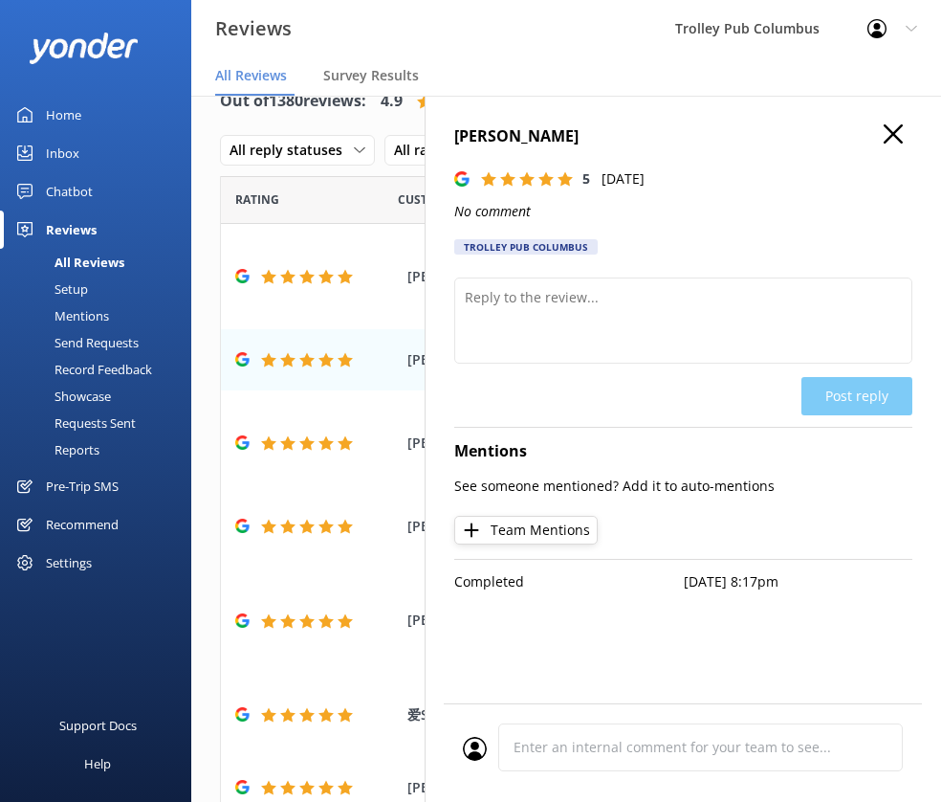
click at [896, 143] on icon "button" at bounding box center [893, 133] width 19 height 19
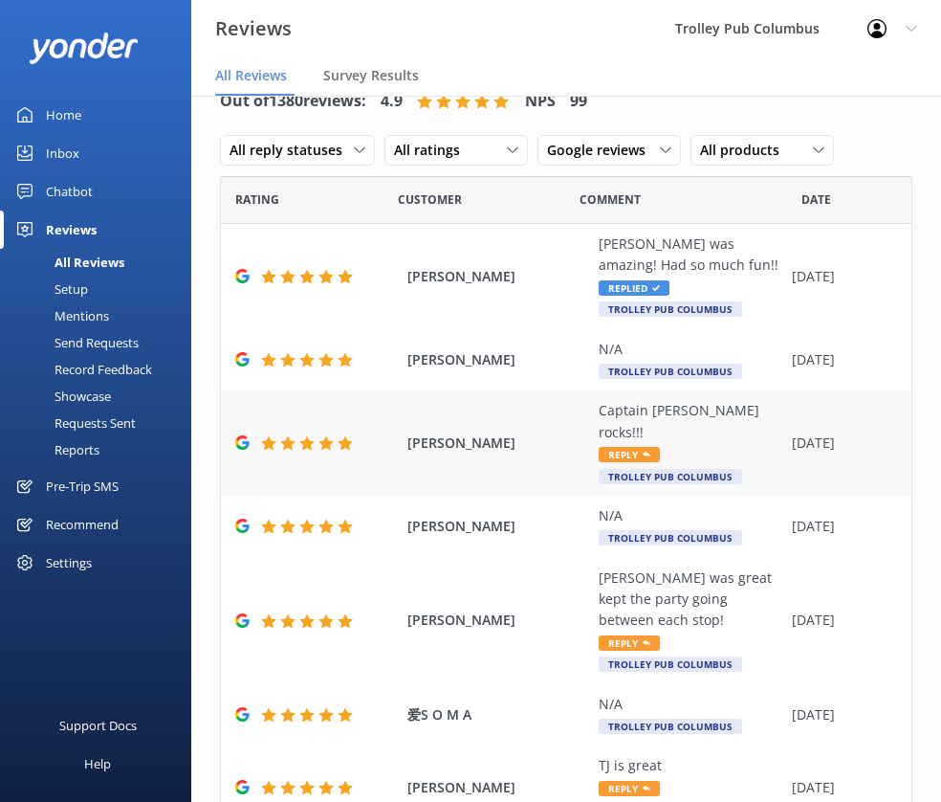
click at [657, 409] on div "Captain [PERSON_NAME] rocks!!!" at bounding box center [691, 421] width 184 height 43
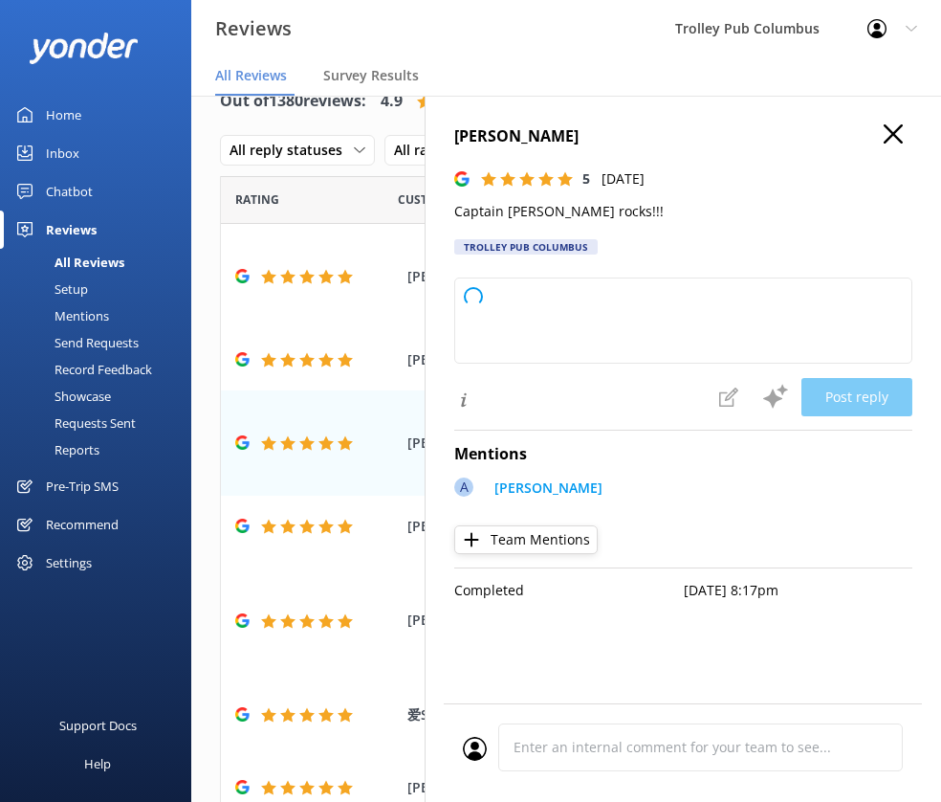
type textarea "Thank you so much for your awesome review! We're thrilled to hear you had a gre…"
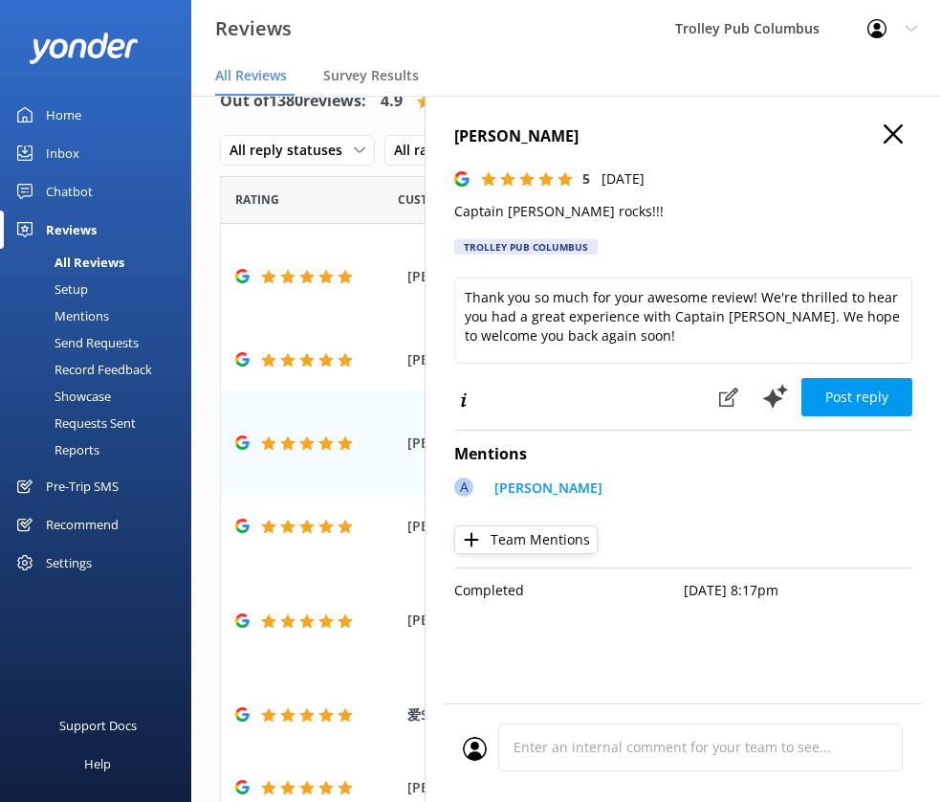
click at [497, 210] on p "Captain [PERSON_NAME] rocks!!!" at bounding box center [683, 211] width 458 height 21
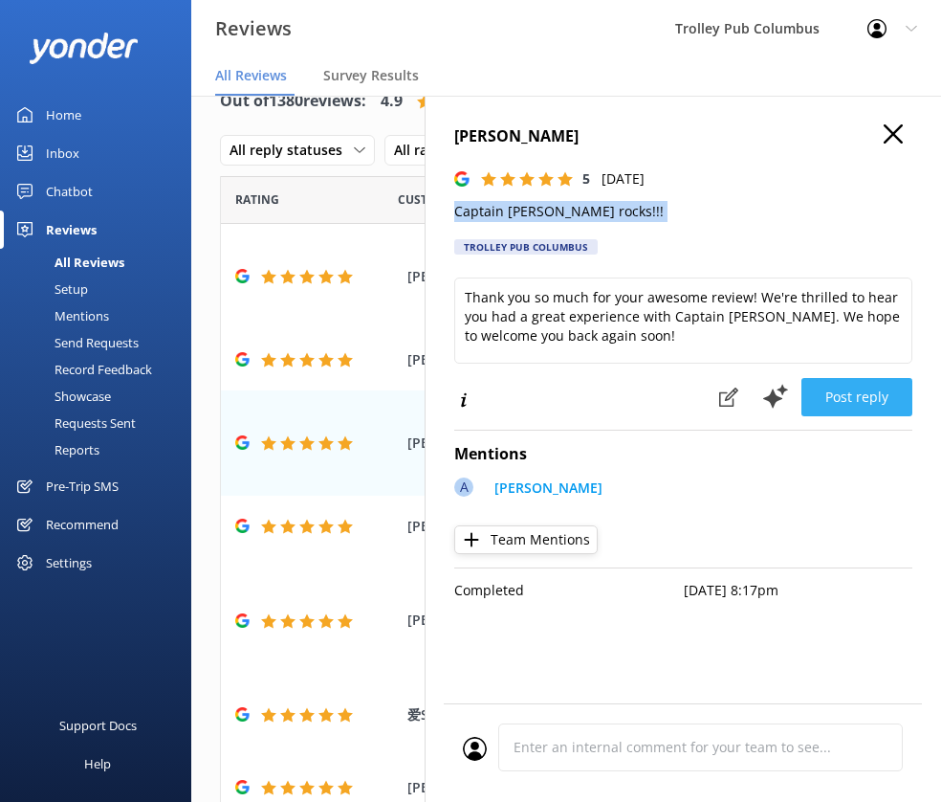
click at [849, 401] on button "Post reply" at bounding box center [857, 397] width 111 height 38
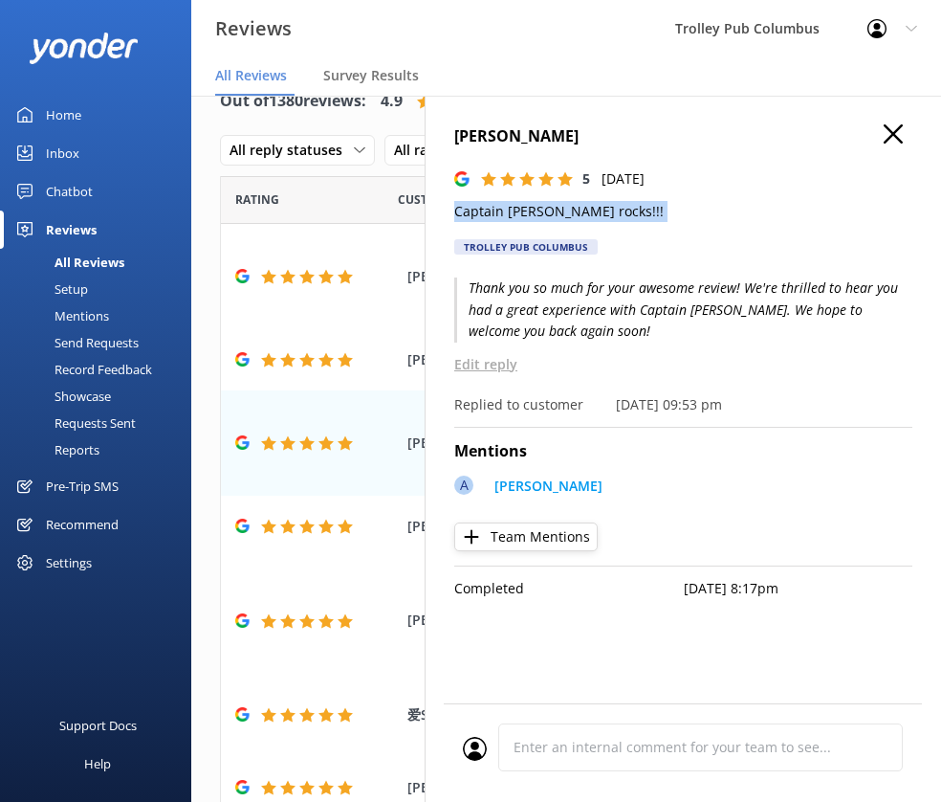
click at [894, 140] on icon "button" at bounding box center [893, 133] width 19 height 19
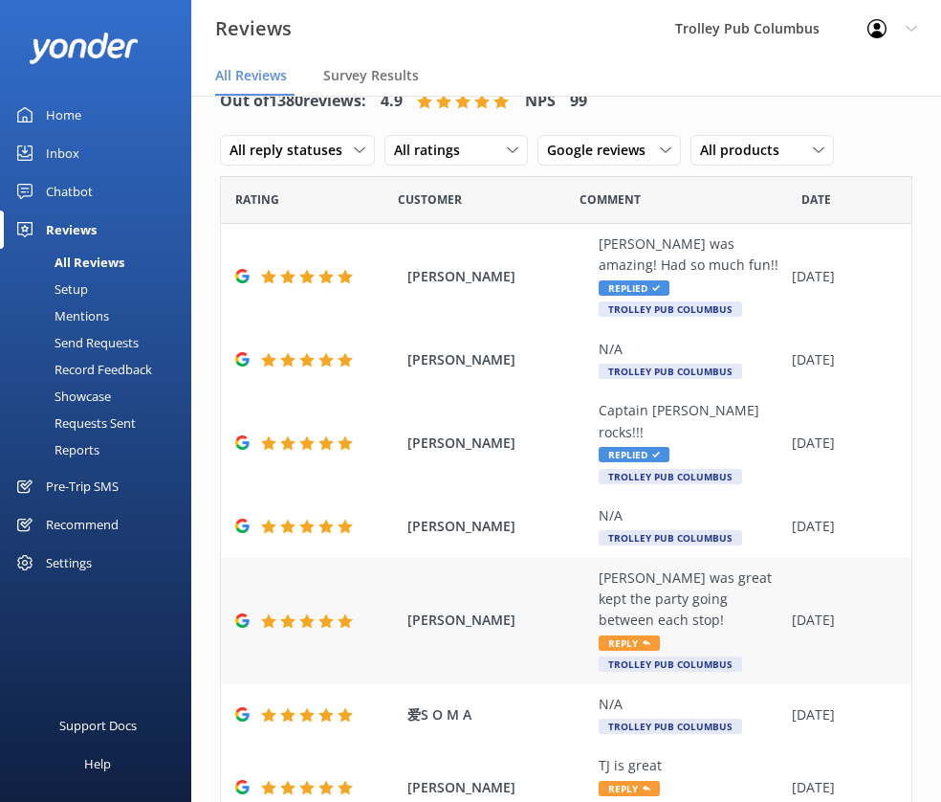
click at [623, 567] on div "[PERSON_NAME] was great kept the party going between each stop!" at bounding box center [691, 599] width 184 height 64
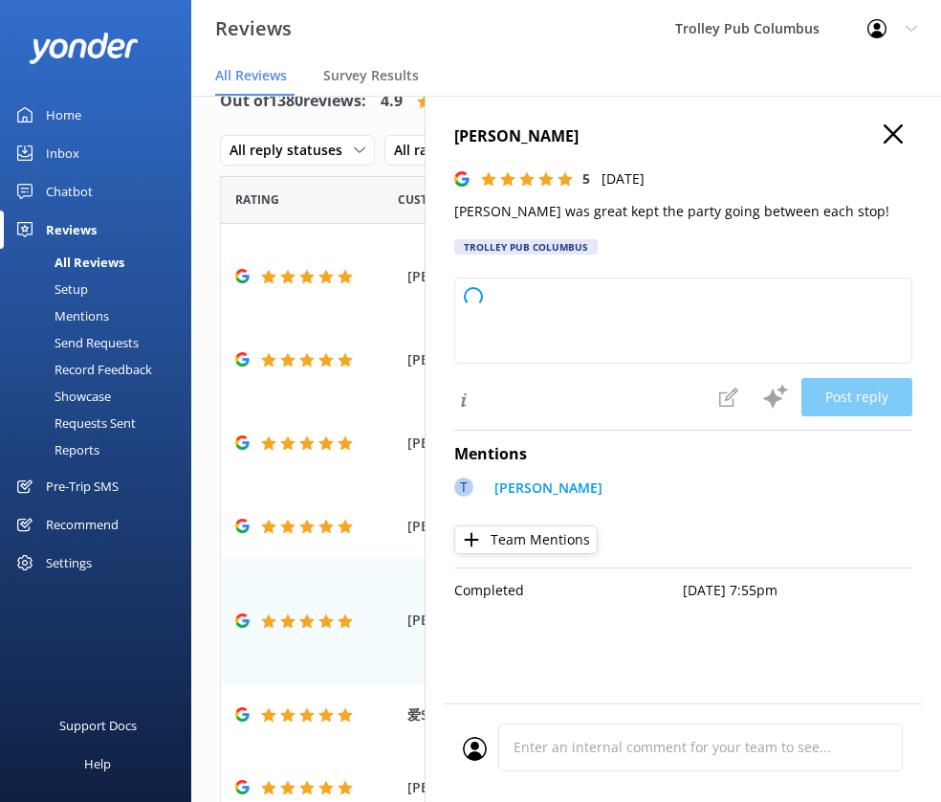
type textarea "Thank you so much for your wonderful review! We're thrilled to hear that [PERSO…"
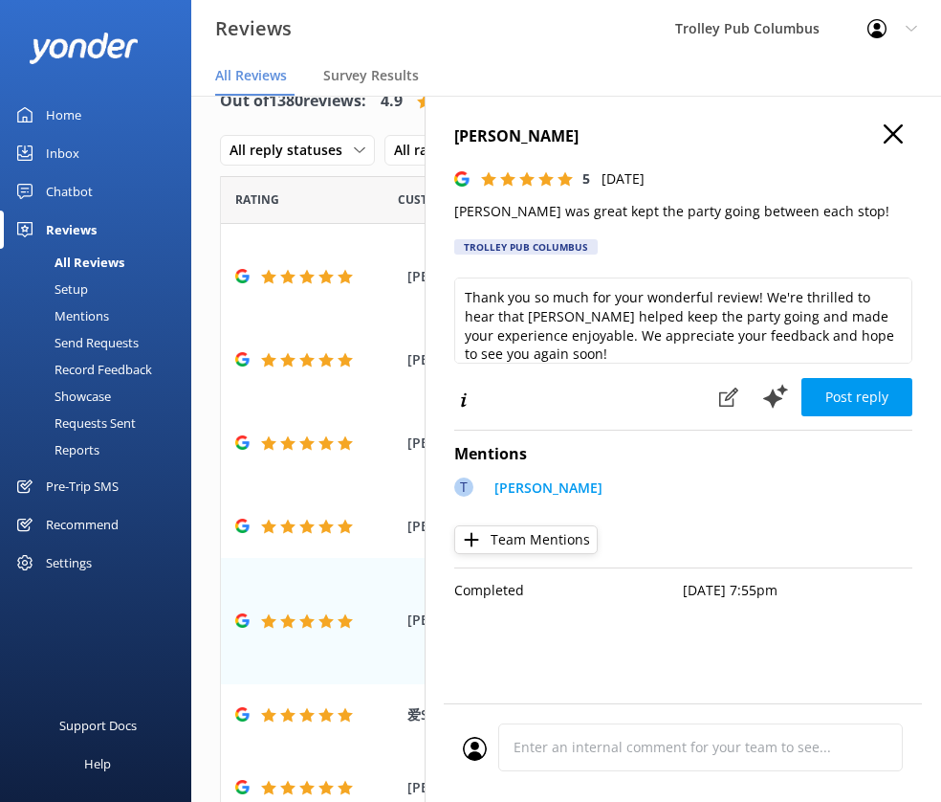
click at [537, 215] on p "[PERSON_NAME] was great kept the party going between each stop!" at bounding box center [683, 211] width 458 height 21
click at [536, 216] on p "[PERSON_NAME] was great kept the party going between each stop!" at bounding box center [683, 211] width 458 height 21
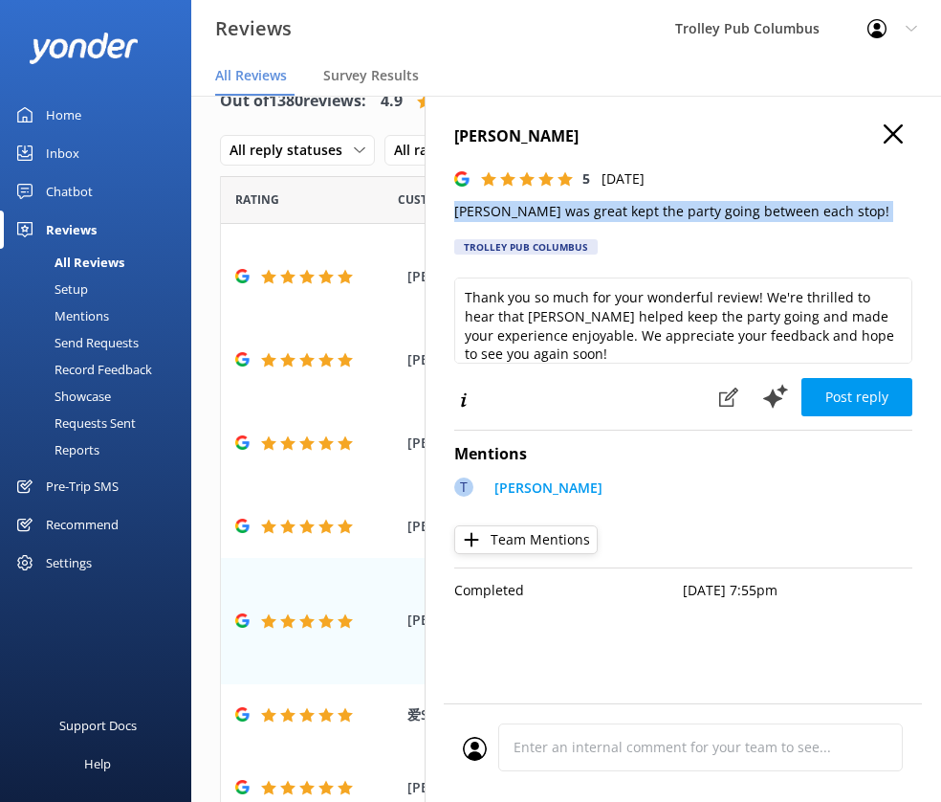
click at [537, 216] on p "[PERSON_NAME] was great kept the party going between each stop!" at bounding box center [683, 211] width 458 height 21
click at [838, 387] on button "Post reply" at bounding box center [857, 397] width 111 height 38
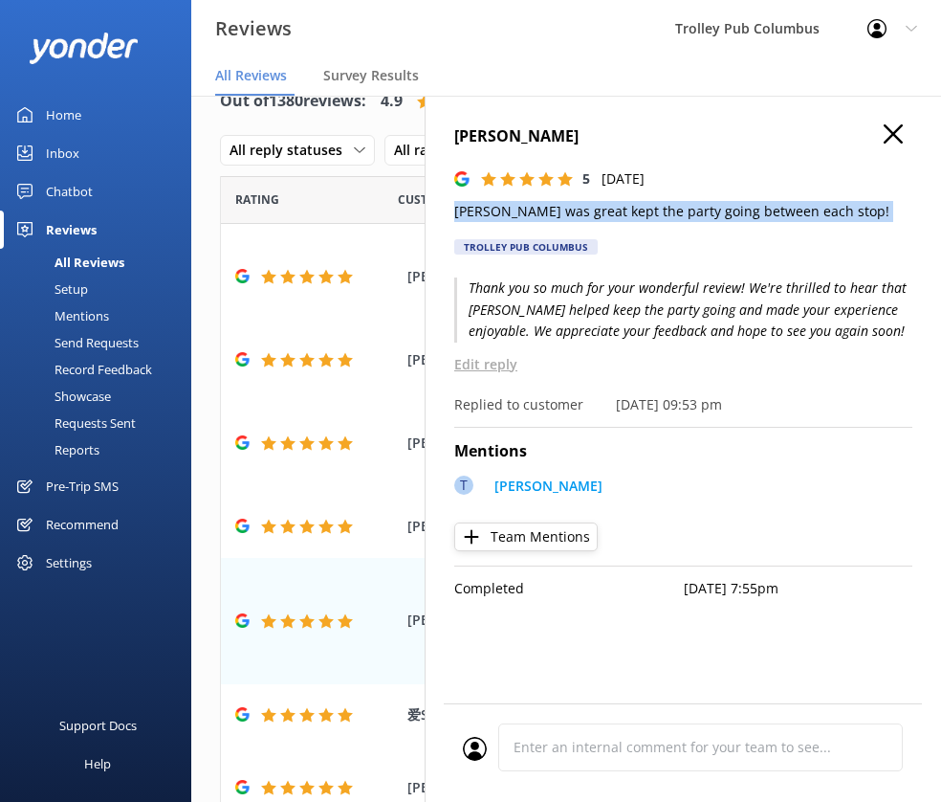
click at [892, 136] on use "button" at bounding box center [893, 133] width 19 height 19
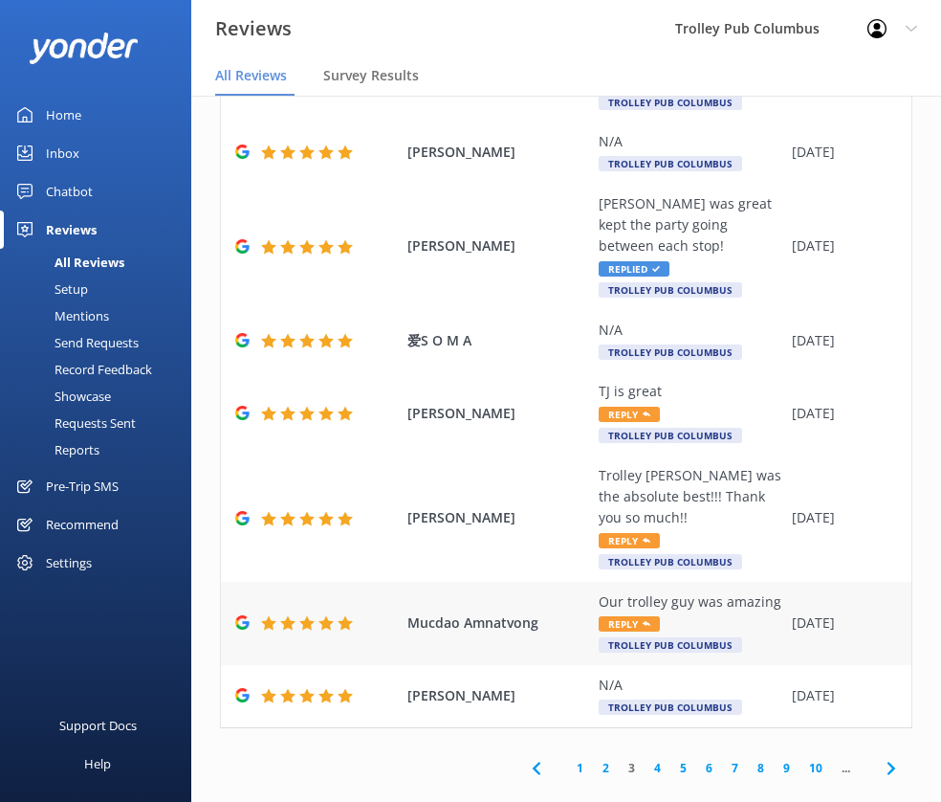
scroll to position [379, 0]
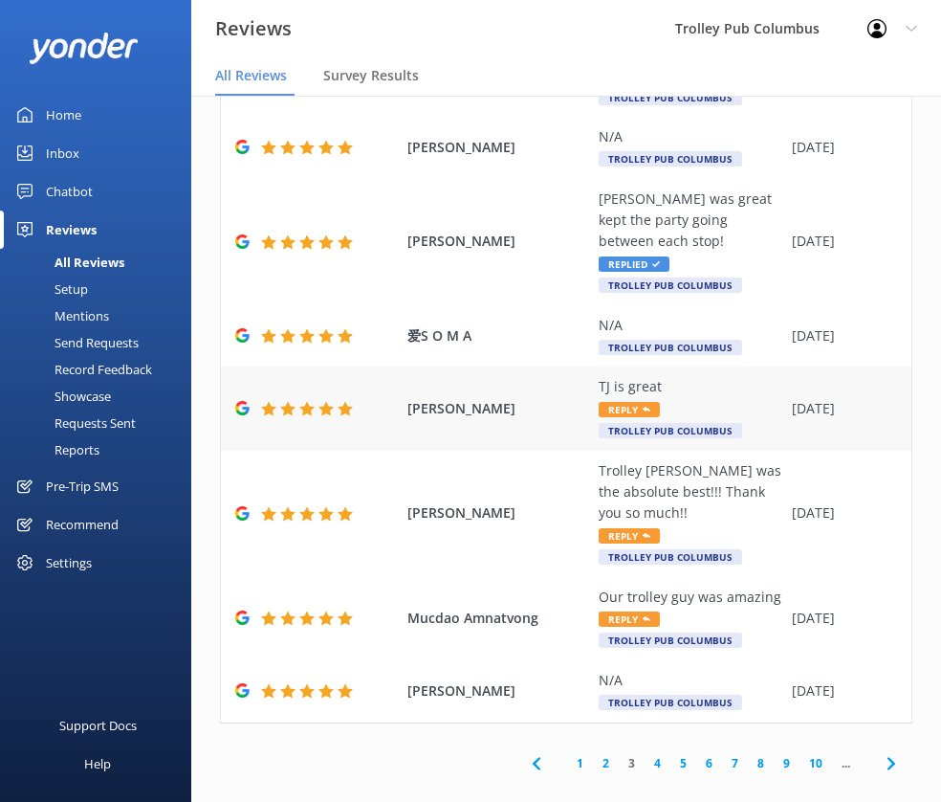
click at [653, 376] on div "TJ is great Reply Trolley Pub Columbus" at bounding box center [691, 408] width 184 height 64
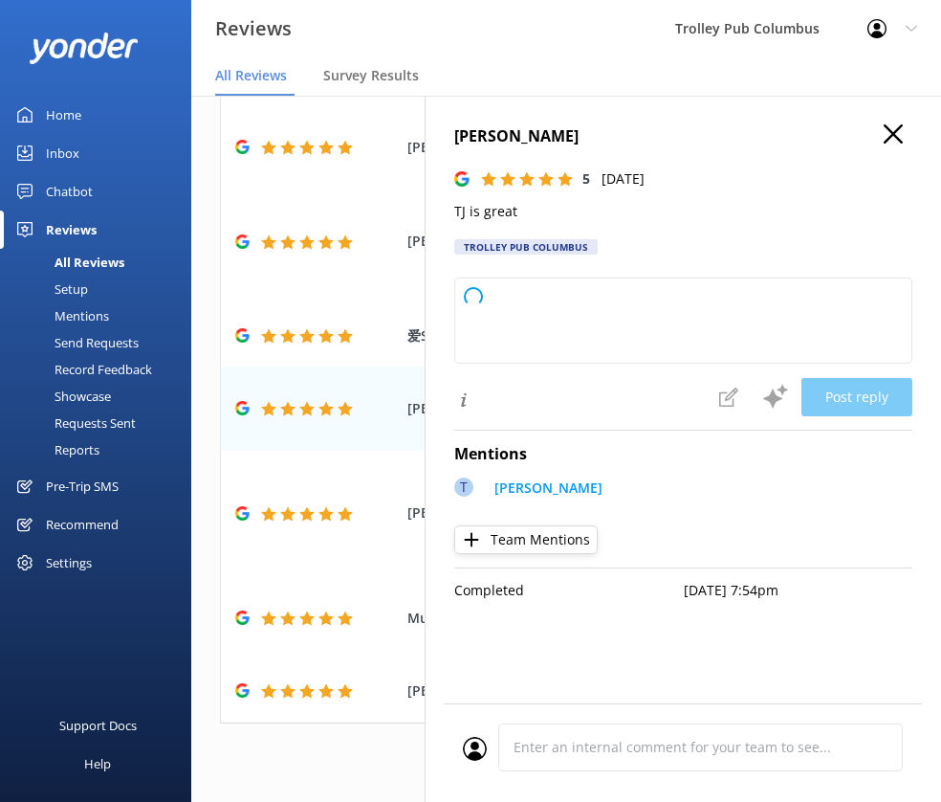
type textarea "Thank you so much for your kind words and 5-star rating! We're glad to hear you…"
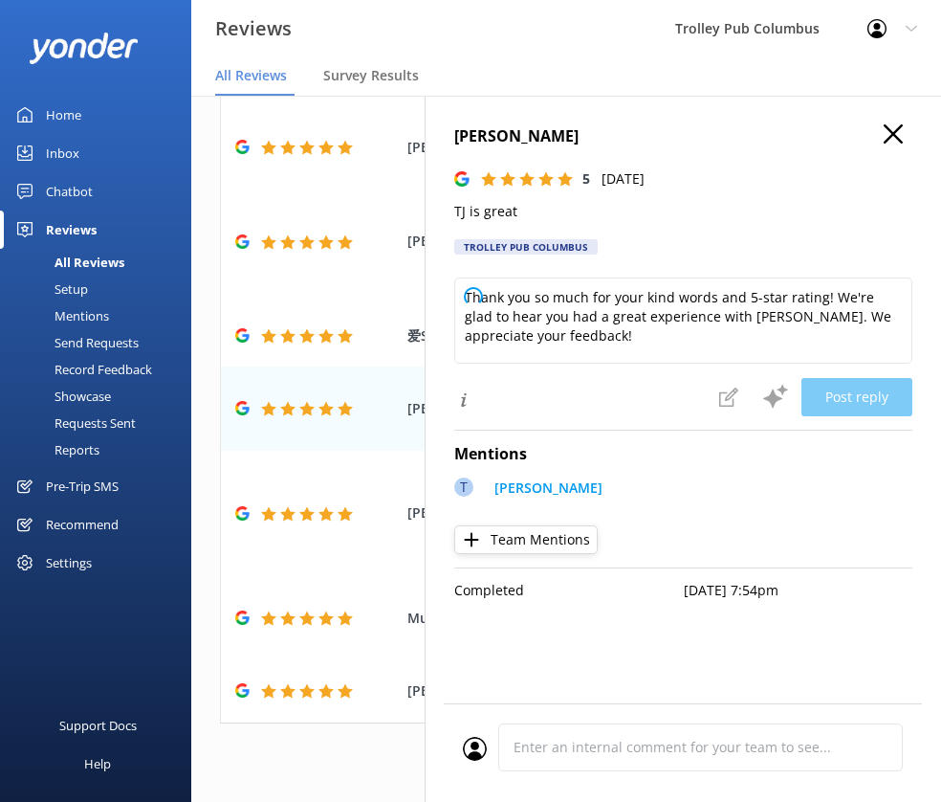
click at [470, 215] on p "TJ is great" at bounding box center [683, 211] width 458 height 21
click at [852, 410] on button "Post reply" at bounding box center [857, 397] width 111 height 38
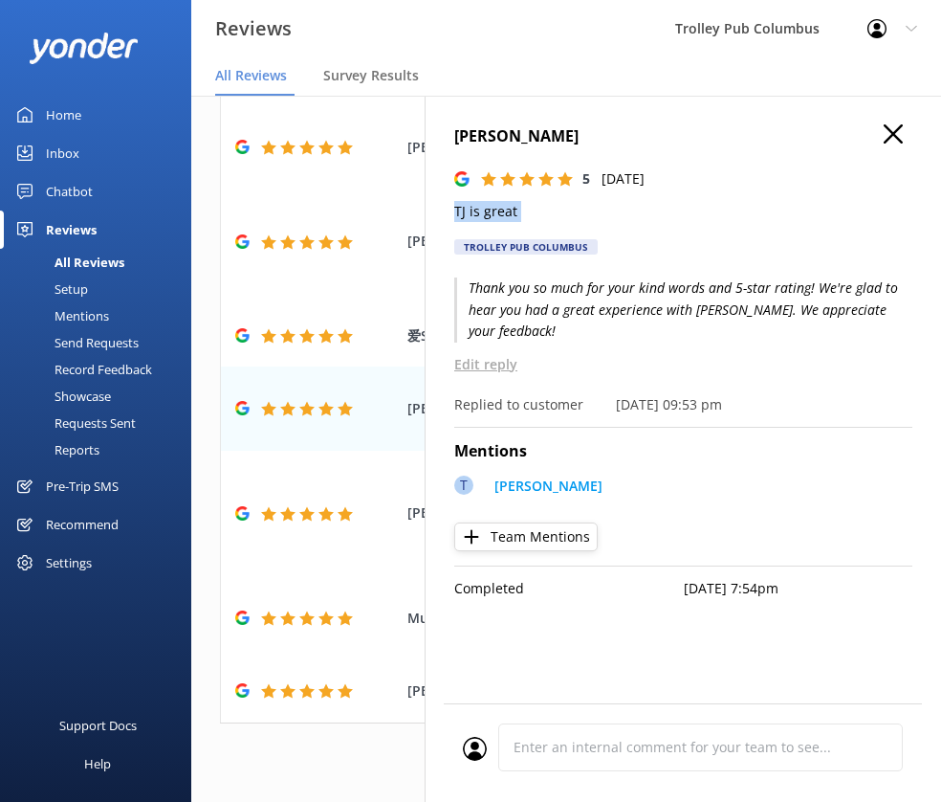
click at [890, 128] on icon "button" at bounding box center [893, 133] width 19 height 19
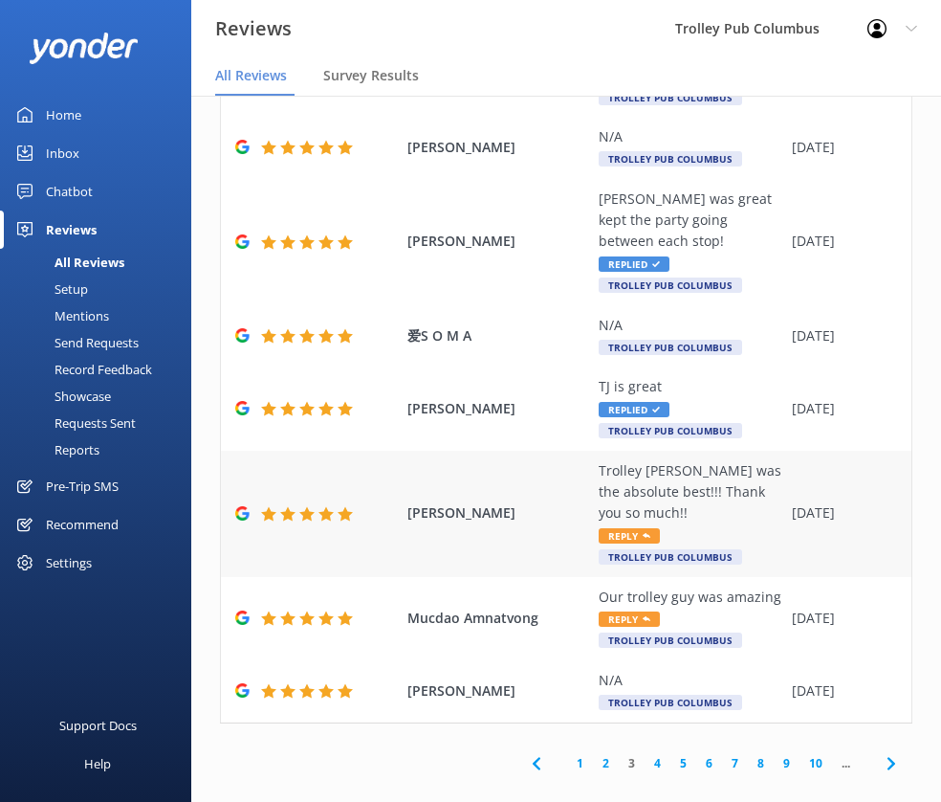
click at [633, 460] on div "Trolley [PERSON_NAME] was the absolute best!!! Thank you so much!!" at bounding box center [691, 492] width 184 height 64
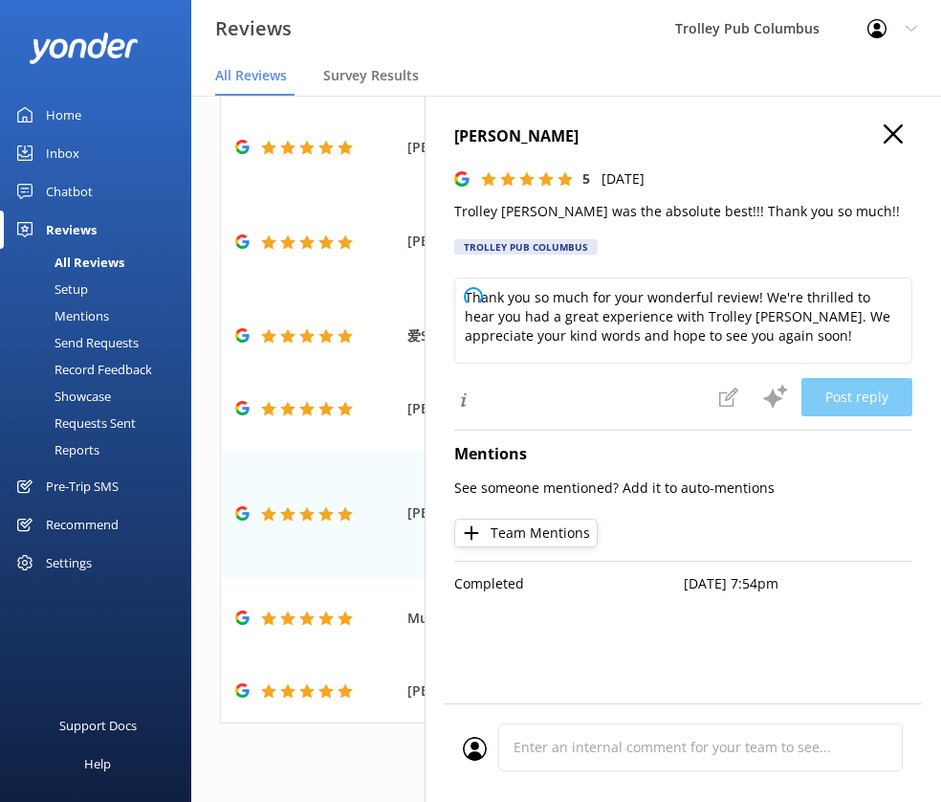
click at [576, 209] on p "Trolley [PERSON_NAME] was the absolute best!!! Thank you so much!!" at bounding box center [683, 211] width 458 height 21
click at [575, 209] on p "Trolley [PERSON_NAME] was the absolute best!!! Thank you so much!!" at bounding box center [683, 211] width 458 height 21
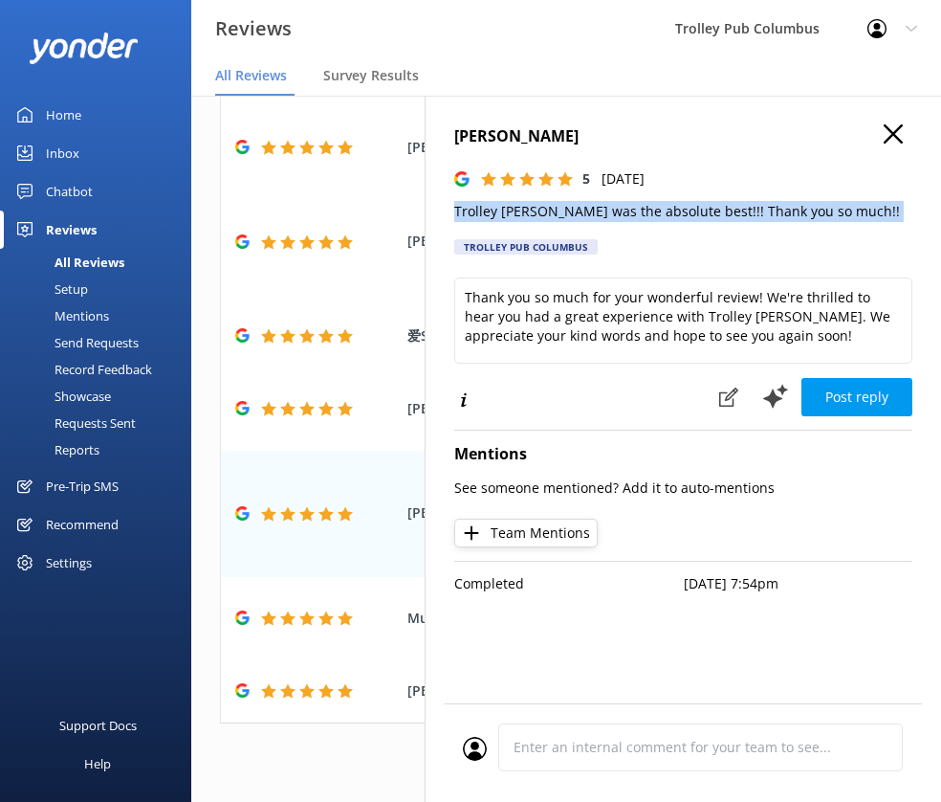
click at [575, 209] on p "Trolley [PERSON_NAME] was the absolute best!!! Thank you so much!!" at bounding box center [683, 211] width 458 height 21
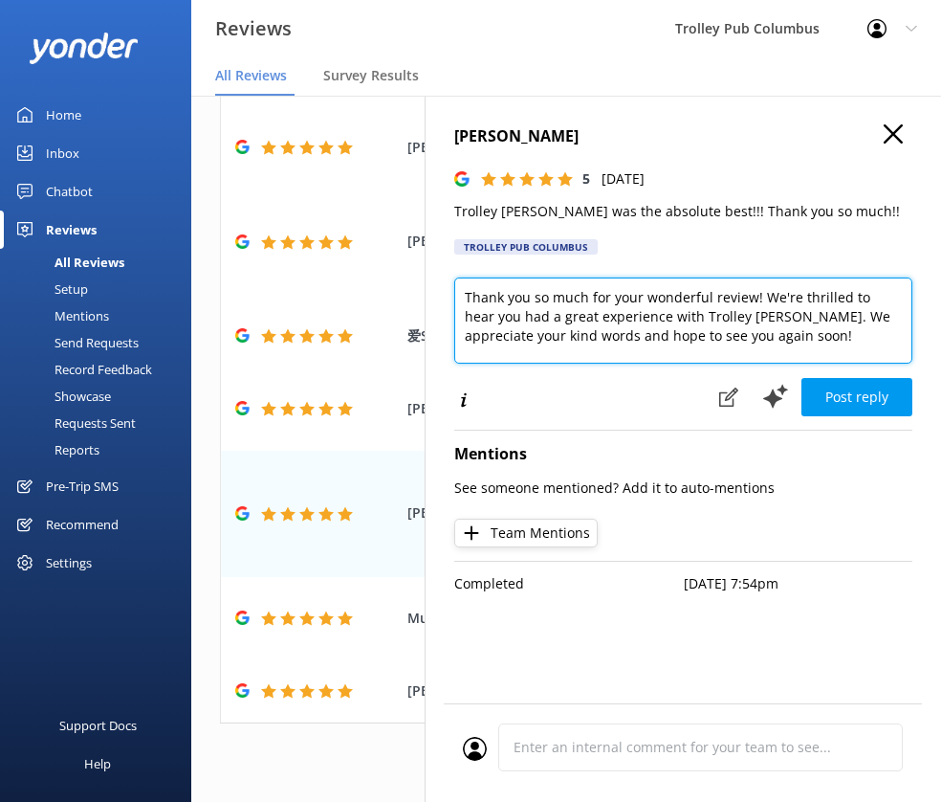
drag, startPoint x: 754, startPoint y: 316, endPoint x: 668, endPoint y: 317, distance: 86.1
click at [668, 317] on textarea "Thank you so much for your wonderful review! We're thrilled to hear you had a g…" at bounding box center [683, 320] width 458 height 86
type textarea "Thank you so much for your wonderful review! We're thrilled to hear you had a g…"
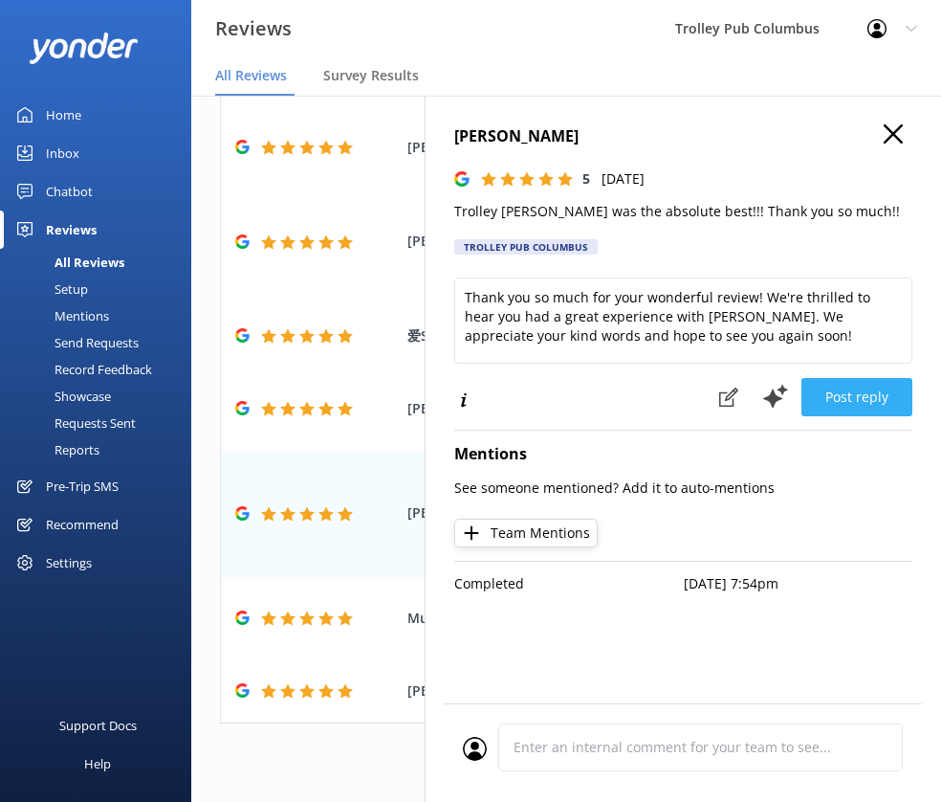
click at [820, 399] on button "Post reply" at bounding box center [857, 397] width 111 height 38
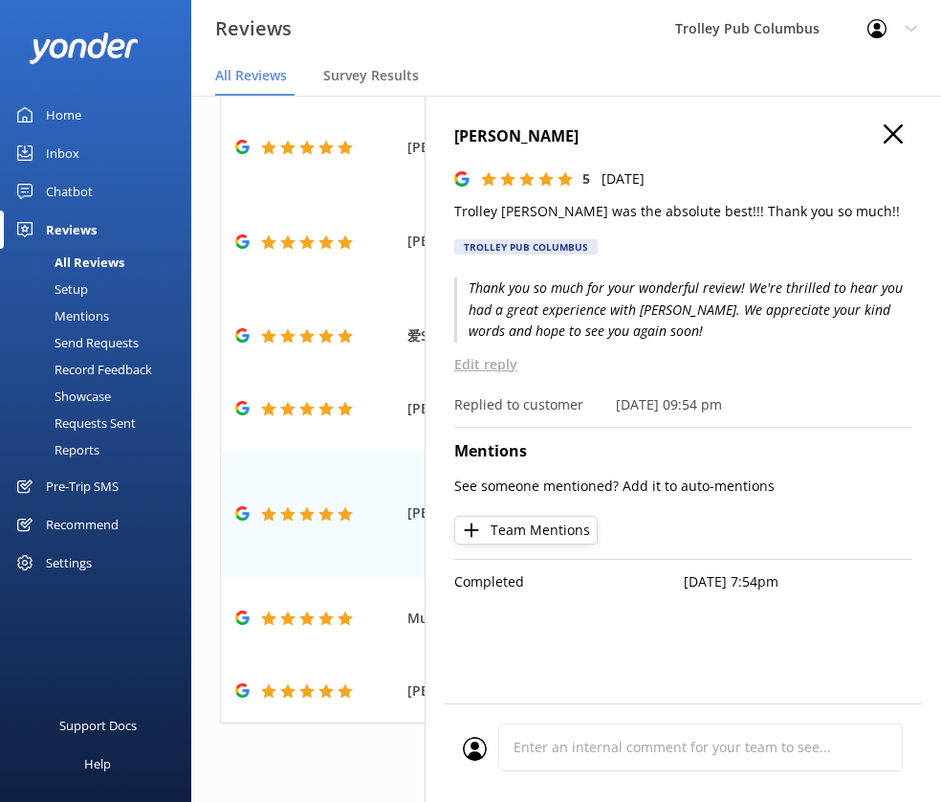
click at [904, 141] on h4 "[PERSON_NAME]" at bounding box center [683, 136] width 458 height 25
click at [893, 122] on div "[PERSON_NAME] 5 [DATE] Trolley [PERSON_NAME] was the absolute best!!! Thank you…" at bounding box center [683, 497] width 517 height 802
click at [892, 129] on icon "button" at bounding box center [893, 133] width 19 height 19
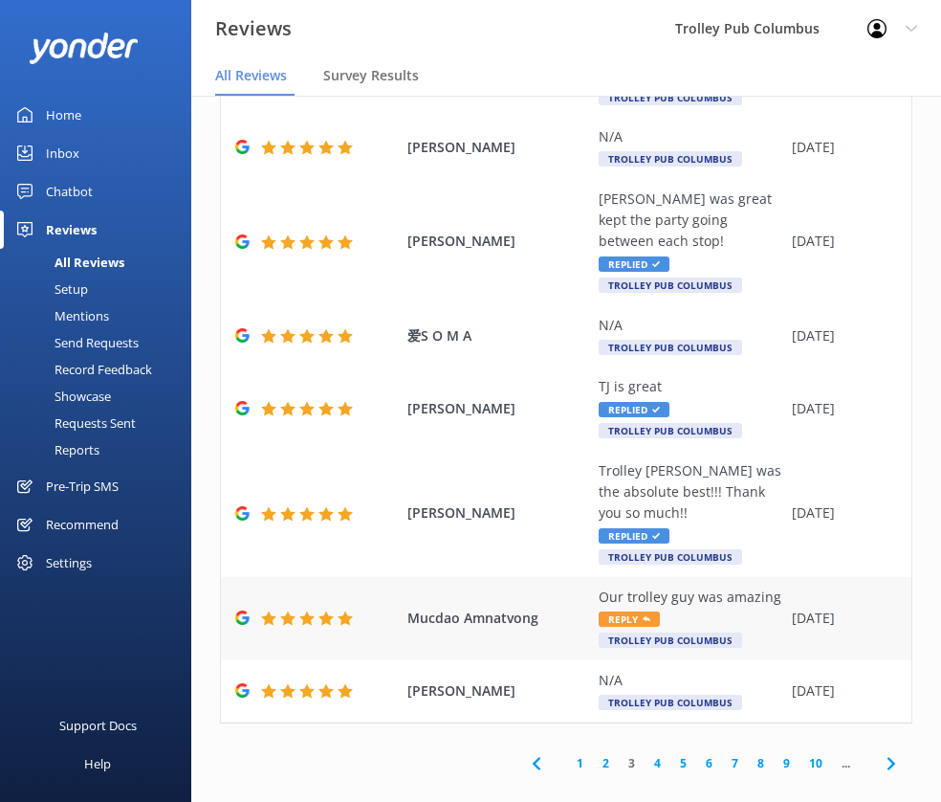
click at [645, 586] on div "Our trolley guy was amazing" at bounding box center [691, 596] width 184 height 21
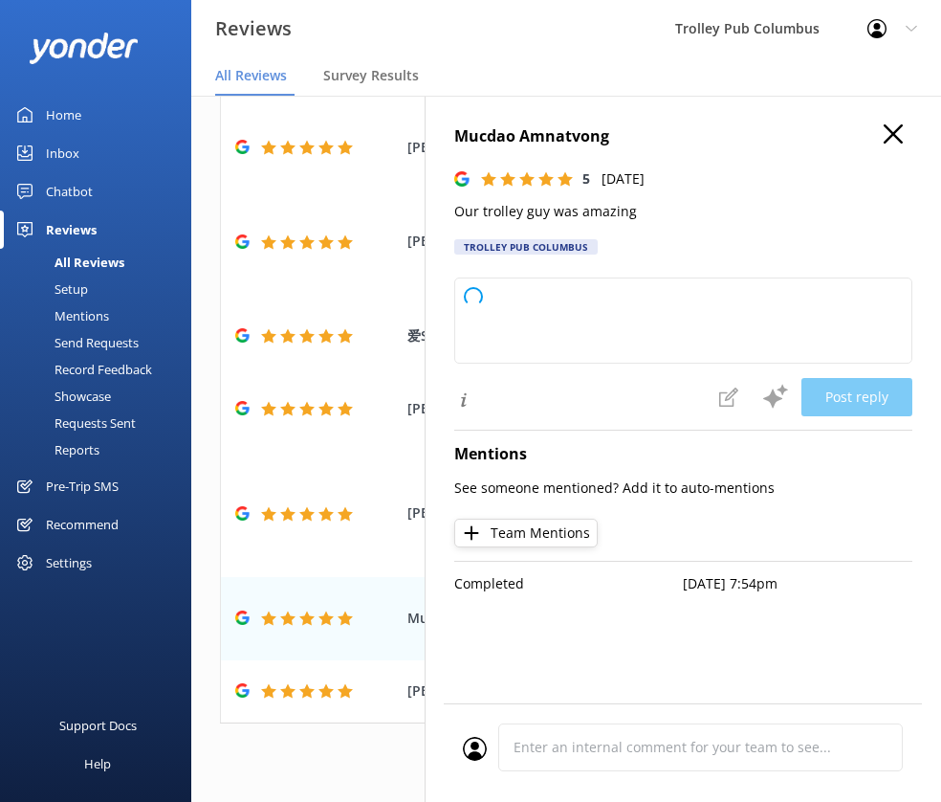
click at [601, 214] on p "Our trolley guy was amazing" at bounding box center [683, 211] width 458 height 21
type textarea "Thank you so much for your wonderful feedback! We're thrilled to hear you had a…"
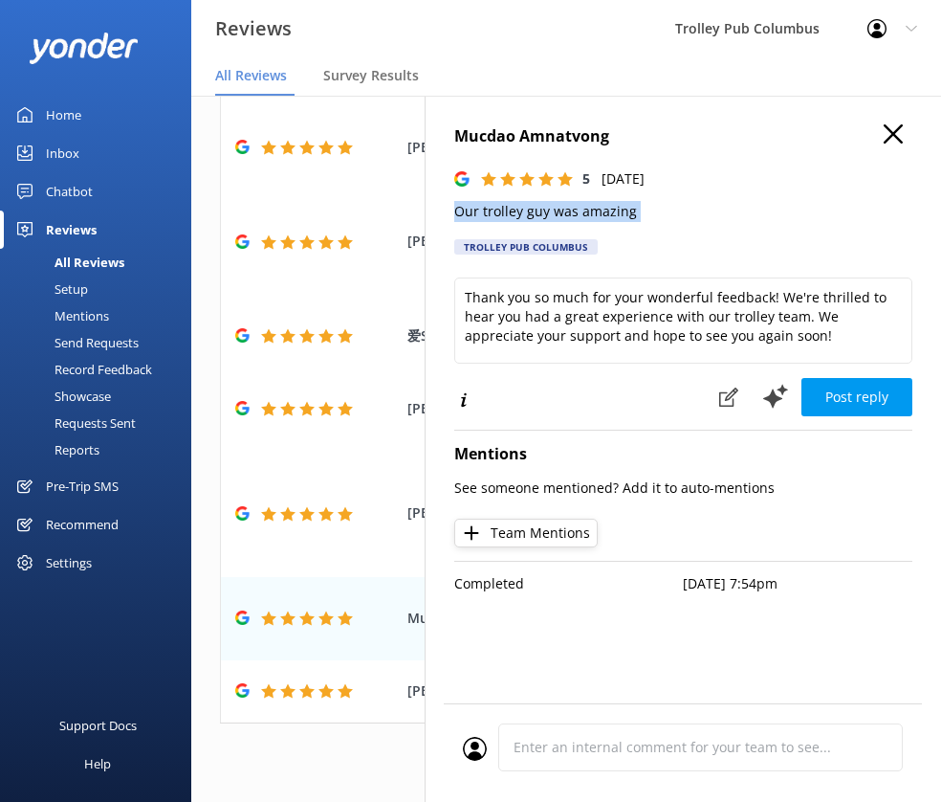
click at [601, 214] on p "Our trolley guy was amazing" at bounding box center [683, 211] width 458 height 21
click at [860, 401] on button "Post reply" at bounding box center [857, 397] width 111 height 38
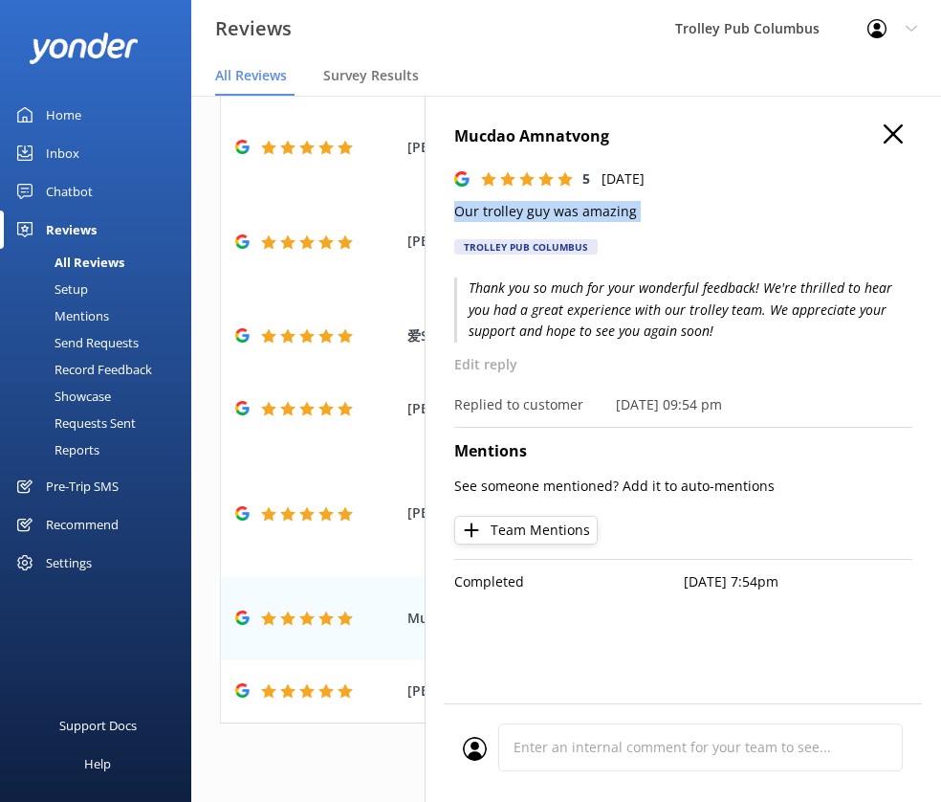
click at [897, 138] on use "button" at bounding box center [893, 133] width 19 height 19
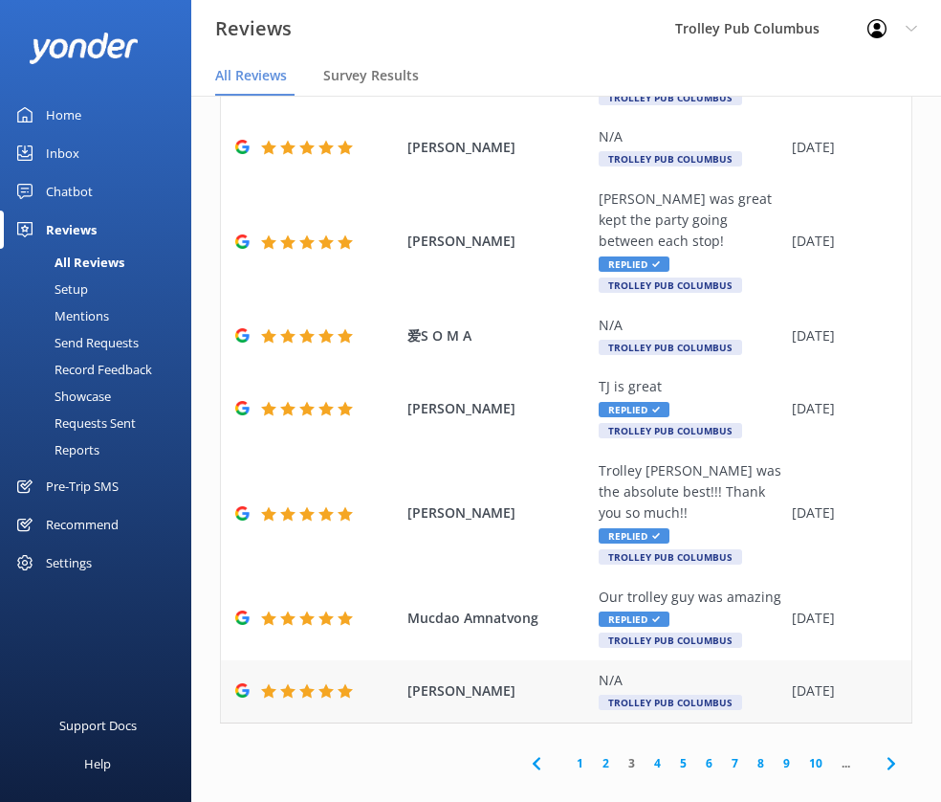
click at [626, 670] on div "N/A" at bounding box center [691, 680] width 184 height 21
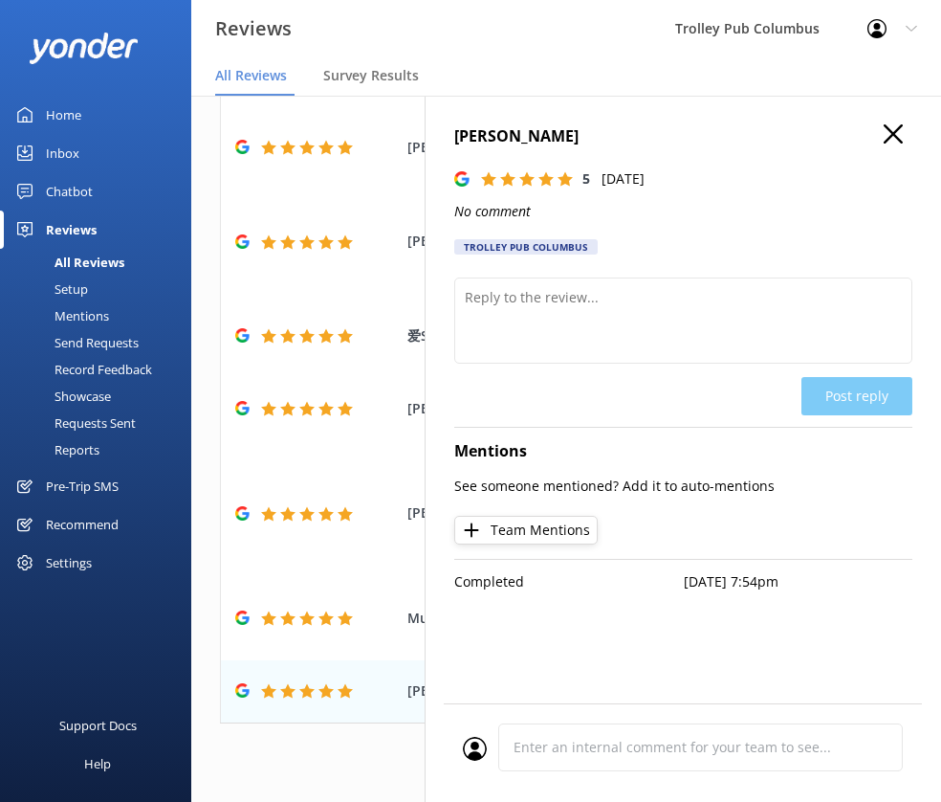
click at [899, 139] on use "button" at bounding box center [893, 133] width 19 height 19
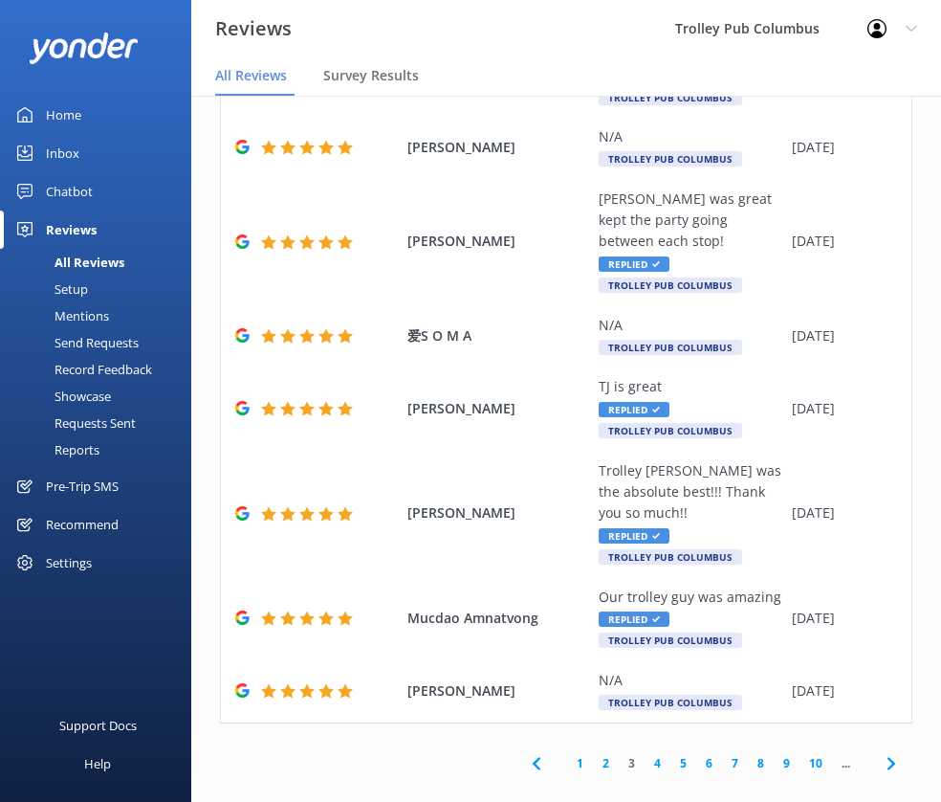
click at [645, 754] on link "4" at bounding box center [658, 763] width 26 height 18
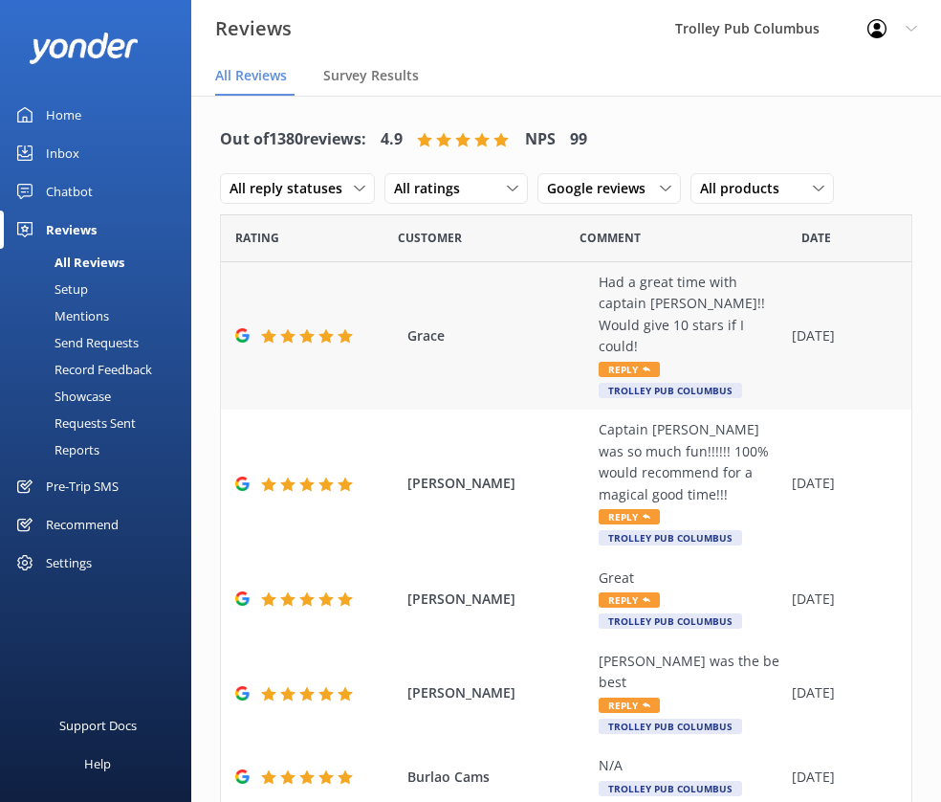
click at [666, 299] on div "Had a great time with captain [PERSON_NAME]!! Would give 10 stars if I could!" at bounding box center [691, 315] width 184 height 86
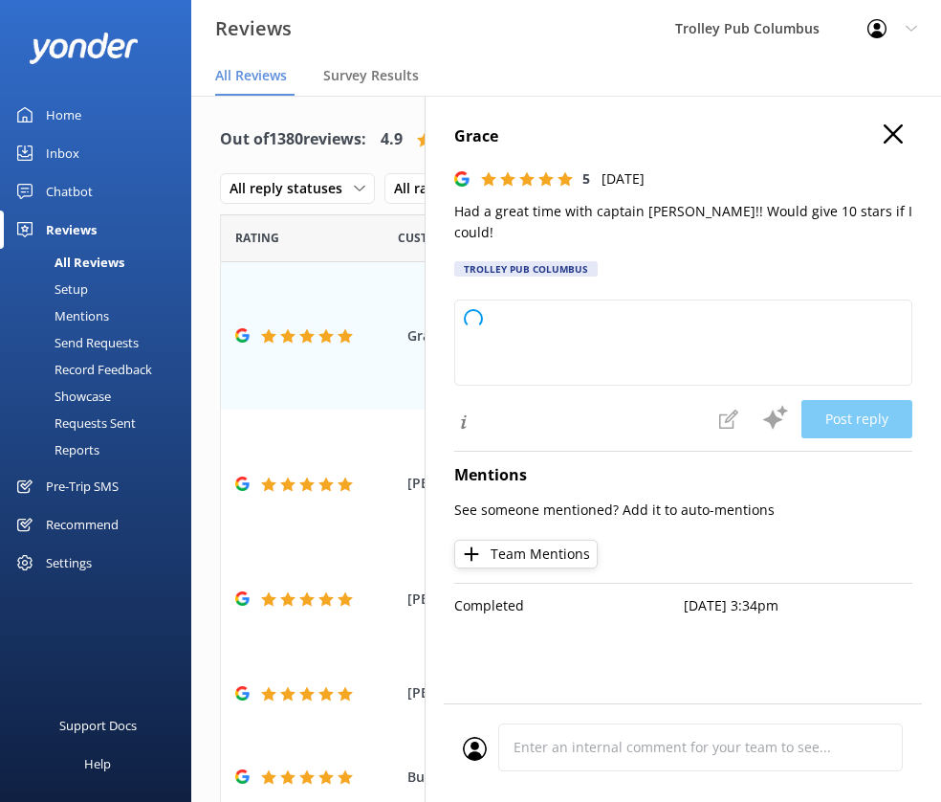
click at [599, 209] on p "Had a great time with captain [PERSON_NAME]!! Would give 10 stars if I could!" at bounding box center [683, 222] width 458 height 43
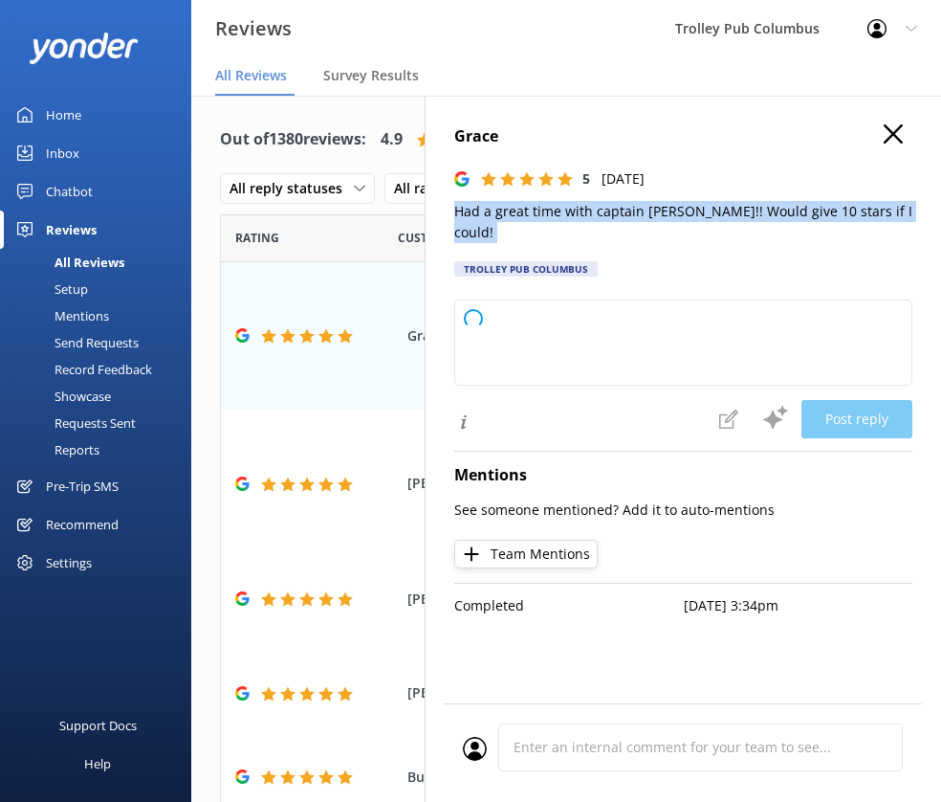
click at [599, 209] on p "Had a great time with captain [PERSON_NAME]!! Would give 10 stars if I could!" at bounding box center [683, 222] width 458 height 43
type textarea "Thank you so much for your fantastic review! We're thrilled to hear you had suc…"
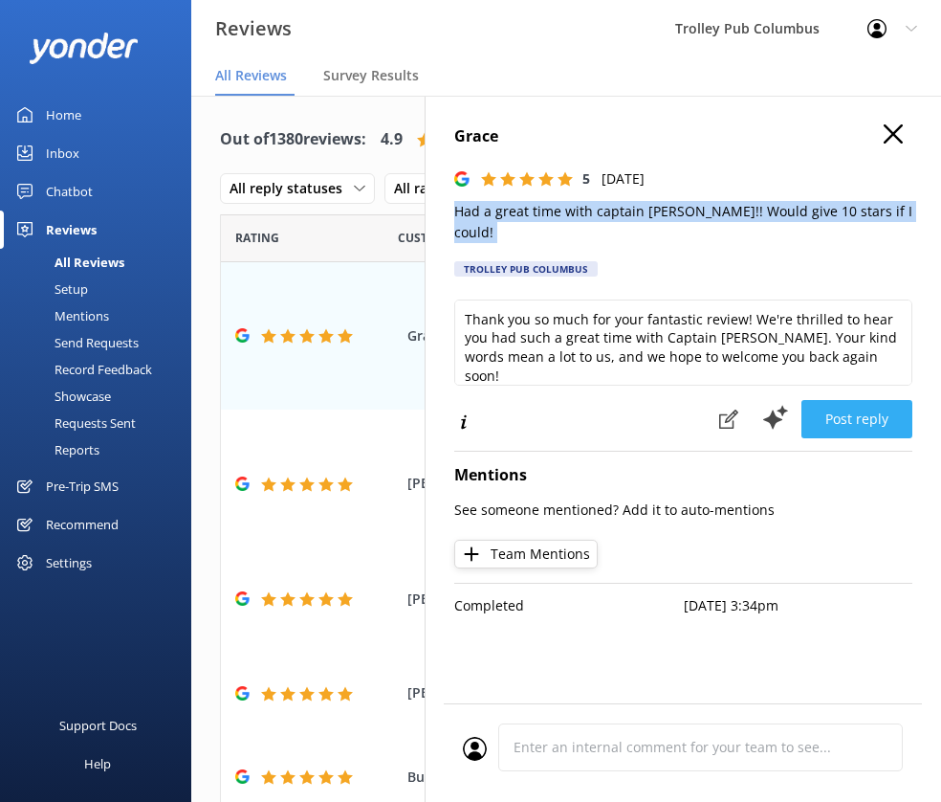
click at [851, 400] on button "Post reply" at bounding box center [857, 419] width 111 height 38
click at [900, 133] on icon "button" at bounding box center [893, 133] width 19 height 19
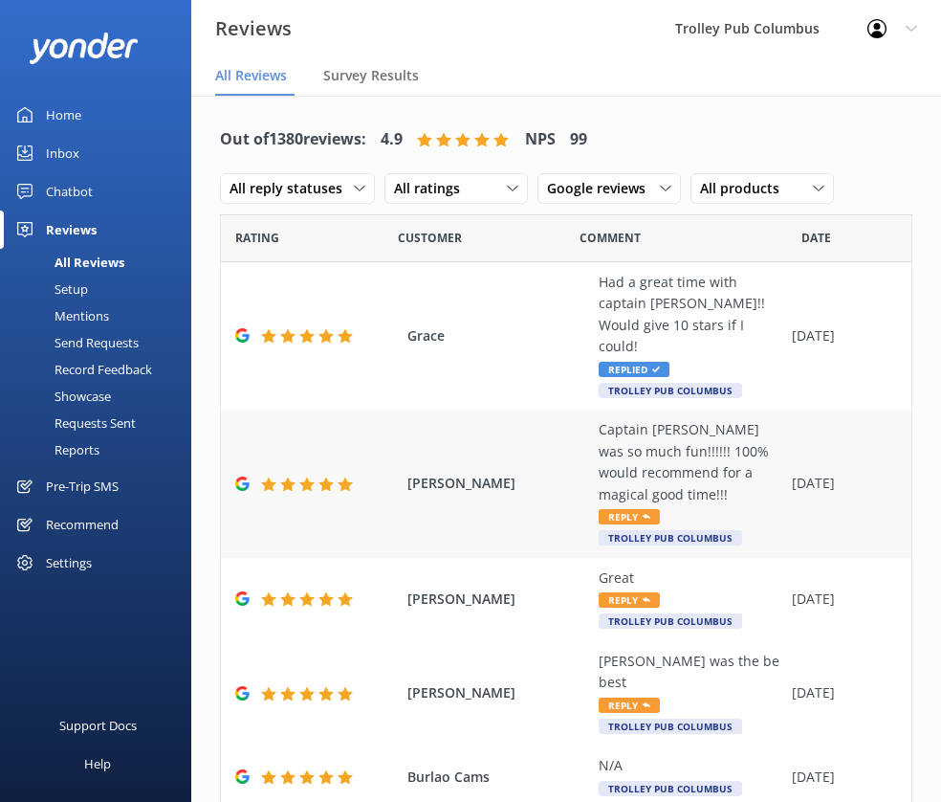
click at [648, 419] on div "Captain [PERSON_NAME] was so much fun!!!!!! 100% would recommend for a magical …" at bounding box center [691, 462] width 184 height 86
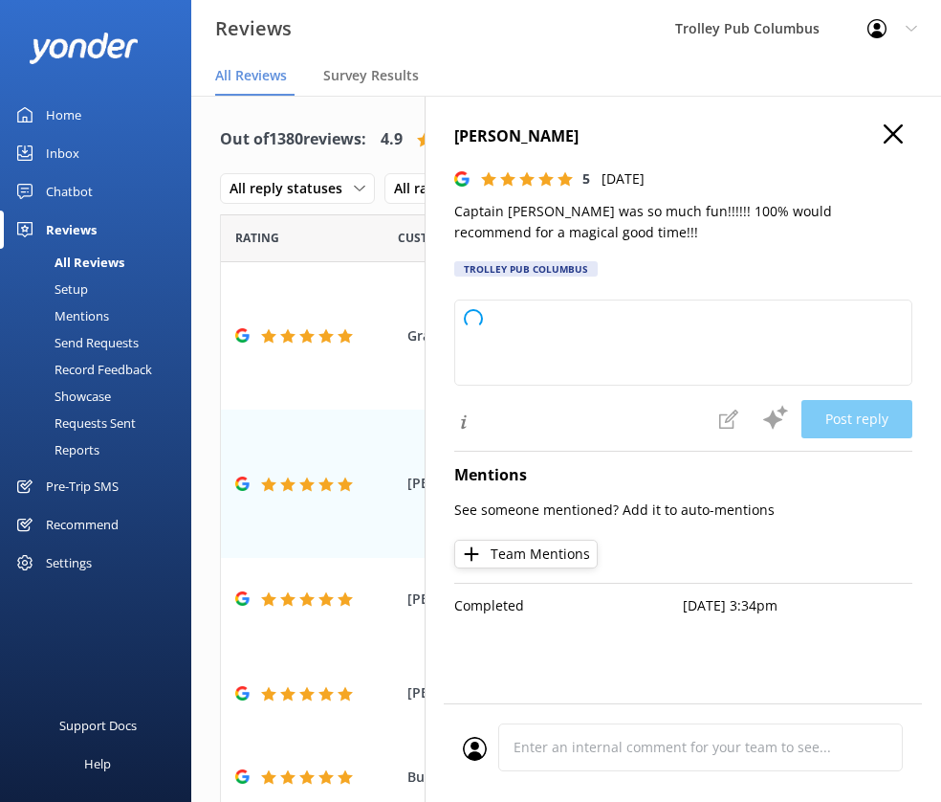
type textarea "Thank you so much for your fantastic review! We're thrilled you had a magical t…"
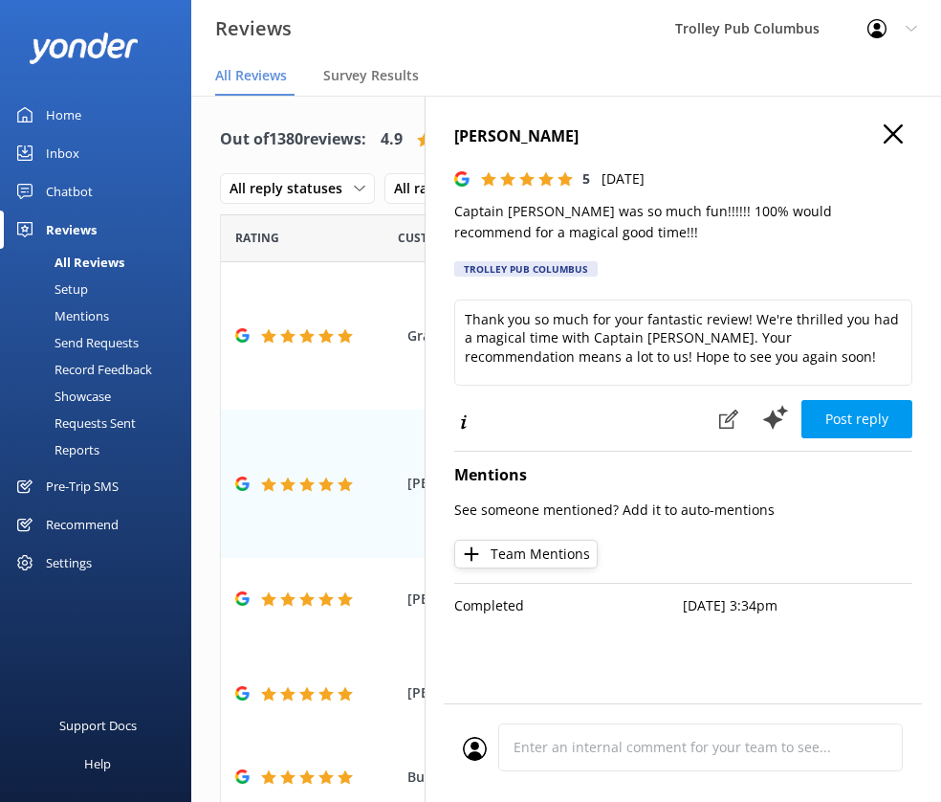
click at [594, 214] on p "Captain [PERSON_NAME] was so much fun!!!!!! 100% would recommend for a magical …" at bounding box center [683, 222] width 458 height 43
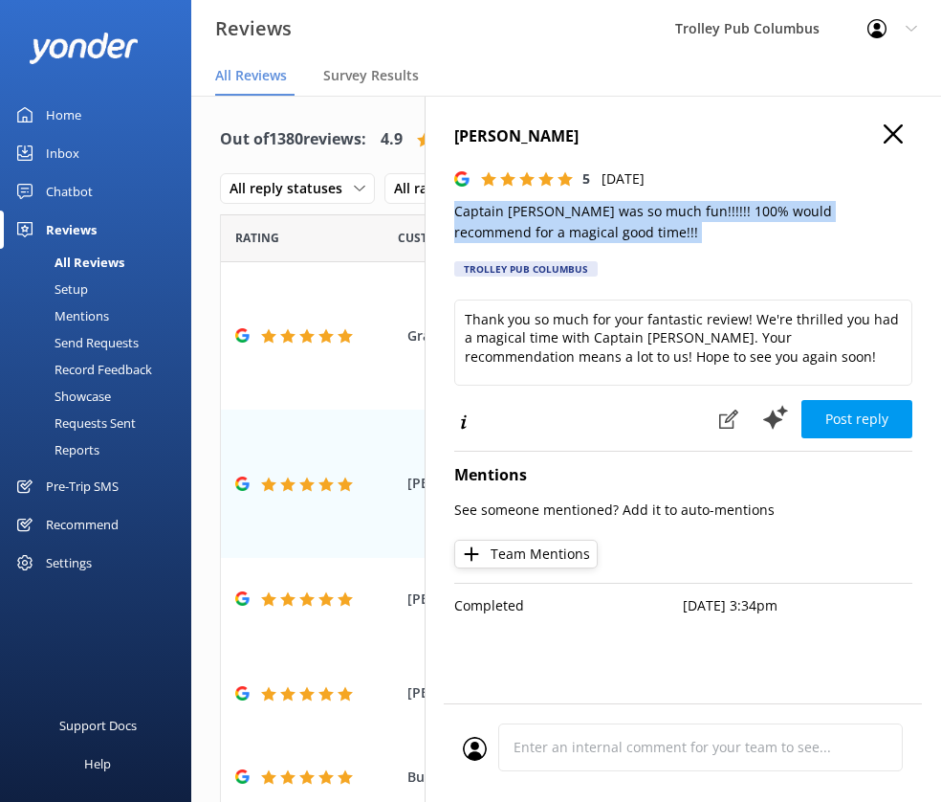
click at [594, 214] on p "Captain [PERSON_NAME] was so much fun!!!!!! 100% would recommend for a magical …" at bounding box center [683, 222] width 458 height 43
click at [846, 426] on button "Post reply" at bounding box center [857, 419] width 111 height 38
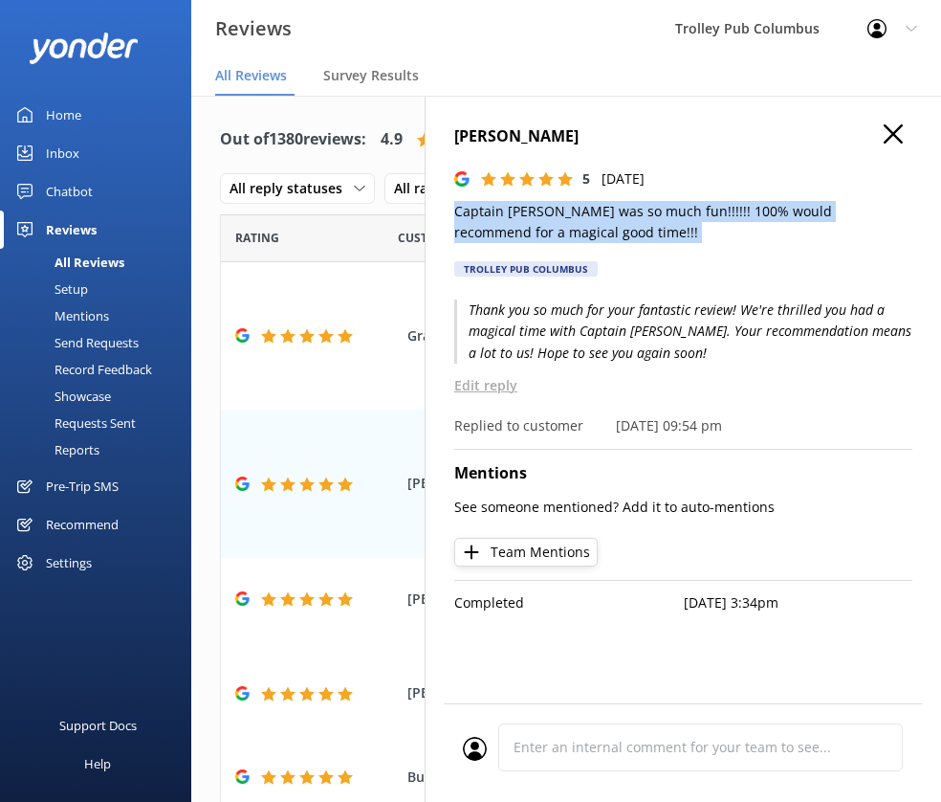
click at [894, 134] on use "button" at bounding box center [893, 133] width 19 height 19
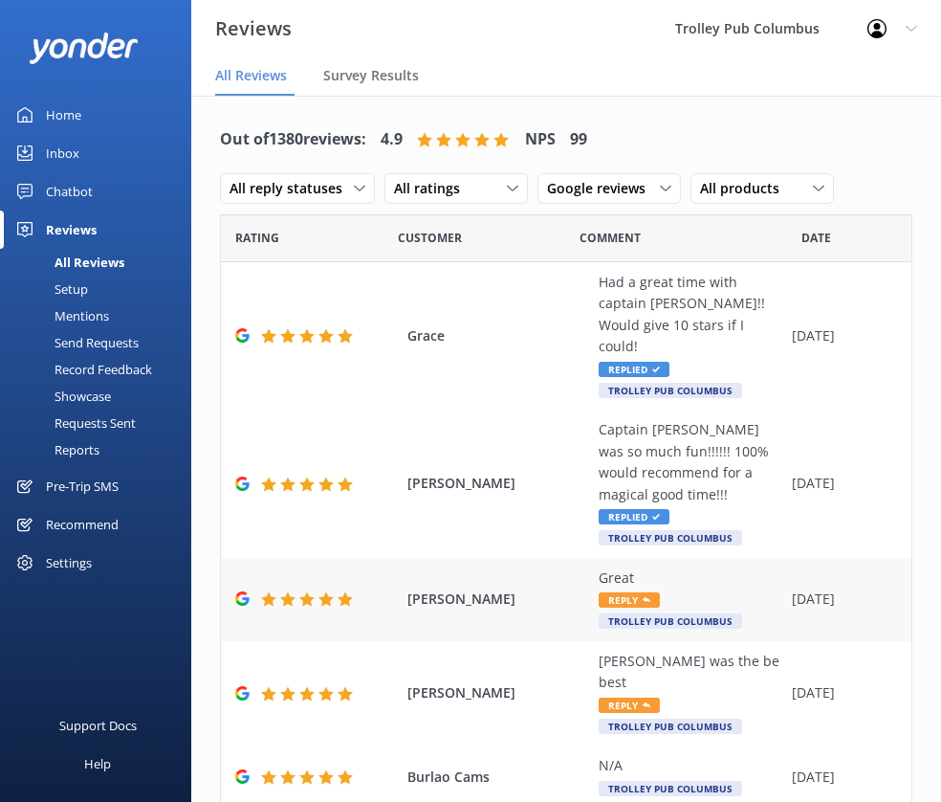
click at [666, 567] on div "Great" at bounding box center [691, 577] width 184 height 21
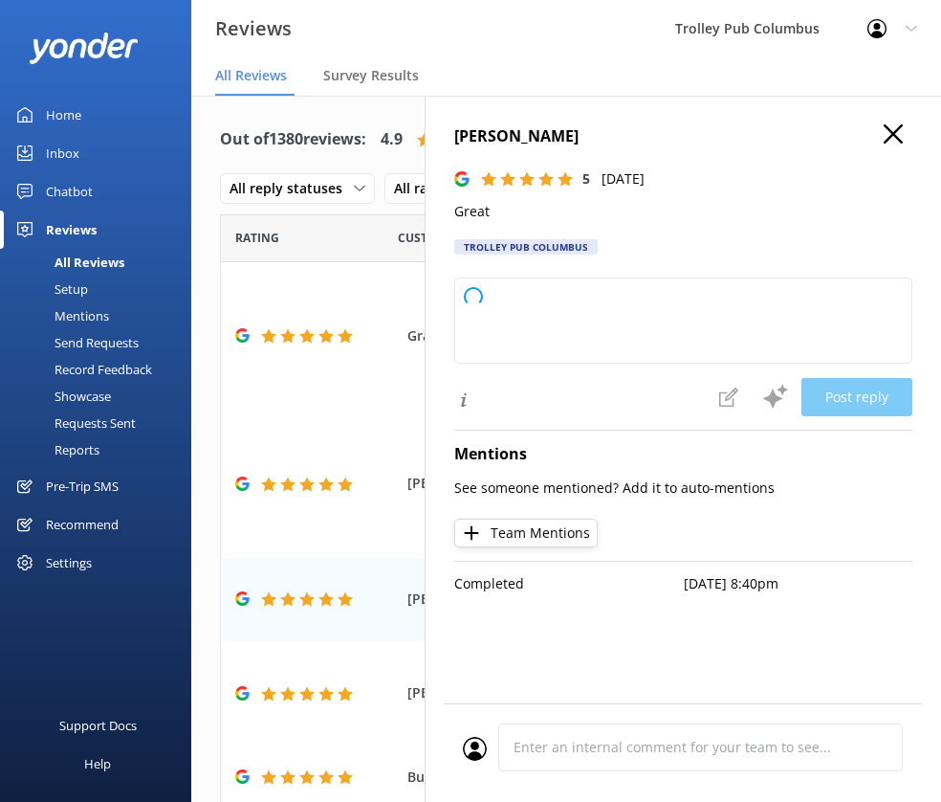
type textarea "Thank you so much for your positive feedback! We’re glad you had a great experi…"
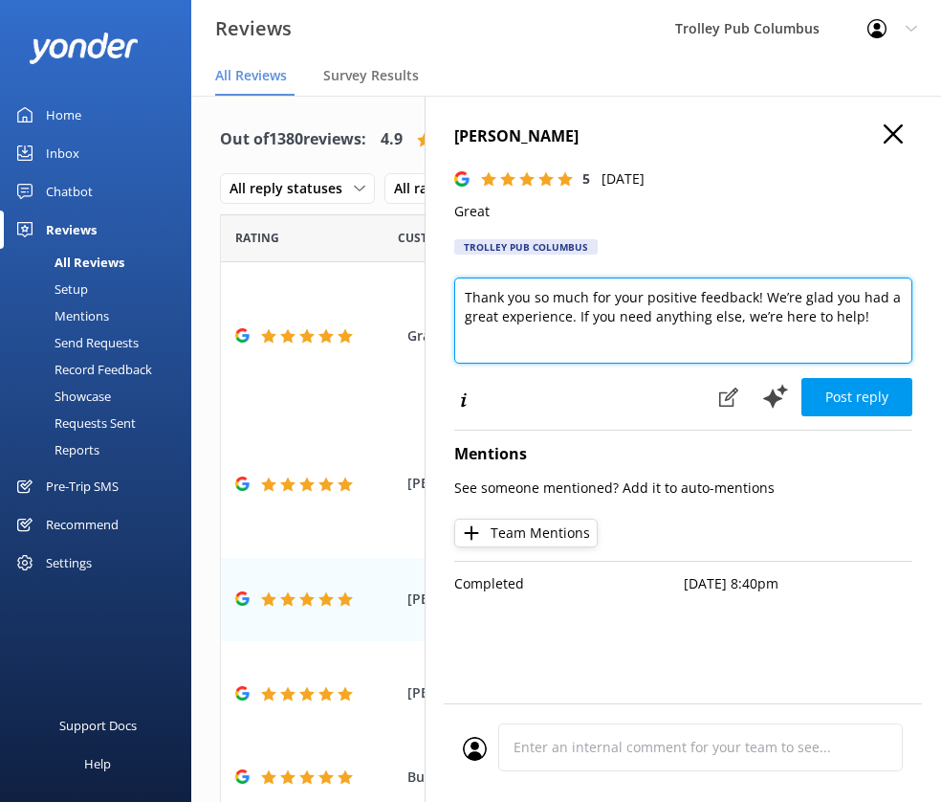
click at [522, 298] on textarea "Thank you so much for your positive feedback! We’re glad you had a great experi…" at bounding box center [683, 320] width 458 height 86
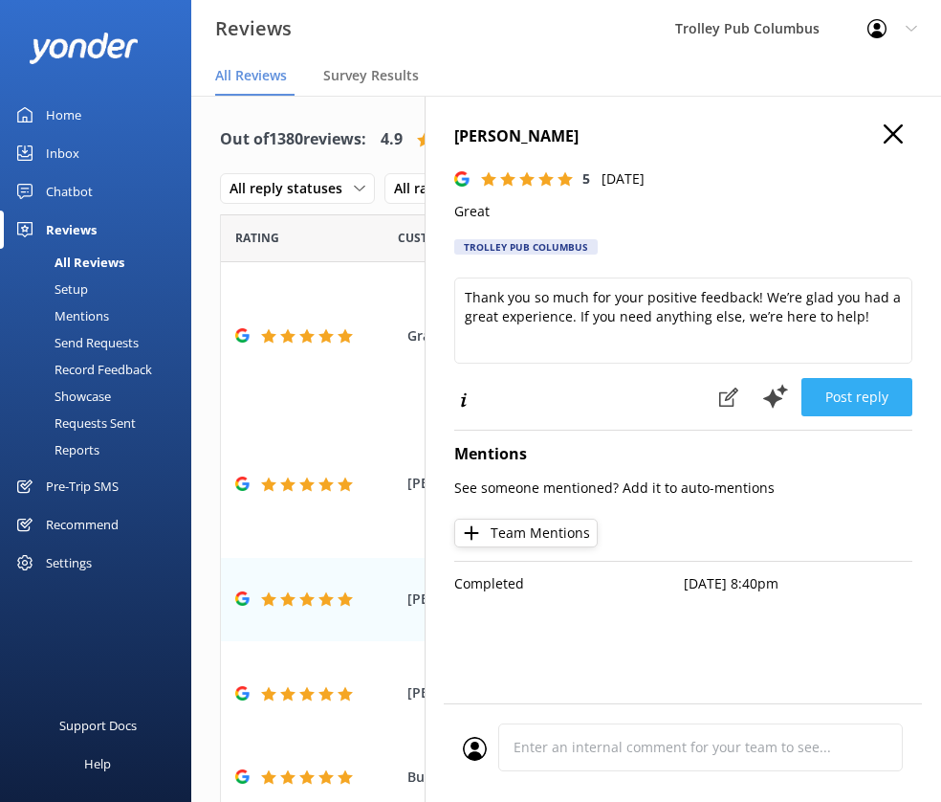
click at [849, 395] on button "Post reply" at bounding box center [857, 397] width 111 height 38
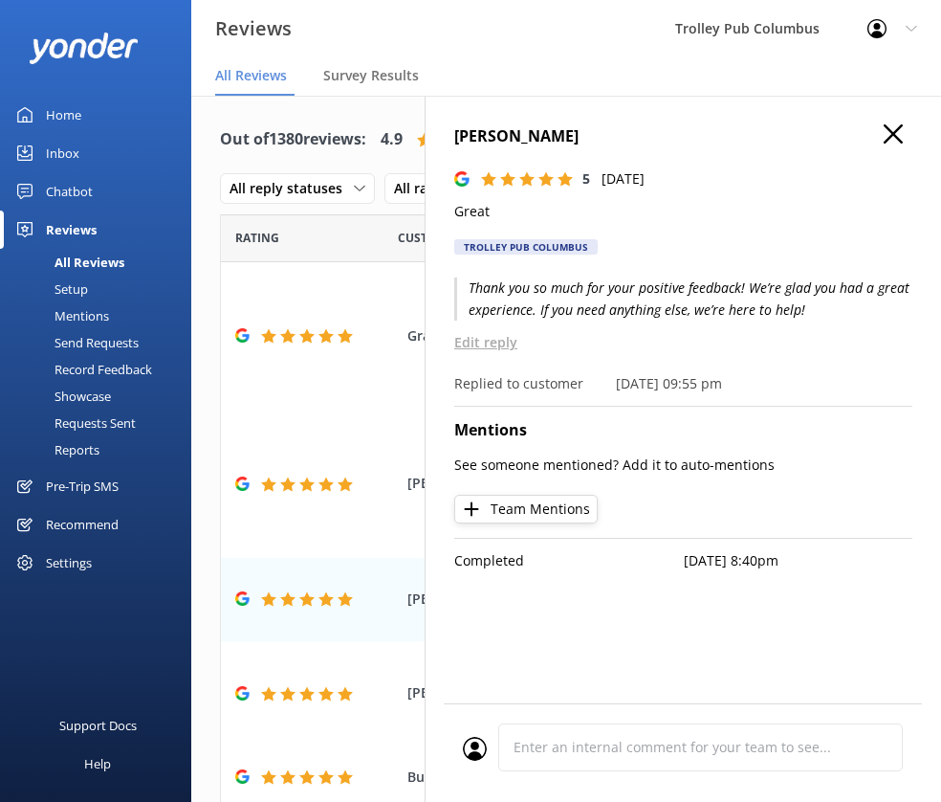
click at [905, 134] on h4 "[PERSON_NAME]" at bounding box center [683, 136] width 458 height 25
click at [884, 142] on icon "button" at bounding box center [893, 133] width 19 height 19
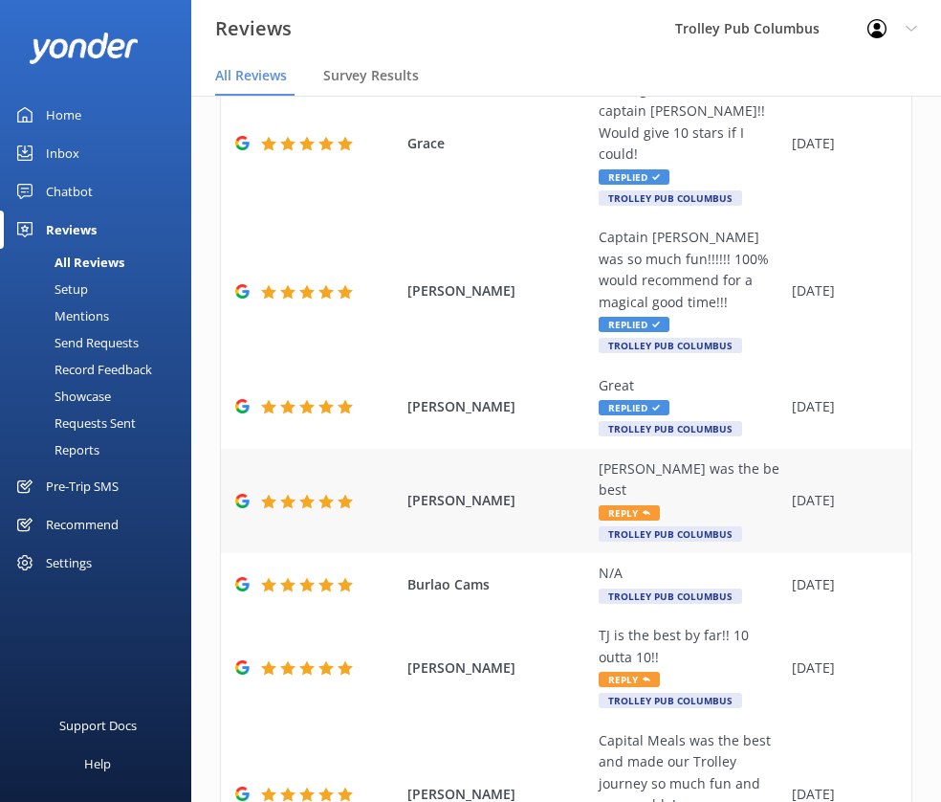
scroll to position [222, 0]
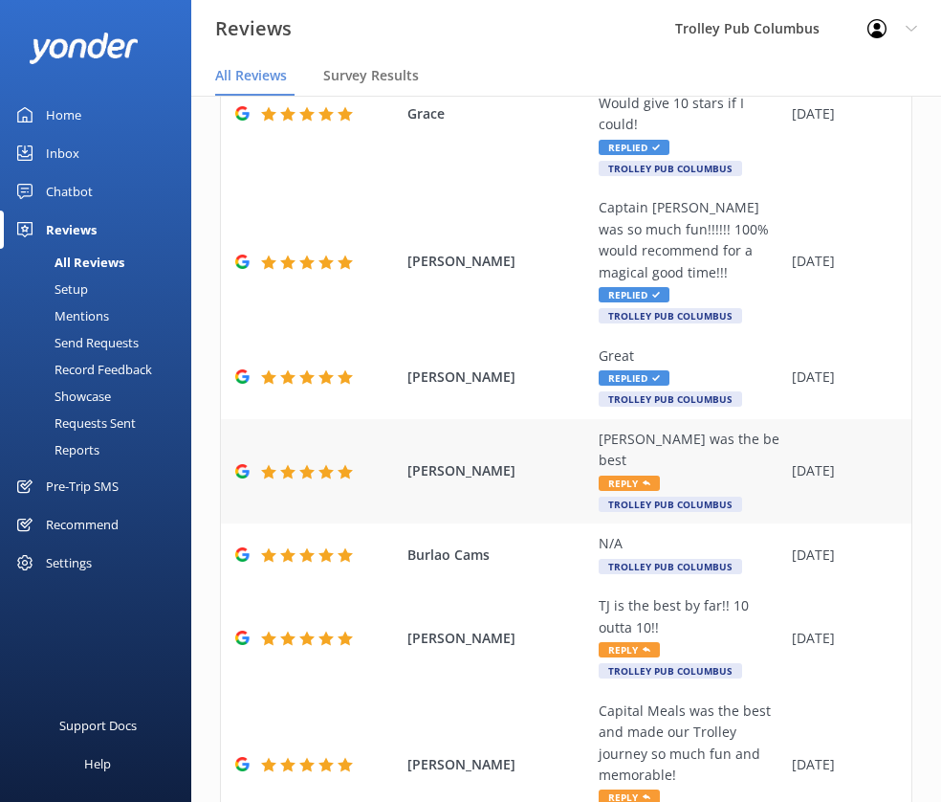
click at [680, 429] on div "[PERSON_NAME] was the be best" at bounding box center [691, 450] width 184 height 43
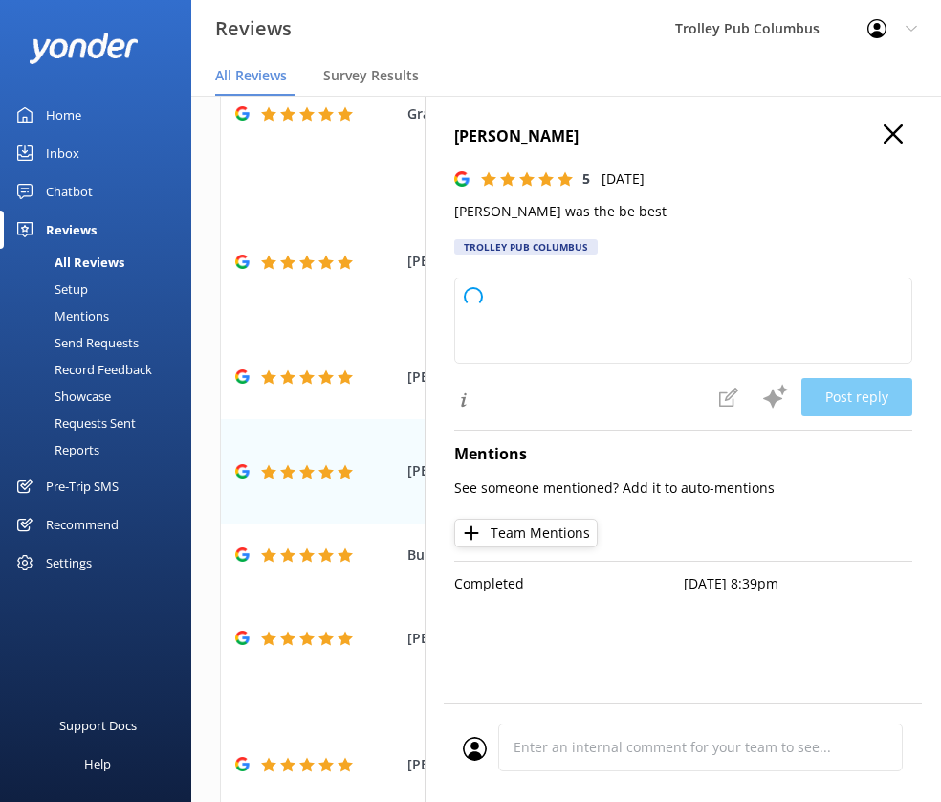
type textarea "Thank you so much for your wonderful review! We're thrilled to hear you had a g…"
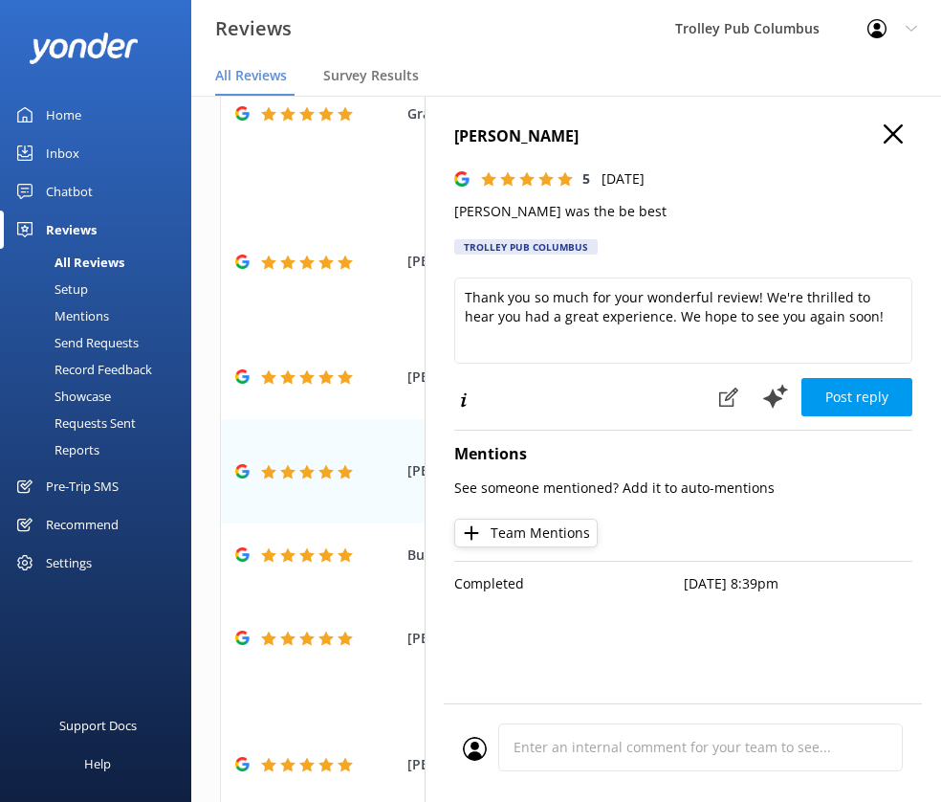
click at [462, 211] on p "[PERSON_NAME] was the be best" at bounding box center [683, 211] width 458 height 21
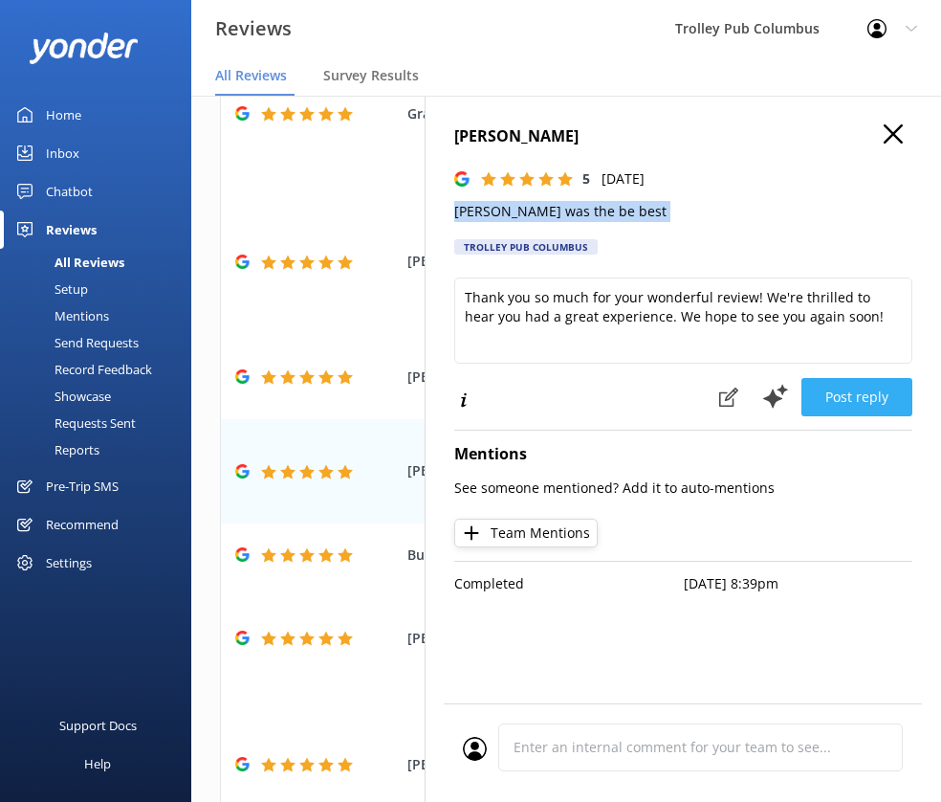
click at [829, 399] on button "Post reply" at bounding box center [857, 397] width 111 height 38
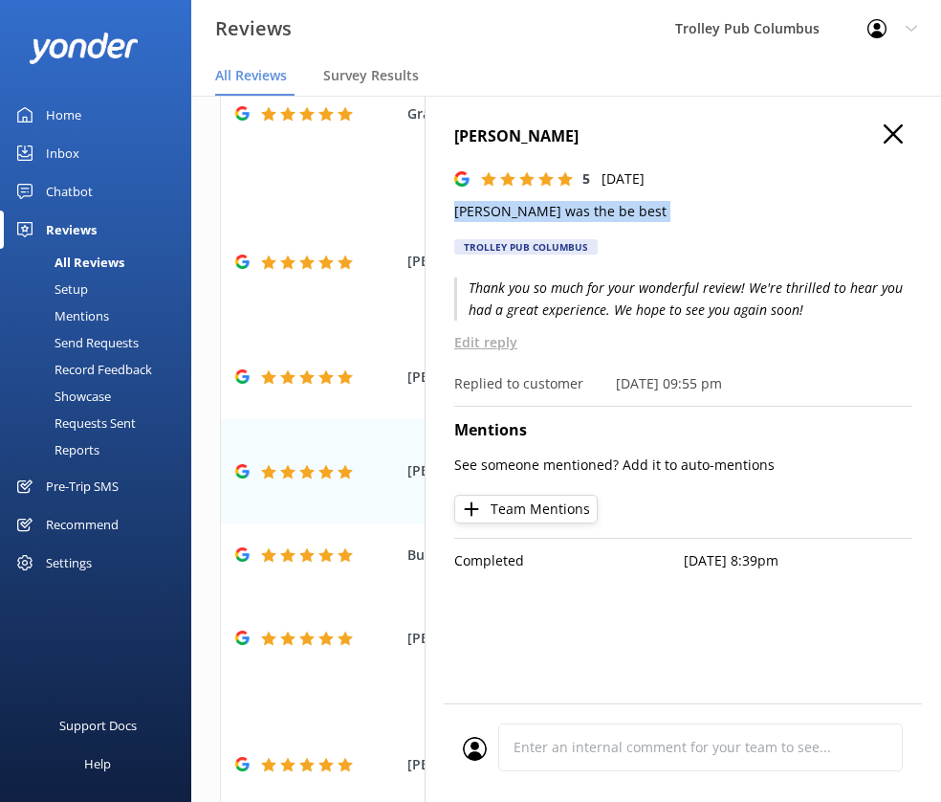
click at [886, 131] on icon "button" at bounding box center [893, 133] width 19 height 19
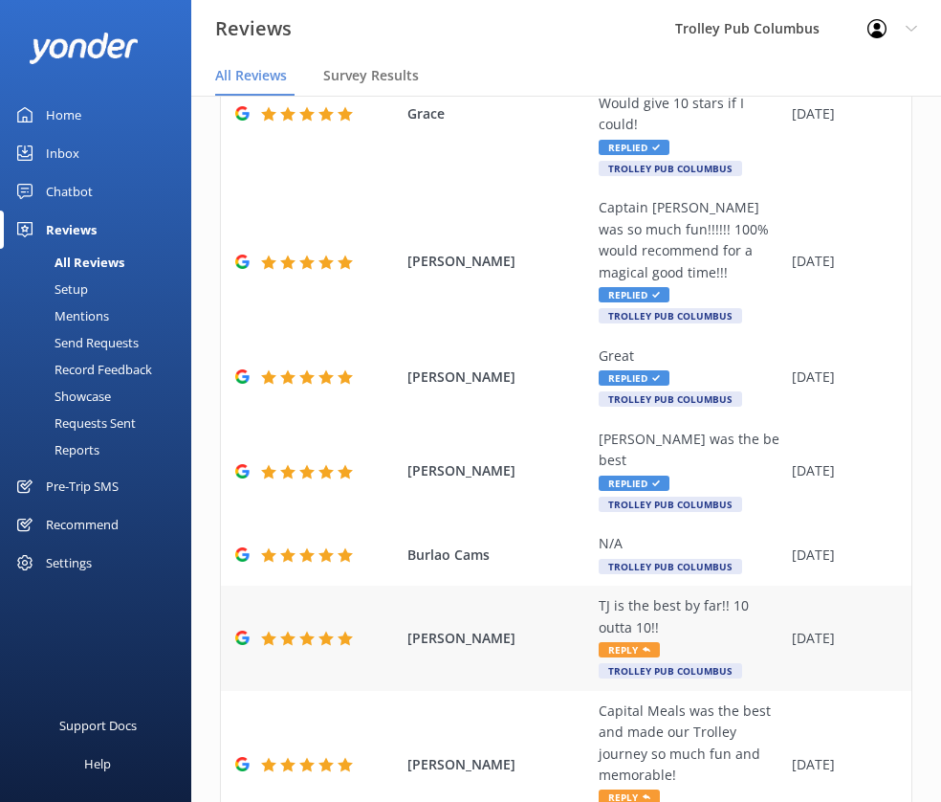
click at [717, 595] on div "TJ is the best by far!! 10 outta 10!!" at bounding box center [691, 616] width 184 height 43
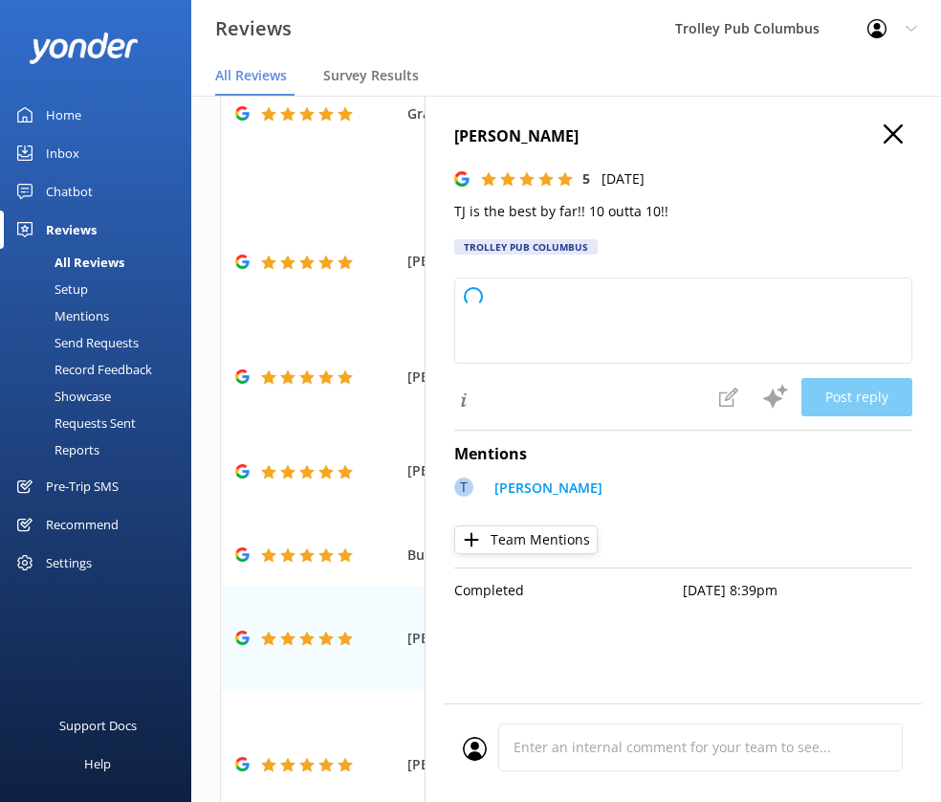
type textarea "Thank you so much for your wonderful feedback! We’re thrilled to hear you had s…"
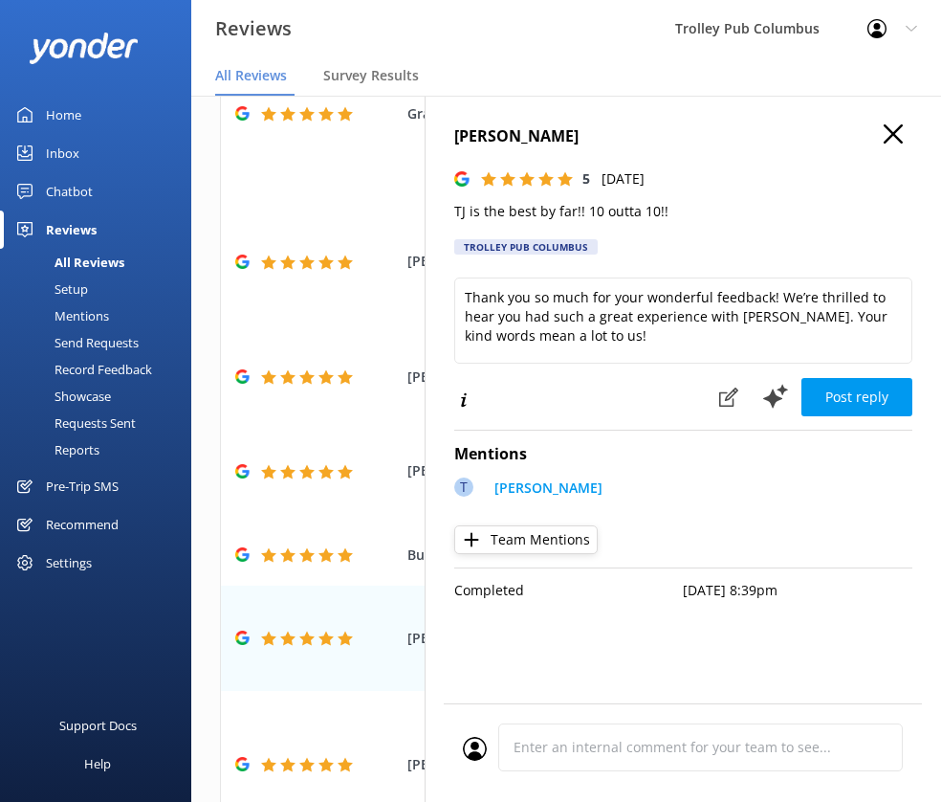
click at [540, 209] on p "TJ is the best by far!! 10 outta 10!!" at bounding box center [683, 211] width 458 height 21
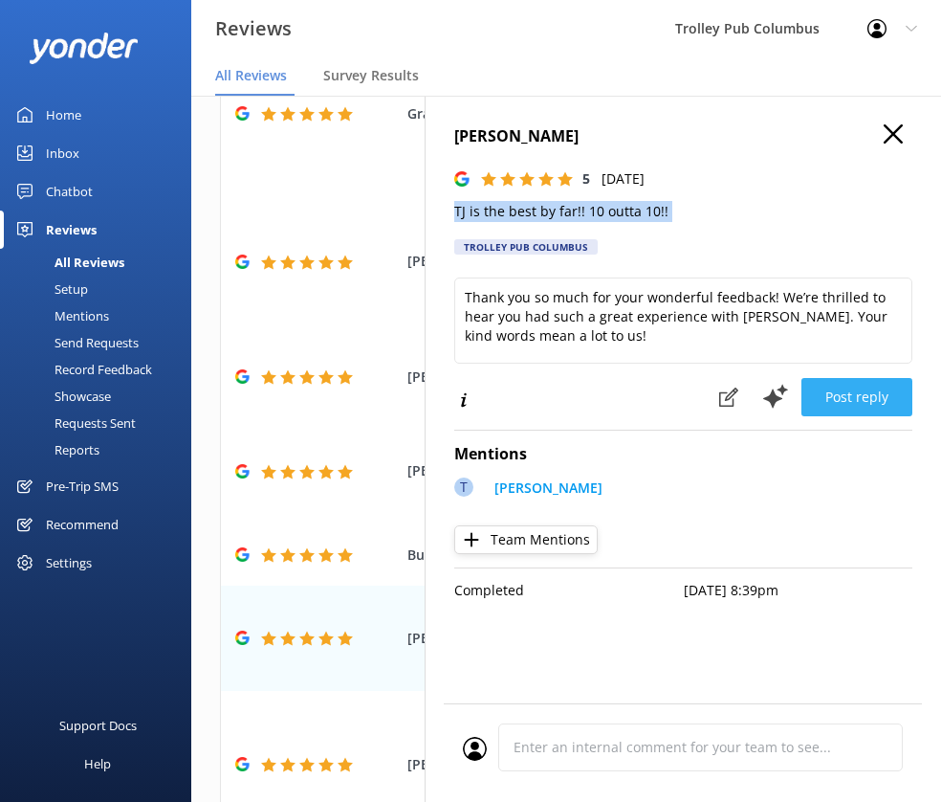
click at [863, 401] on button "Post reply" at bounding box center [857, 397] width 111 height 38
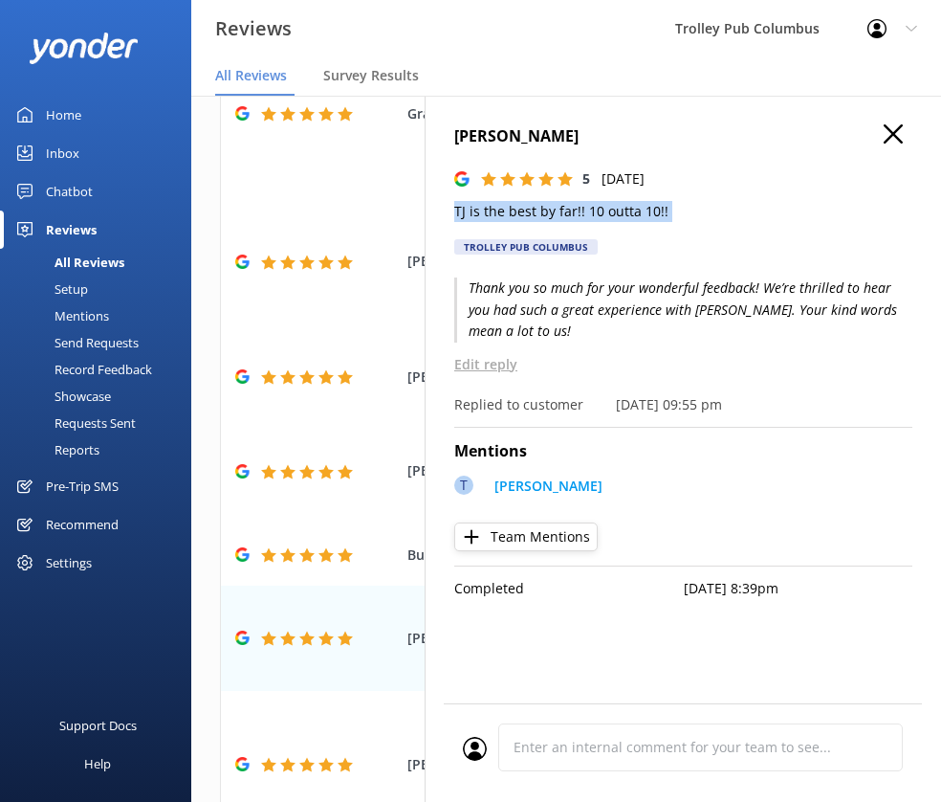
click at [900, 136] on icon "button" at bounding box center [893, 133] width 19 height 19
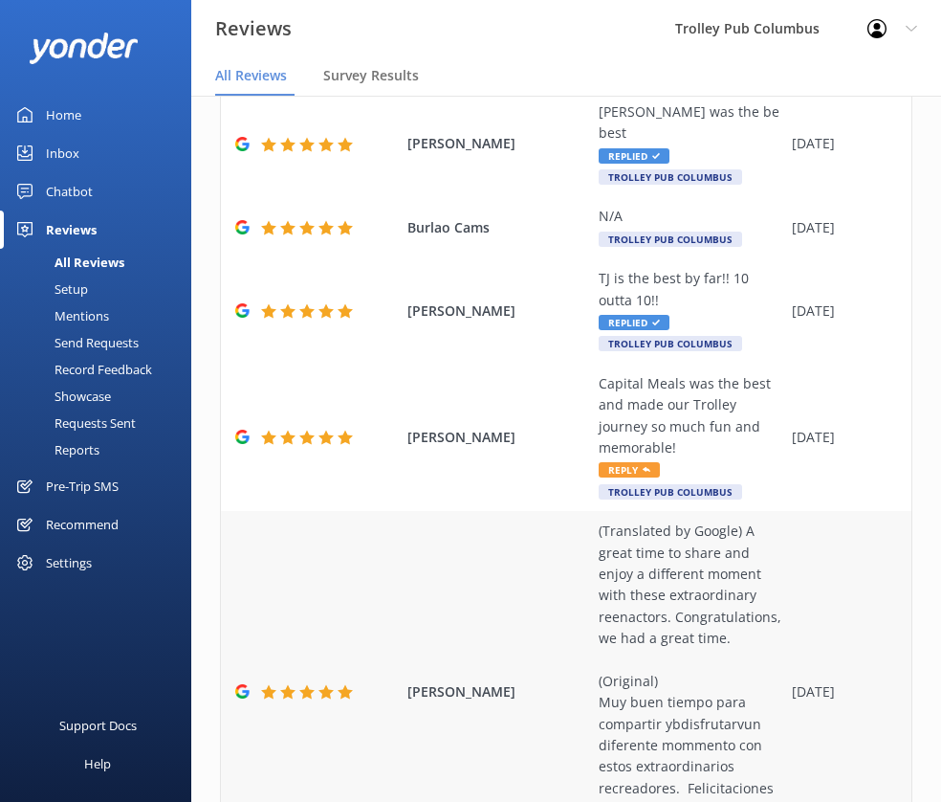
scroll to position [565, 0]
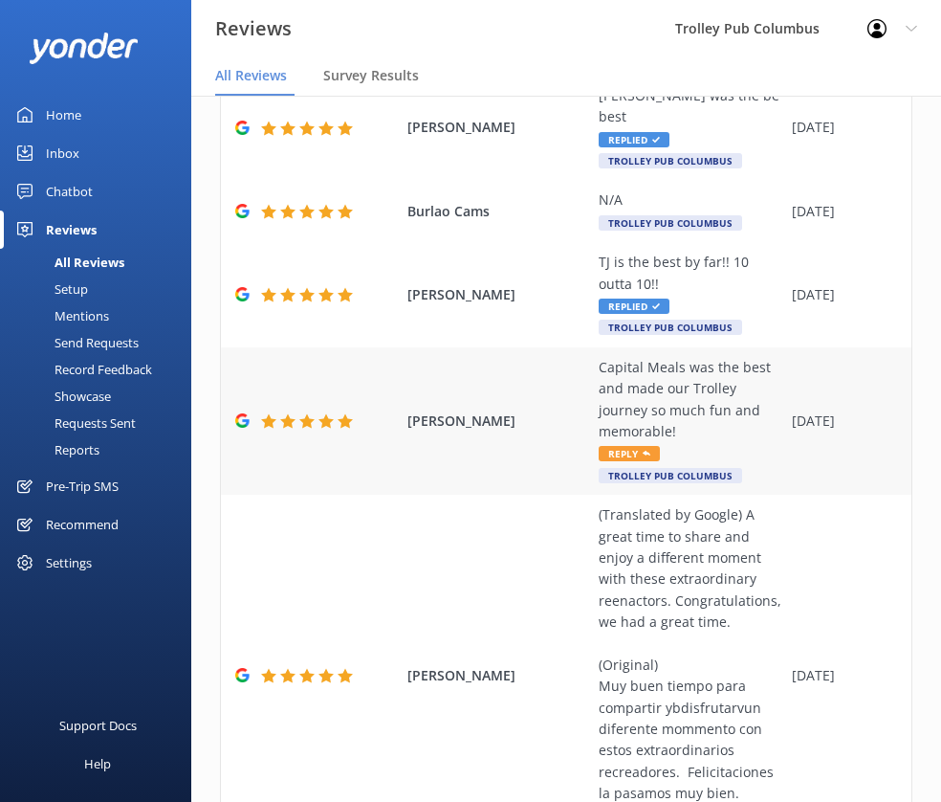
click at [662, 357] on div "Capital Meals was the best and made our Trolley journey so much fun and memorab…" at bounding box center [691, 400] width 184 height 86
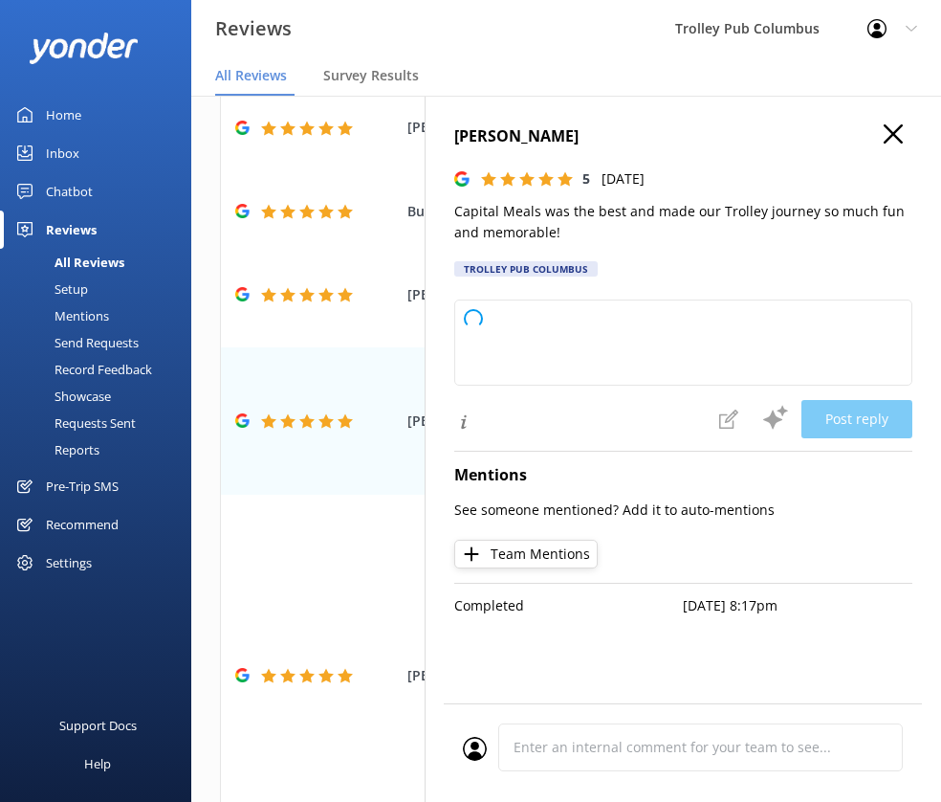
click at [510, 213] on p "Capital Meals was the best and made our Trolley journey so much fun and memorab…" at bounding box center [683, 222] width 458 height 43
type textarea "Thank you so much for your wonderful review! We're thrilled to hear that Capita…"
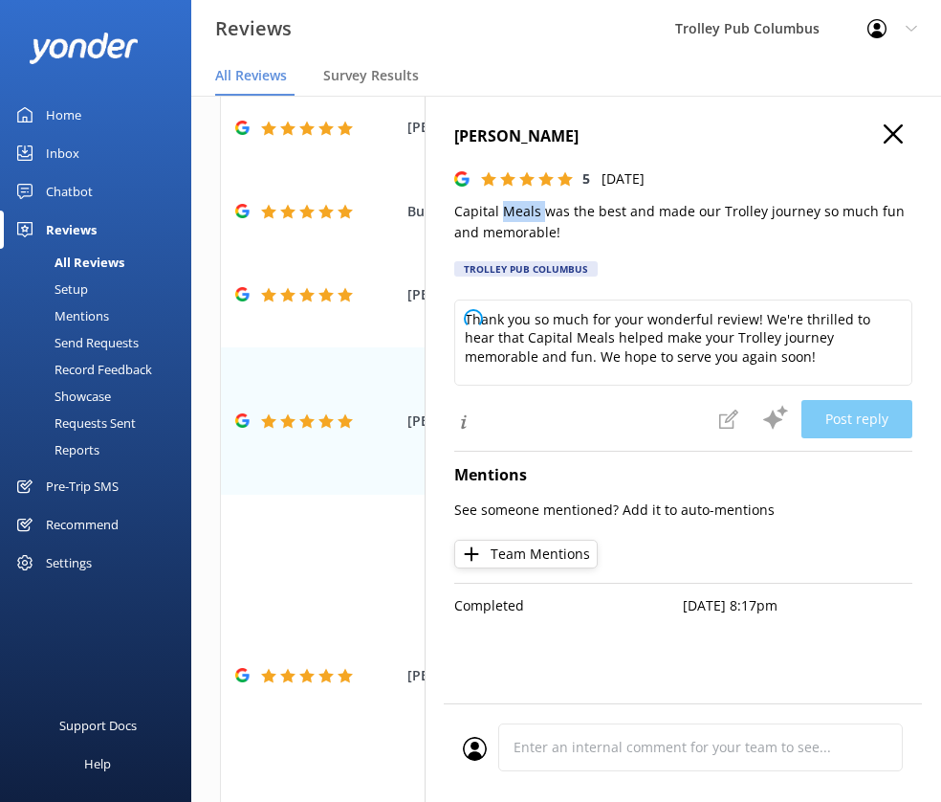
click at [510, 213] on p "Capital Meals was the best and made our Trolley journey so much fun and memorab…" at bounding box center [683, 222] width 458 height 43
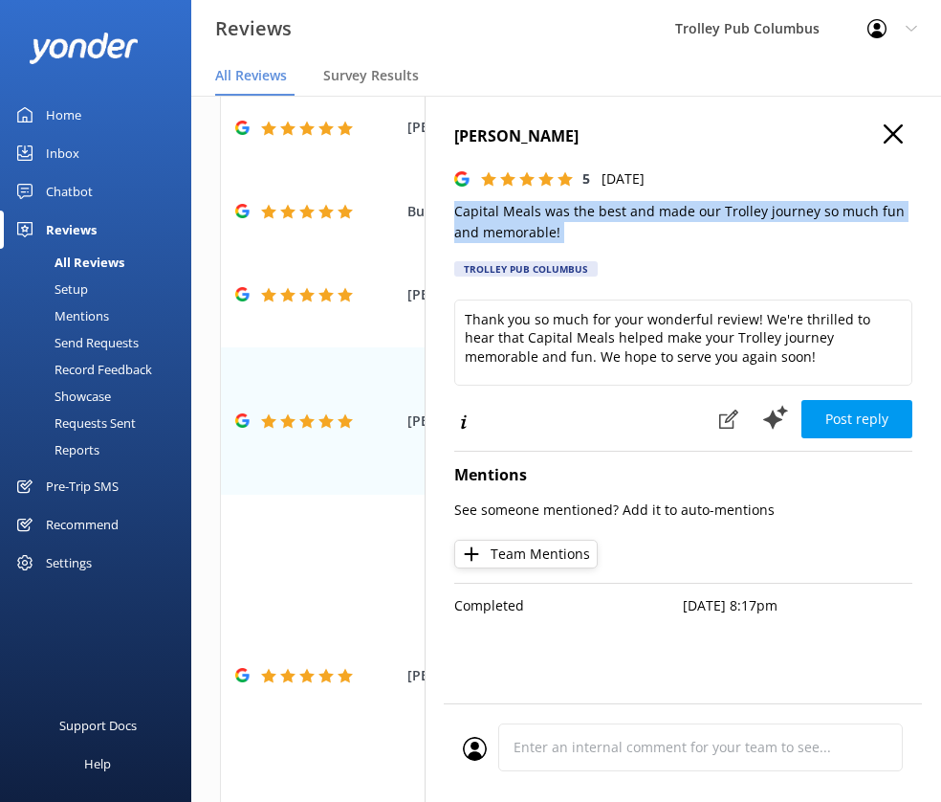
click at [510, 213] on p "Capital Meals was the best and made our Trolley journey so much fun and memorab…" at bounding box center [683, 222] width 458 height 43
click at [838, 419] on button "Post reply" at bounding box center [857, 419] width 111 height 38
click at [890, 137] on use "button" at bounding box center [893, 133] width 19 height 19
